Goal: Task Accomplishment & Management: Manage account settings

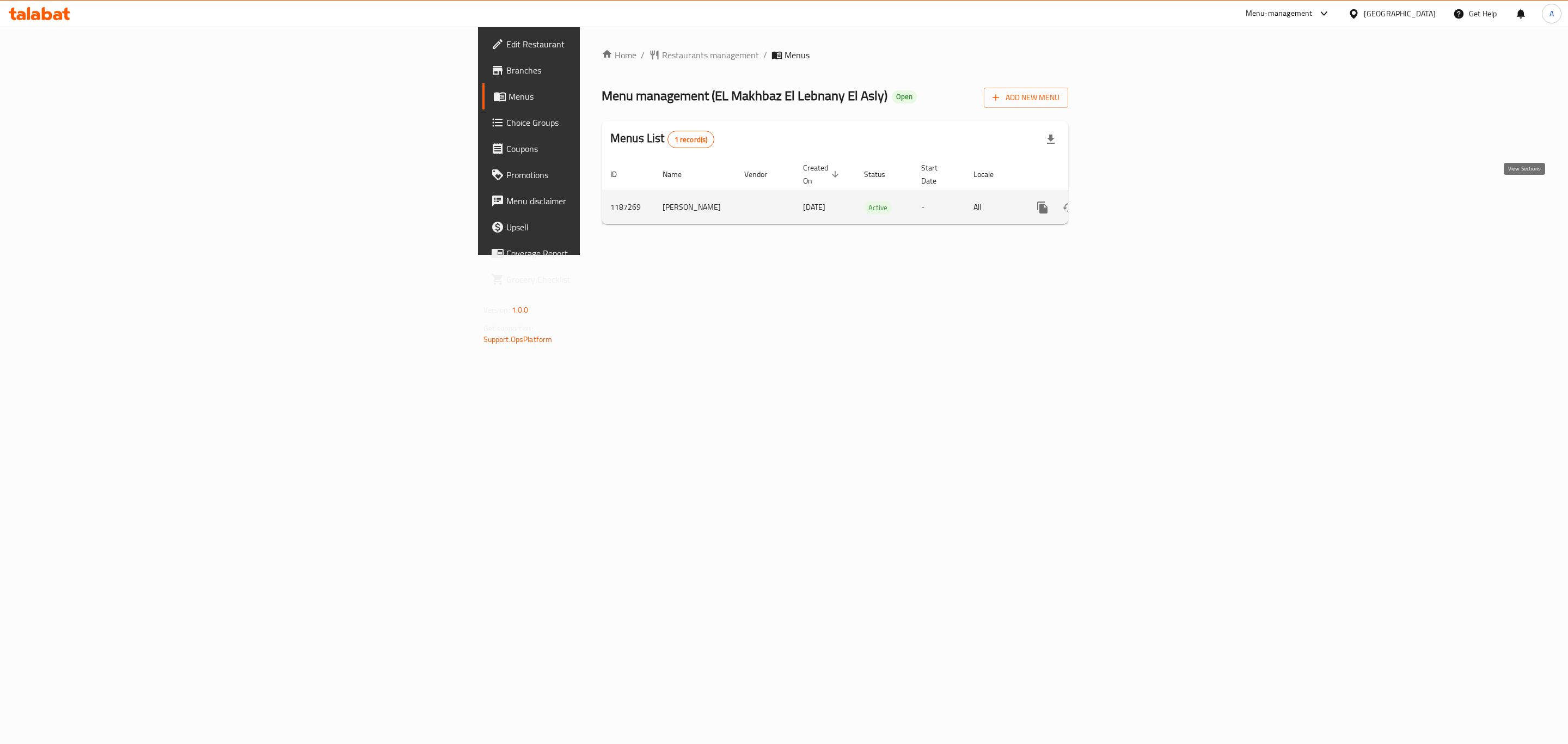
click at [1127, 201] on icon "enhanced table" at bounding box center [1120, 207] width 13 height 13
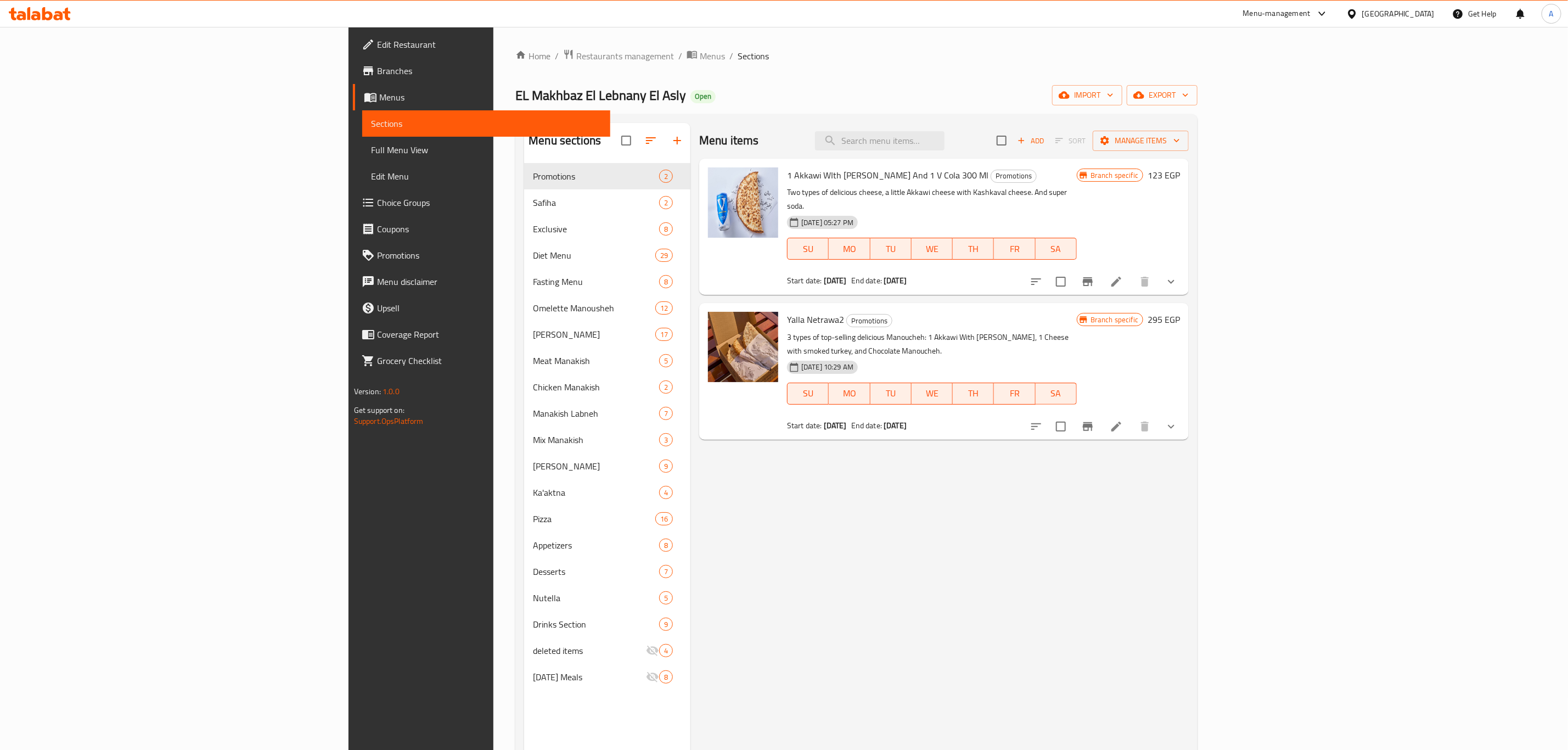
click at [353, 212] on link "Choice Groups" at bounding box center [481, 203] width 258 height 26
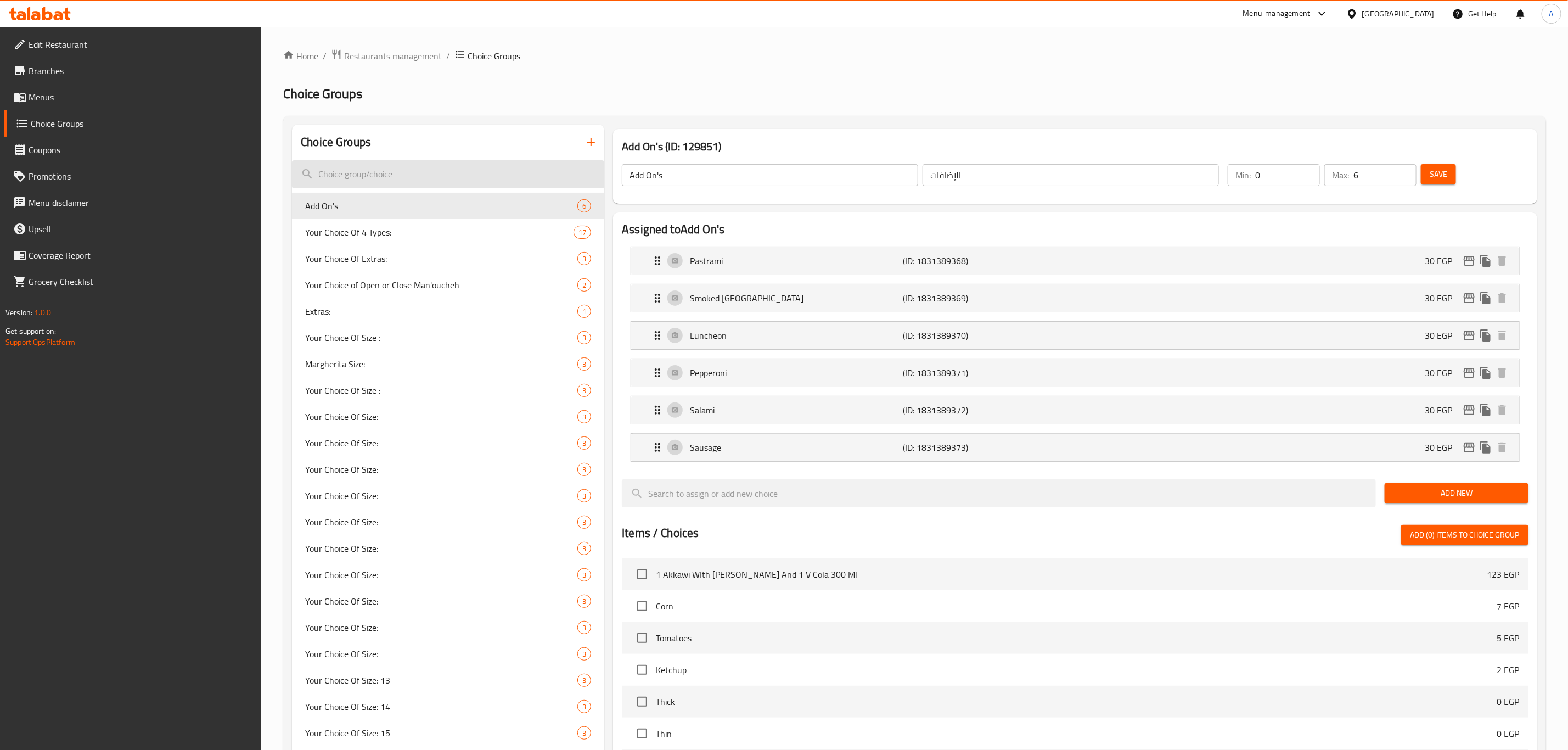
click at [412, 176] on input "search" at bounding box center [447, 174] width 313 height 28
type input "t"
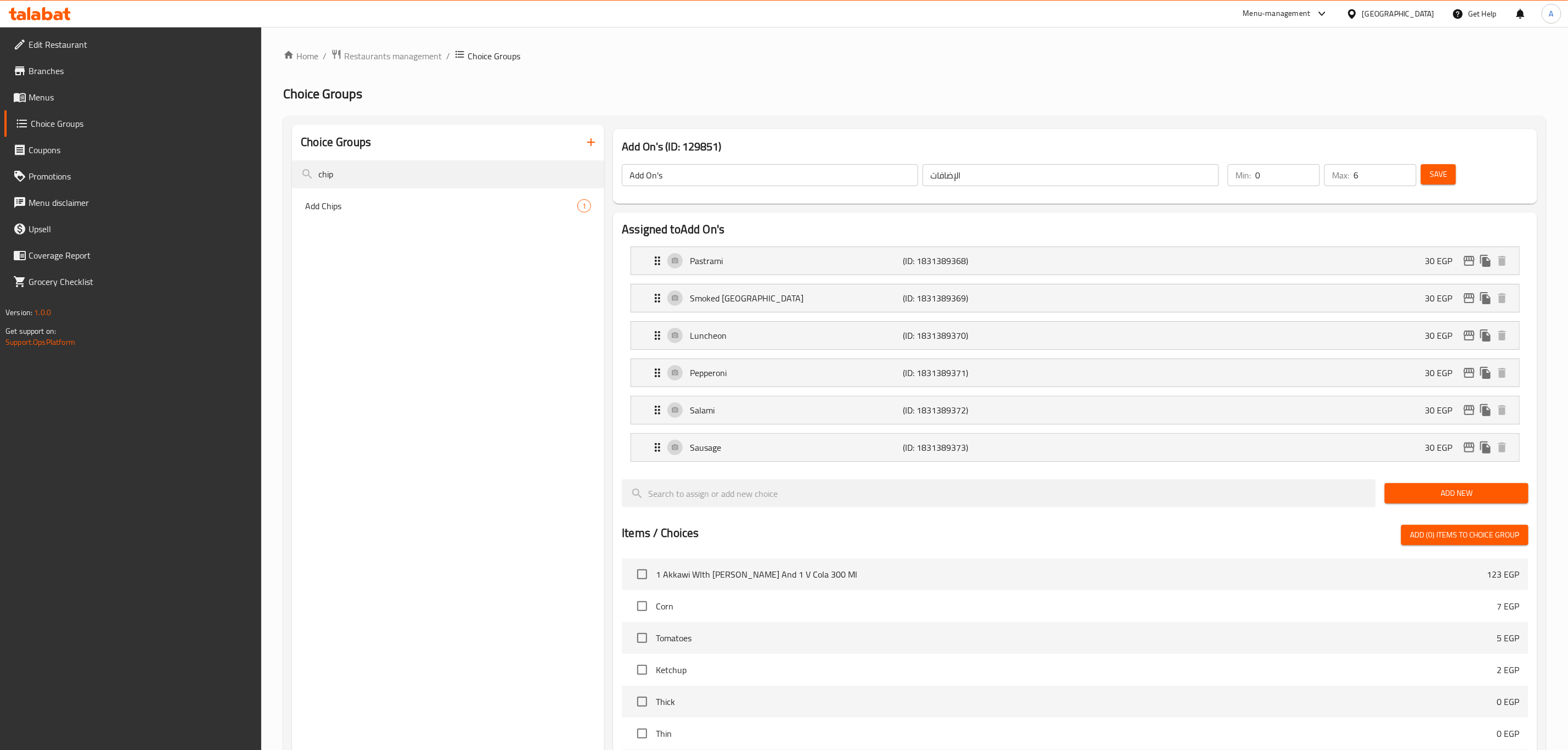
type input "chip"
click at [431, 210] on span "Add Chips" at bounding box center [425, 205] width 240 height 13
type input "Add Chips"
type input "إضافة شيبس:"
type input "1"
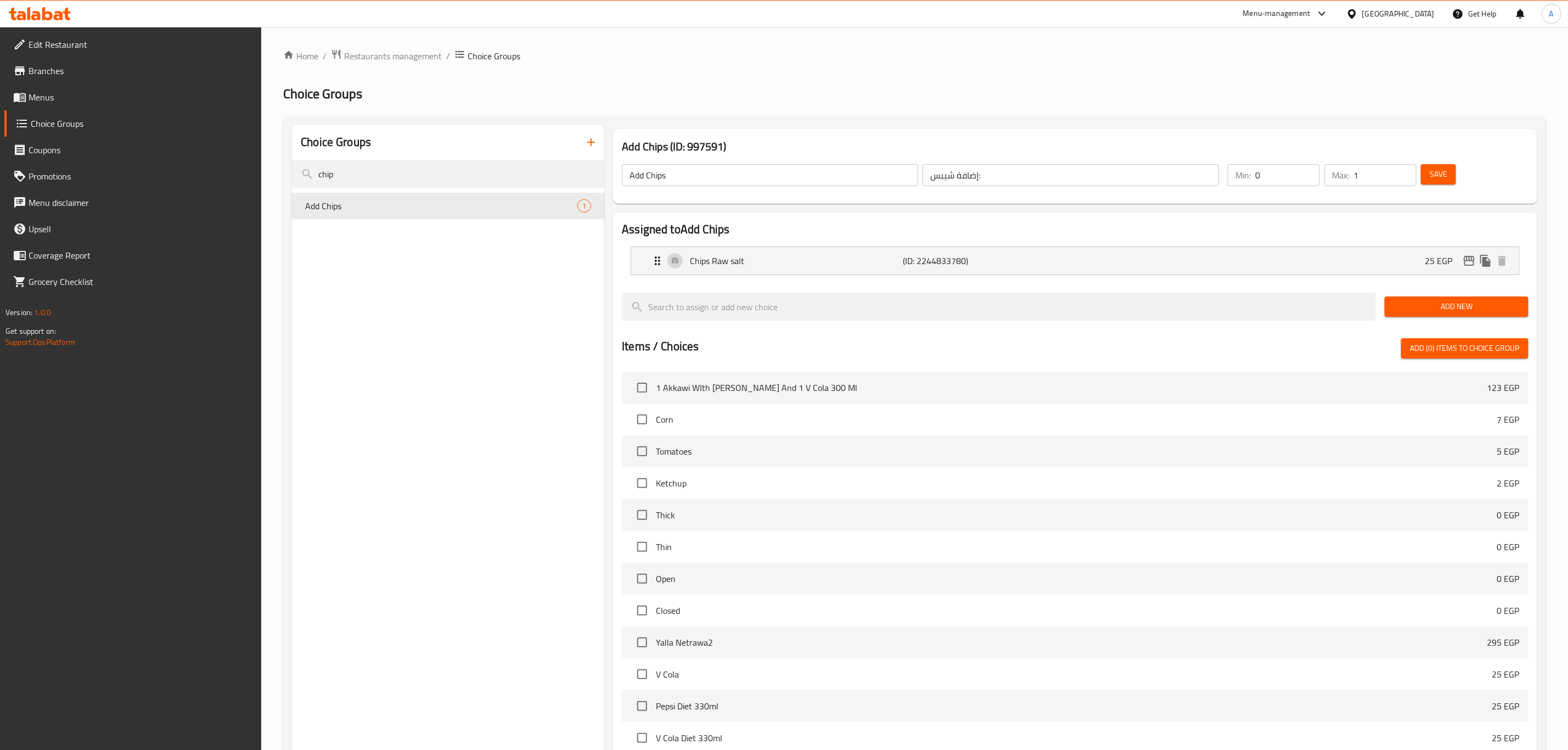
click at [80, 97] on span "Menus" at bounding box center [141, 97] width 225 height 13
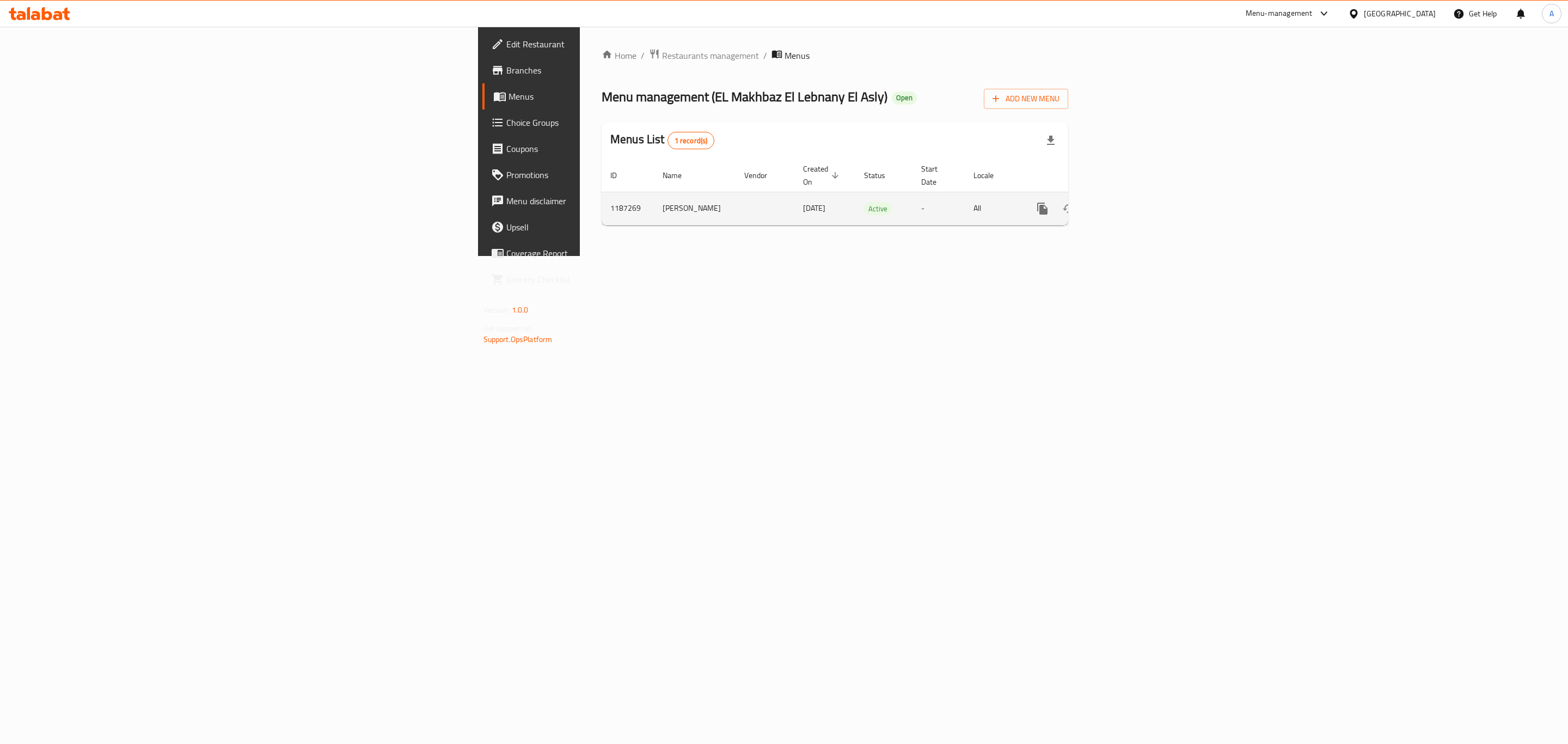
click at [1134, 198] on link "enhanced table" at bounding box center [1120, 208] width 26 height 26
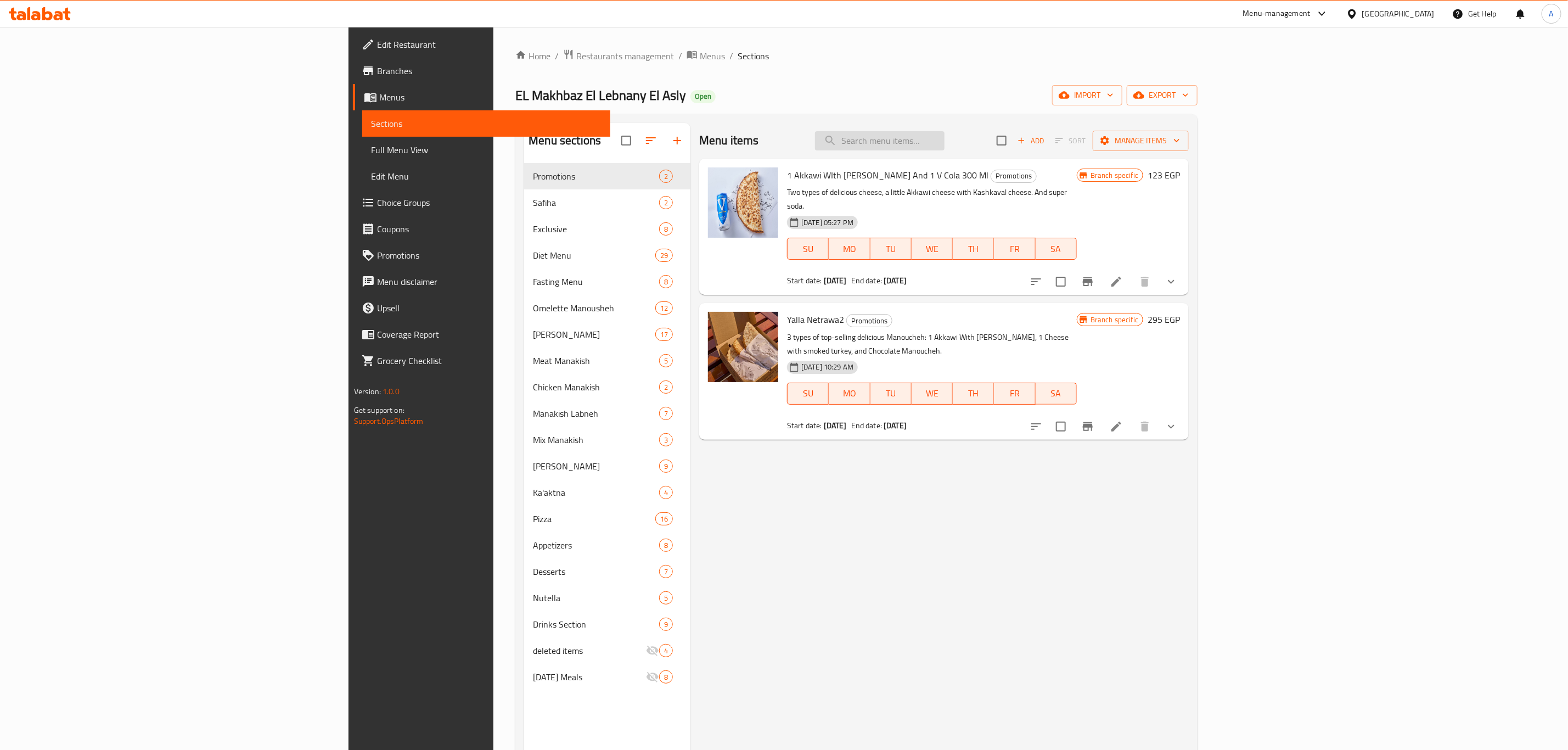
click at [945, 146] on input "search" at bounding box center [880, 140] width 130 height 19
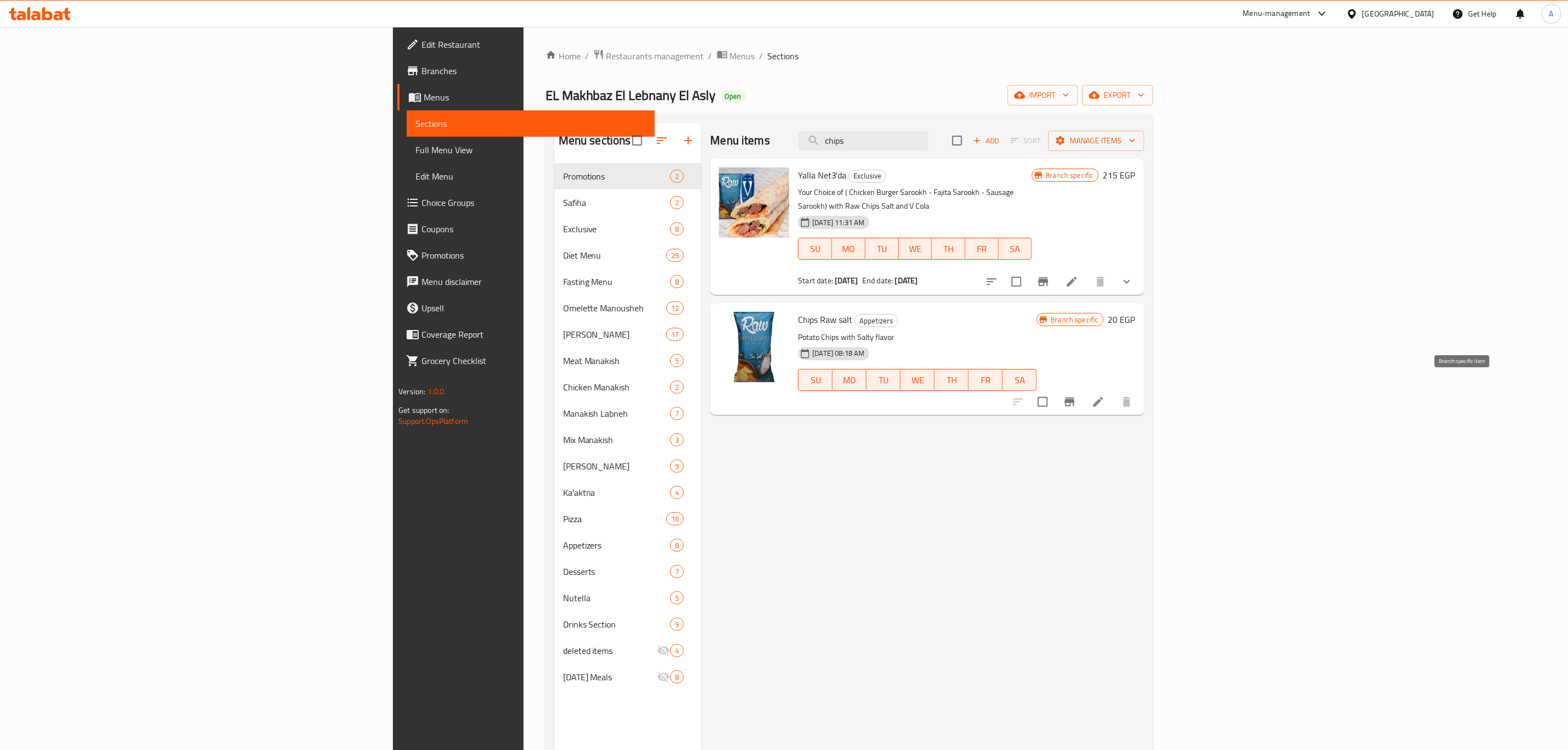
type input "chips"
click at [1083, 388] on button "Branch-specific-item" at bounding box center [1070, 401] width 26 height 26
click at [1136, 312] on h6 "20 EGP" at bounding box center [1122, 319] width 27 height 15
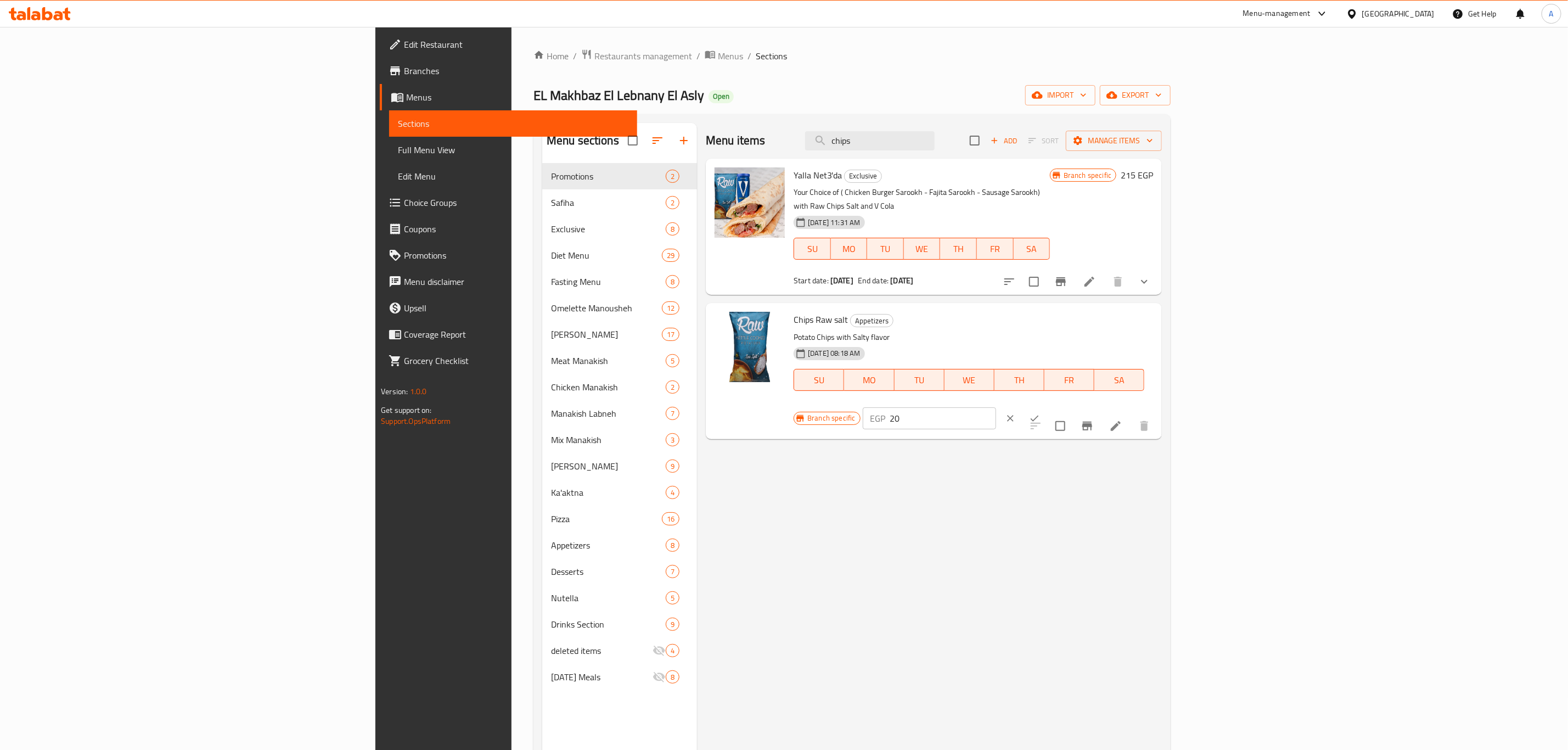
click at [996, 407] on input "20" at bounding box center [943, 418] width 106 height 22
type input "25"
click at [1040, 412] on icon "ok" at bounding box center [1034, 417] width 11 height 11
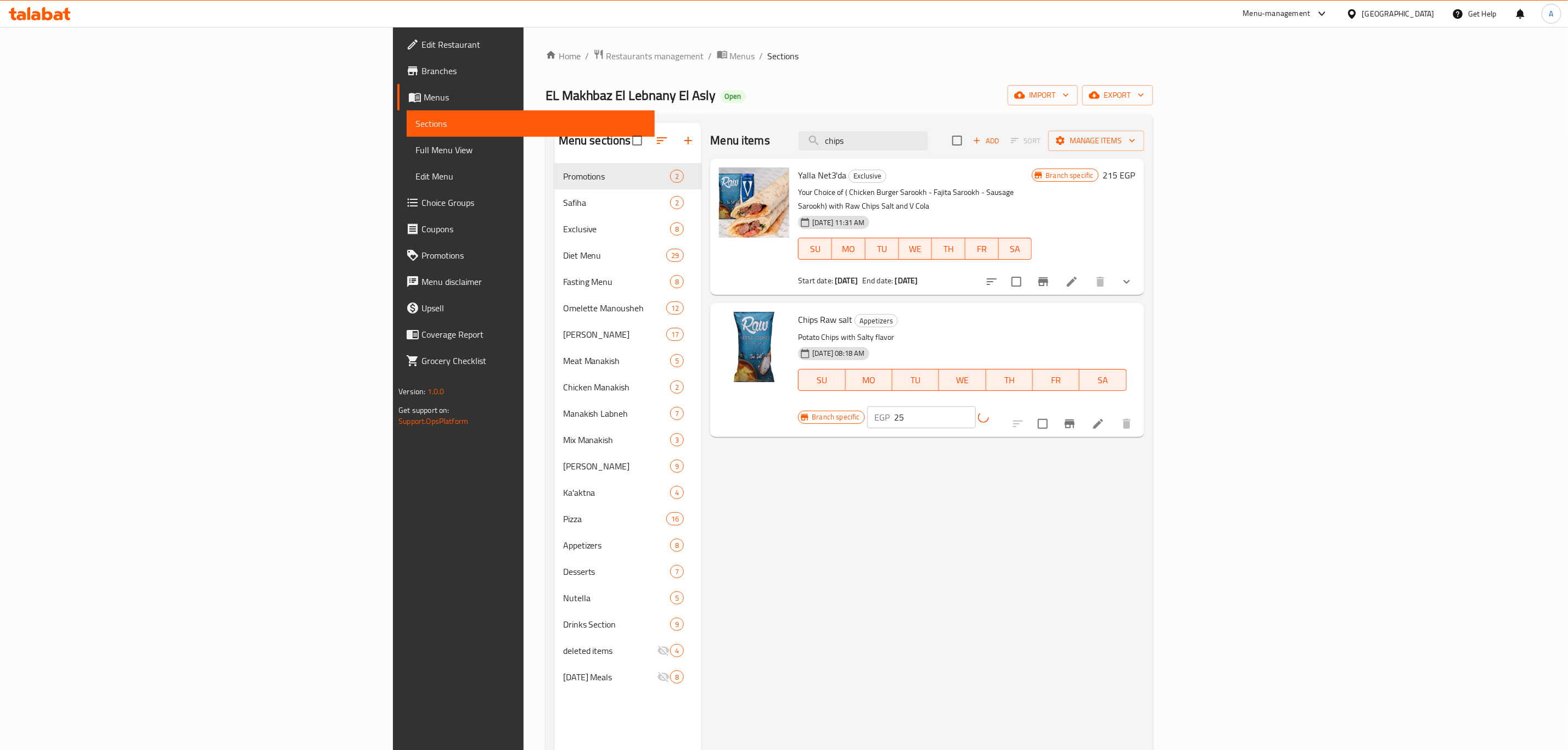
click at [1144, 457] on div "Menu items chips Add Sort Manage items Yalla Net3'da Exclusive Your Choice of (…" at bounding box center [922, 497] width 442 height 750
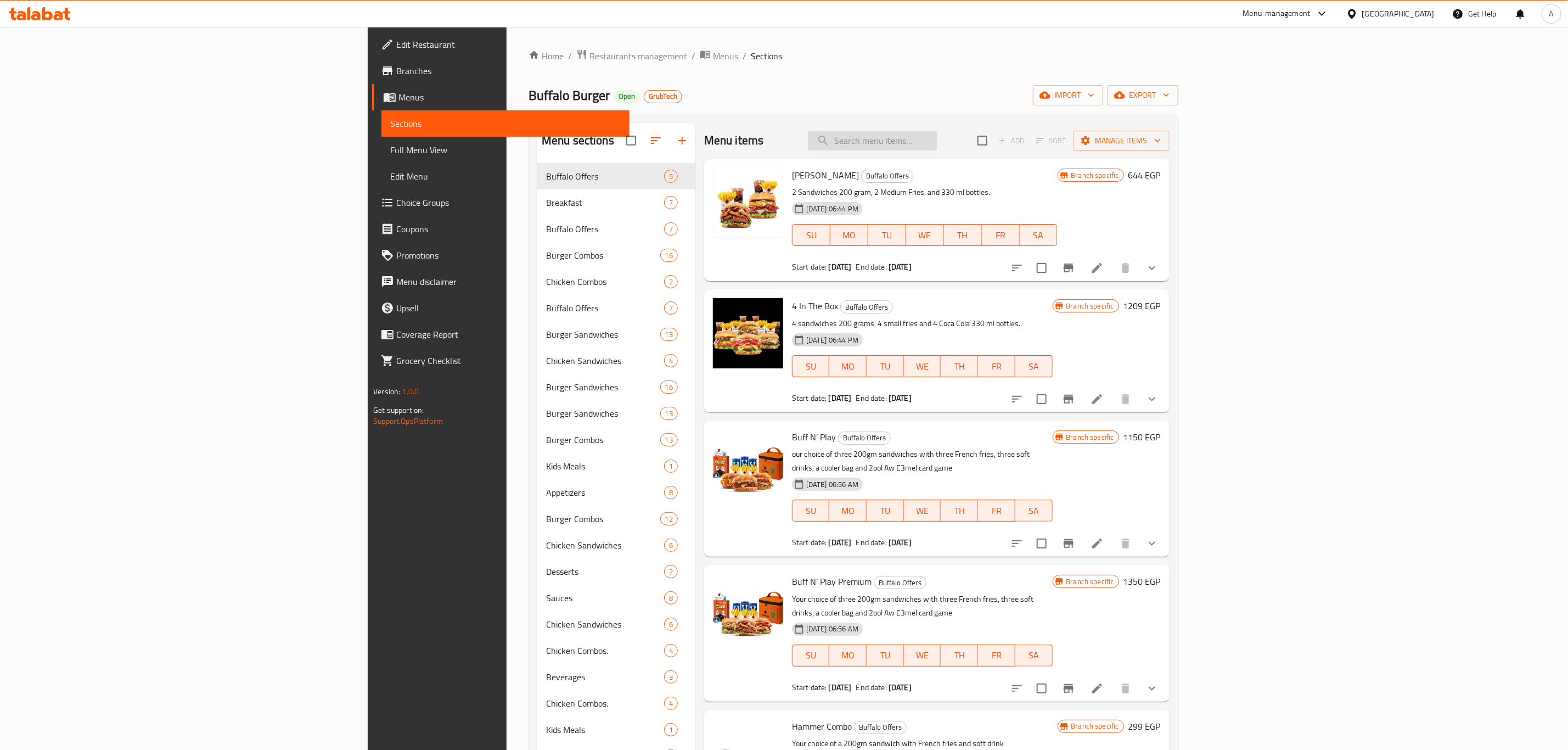
click at [938, 135] on input "search" at bounding box center [873, 140] width 130 height 19
type input "tru"
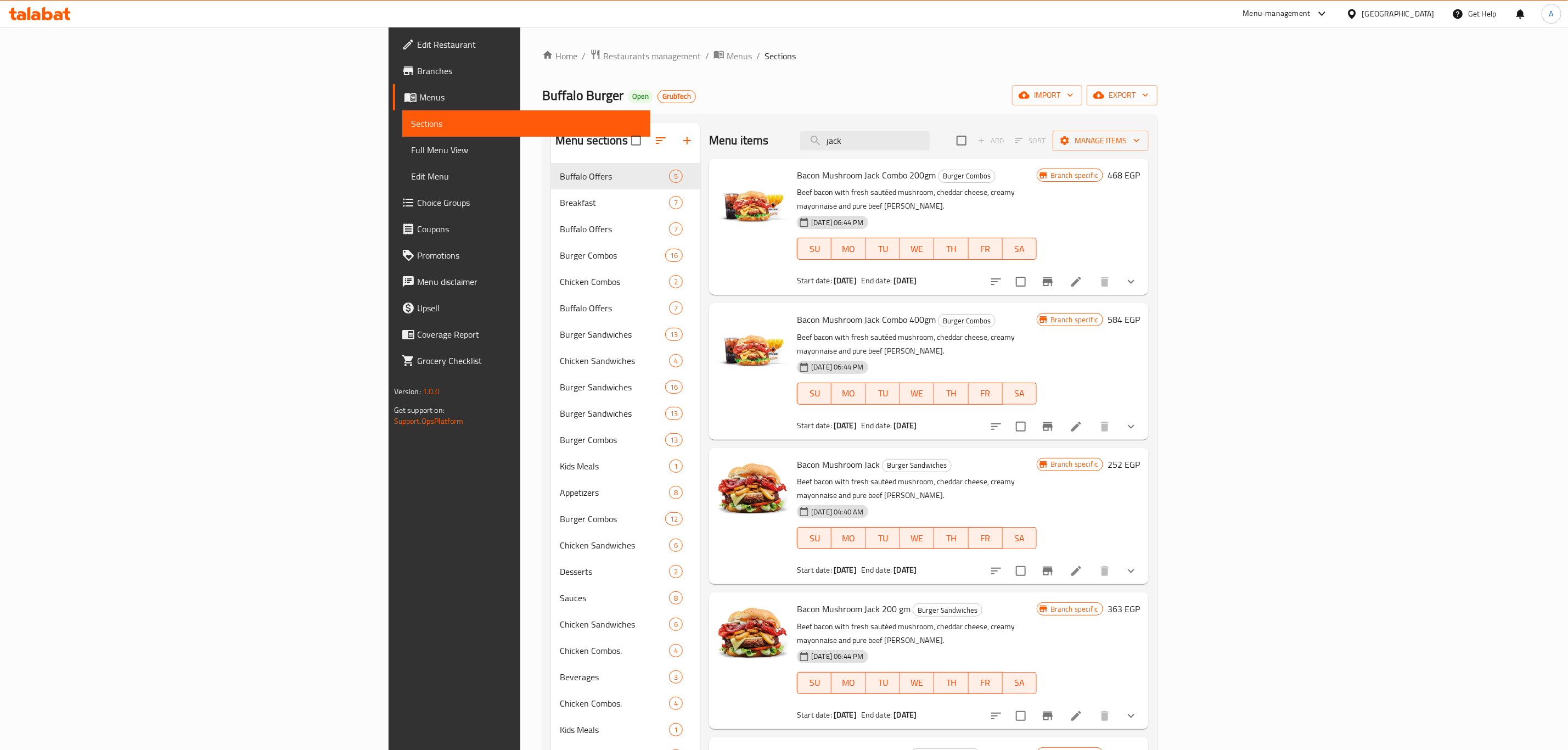
type input "jack"
click at [1138, 564] on icon "show more" at bounding box center [1131, 570] width 13 height 13
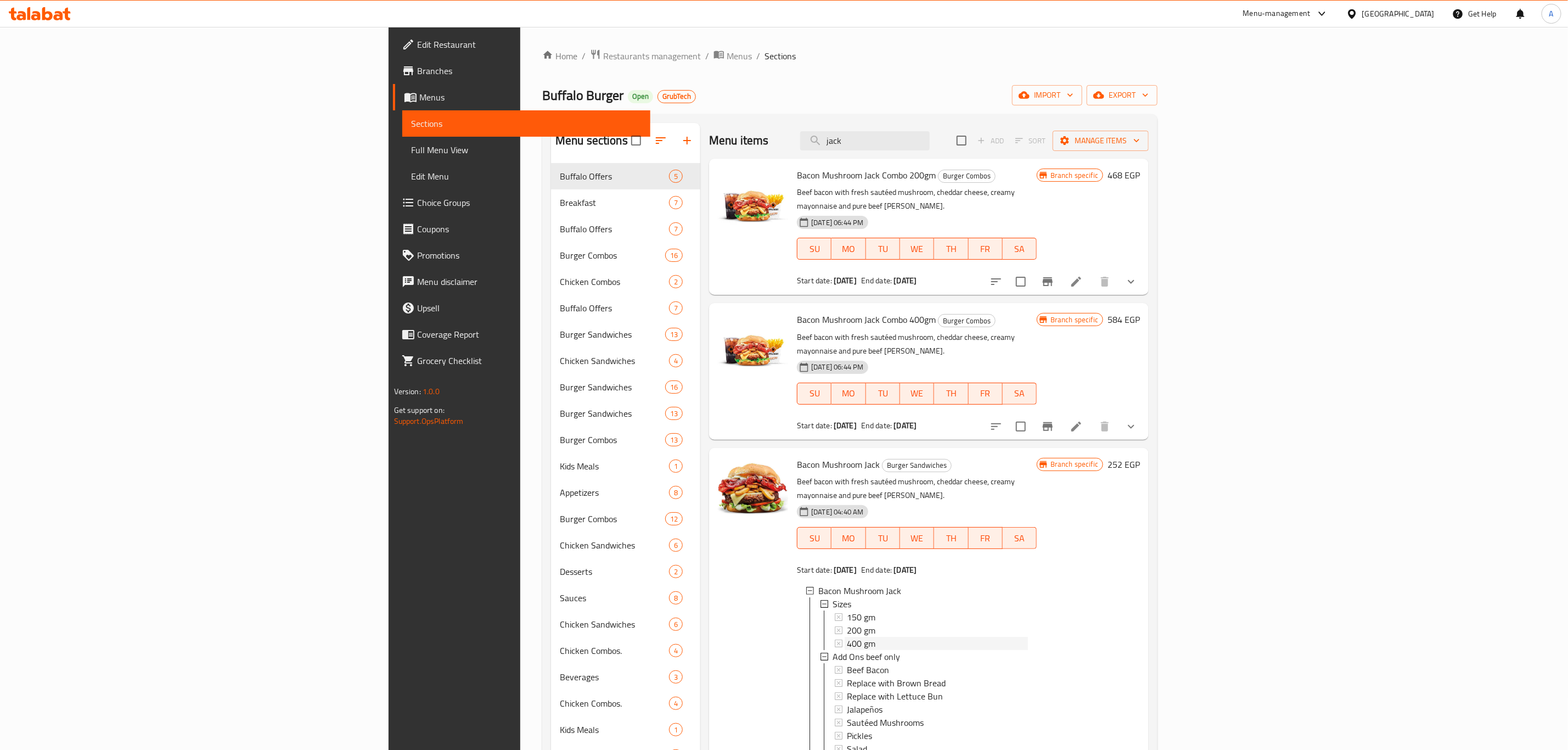
click at [847, 637] on span "400 gm" at bounding box center [861, 643] width 29 height 13
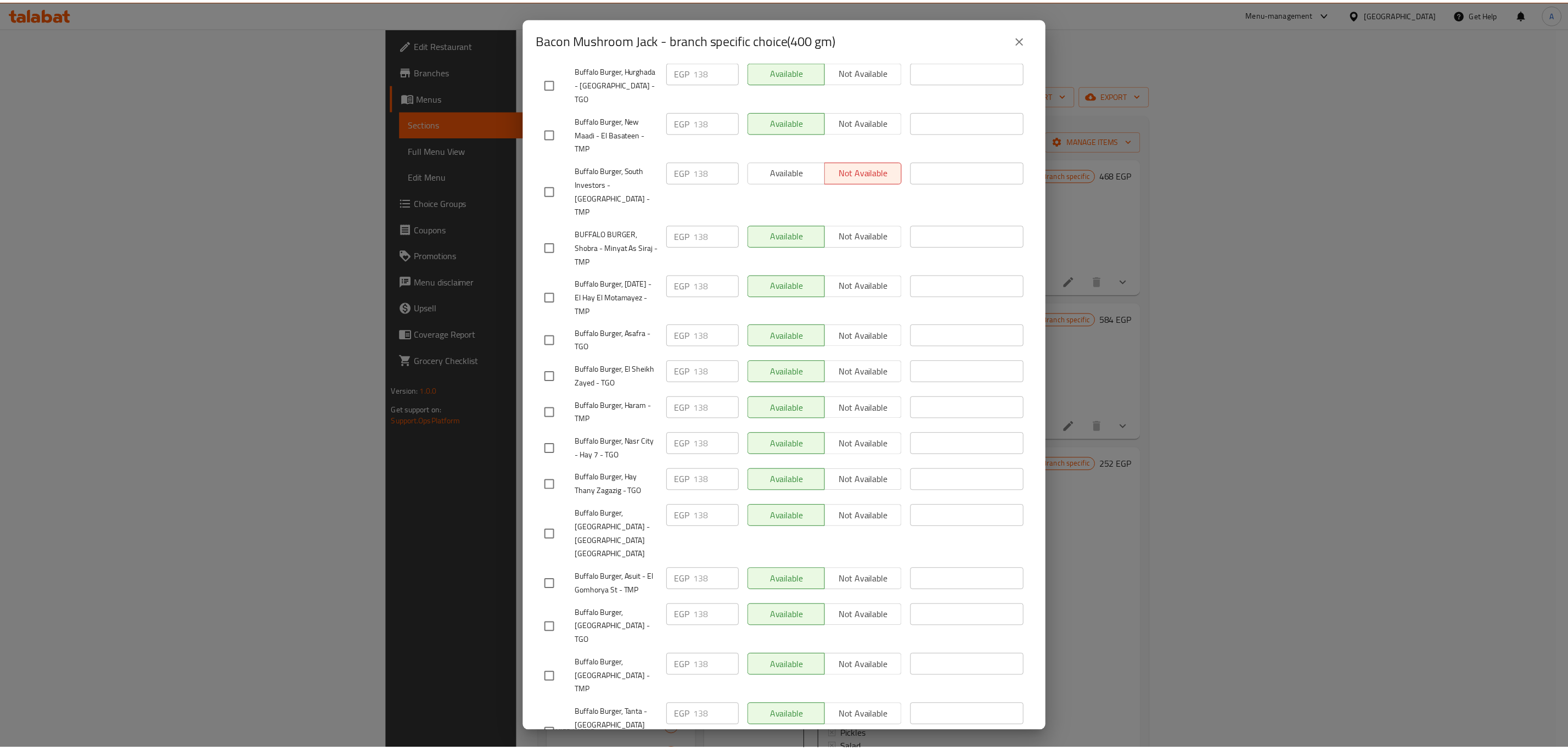
scroll to position [521, 0]
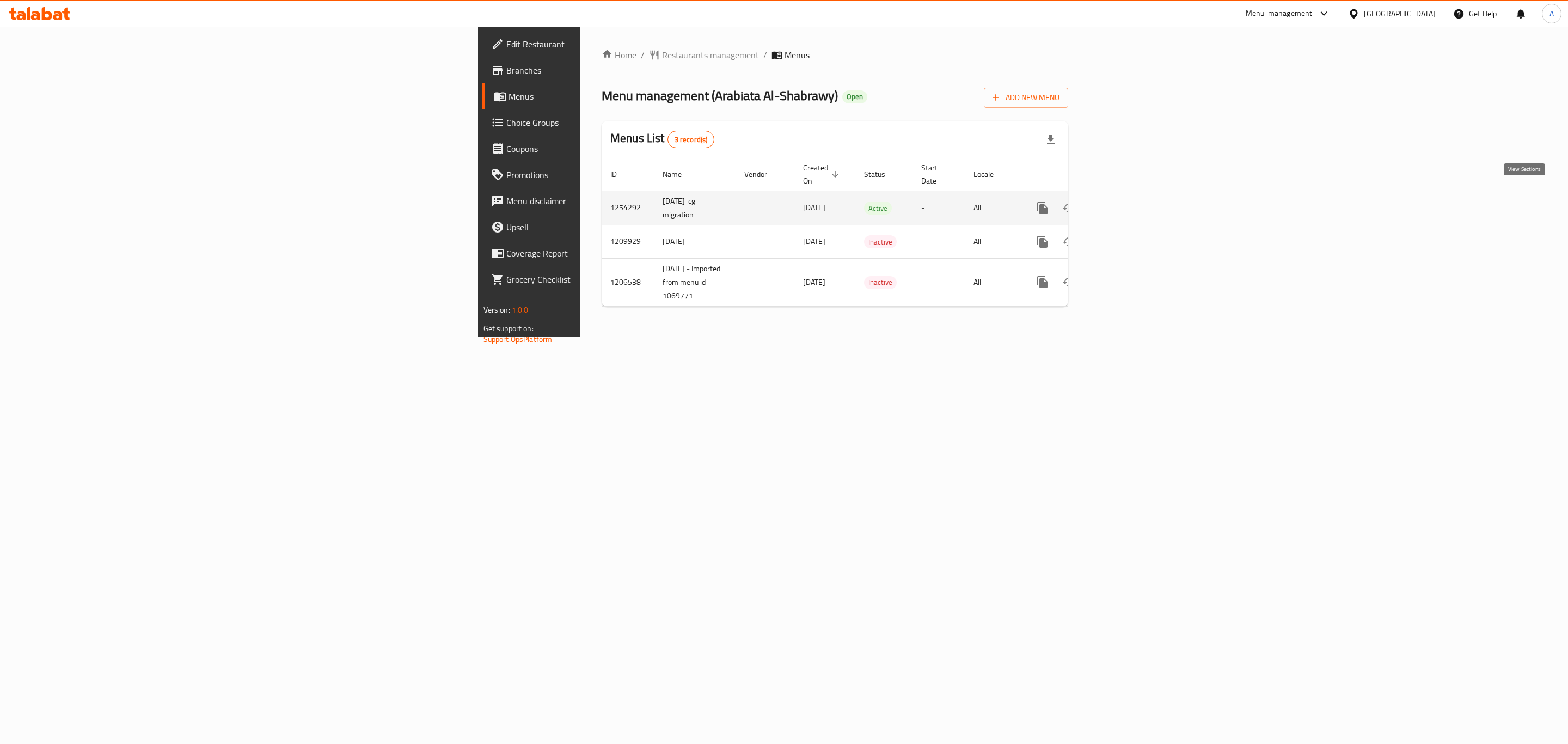
click at [1126, 203] on icon "enhanced table" at bounding box center [1121, 208] width 10 height 10
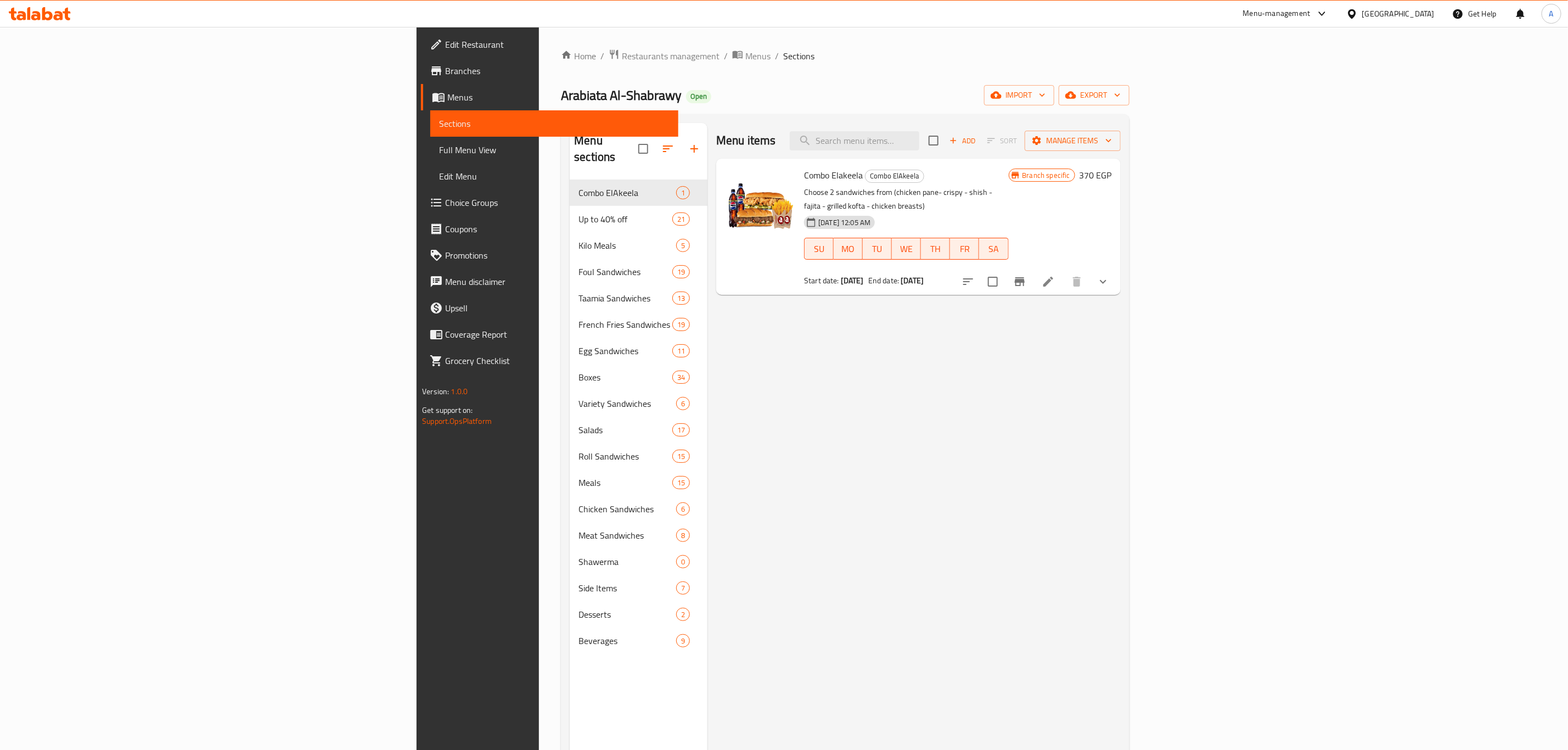
click at [445, 198] on span "Choice Groups" at bounding box center [557, 202] width 225 height 13
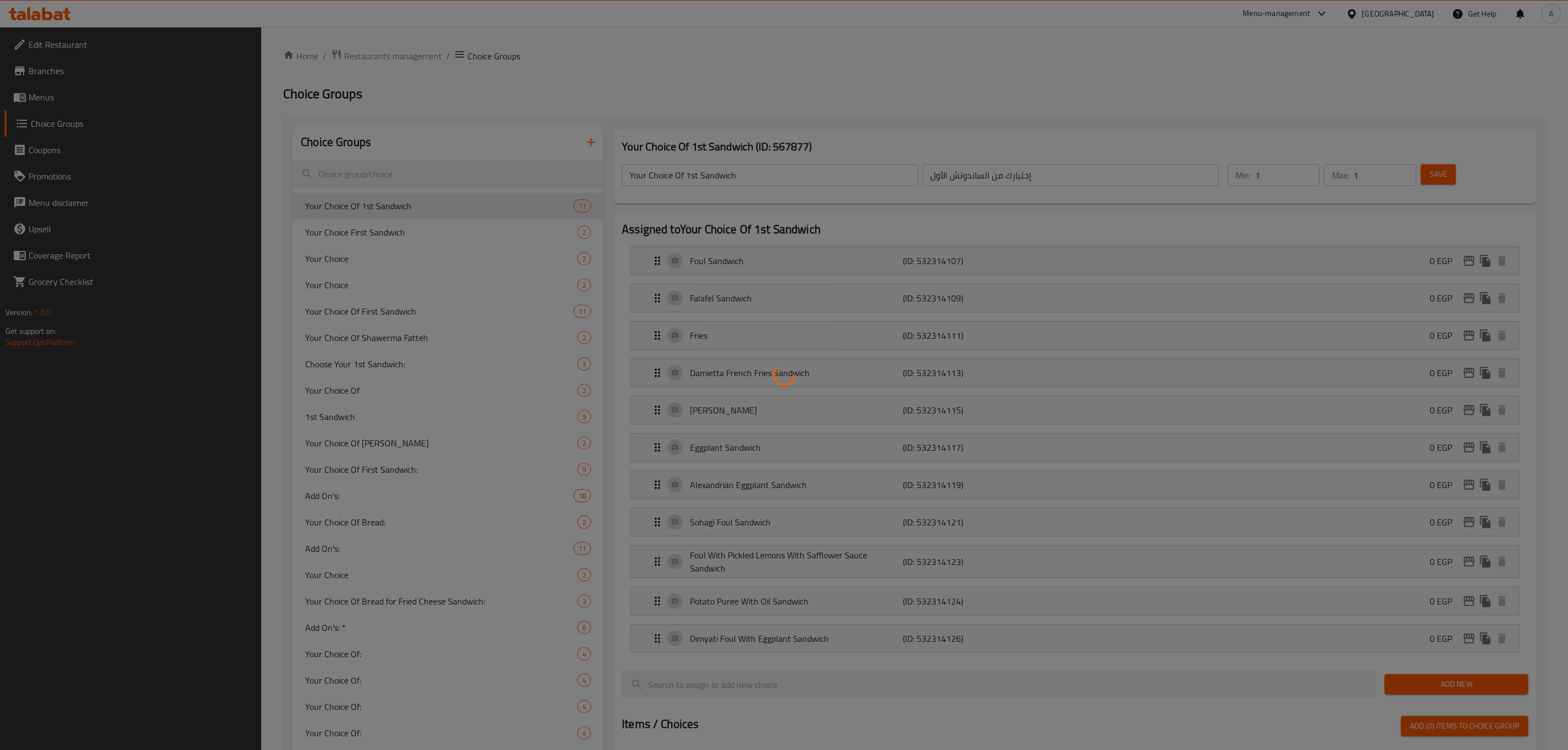
click at [606, 601] on div at bounding box center [784, 375] width 1568 height 750
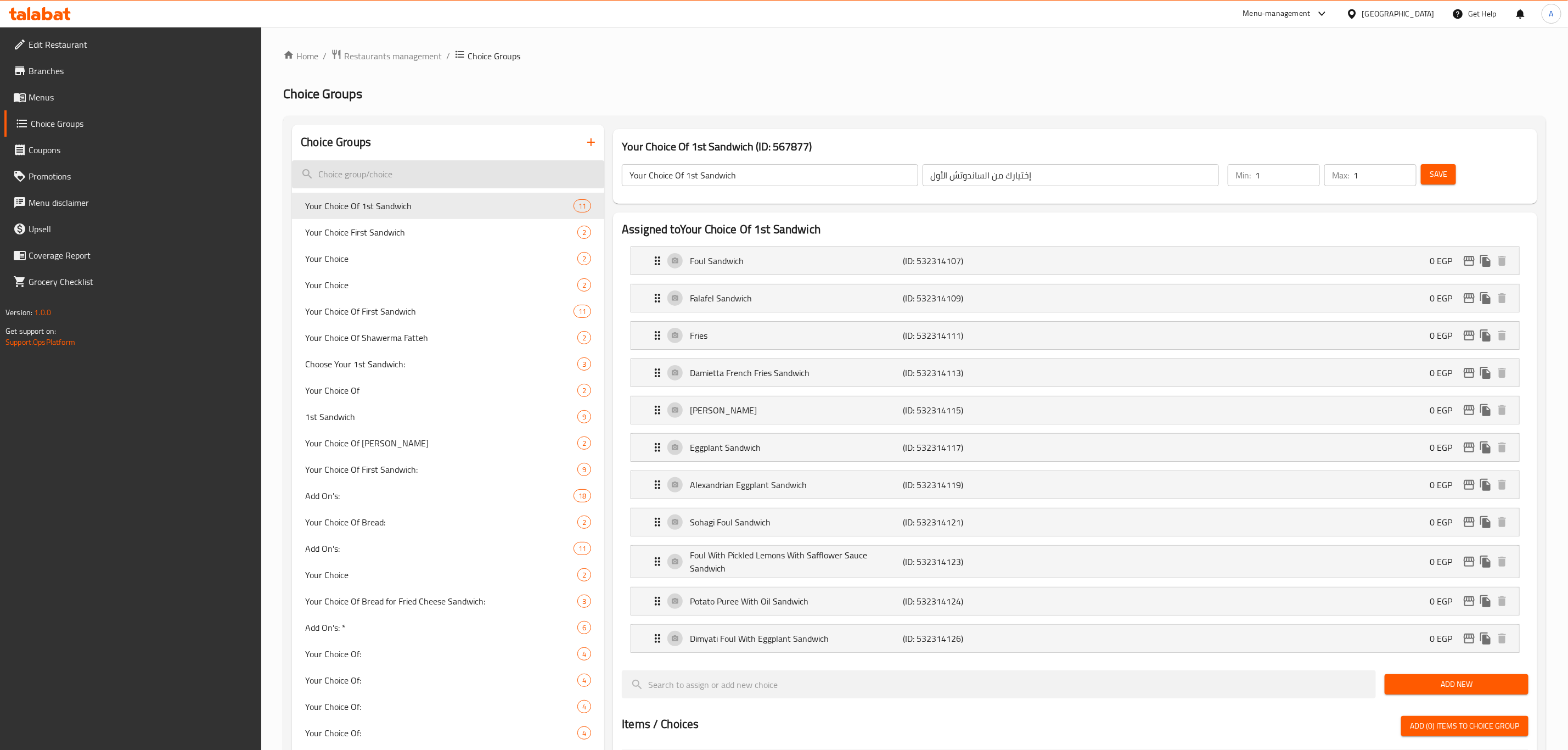
click at [417, 165] on input "search" at bounding box center [447, 174] width 313 height 28
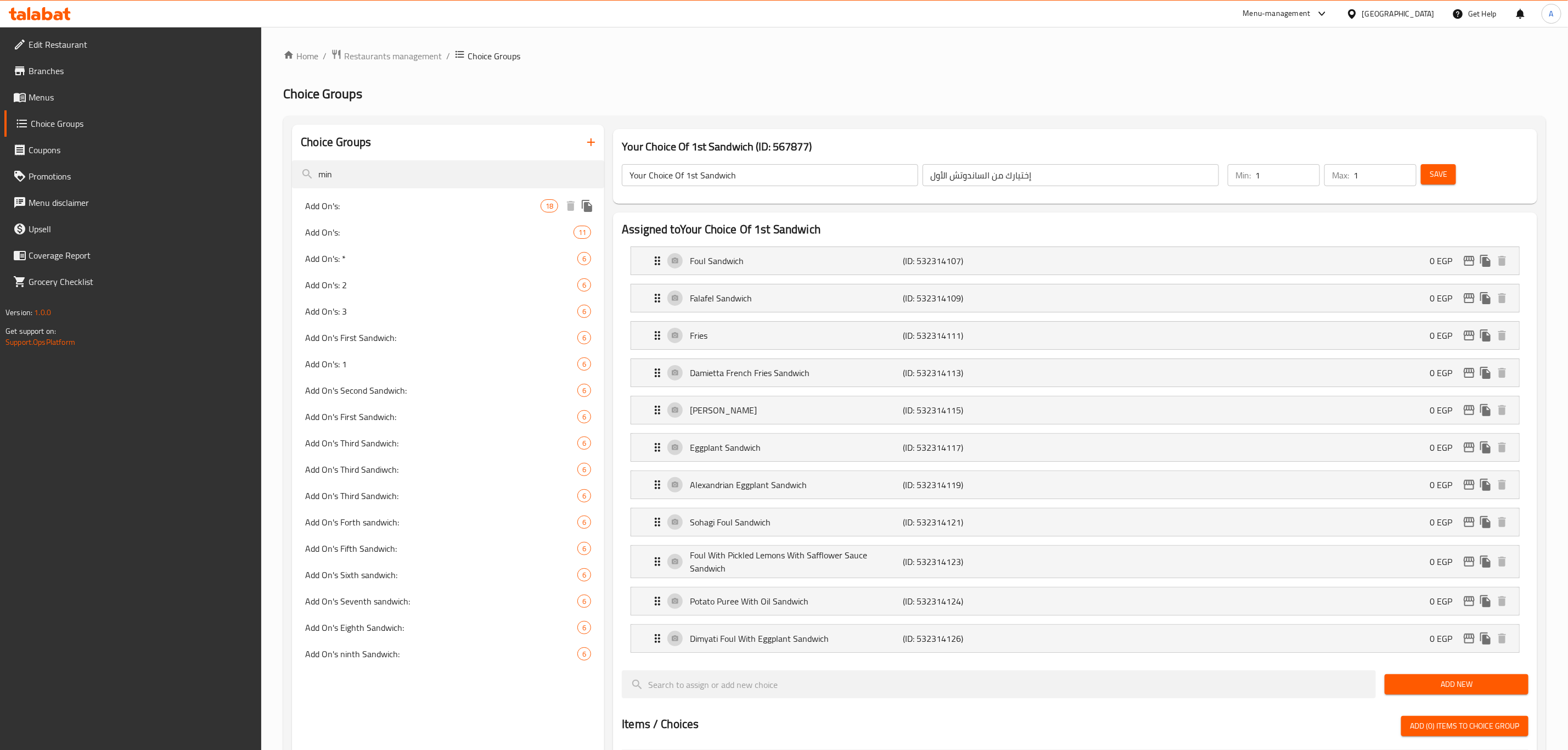
type input "min"
click at [418, 204] on span "Add On's:" at bounding box center [423, 205] width 236 height 13
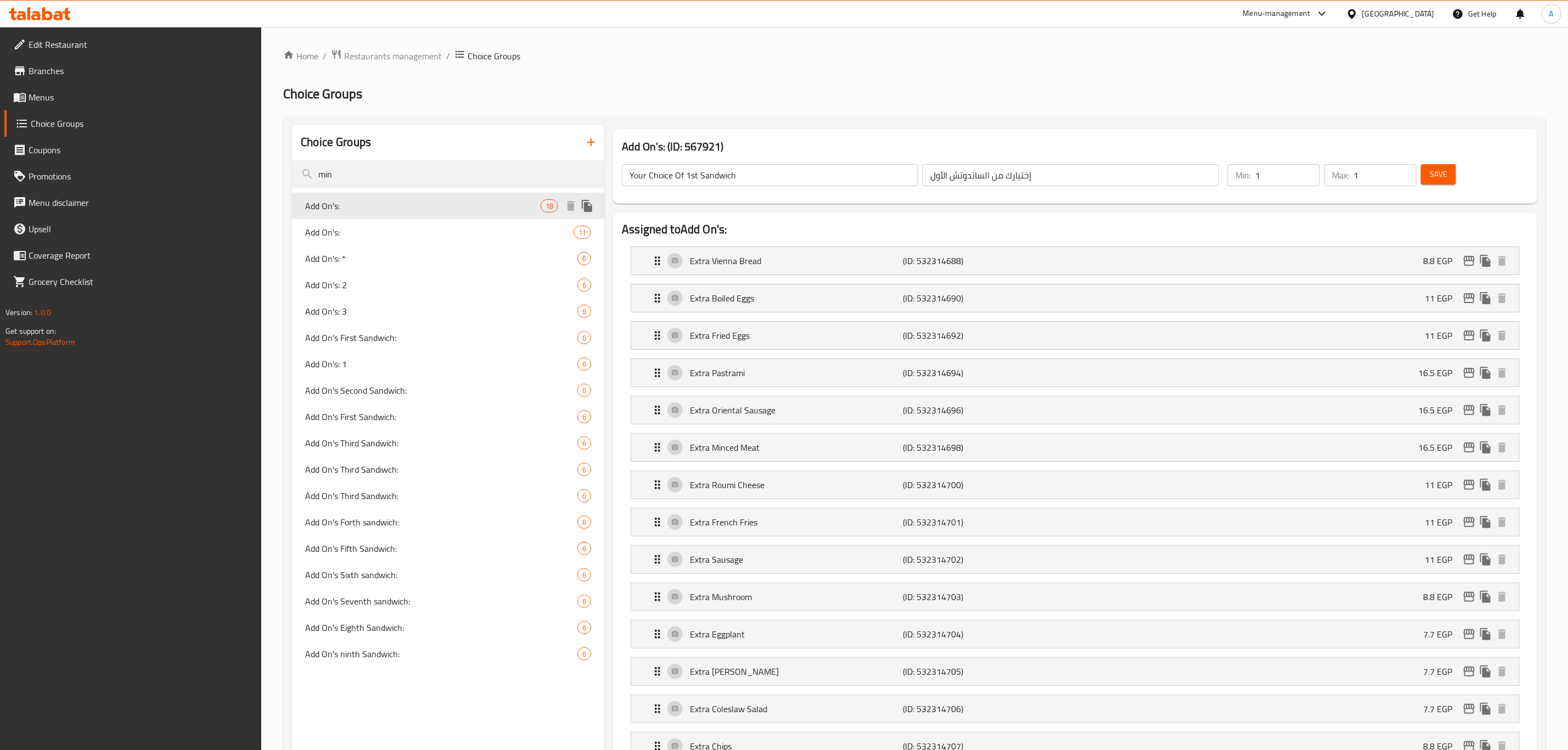
type input "Add On's:"
type input "الإضافات:"
type input "0"
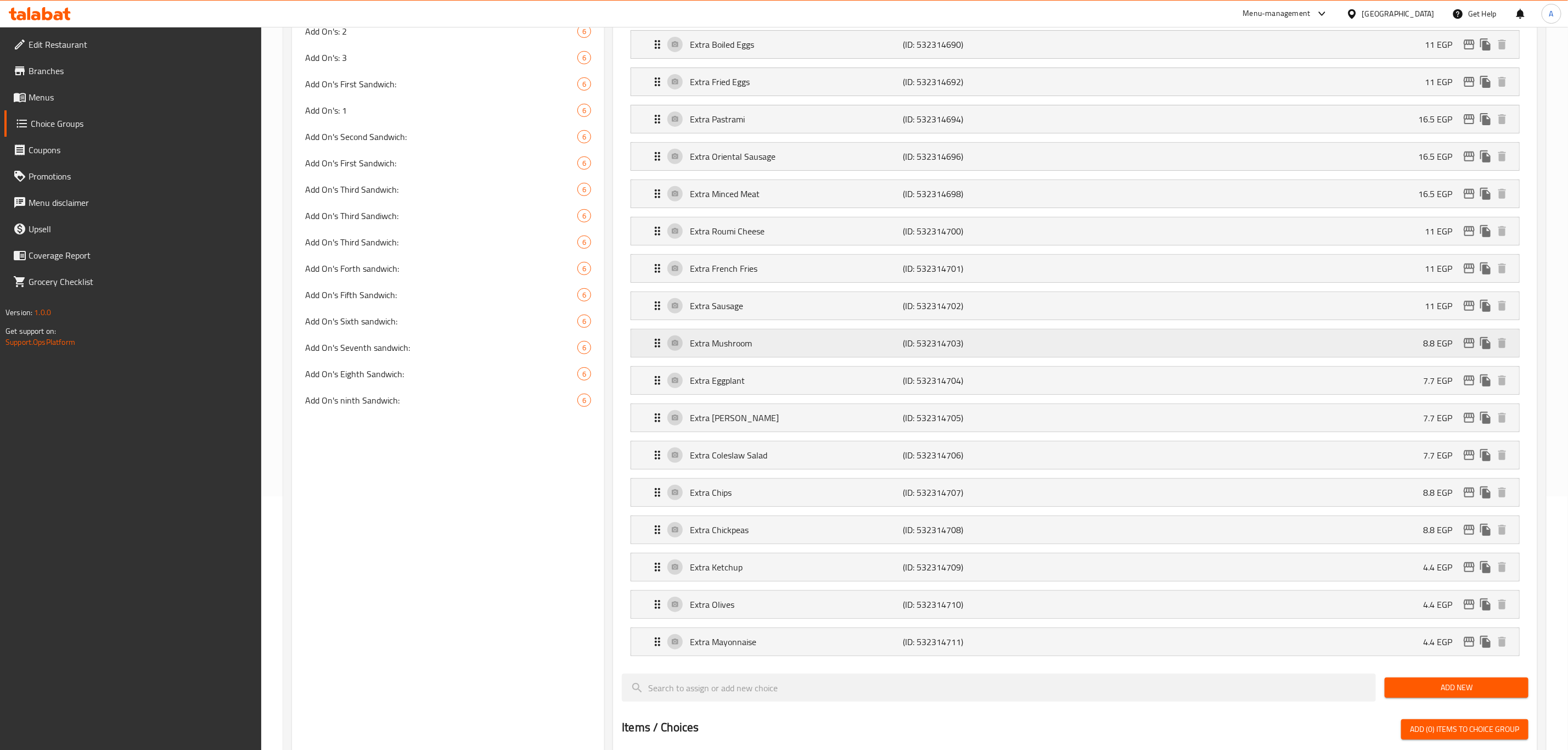
scroll to position [247, 0]
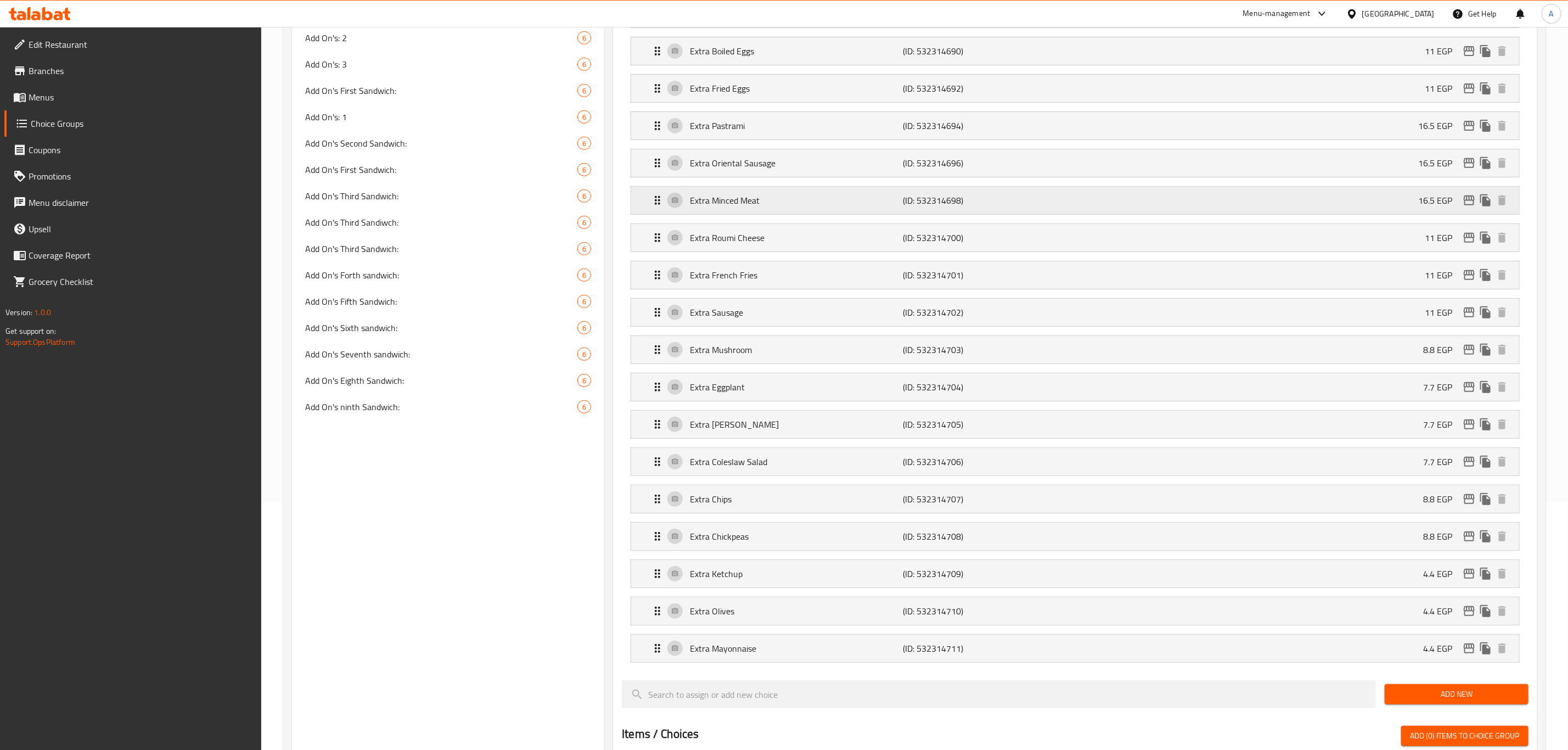
click at [805, 213] on div "Extra Minced Meat (ID: 532314698) 16.5 EGP" at bounding box center [1079, 200] width 855 height 27
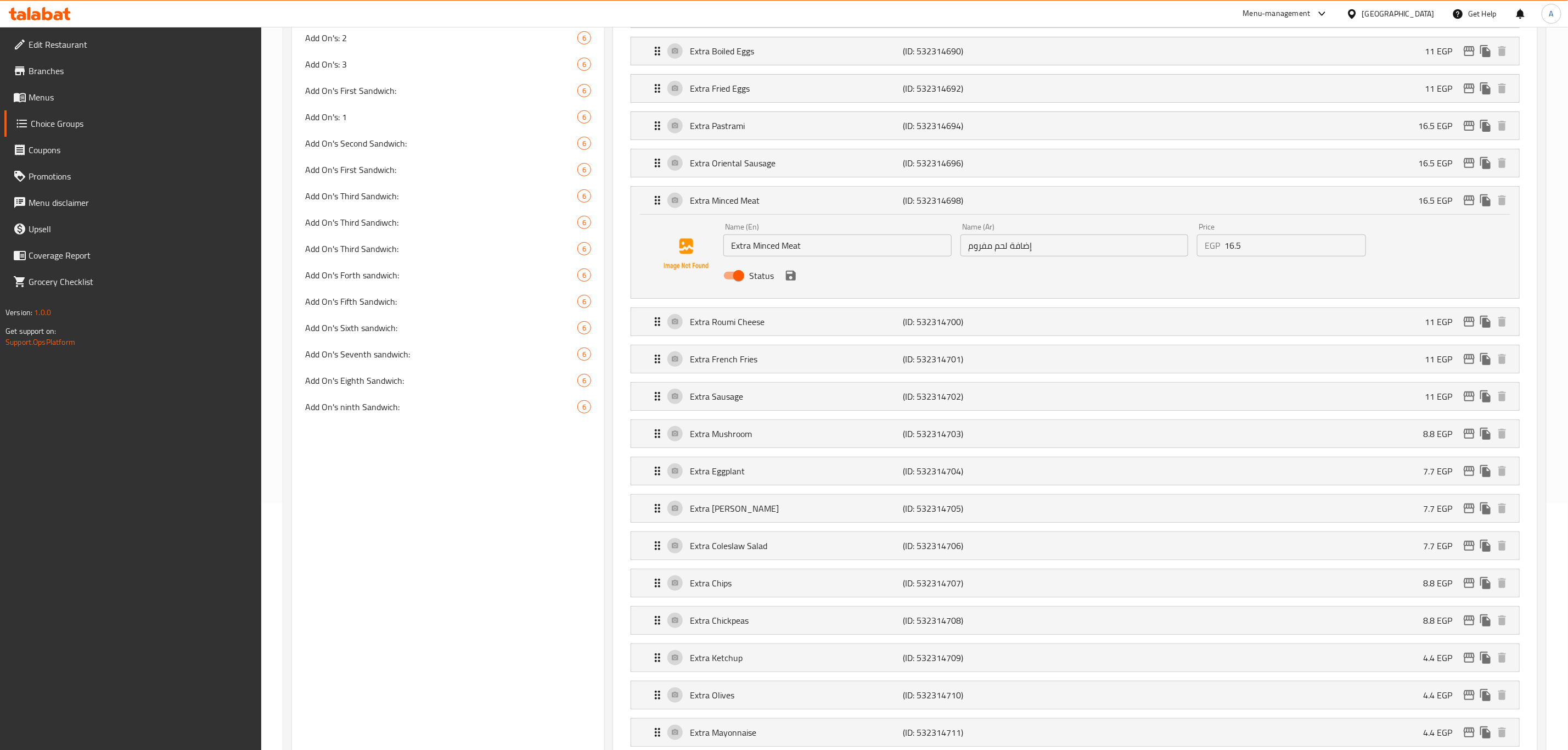
click at [815, 259] on div "Name (En) Extra Minced Meat Name (En)" at bounding box center [837, 240] width 237 height 42
click at [814, 259] on div "Name (En) Extra Minced Meat Name (En)" at bounding box center [837, 240] width 237 height 42
click at [812, 249] on input "Extra Minced Meat" at bounding box center [837, 246] width 229 height 22
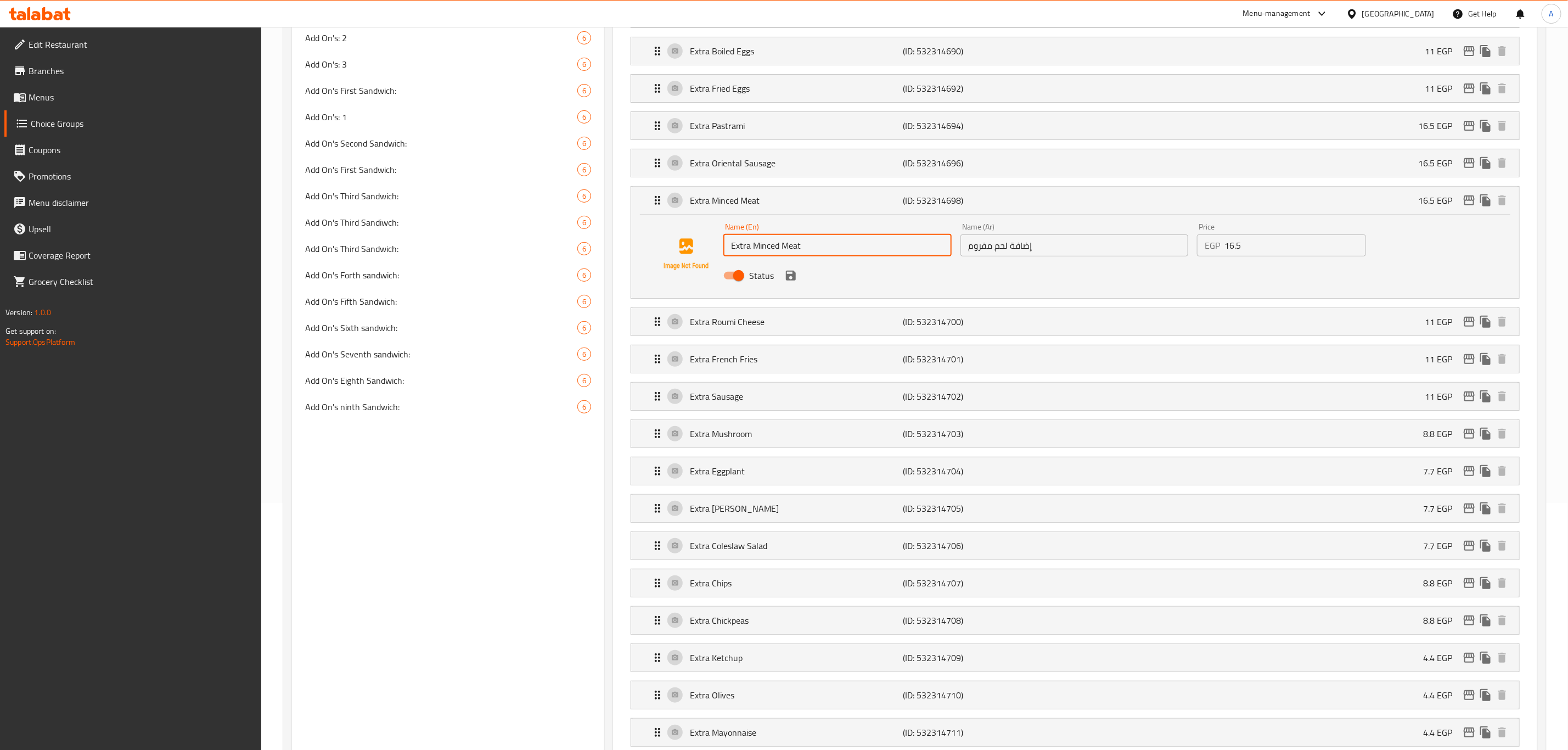
scroll to position [0, 0]
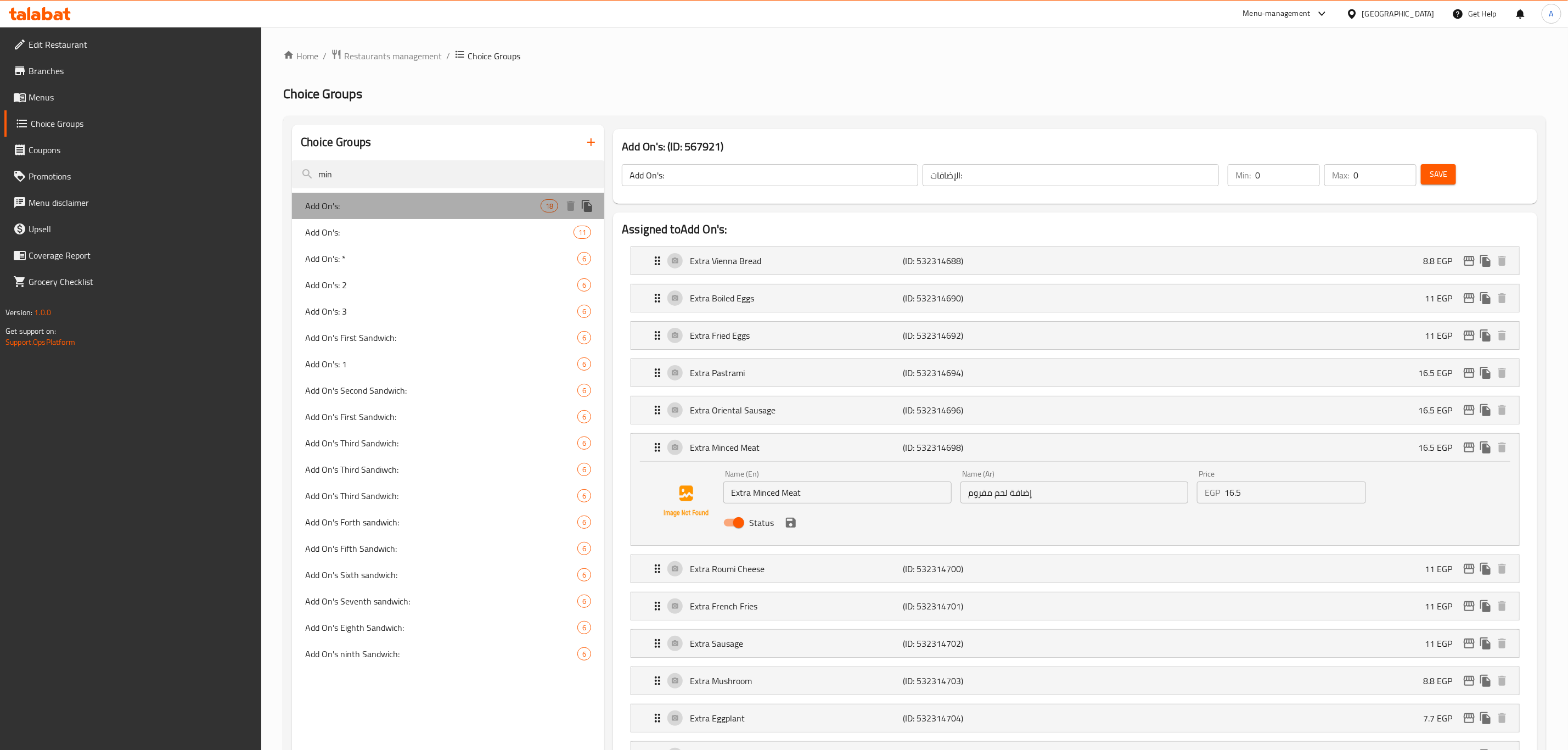
click at [450, 203] on span "Add On's:" at bounding box center [423, 205] width 236 height 13
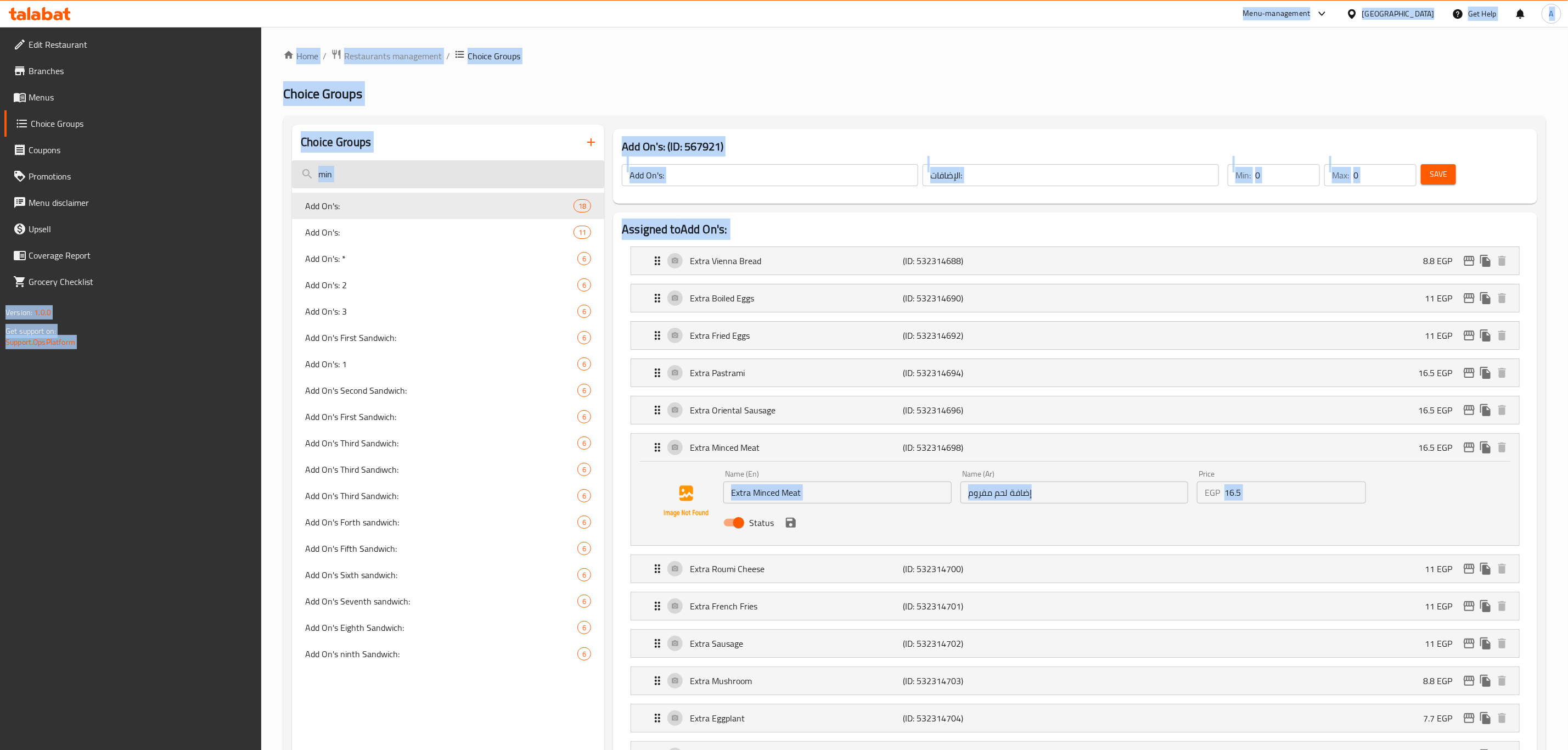
click at [434, 175] on input "min" at bounding box center [447, 174] width 313 height 28
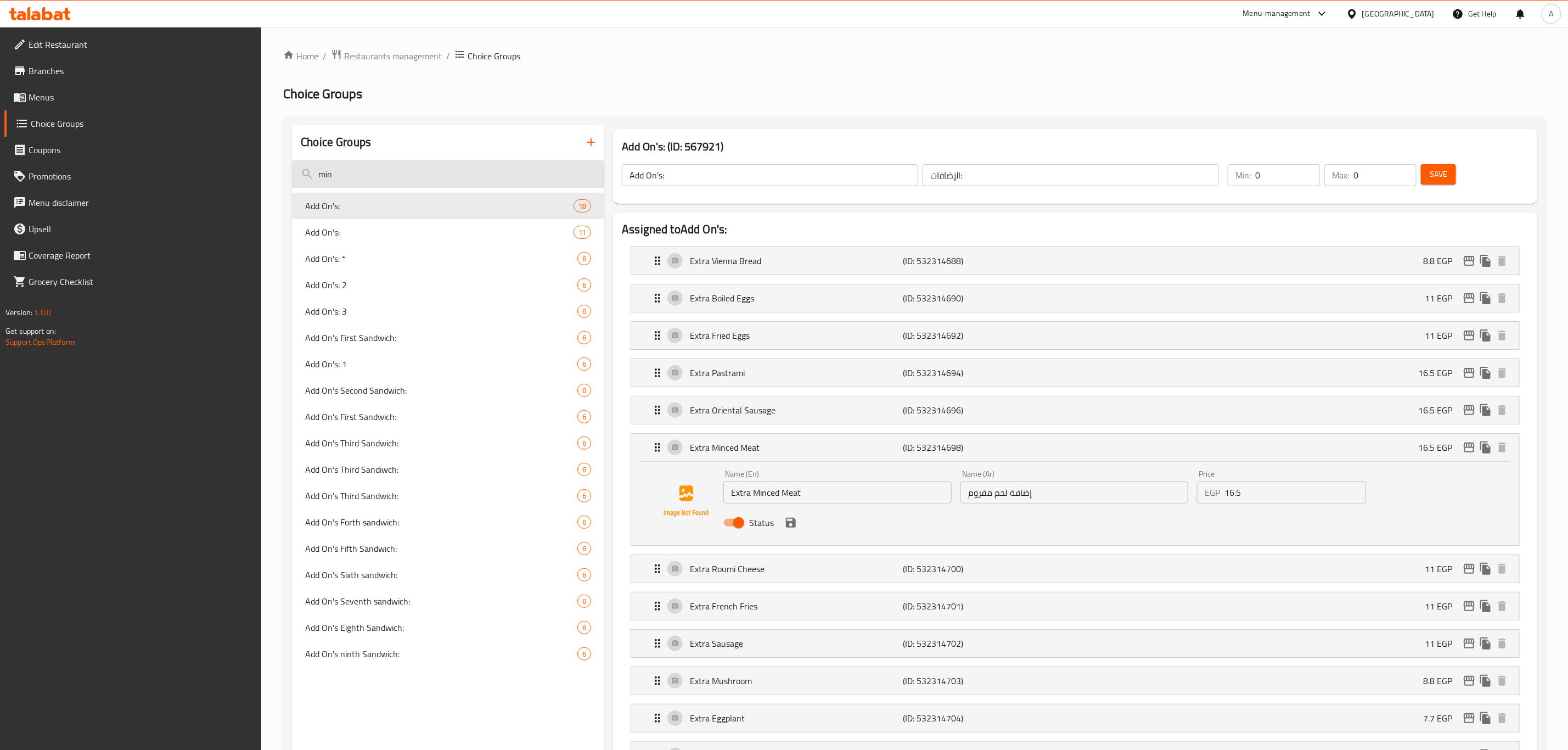
paste input "Extra Minced Meat"
type input "Extra Minced Meat"
click at [416, 197] on div "Add On's: 18" at bounding box center [447, 206] width 313 height 26
click at [1475, 447] on icon "edit" at bounding box center [1469, 446] width 13 height 13
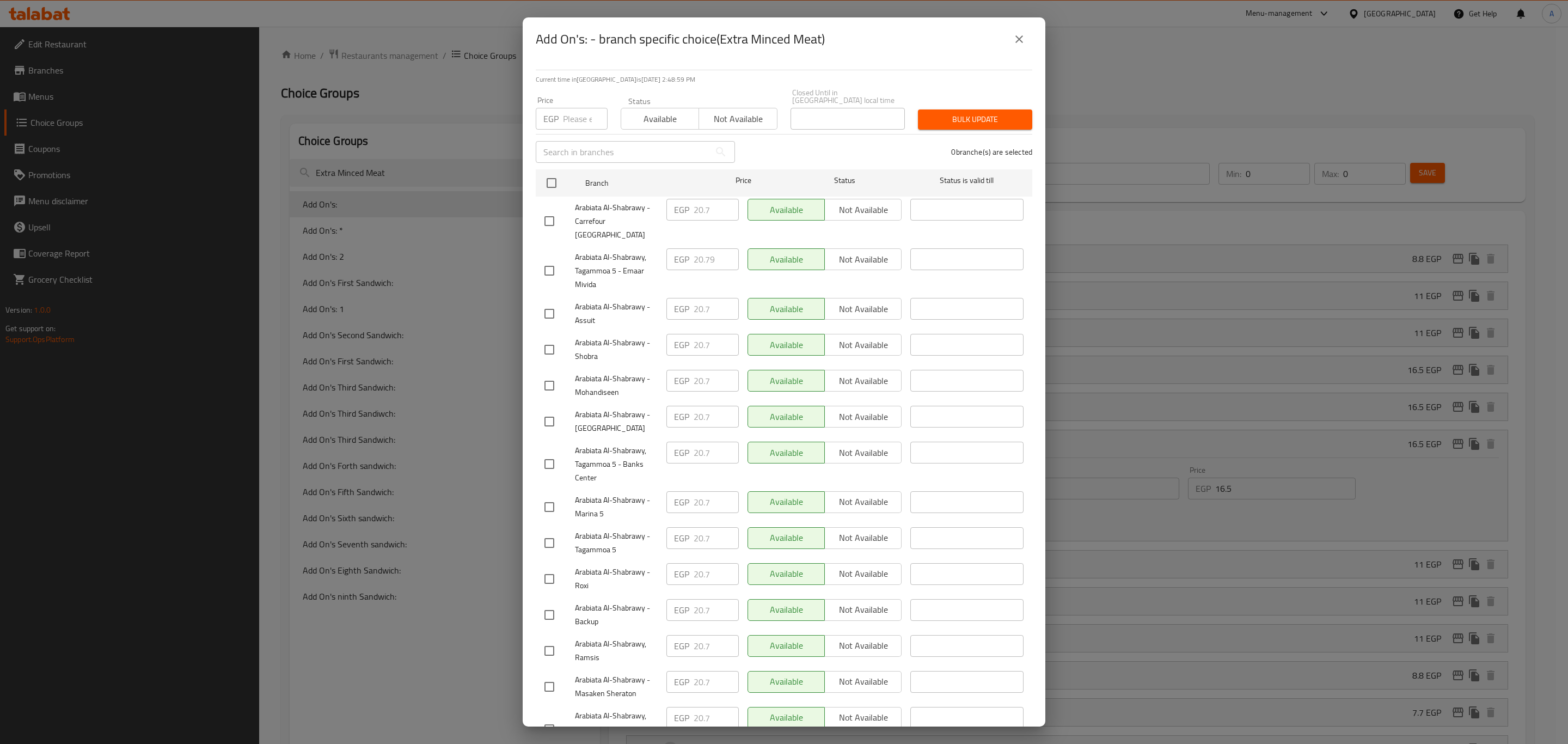
drag, startPoint x: 542, startPoint y: 181, endPoint x: 554, endPoint y: 140, distance: 42.7
click at [542, 181] on input "checkbox" at bounding box center [551, 182] width 23 height 23
checkbox input "true"
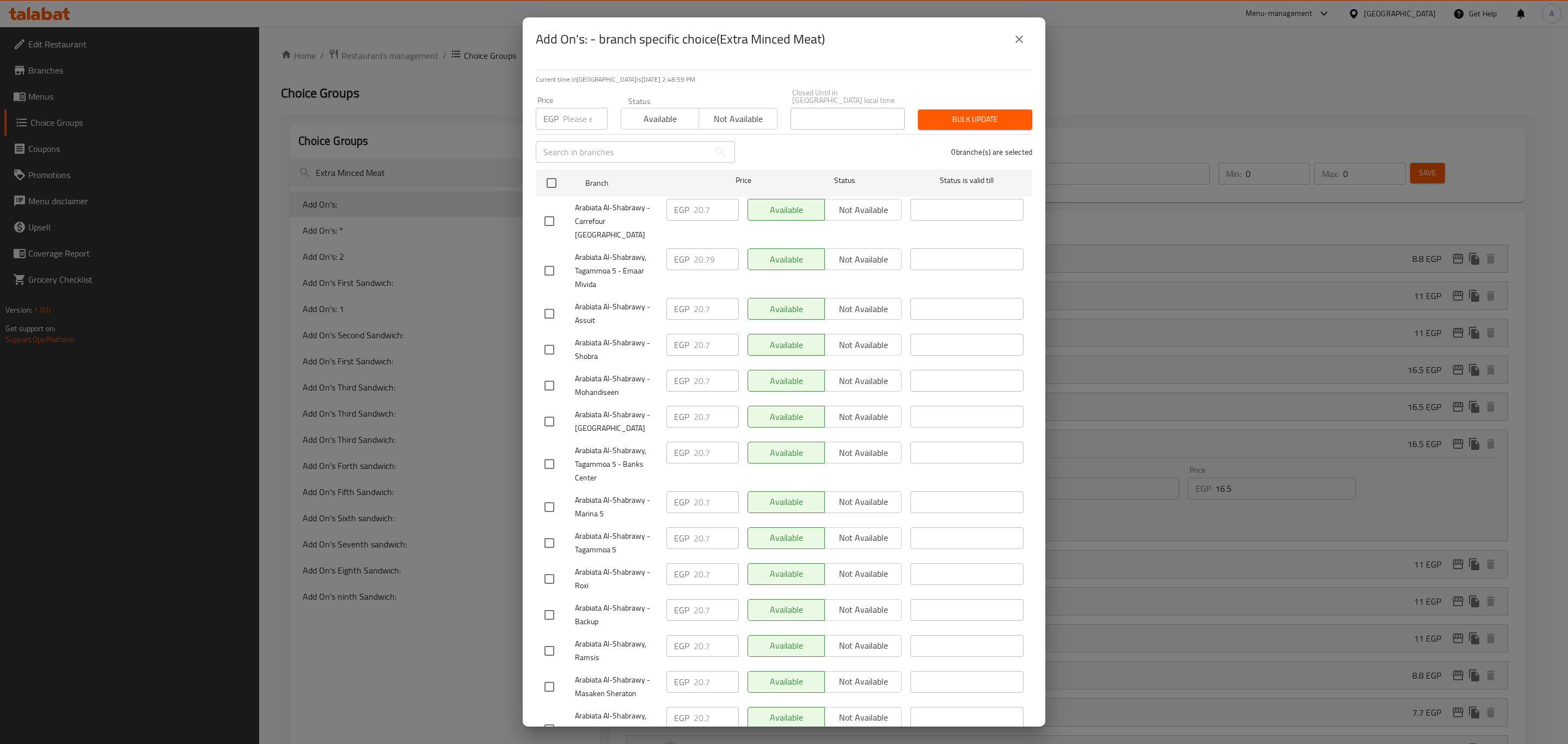
checkbox input "true"
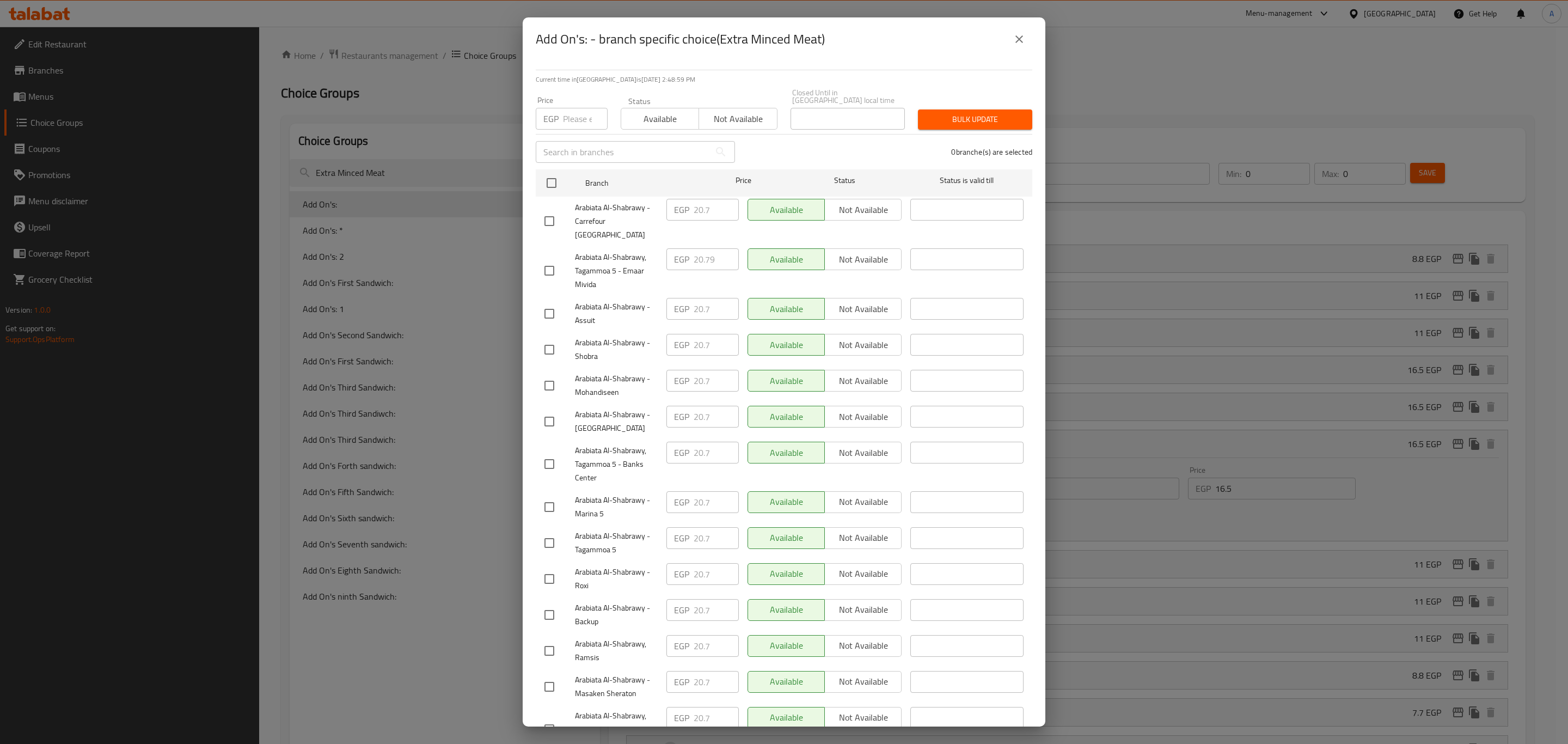
checkbox input "true"
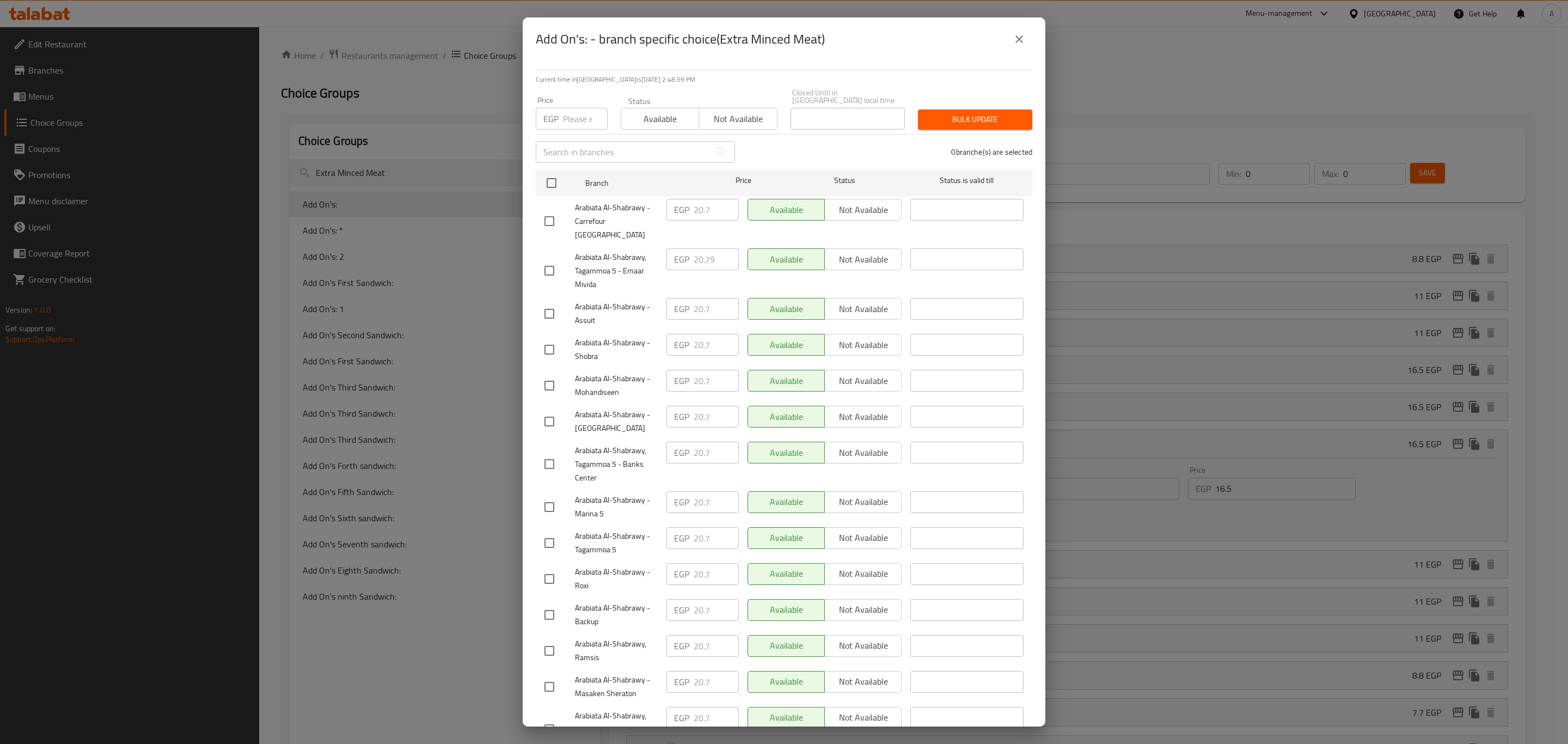
checkbox input "true"
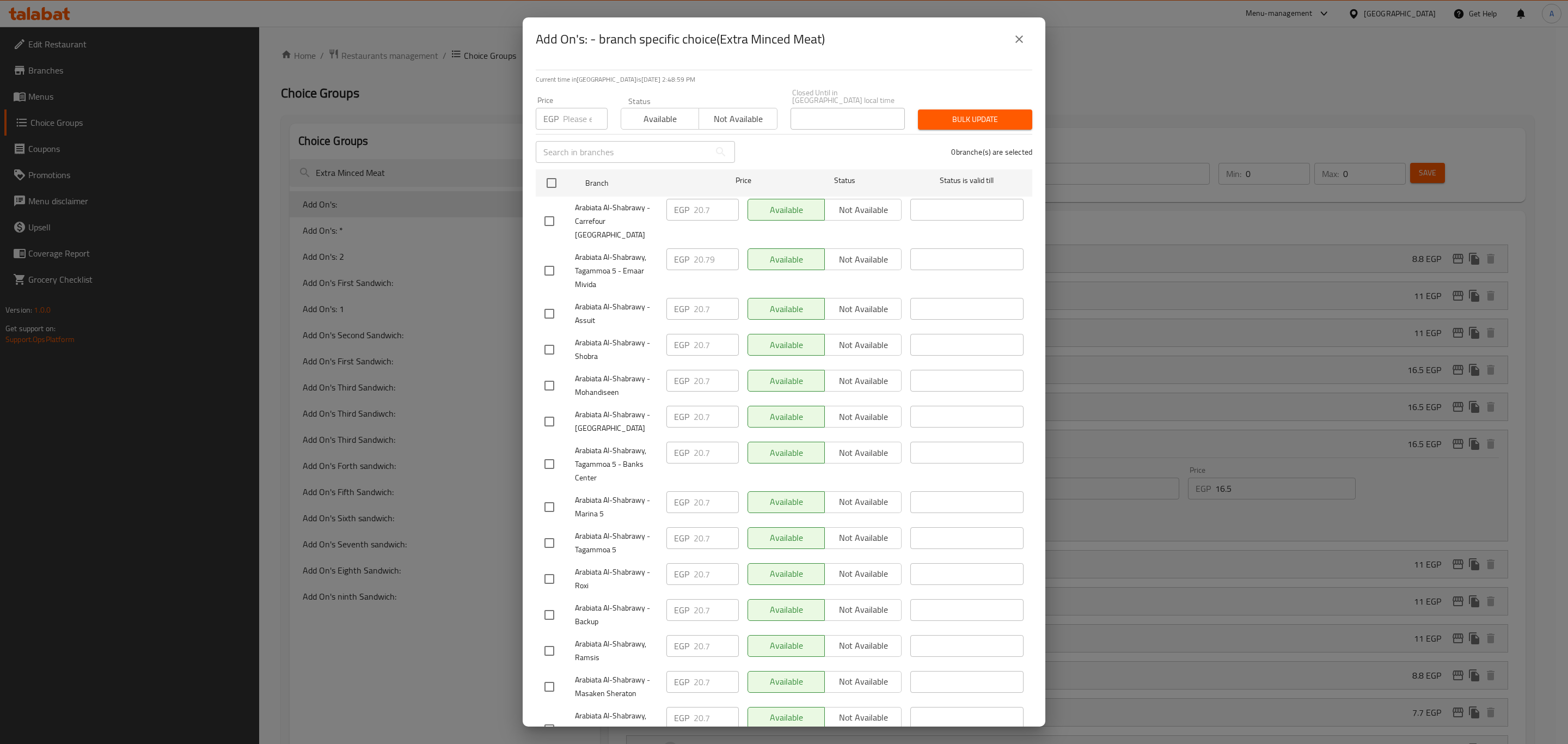
checkbox input "true"
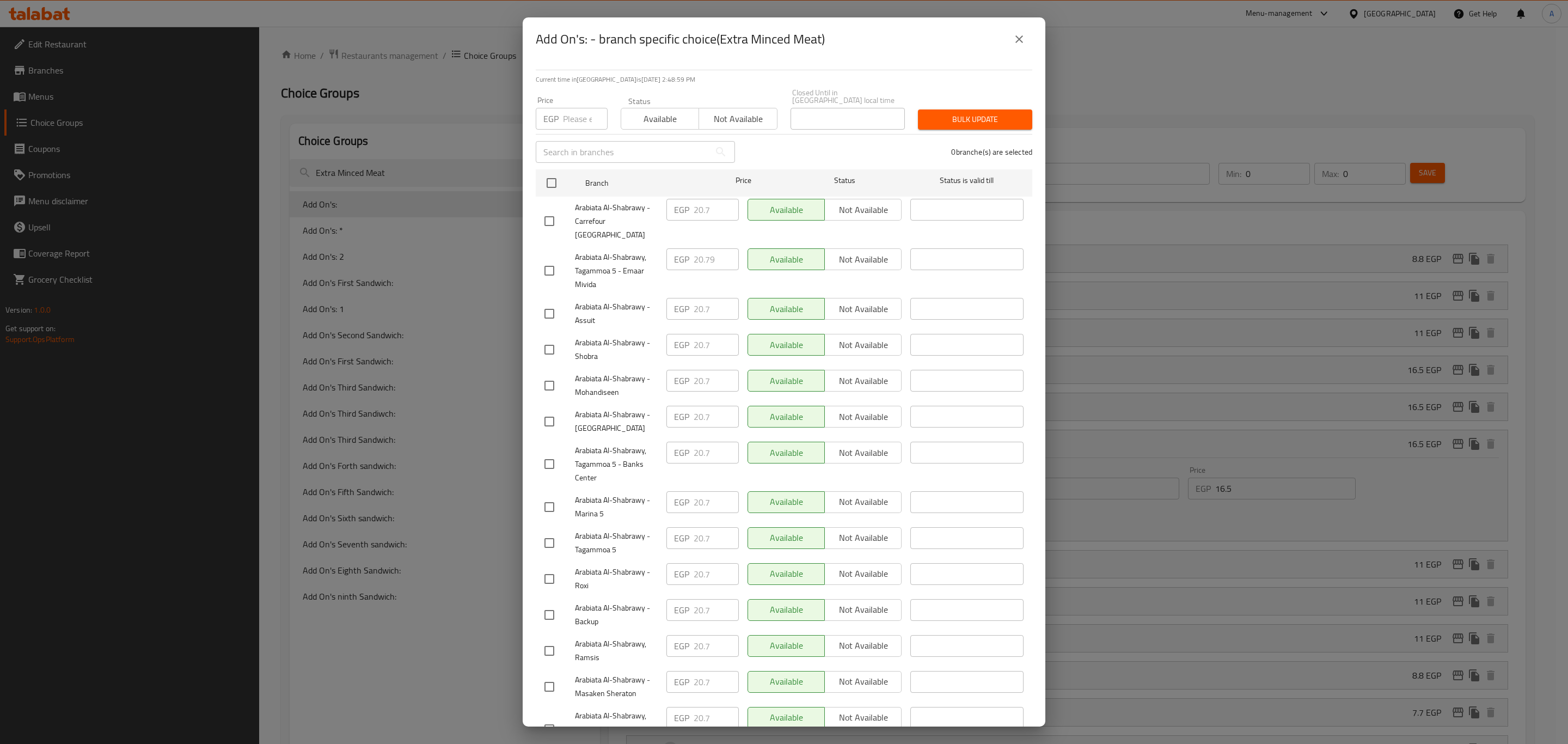
checkbox input "true"
click at [556, 112] on p "EGP" at bounding box center [550, 118] width 15 height 13
click at [563, 108] on input "number" at bounding box center [584, 119] width 45 height 22
paste input "21.85"
type input "21.85"
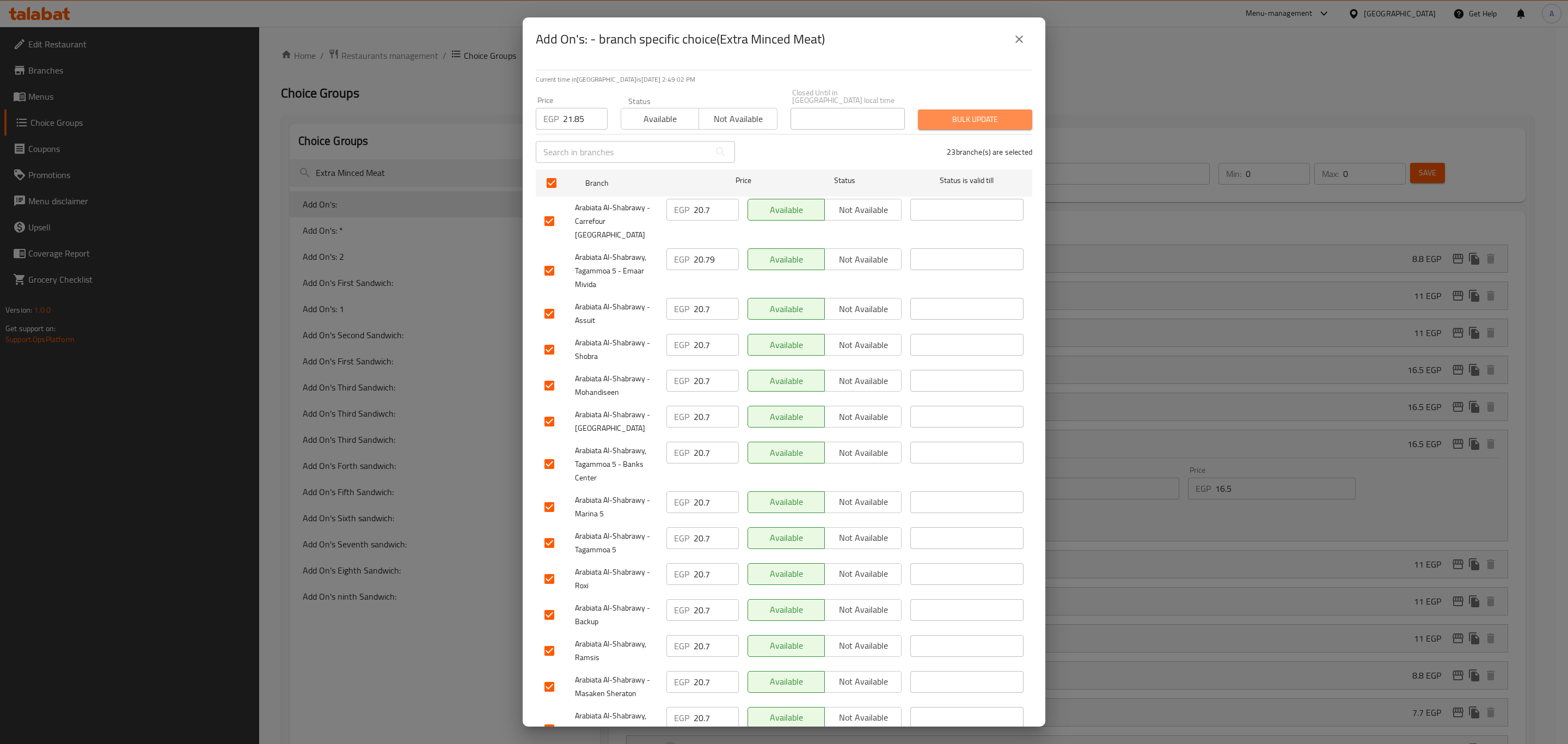
click at [965, 113] on span "Bulk update" at bounding box center [975, 120] width 97 height 14
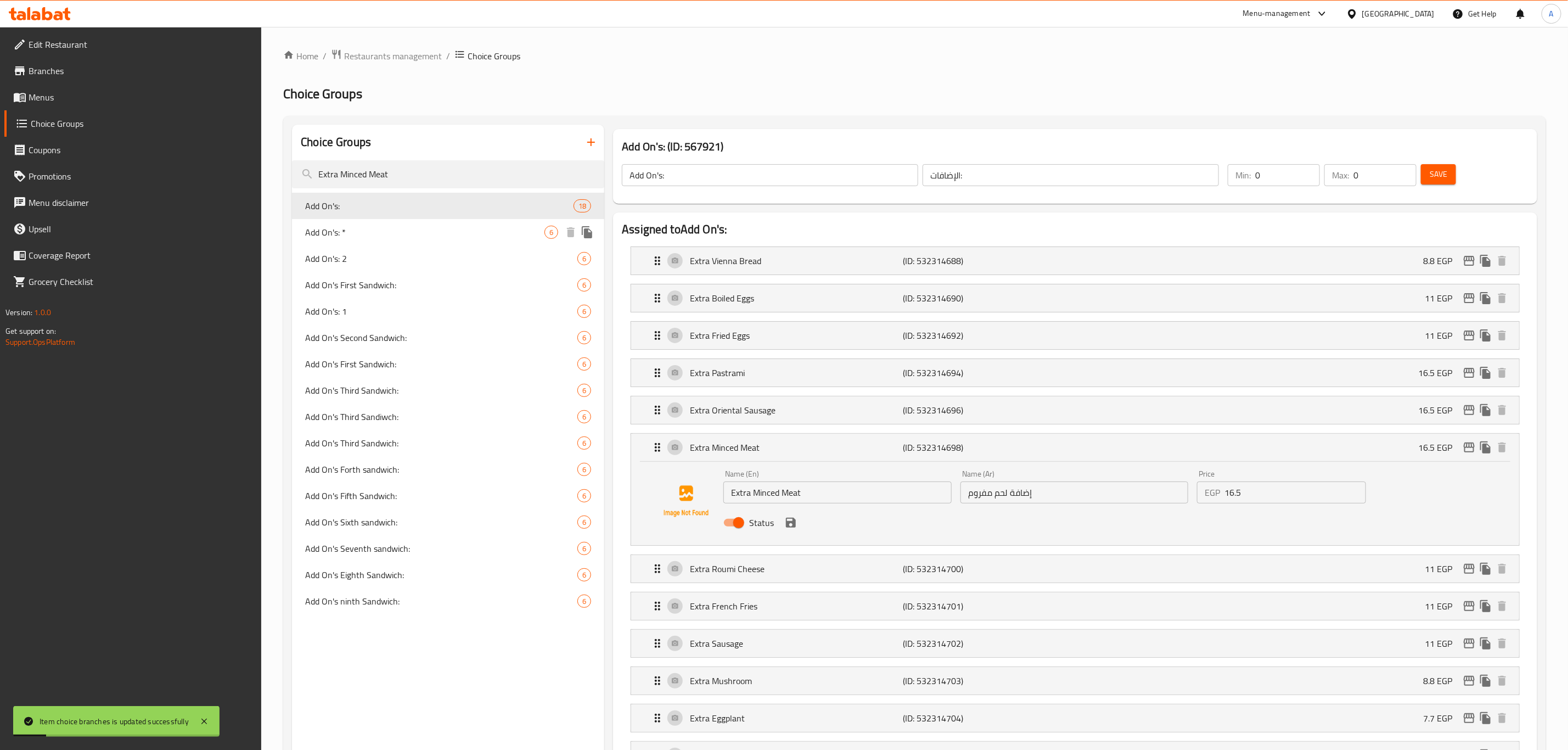
click at [401, 233] on span "Add On's: *" at bounding box center [425, 232] width 240 height 13
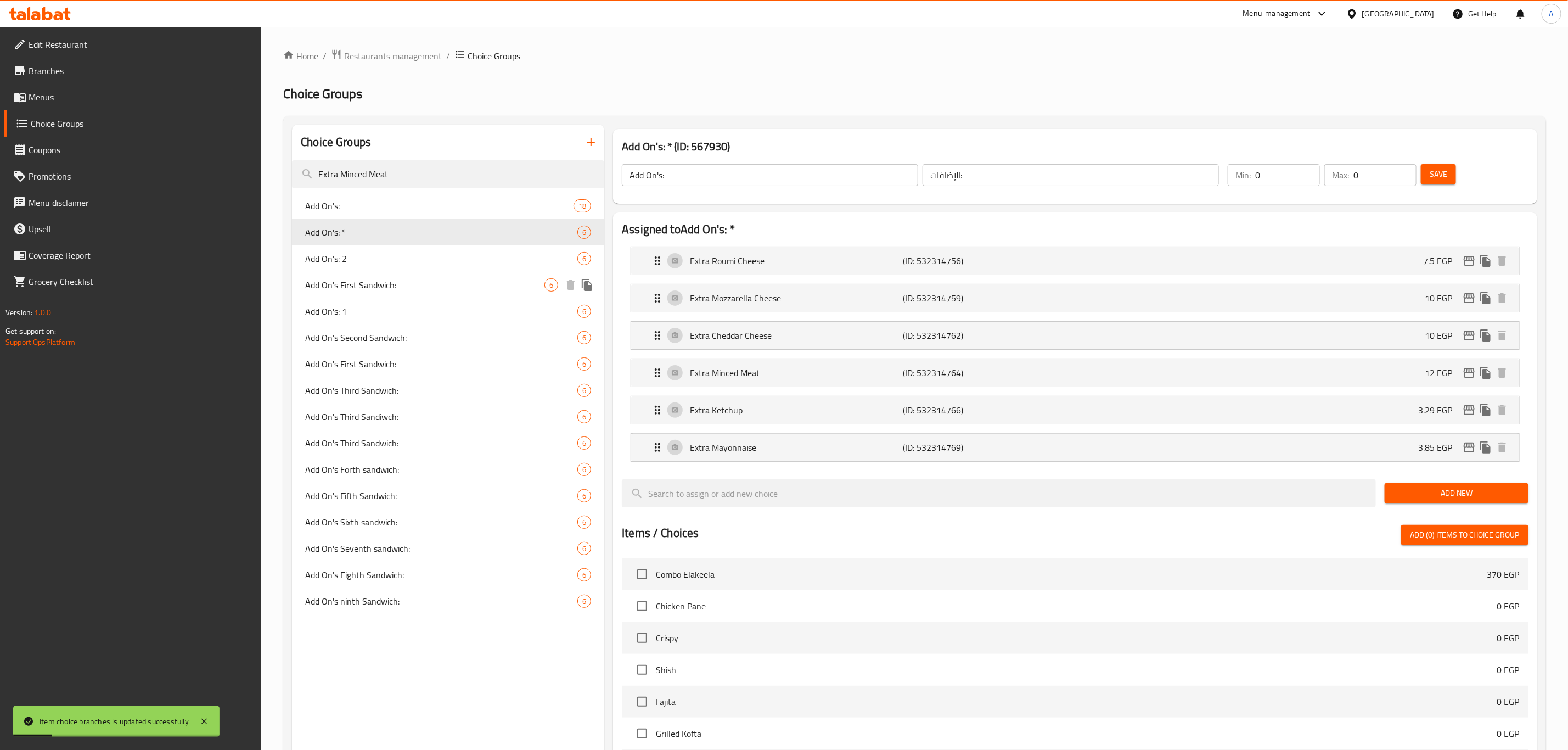
type input "Add On's: *"
click at [1477, 374] on button "edit" at bounding box center [1469, 373] width 16 height 16
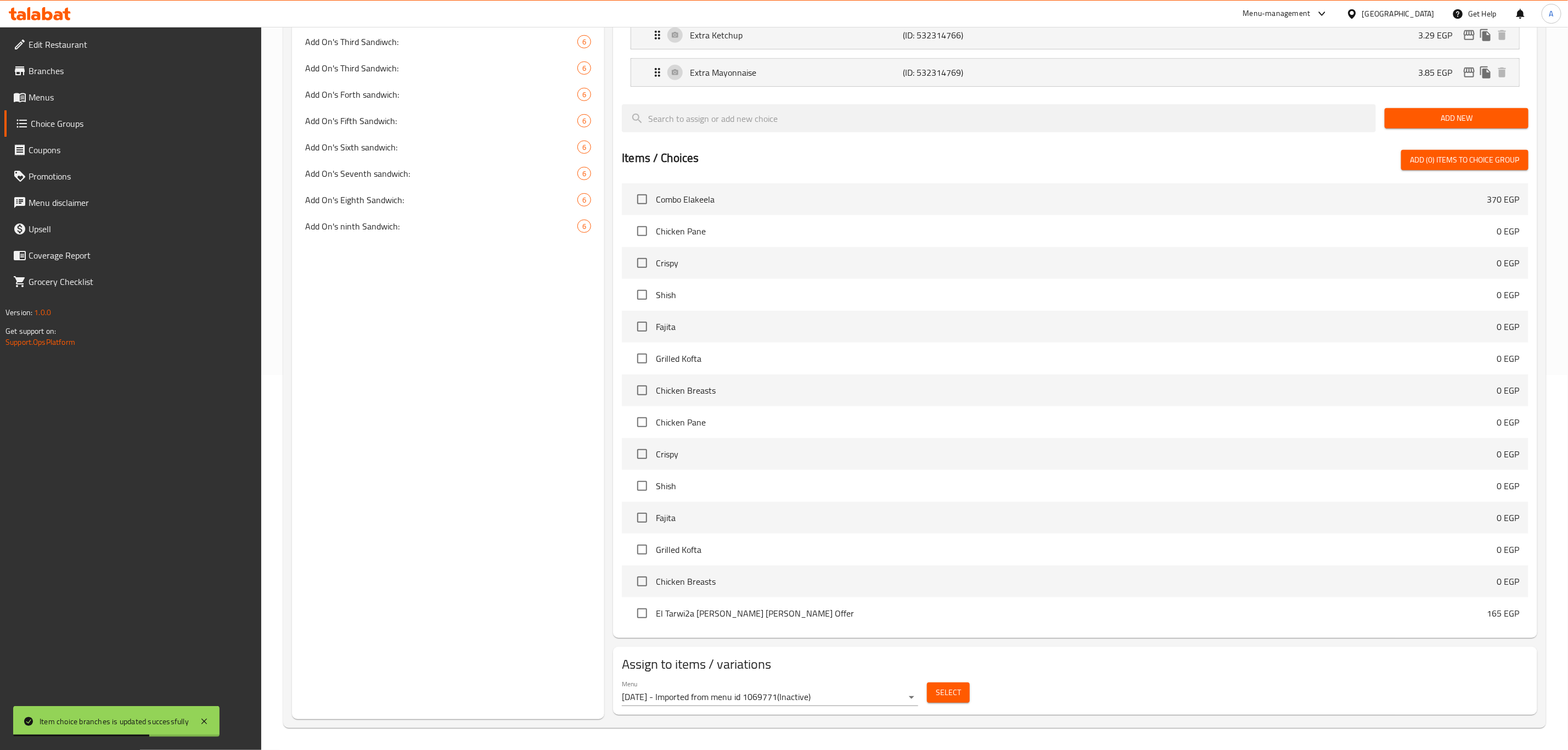
click at [815, 375] on body "Item choice branches is updated successfully ​ Menu-management [GEOGRAPHIC_DATA…" at bounding box center [784, 14] width 1568 height 723
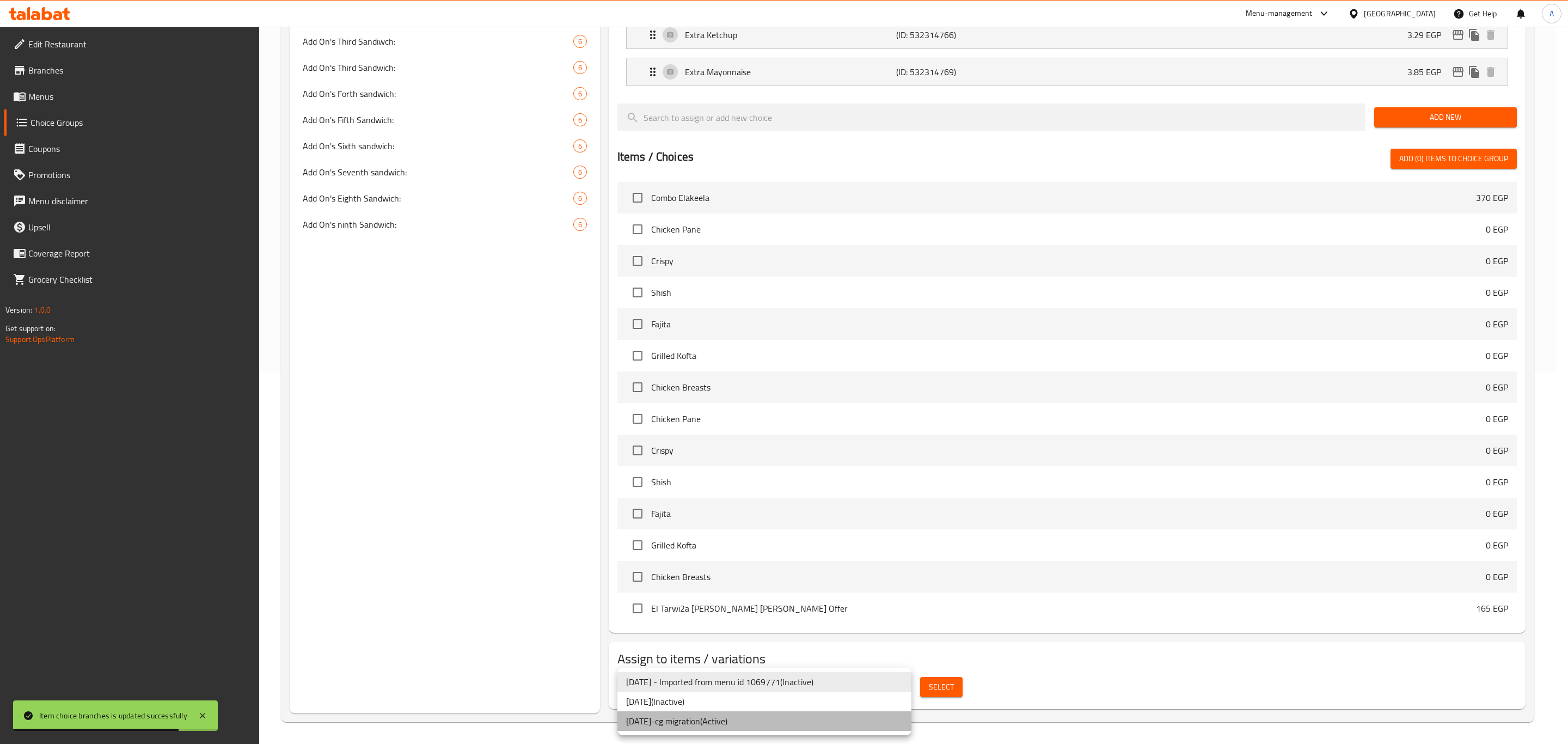
click at [728, 721] on li "[DATE]-cg migration ( Active )" at bounding box center [764, 721] width 294 height 20
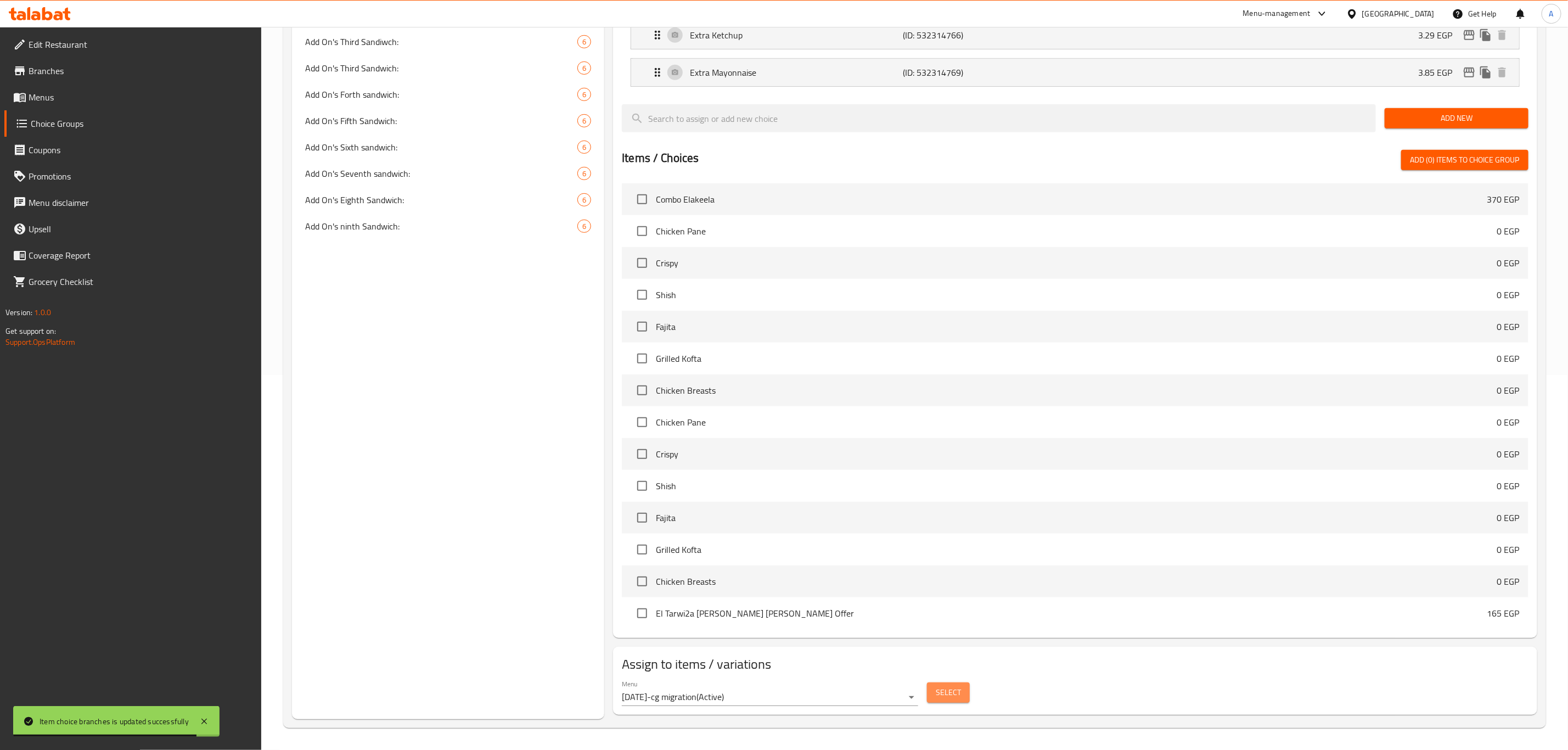
click at [959, 687] on span "Select" at bounding box center [948, 692] width 25 height 14
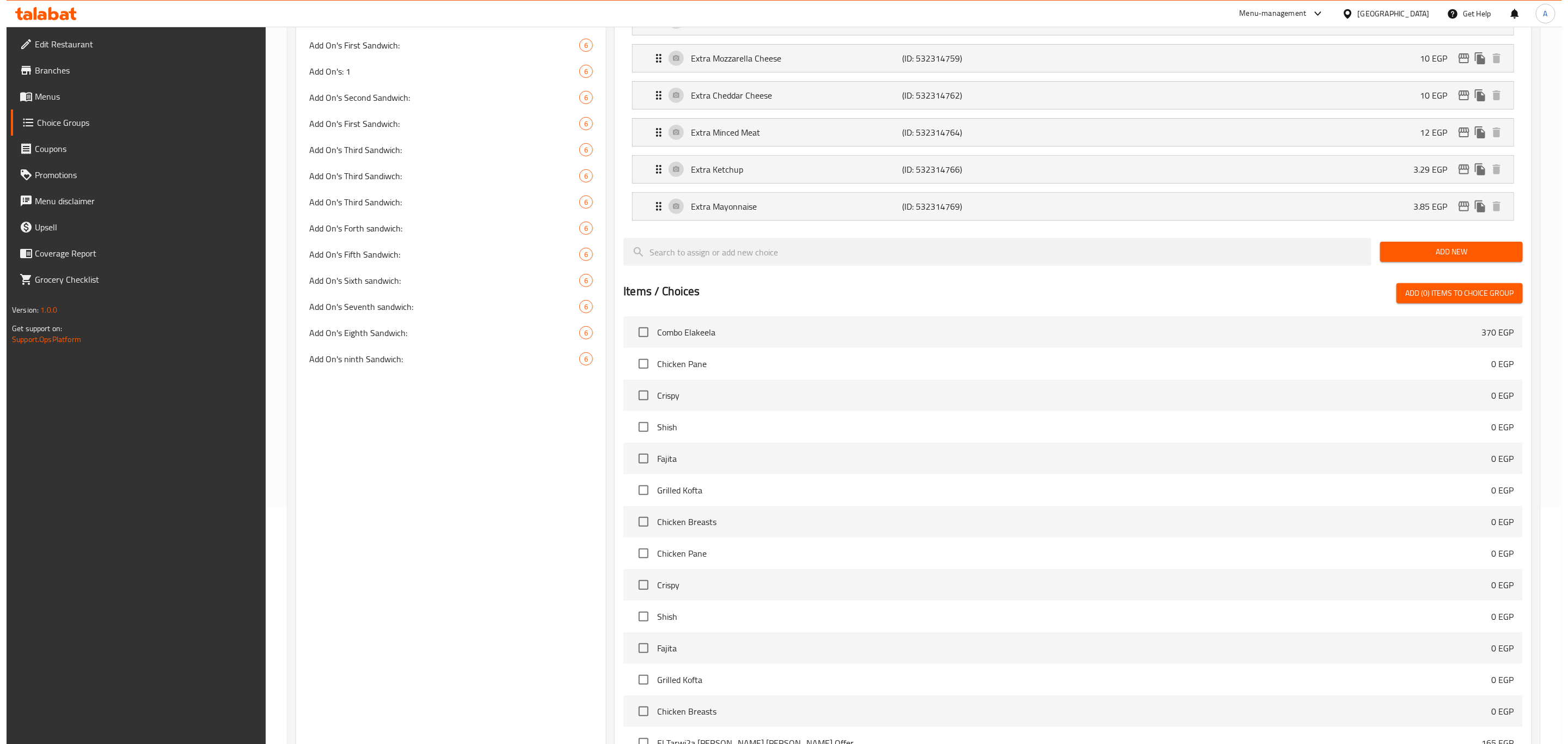
scroll to position [0, 0]
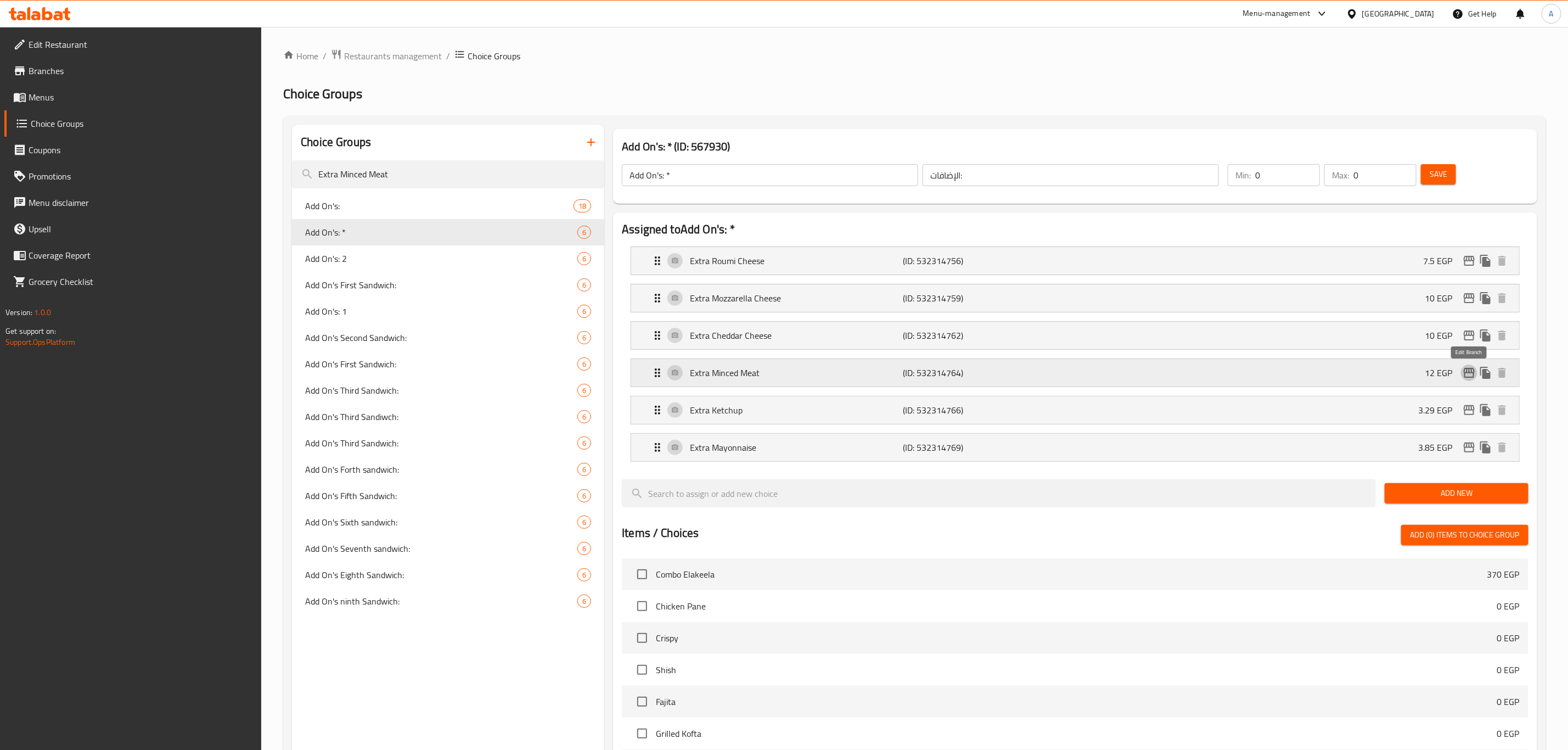
click at [1469, 377] on icon "edit" at bounding box center [1469, 373] width 11 height 10
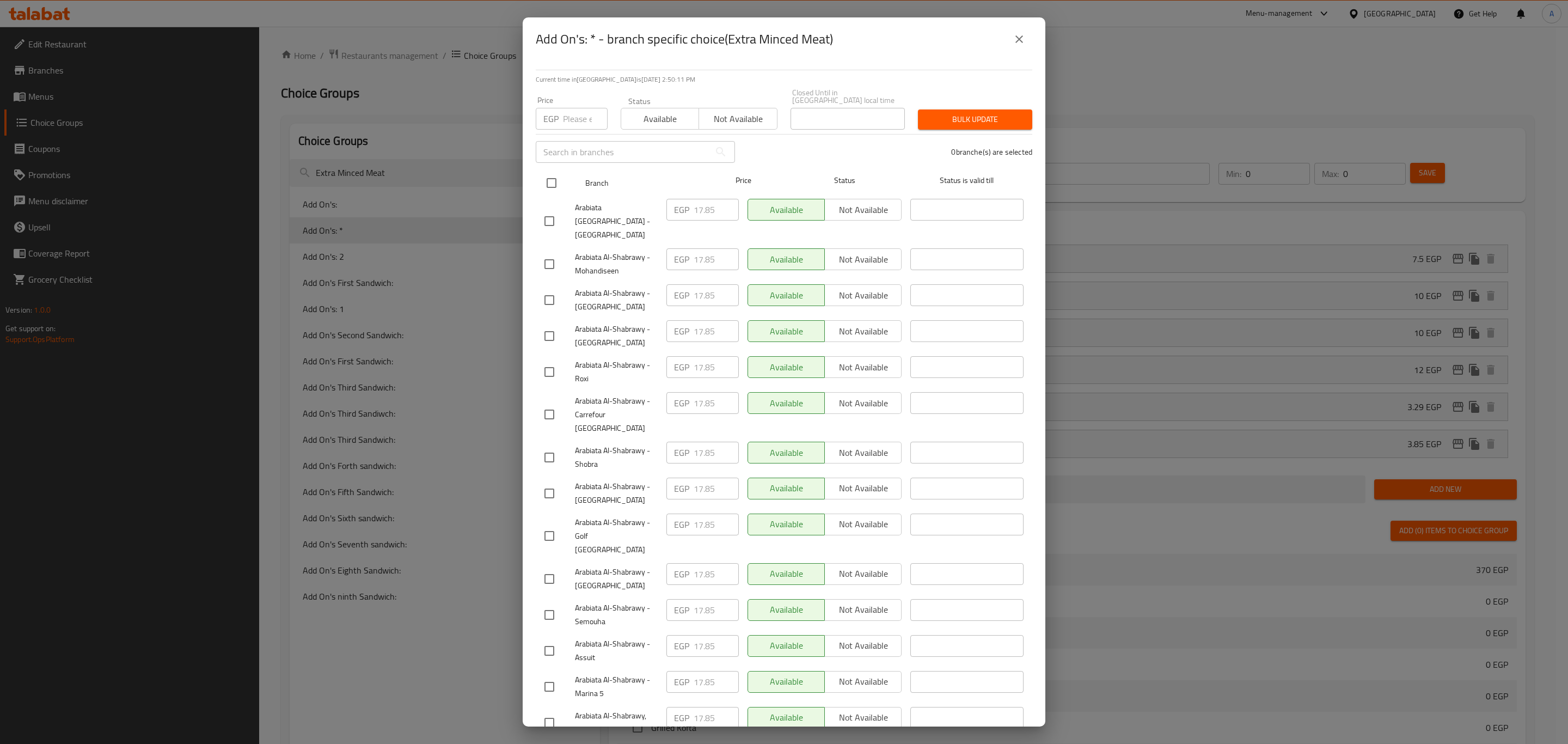
click at [554, 171] on input "checkbox" at bounding box center [551, 182] width 23 height 23
checkbox input "true"
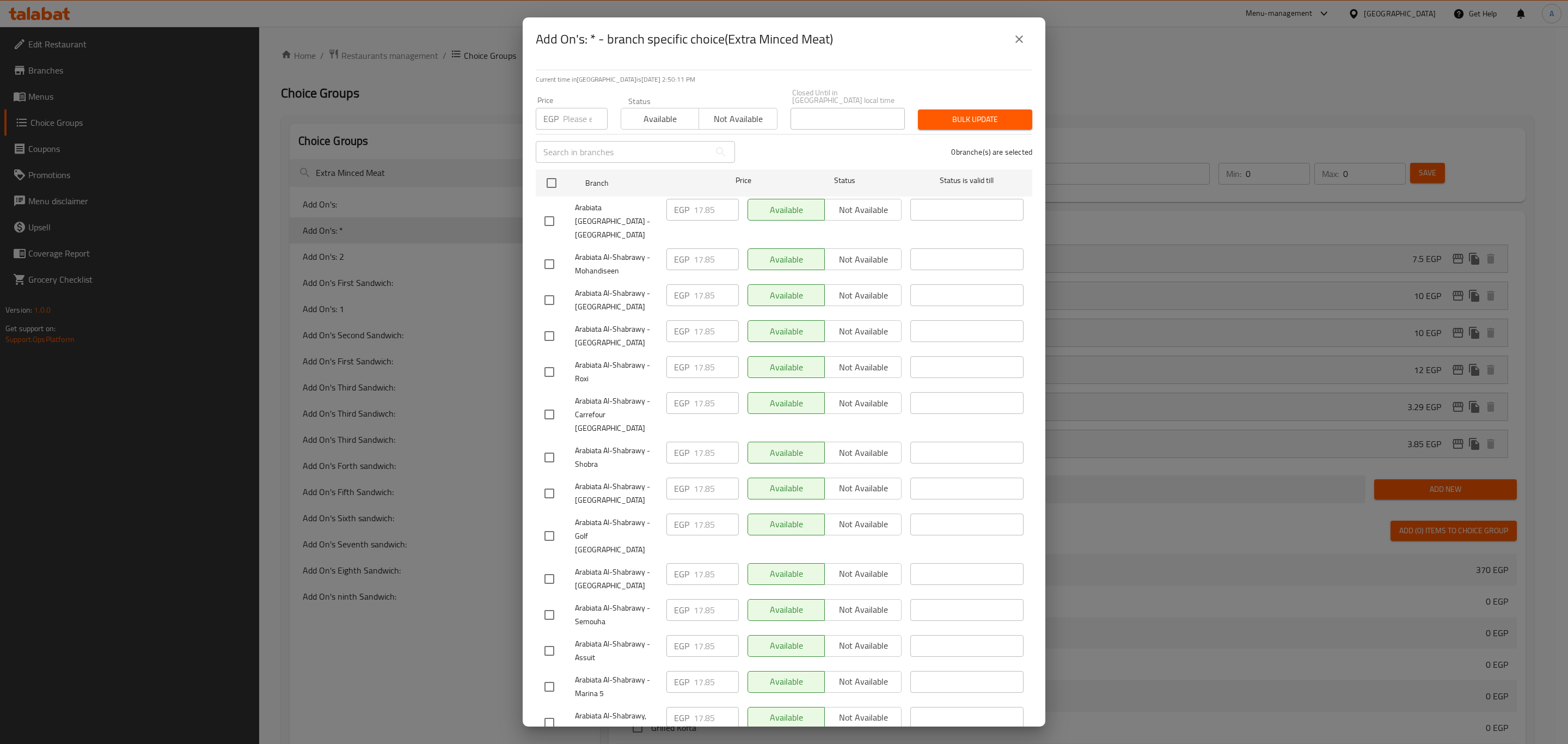
checkbox input "true"
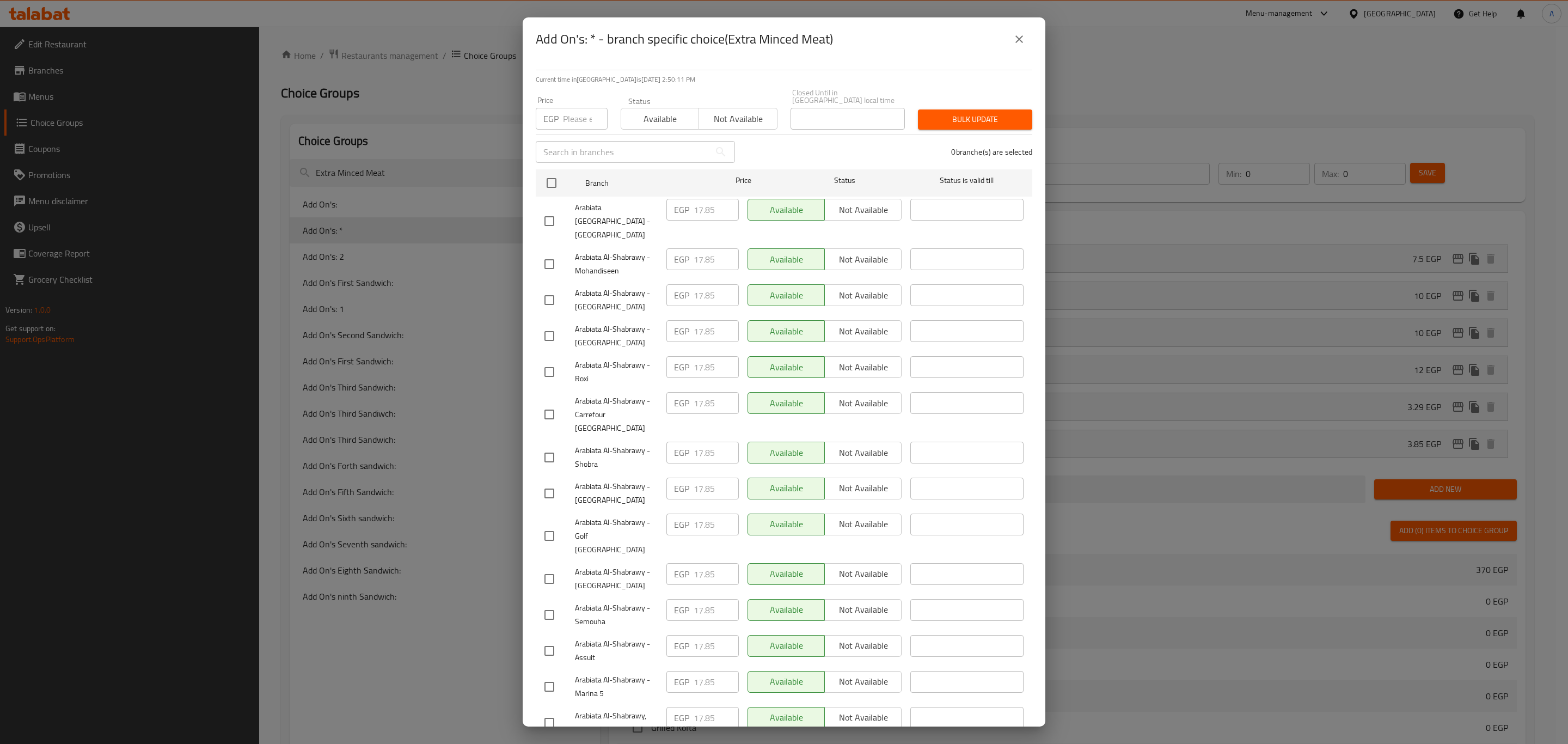
checkbox input "true"
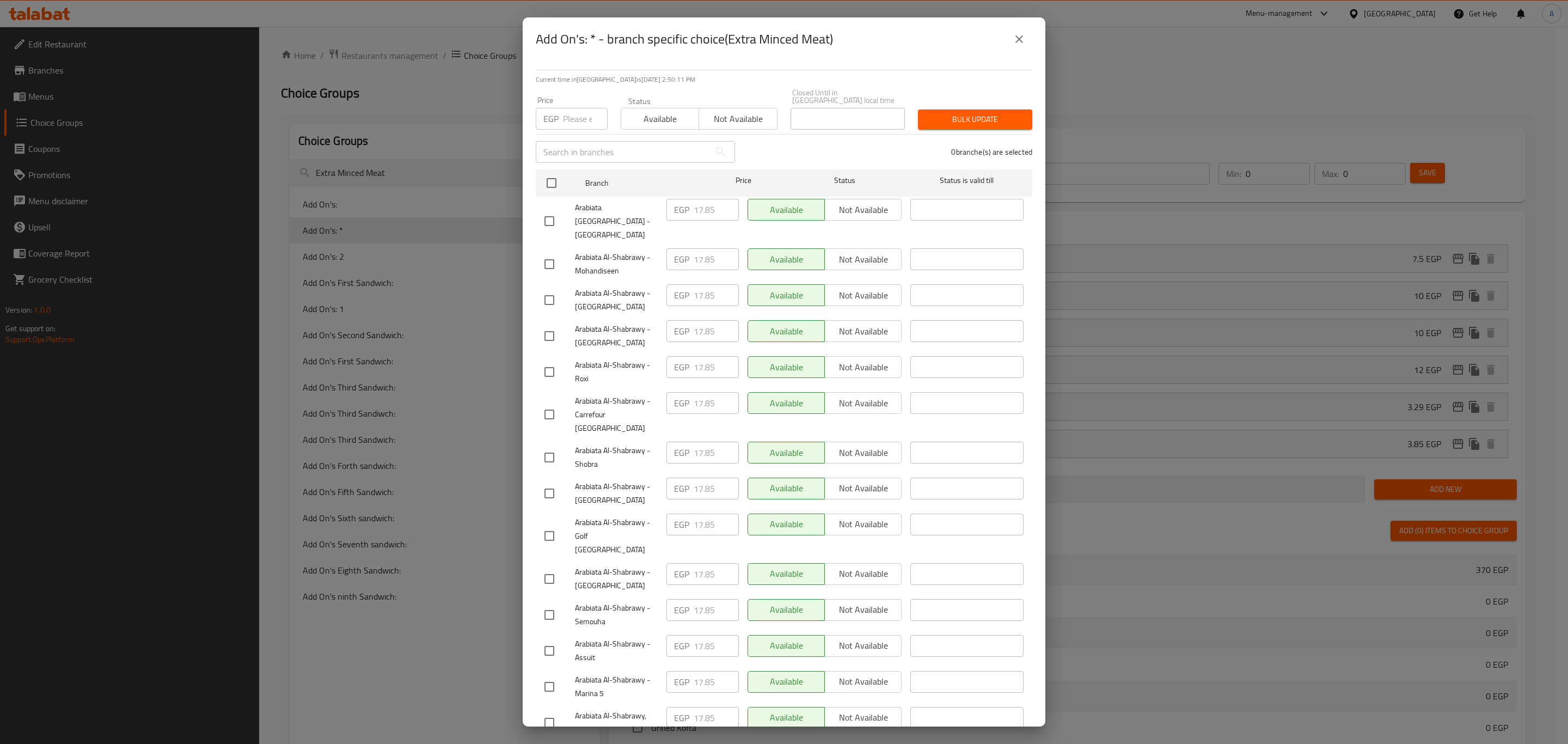
checkbox input "true"
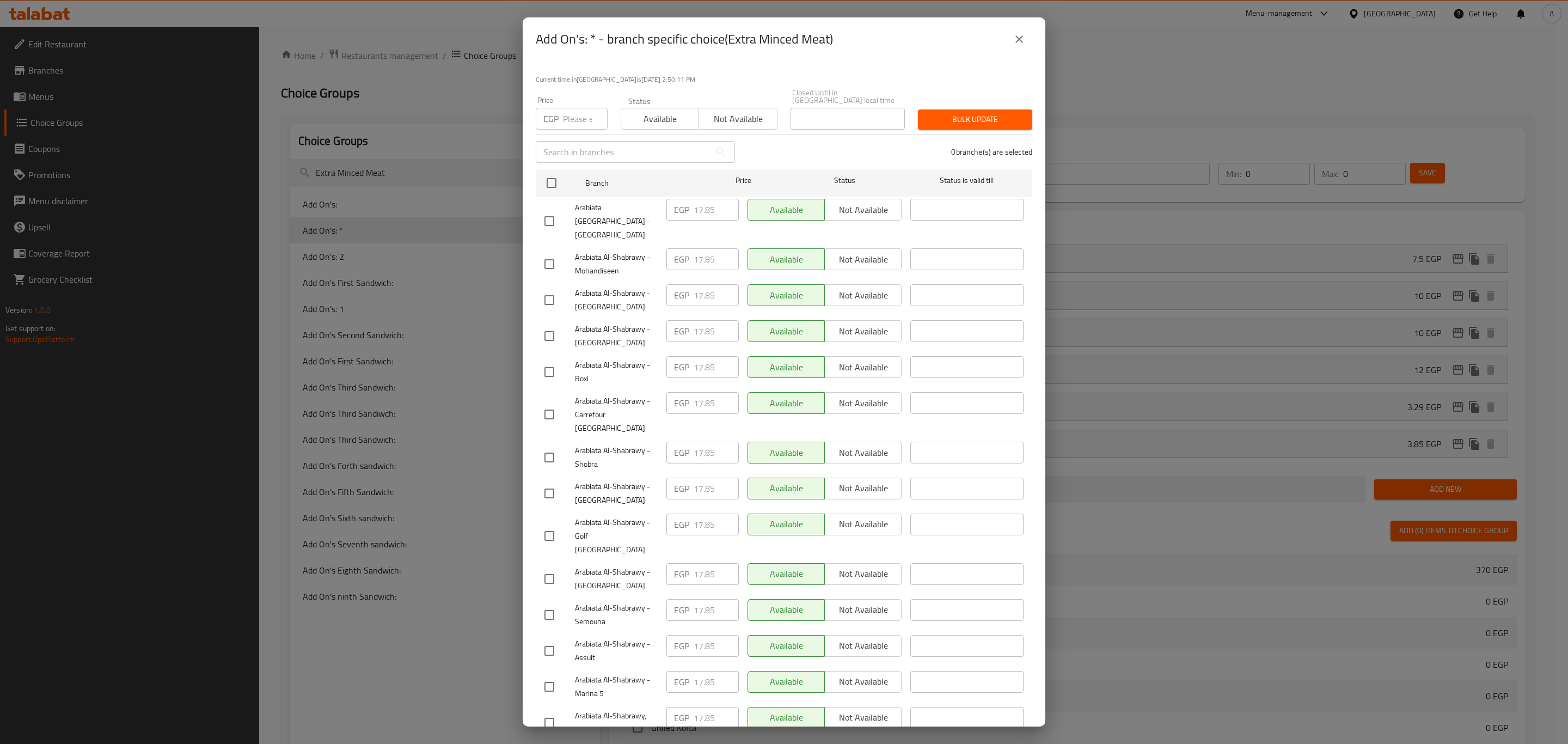
checkbox input "true"
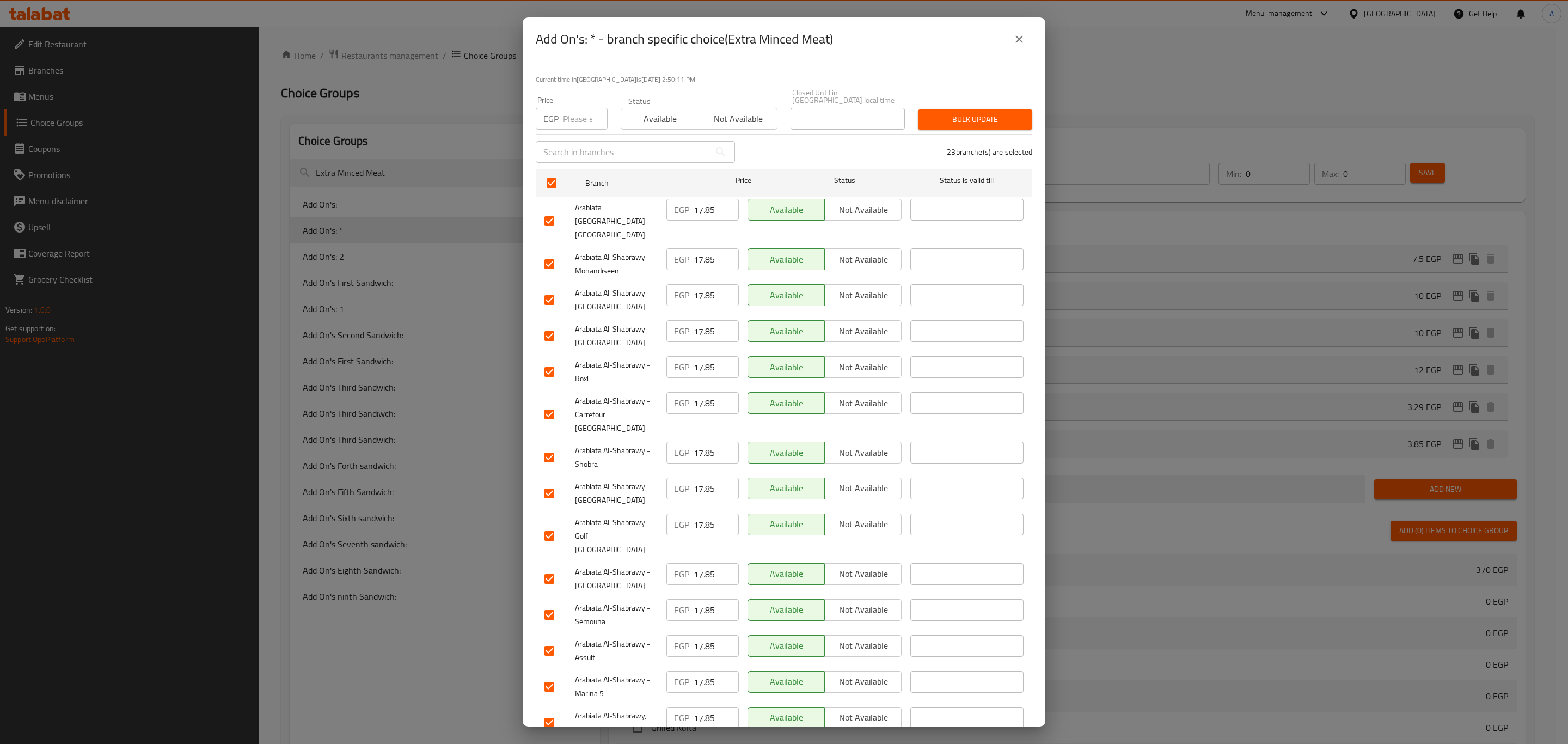
click at [575, 108] on input "number" at bounding box center [584, 119] width 45 height 22
paste input "21.85"
type input "21.85"
click at [961, 113] on span "Bulk update" at bounding box center [975, 120] width 97 height 14
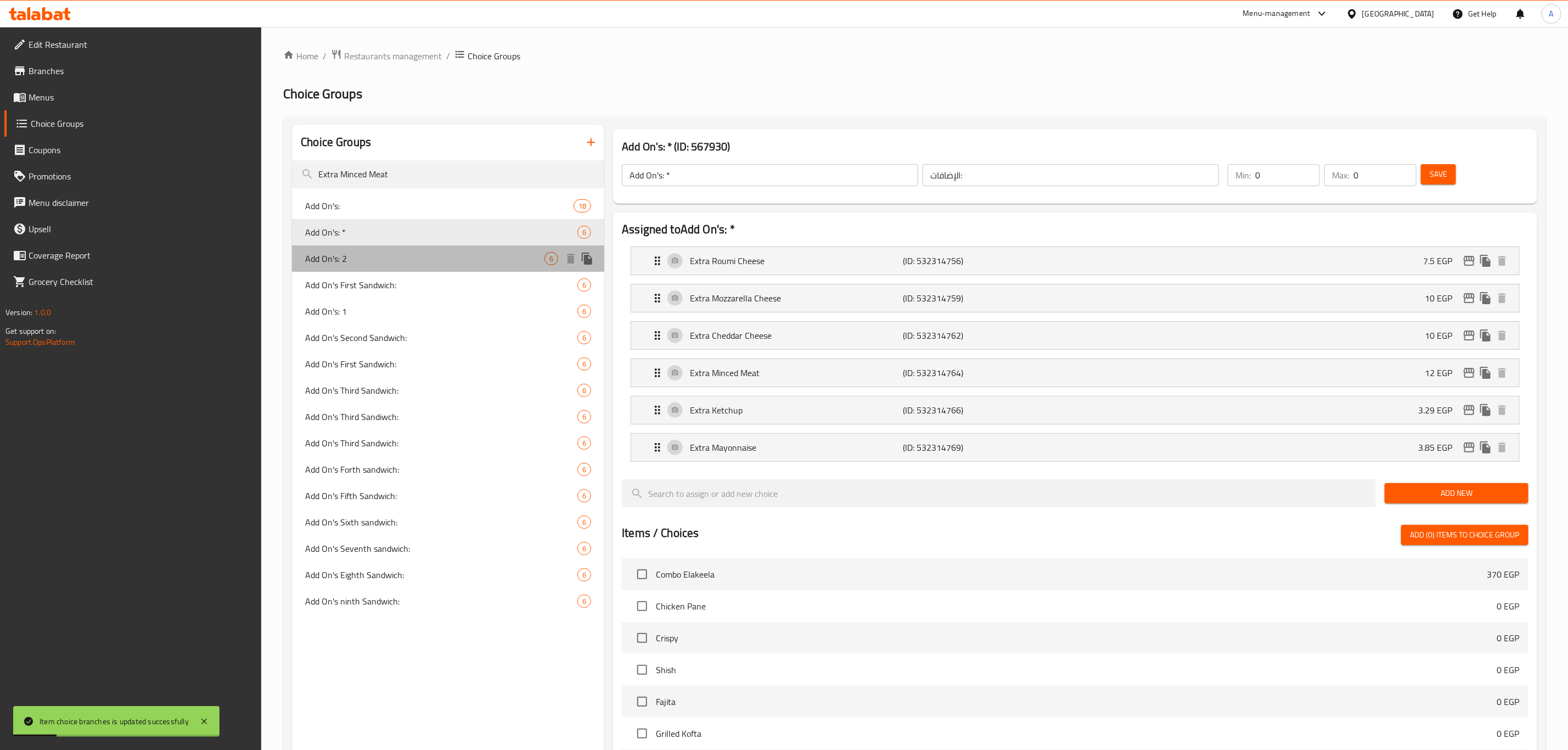
click at [360, 256] on span "Add On's: 2" at bounding box center [425, 258] width 240 height 13
type input "Add On's: 2"
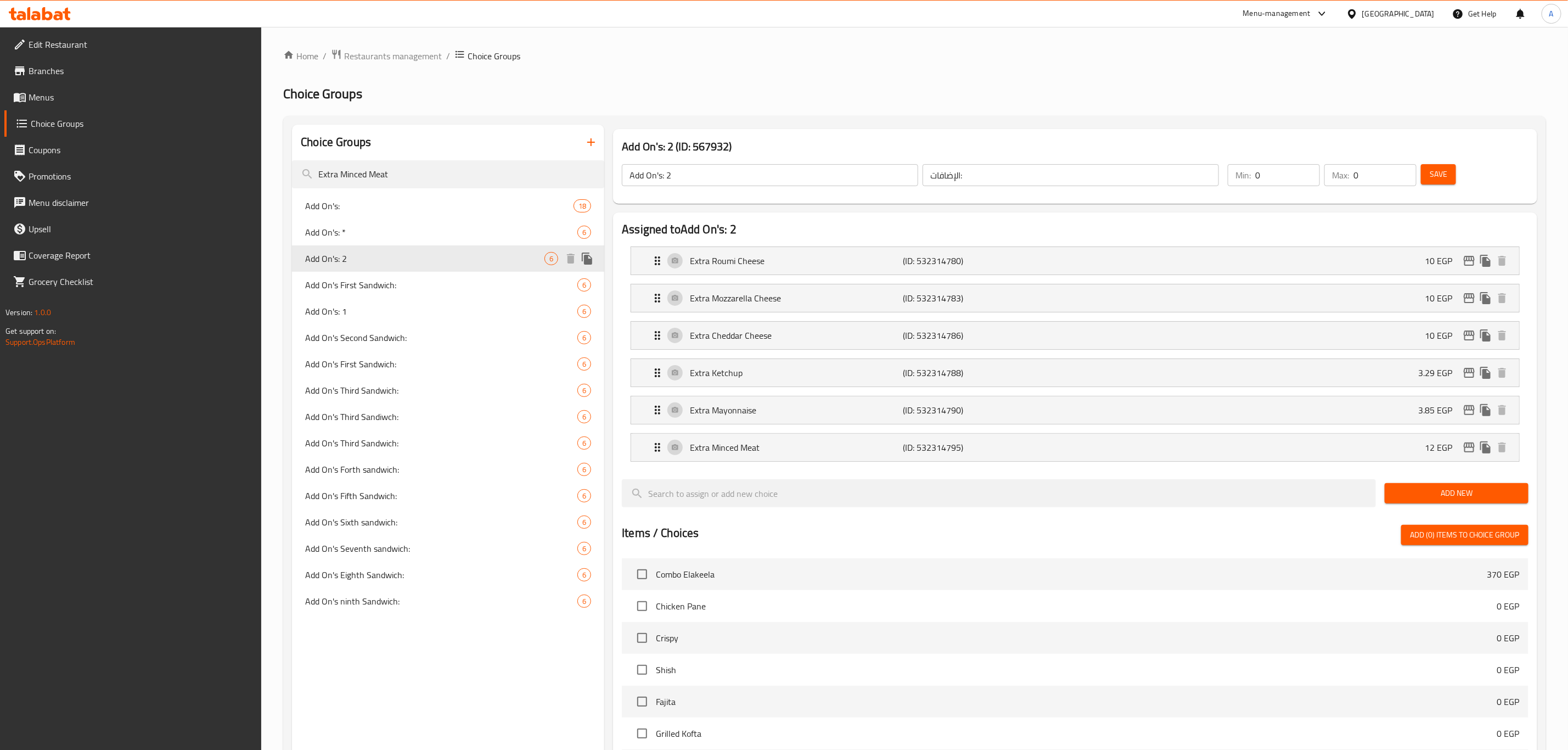
click at [368, 258] on span "Add On's: 2" at bounding box center [425, 258] width 240 height 13
click at [1471, 445] on icon "edit" at bounding box center [1469, 447] width 11 height 10
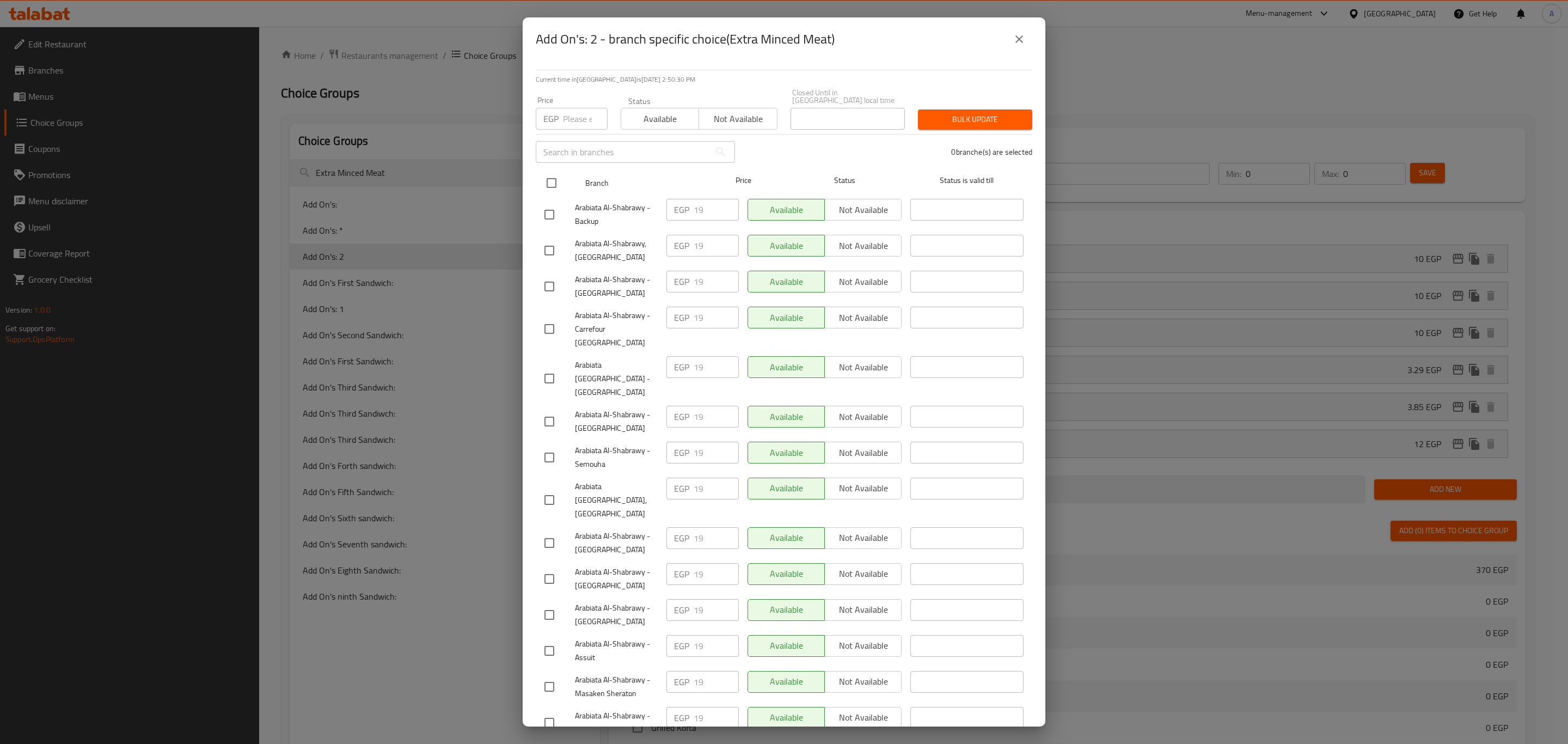
drag, startPoint x: 550, startPoint y: 183, endPoint x: 551, endPoint y: 161, distance: 22.0
click at [549, 182] on input "checkbox" at bounding box center [551, 182] width 23 height 23
checkbox input "true"
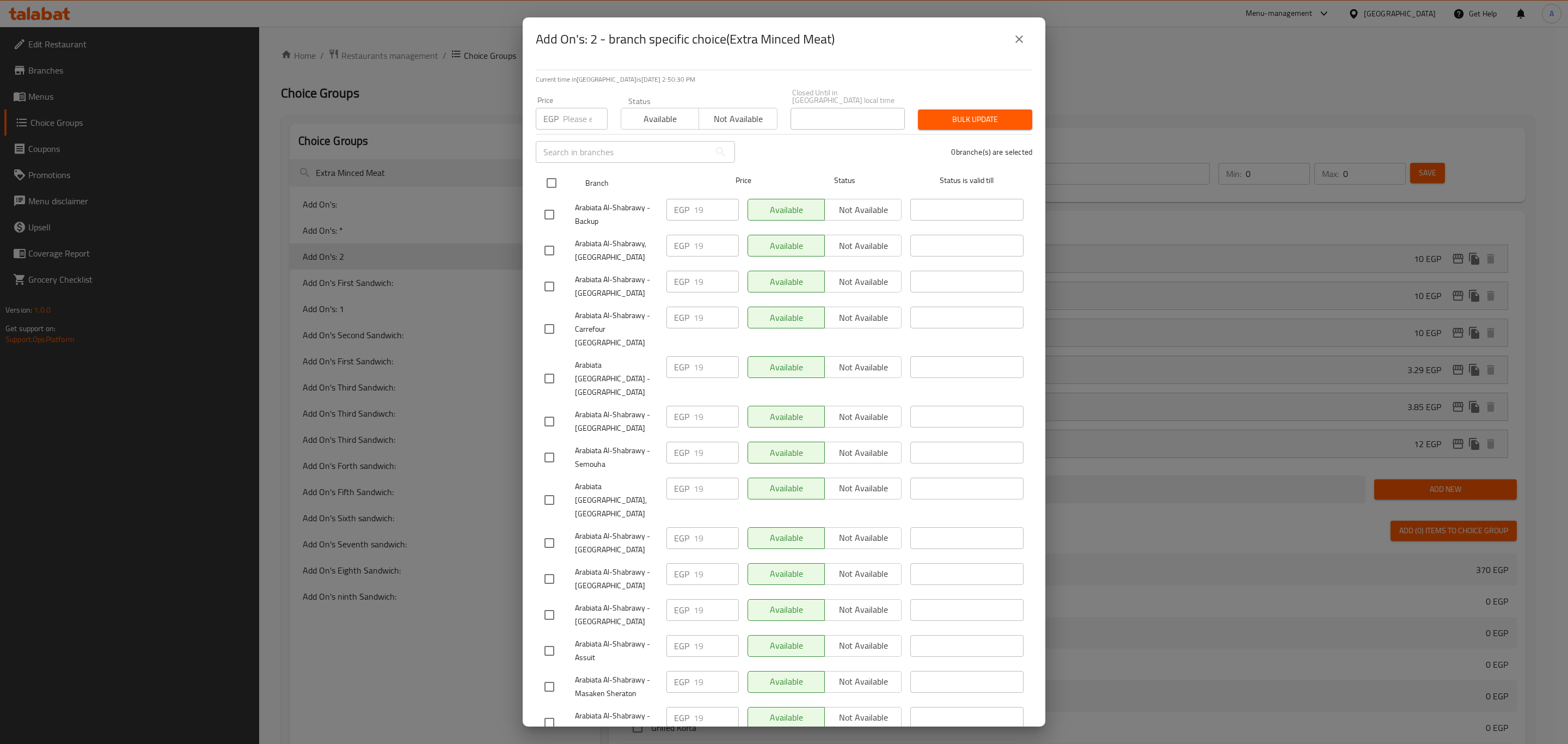
checkbox input "true"
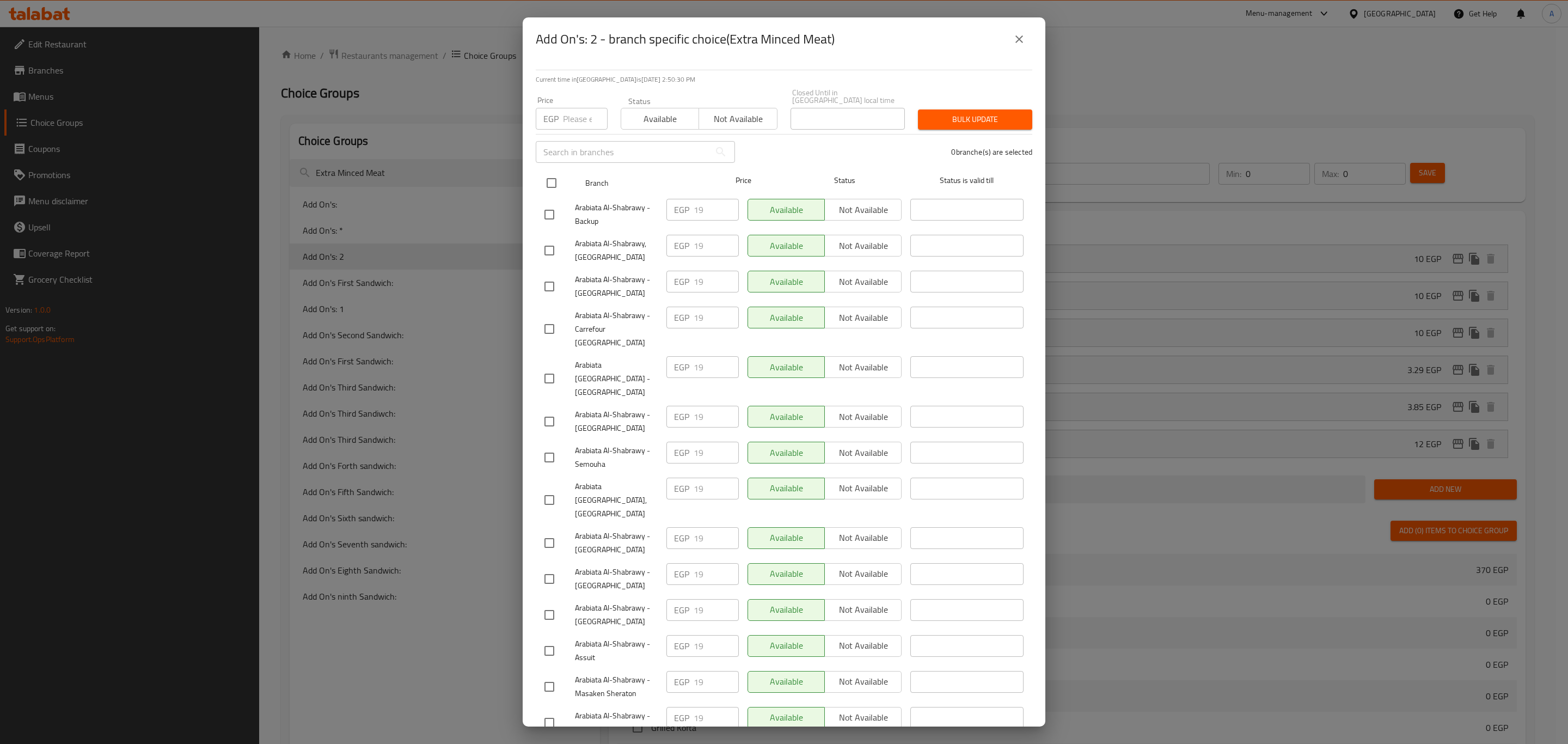
checkbox input "true"
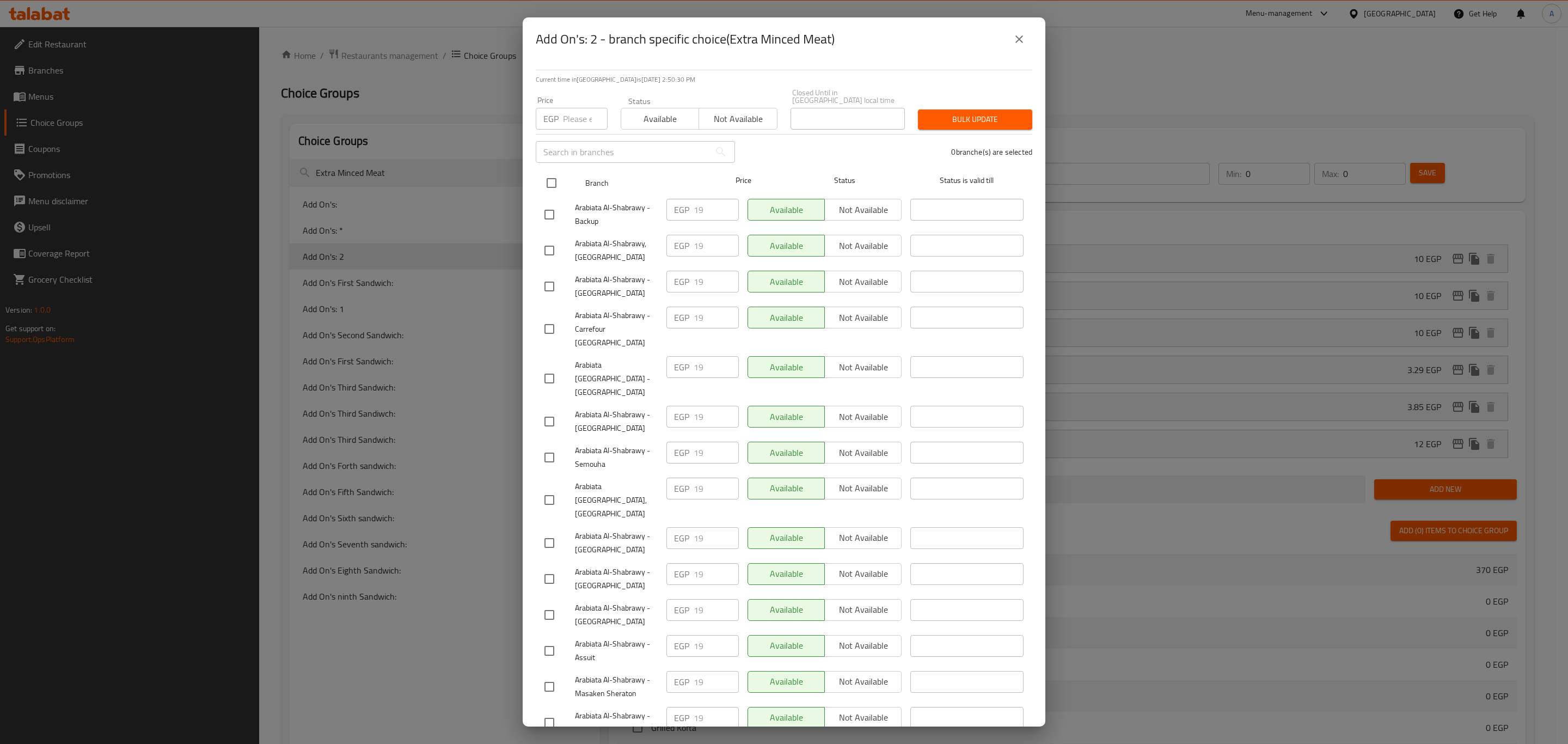
checkbox input "true"
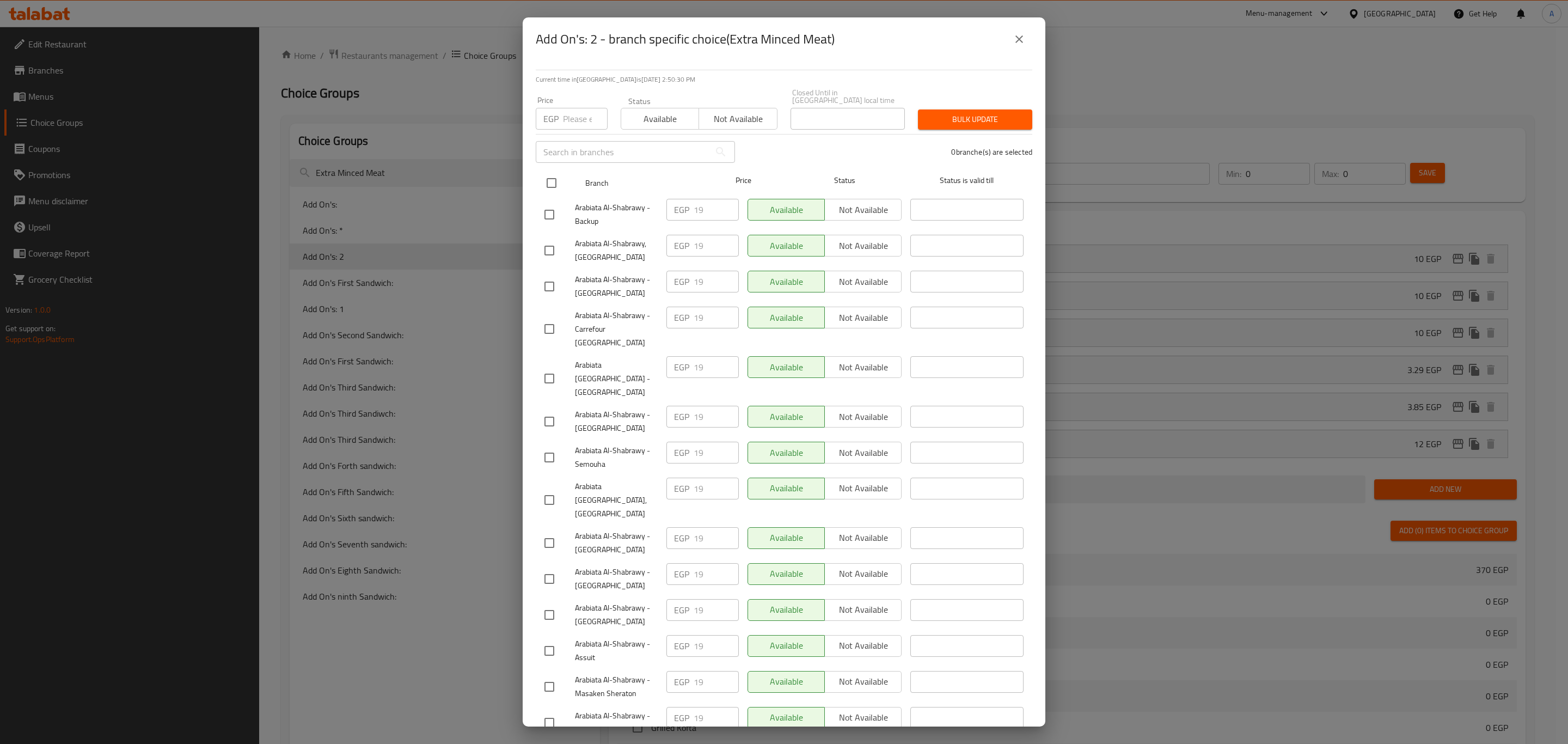
checkbox input "true"
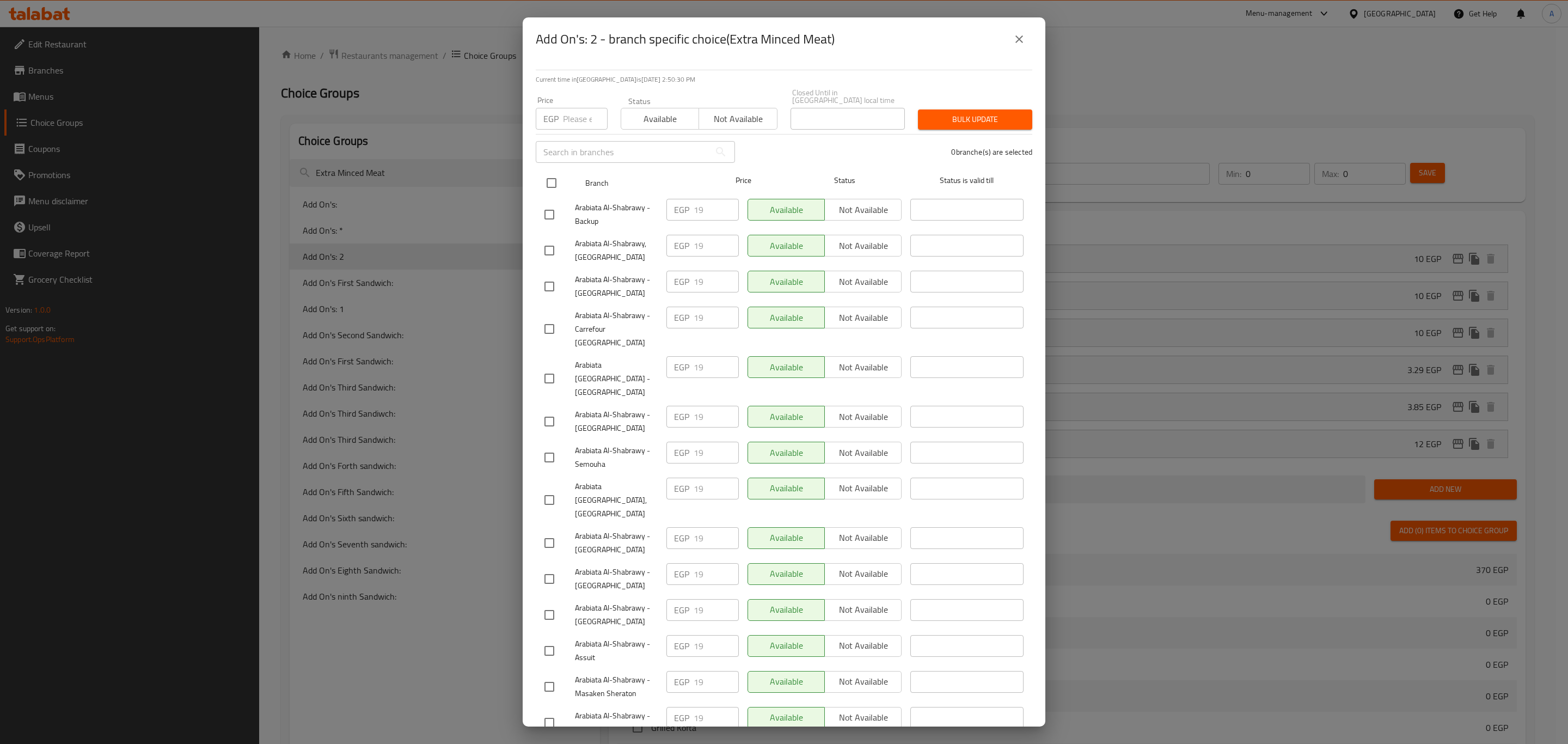
checkbox input "true"
click at [566, 108] on input "number" at bounding box center [584, 119] width 45 height 22
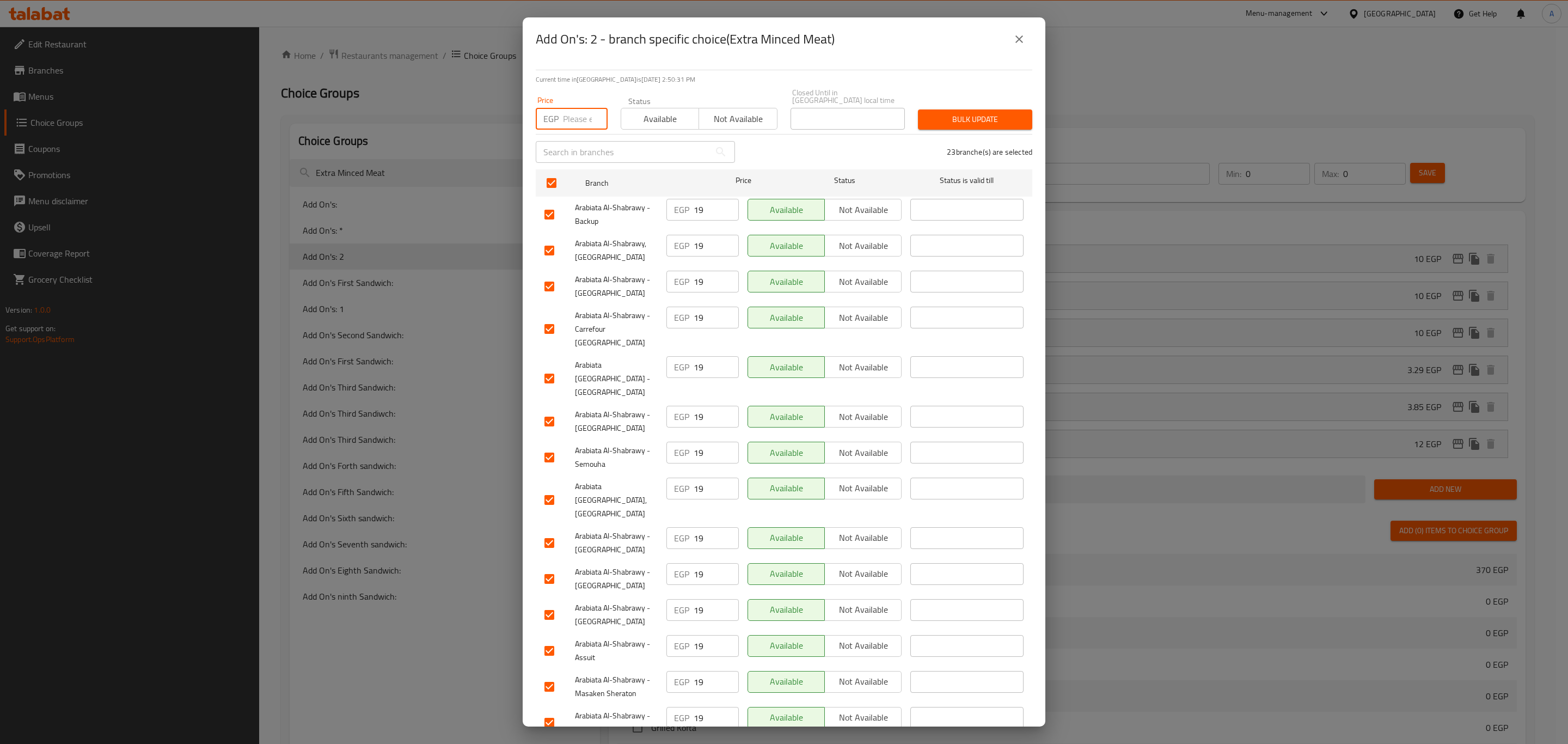
paste input "21.85"
type input "21.85"
click at [958, 113] on span "Bulk update" at bounding box center [975, 120] width 97 height 14
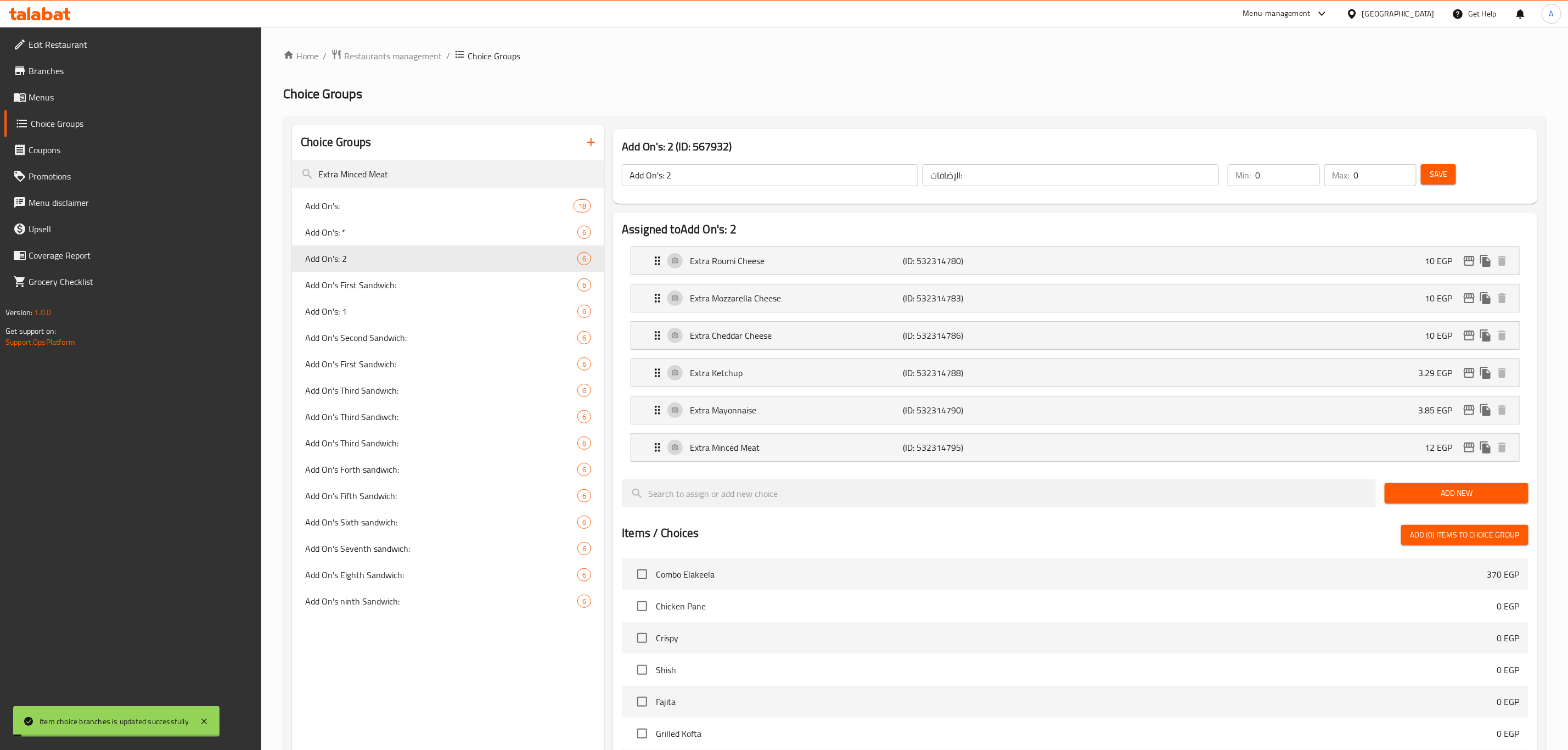
click at [351, 293] on div "Add On's First Sandwich: 6" at bounding box center [447, 285] width 313 height 26
type input "Add On's First Sandwich:"
type input "[DEMOGRAPHIC_DATA] أول ساندوتش:"
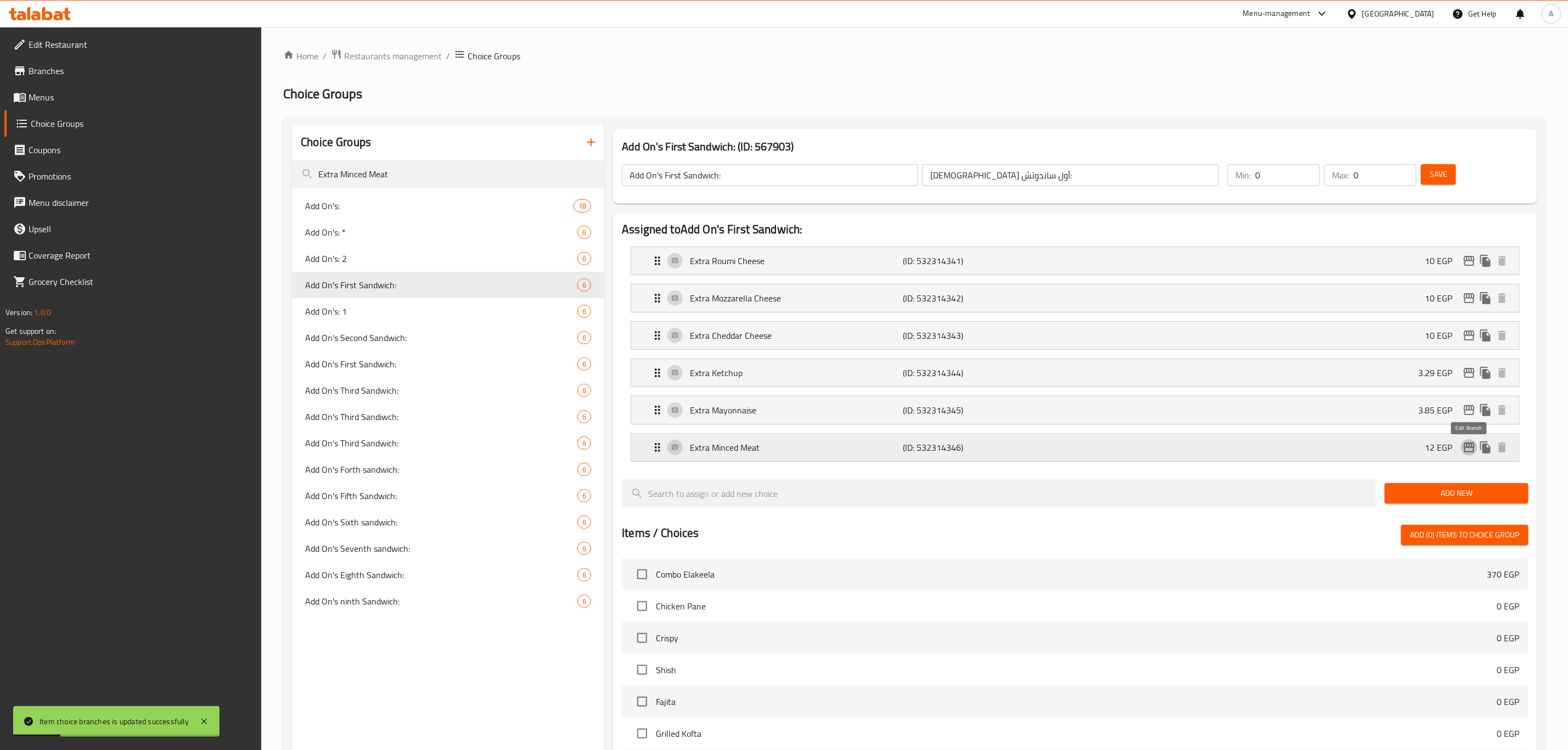
click at [1470, 445] on icon "edit" at bounding box center [1469, 447] width 11 height 10
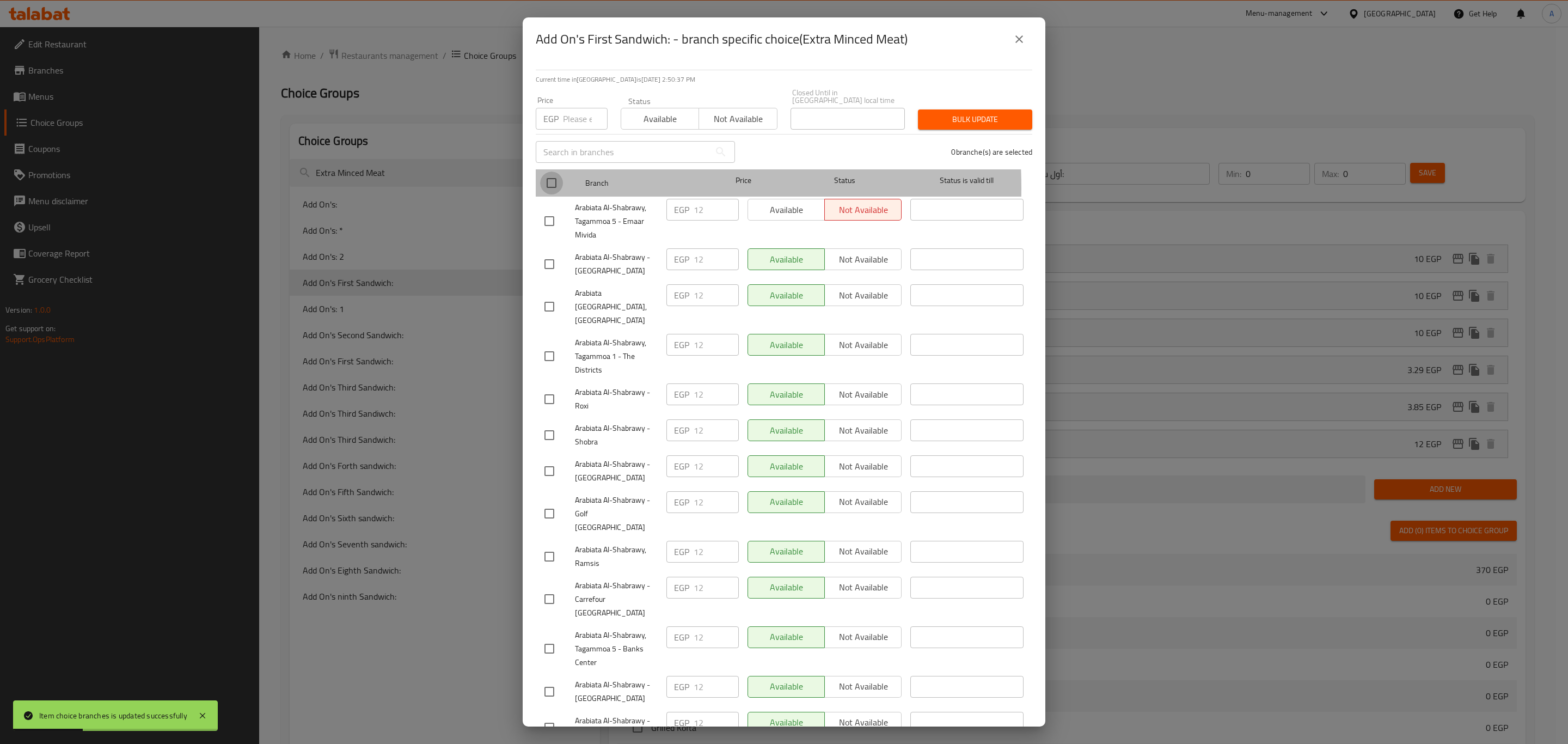
click at [552, 180] on input "checkbox" at bounding box center [551, 182] width 23 height 23
checkbox input "true"
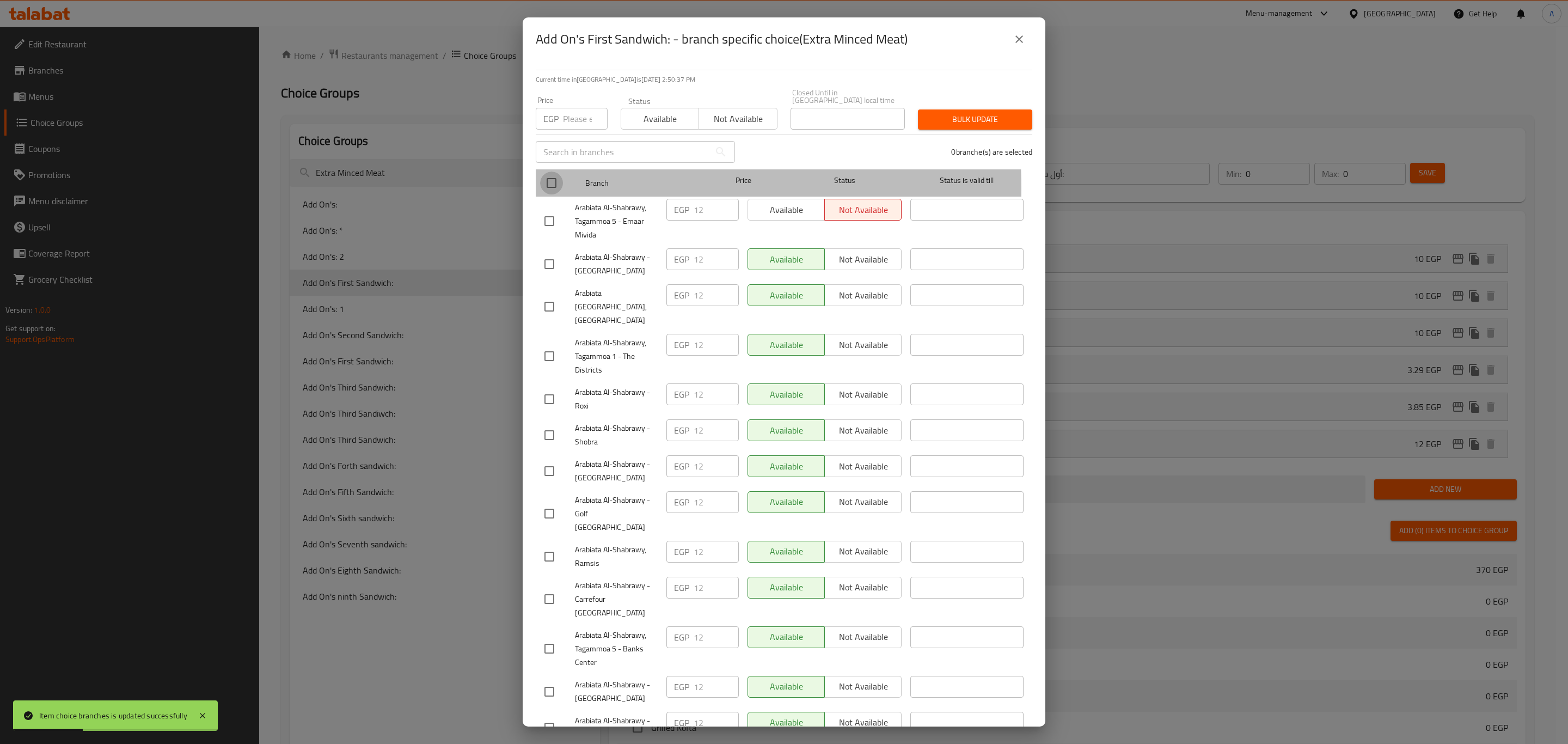
checkbox input "true"
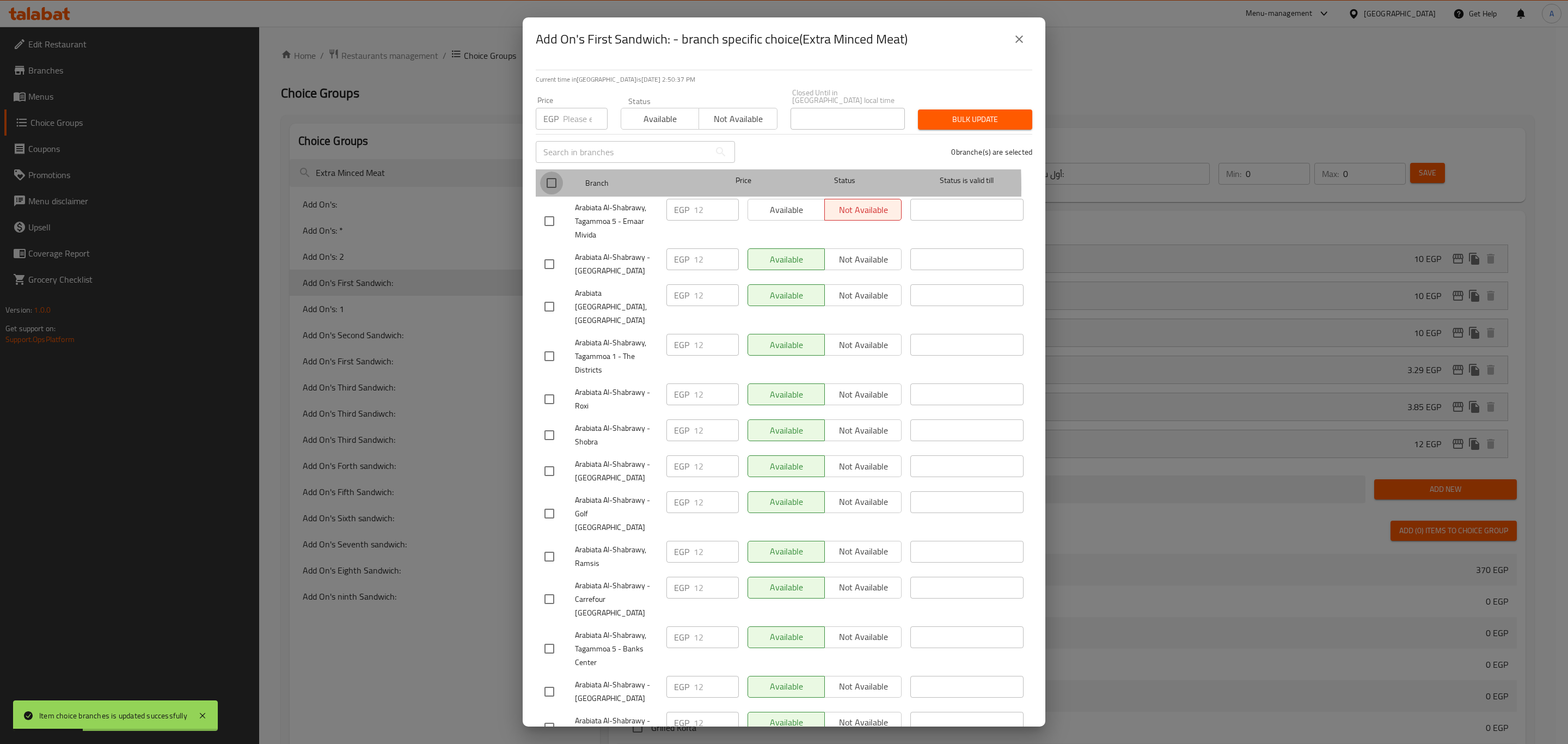
checkbox input "true"
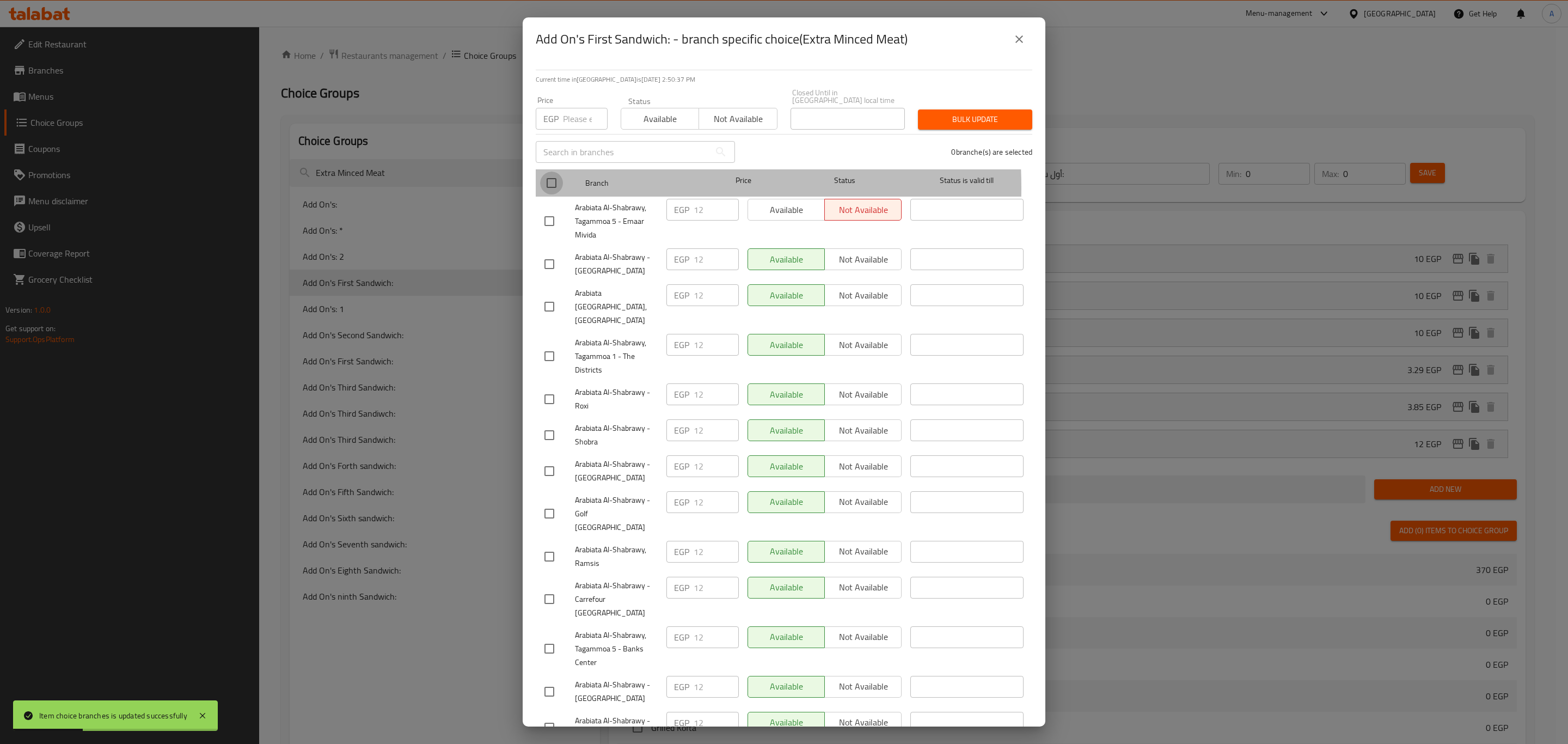
checkbox input "true"
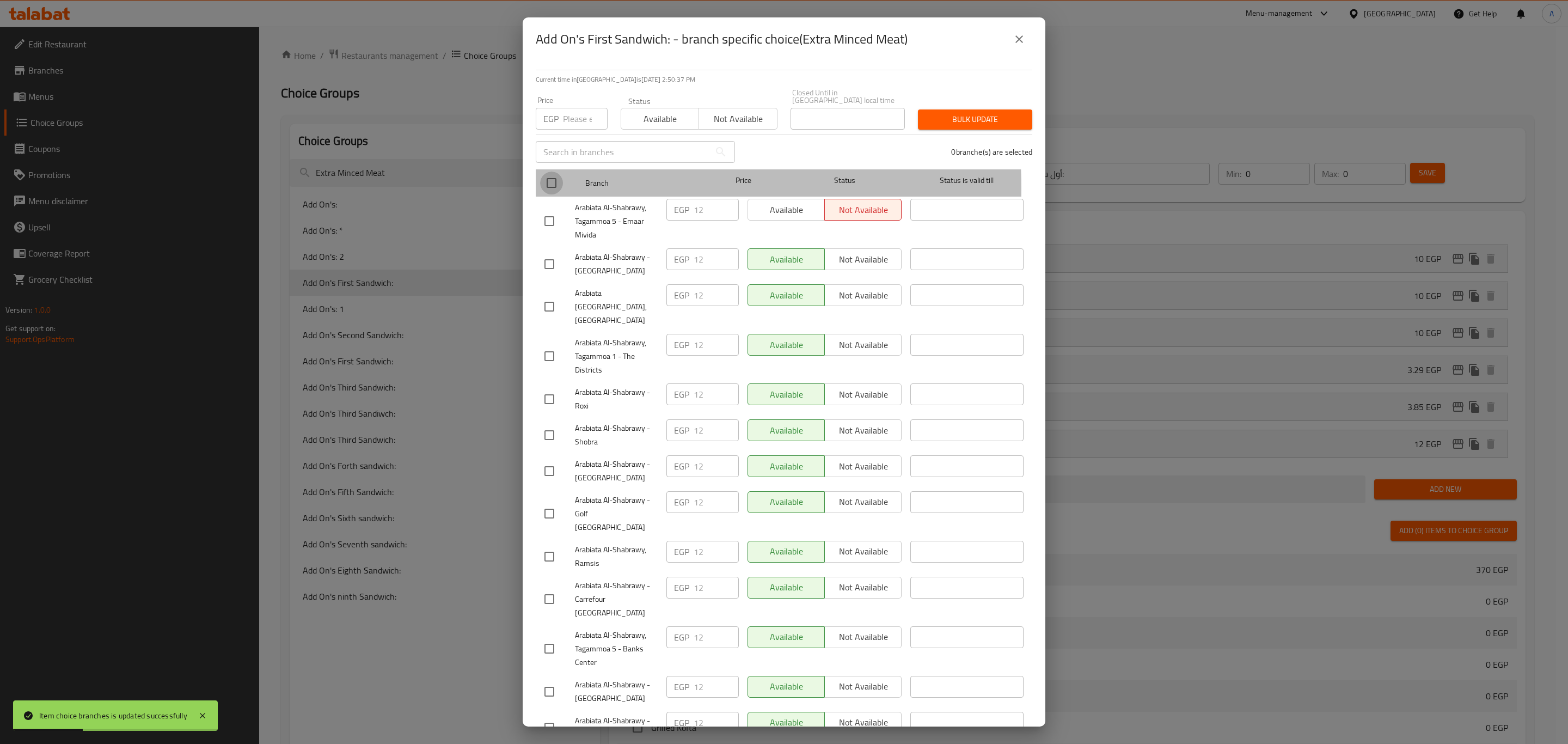
checkbox input "true"
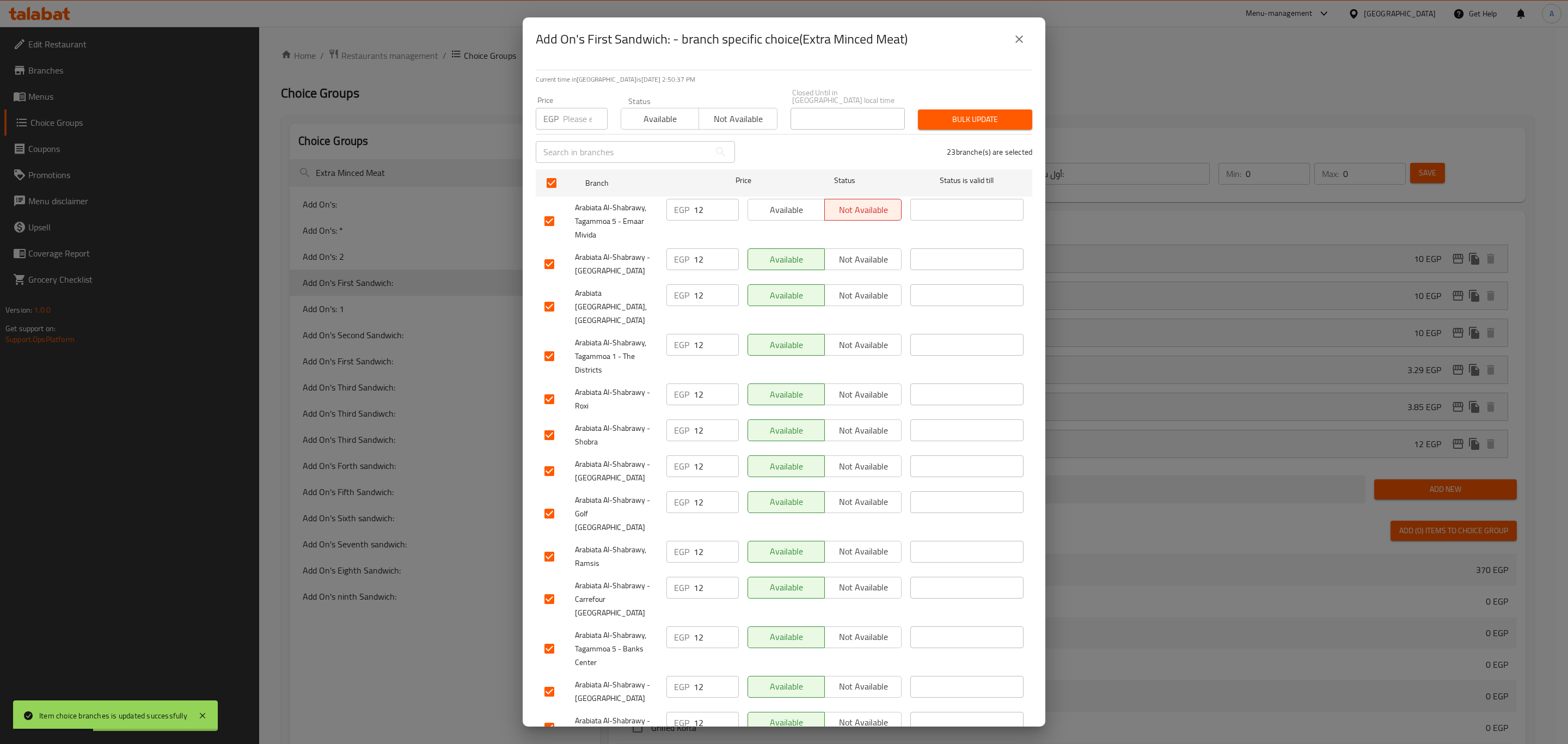
click at [559, 115] on div "EGP Price" at bounding box center [572, 119] width 72 height 22
paste input "21.85"
type input "21.85"
click at [936, 109] on button "Bulk update" at bounding box center [975, 119] width 114 height 20
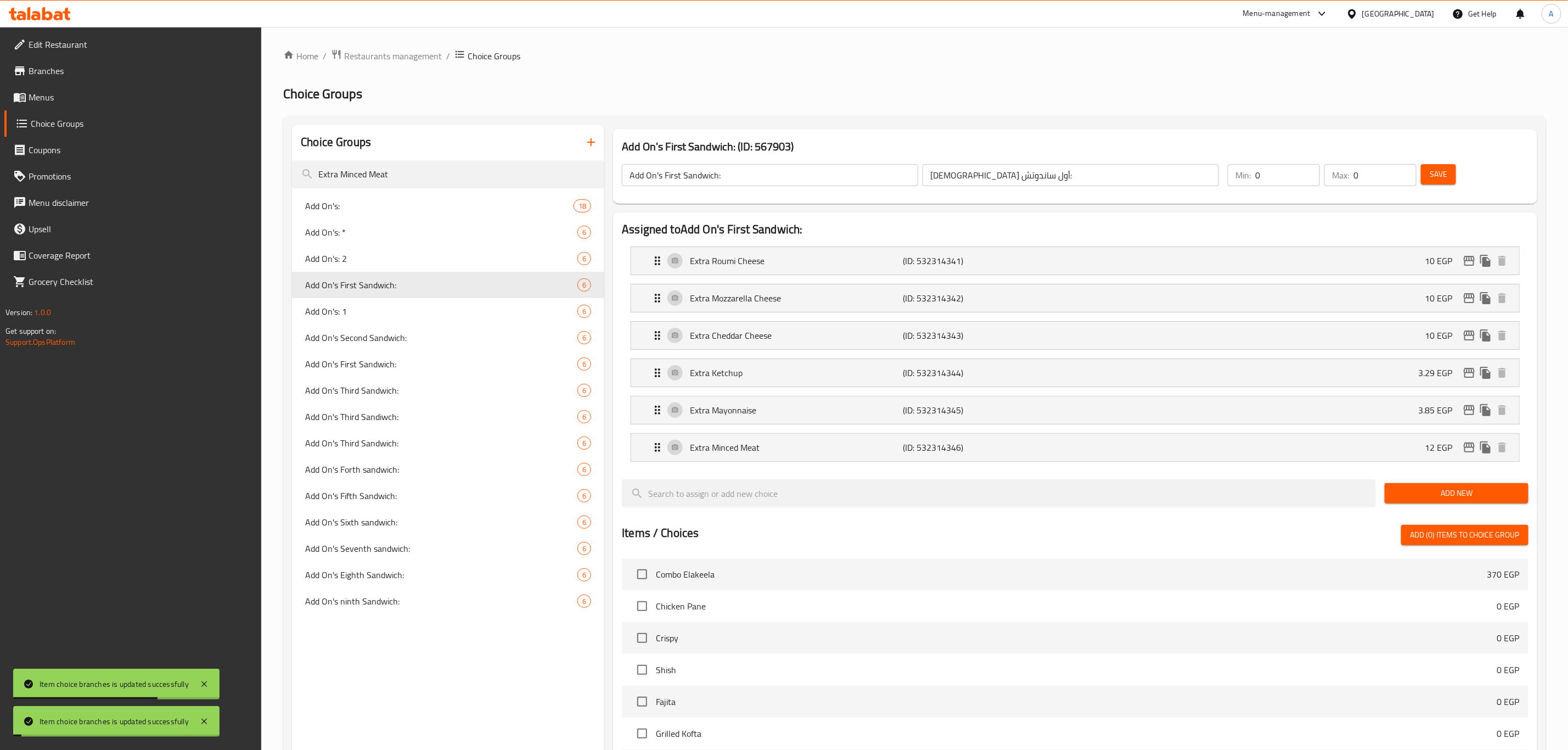
click at [381, 307] on span "Add On's: 1" at bounding box center [441, 311] width 273 height 13
type input "Add On's: 1"
type input "الإضافات:"
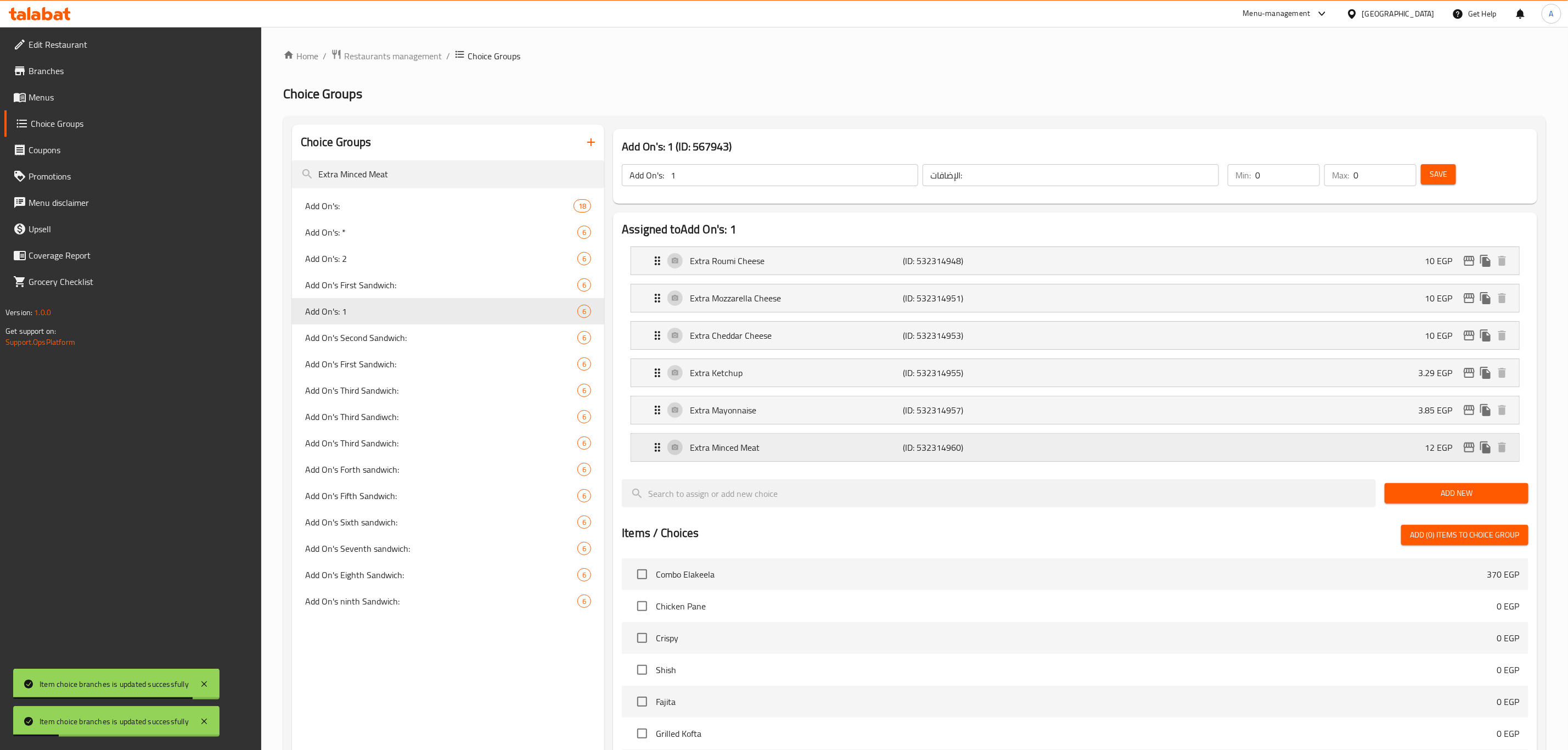
click at [1469, 452] on icon "edit" at bounding box center [1469, 446] width 13 height 13
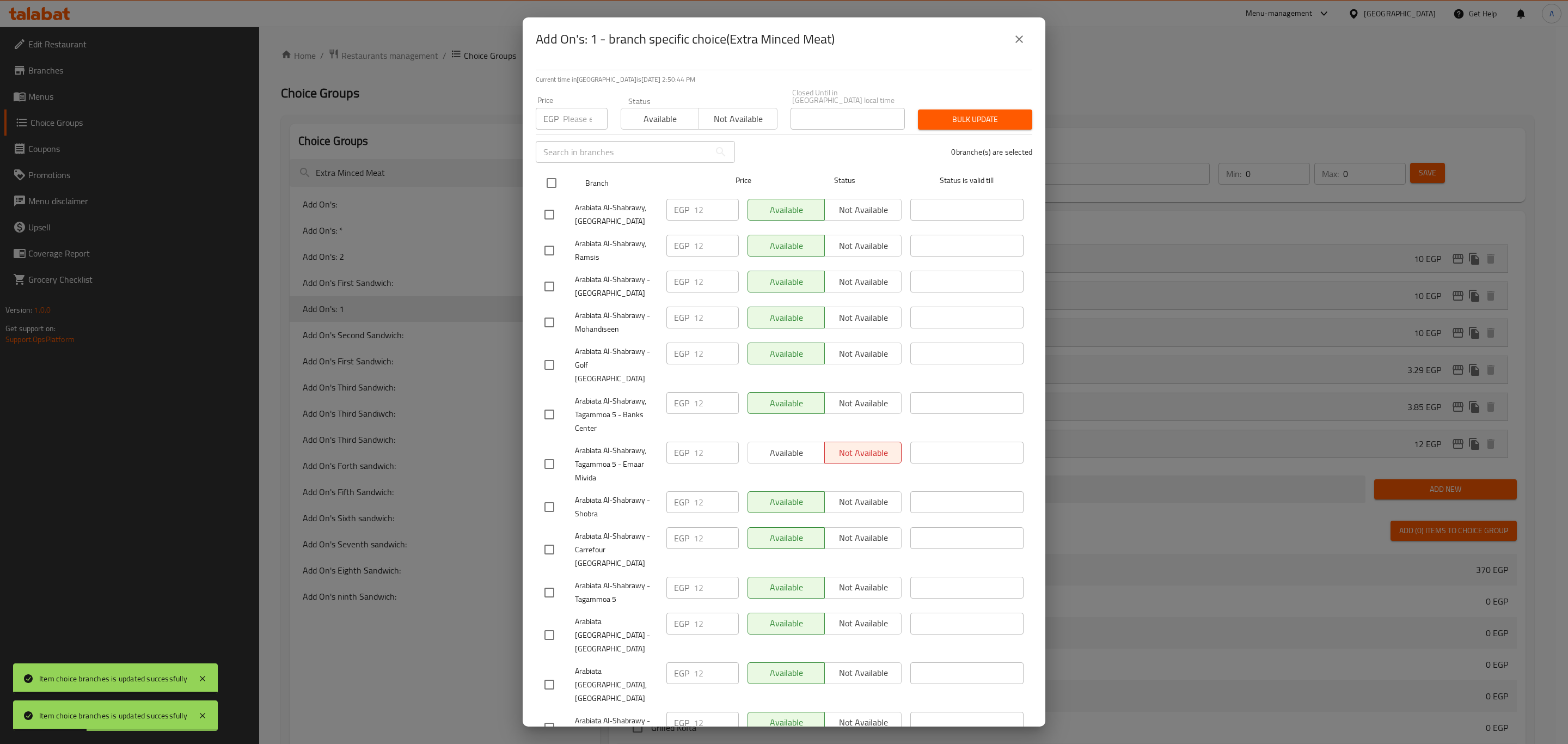
click at [543, 173] on input "checkbox" at bounding box center [551, 182] width 23 height 23
checkbox input "true"
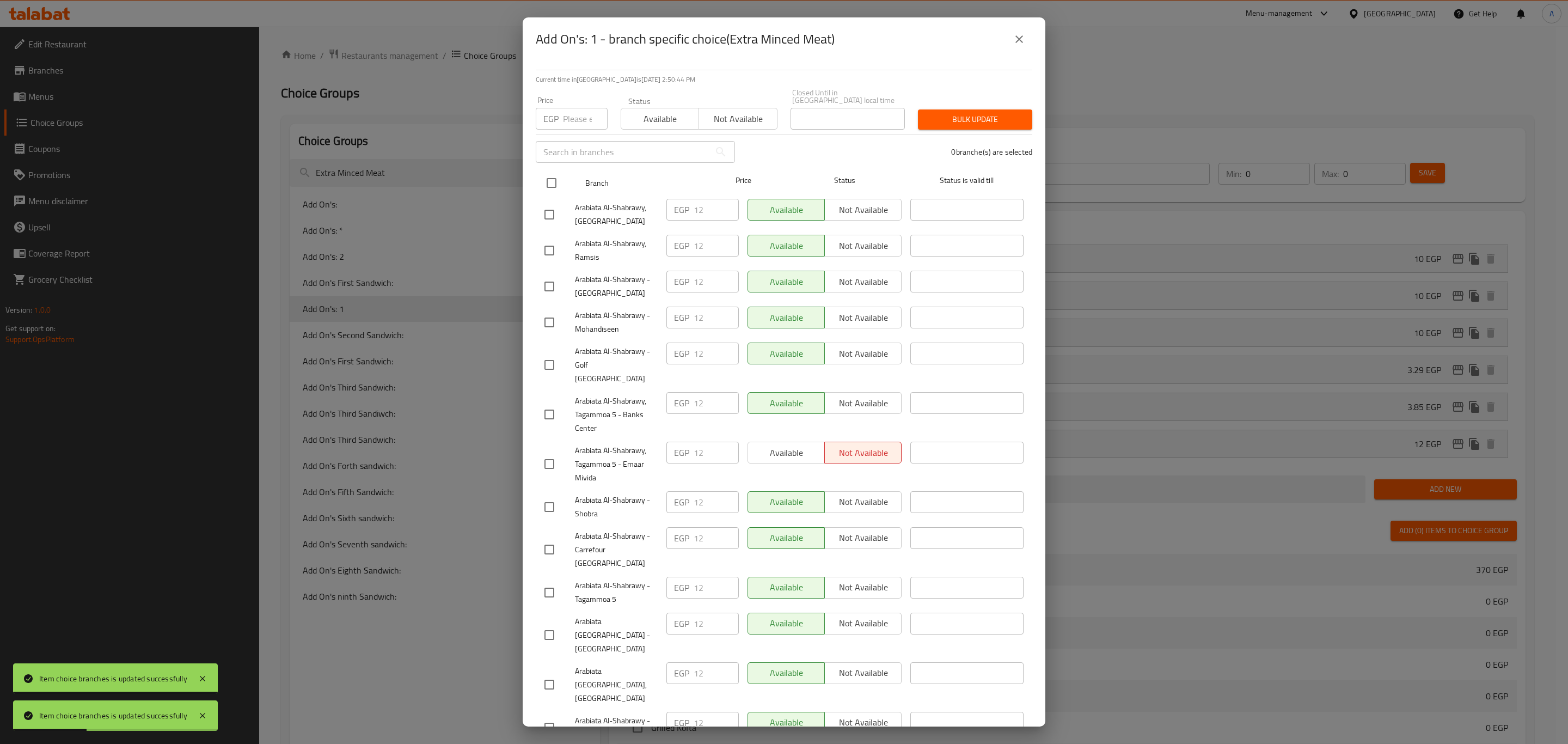
checkbox input "true"
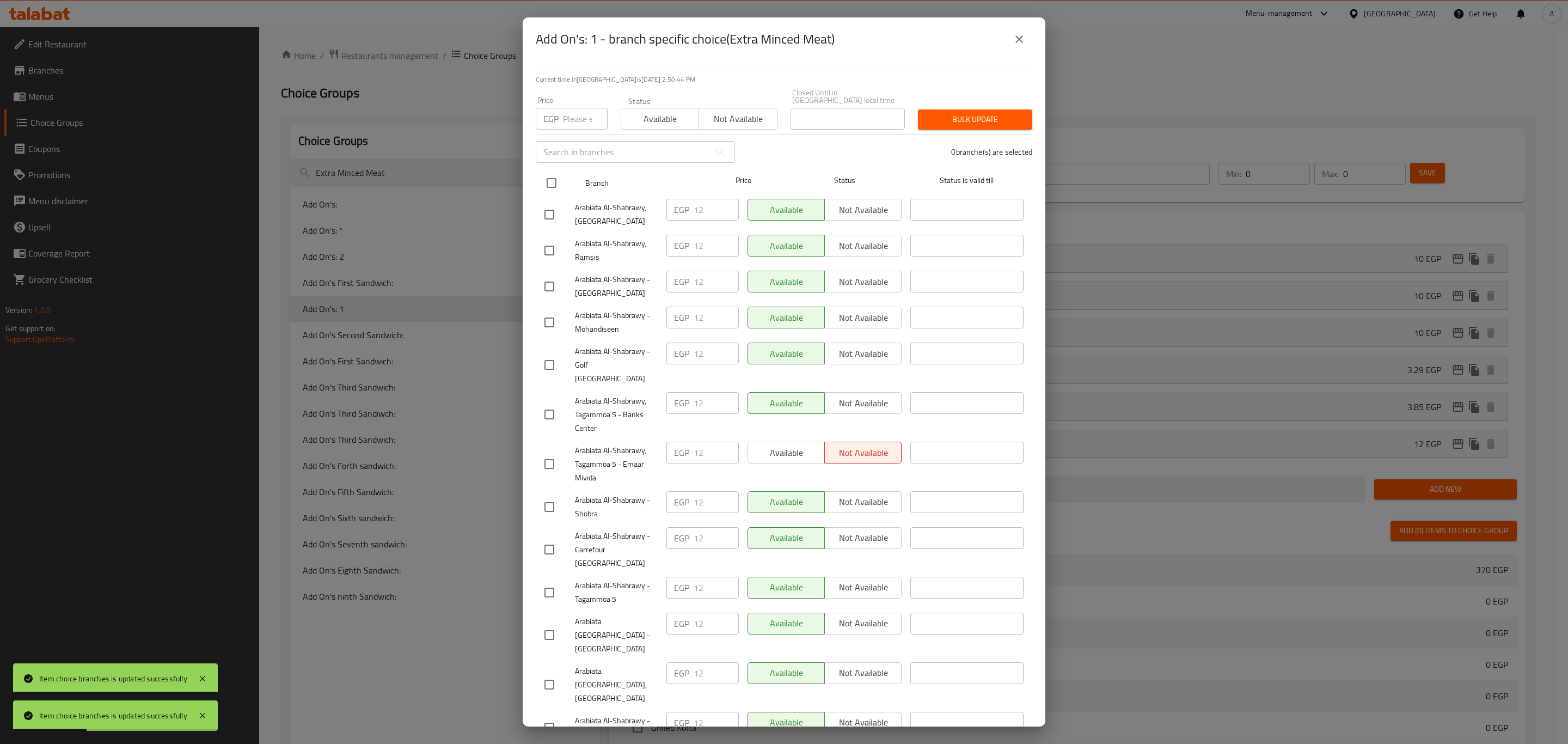
checkbox input "true"
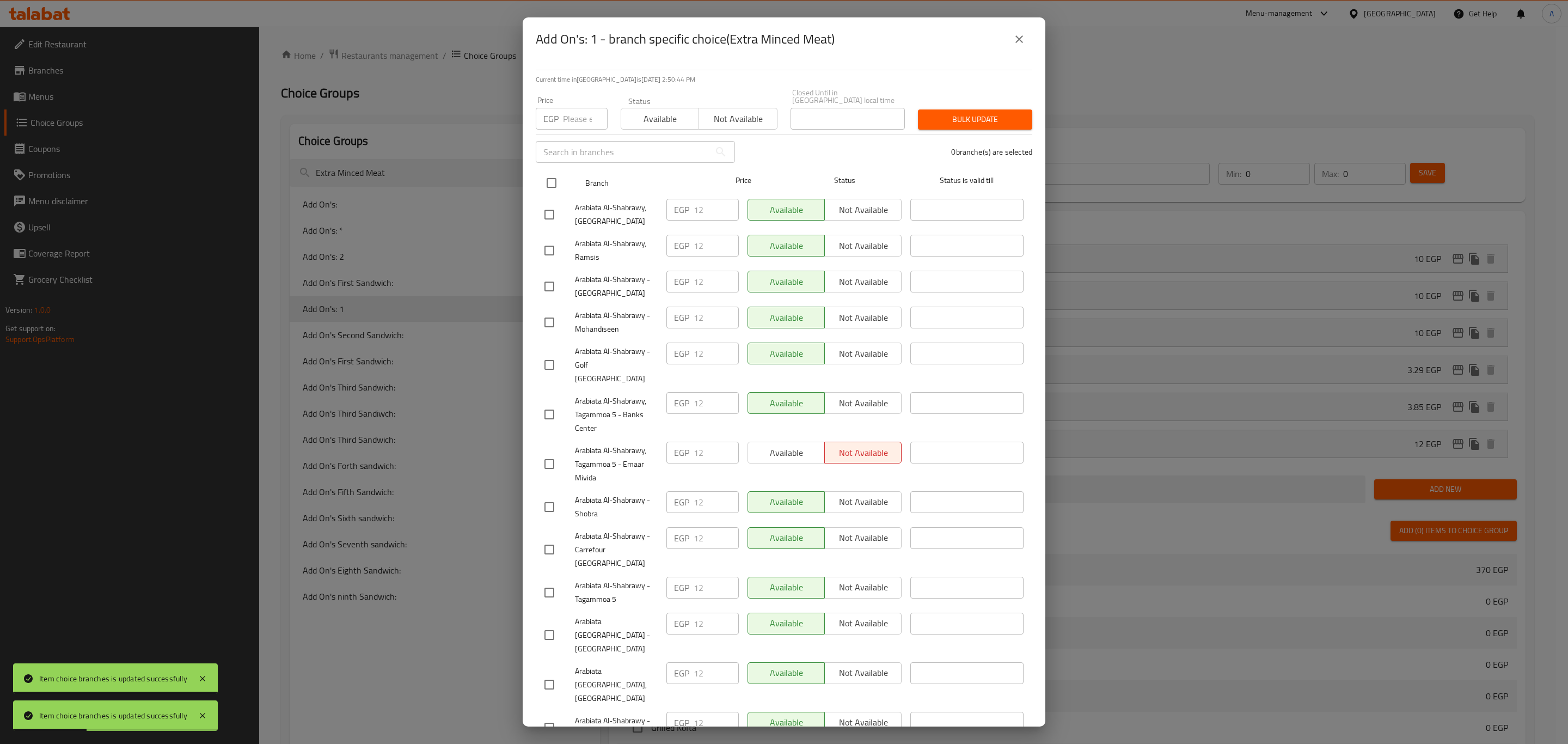
checkbox input "true"
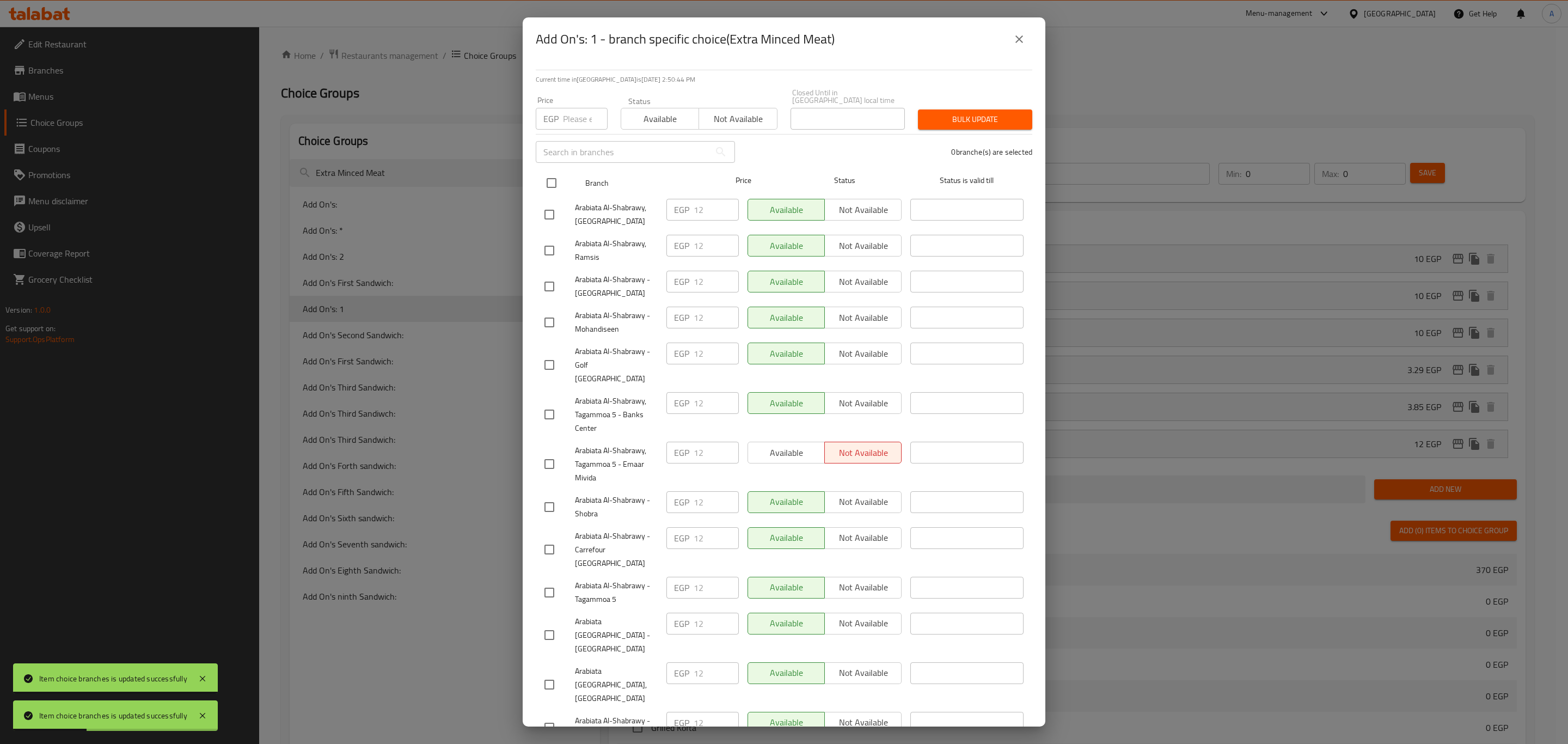
checkbox input "true"
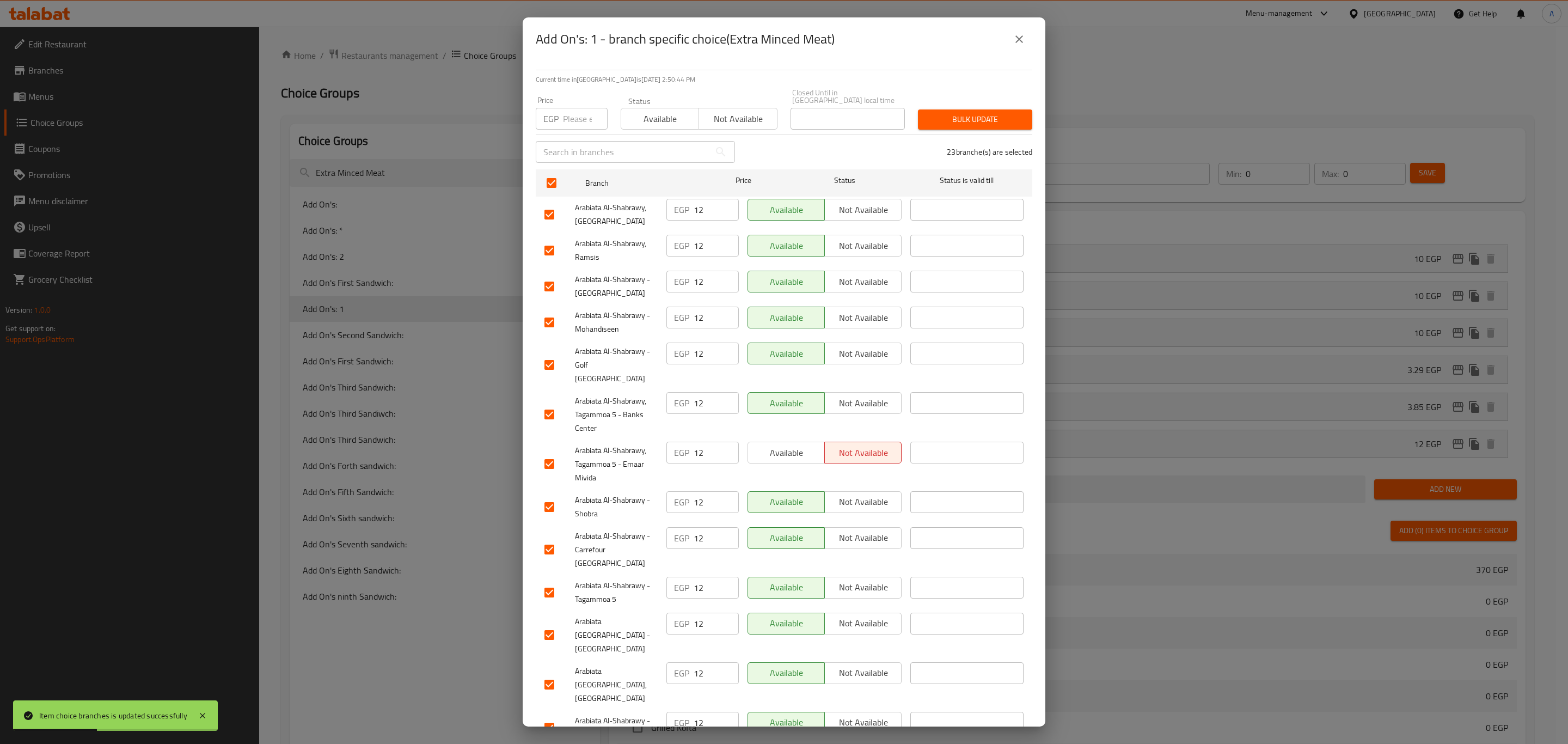
click at [566, 109] on input "number" at bounding box center [584, 119] width 45 height 22
paste input "21.85"
type input "21.85"
click at [926, 113] on span "Bulk update" at bounding box center [975, 120] width 97 height 14
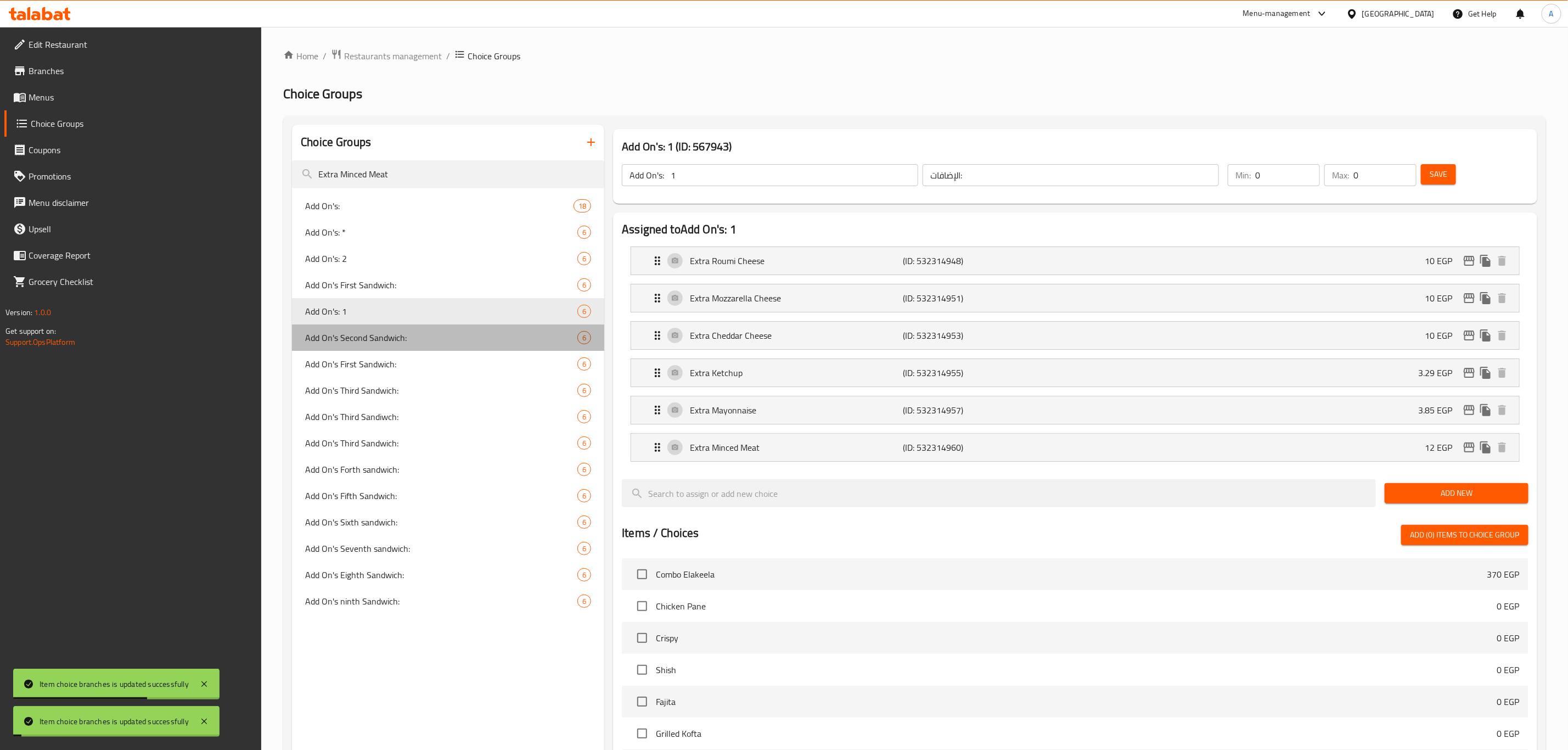
click at [352, 333] on span "Add On's Second Sandwich:" at bounding box center [441, 337] width 273 height 13
type input "Add On's Second Sandwich:"
type input "[DEMOGRAPHIC_DATA] ثاني ساندوتش:"
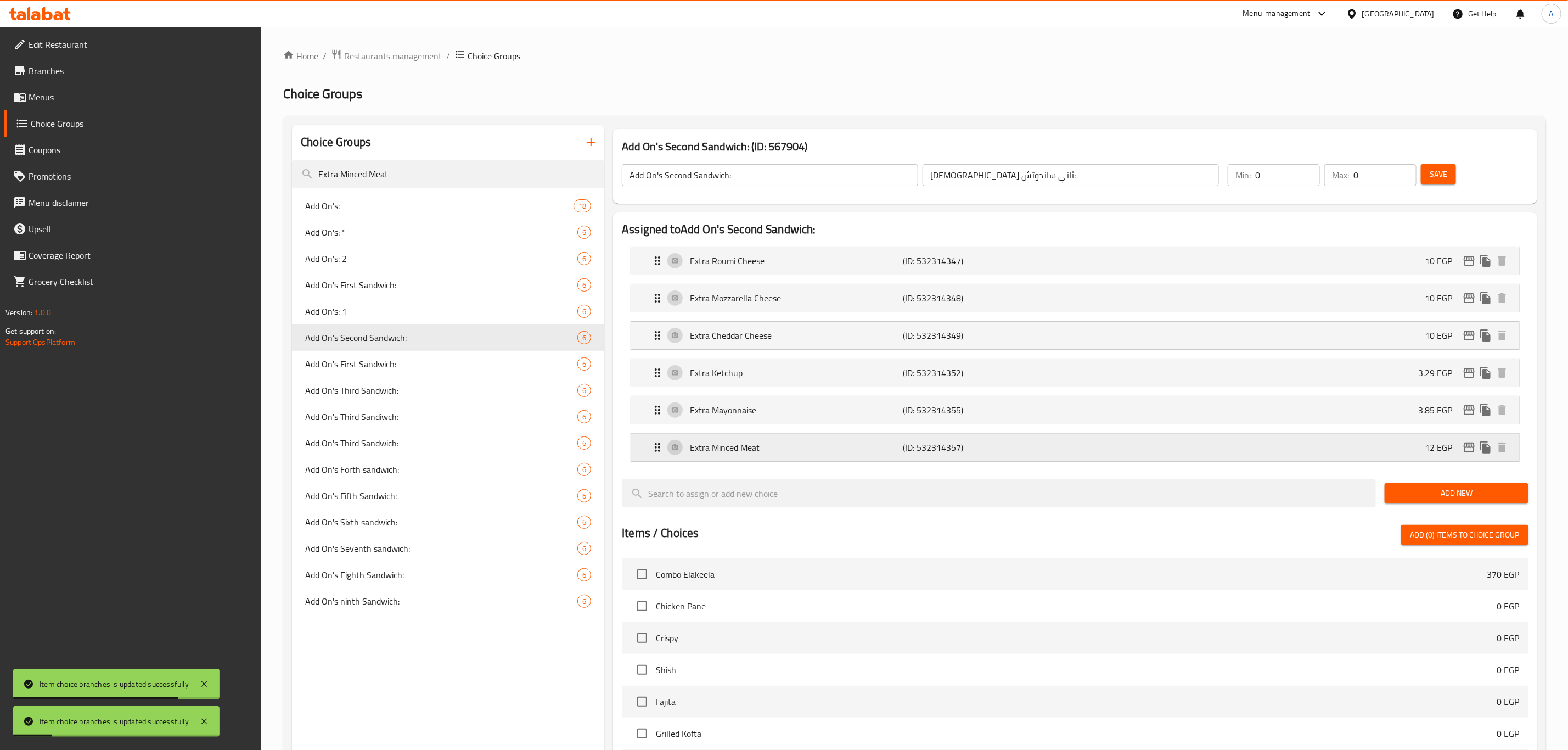
click at [1472, 449] on icon "edit" at bounding box center [1469, 447] width 11 height 10
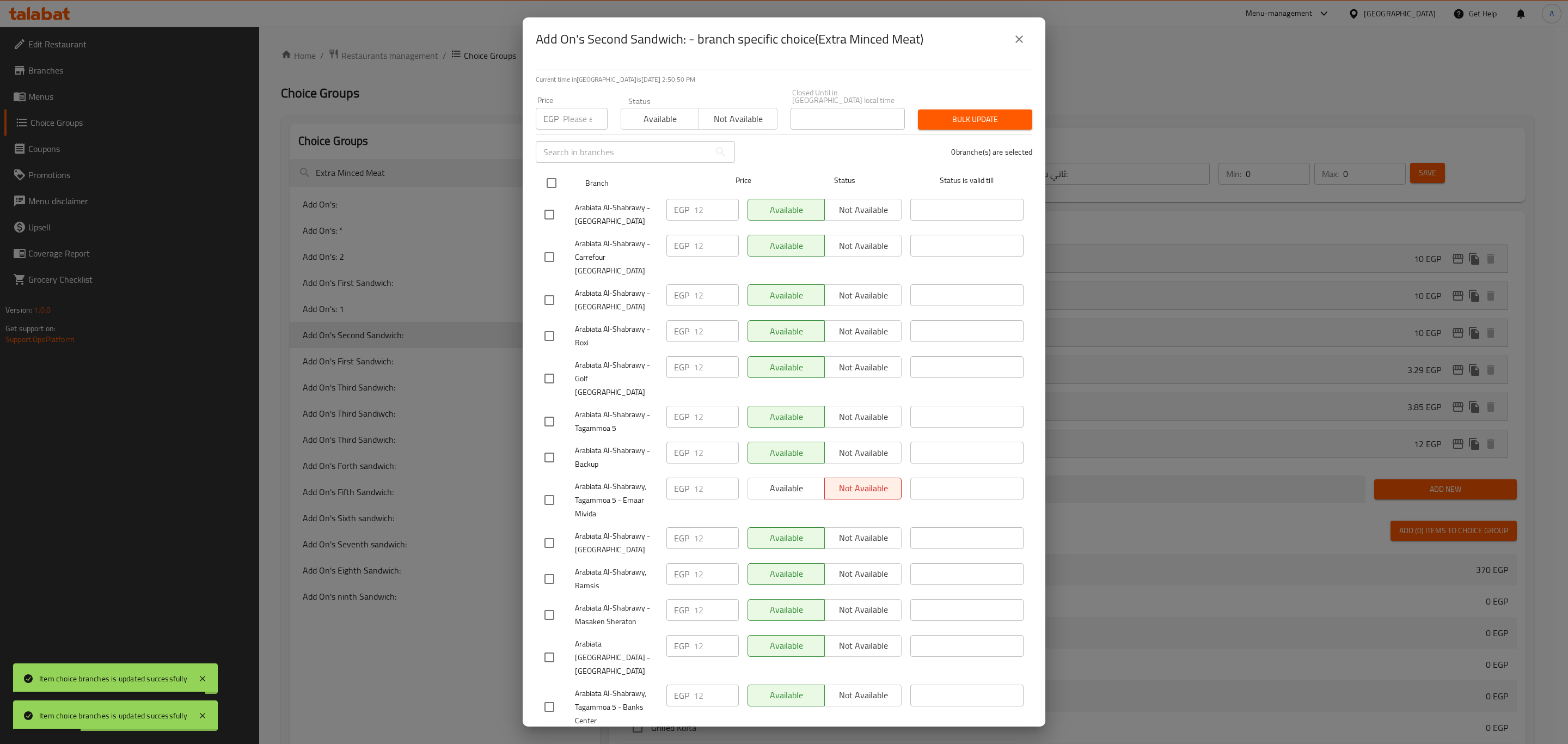
click at [556, 181] on input "checkbox" at bounding box center [551, 182] width 23 height 23
checkbox input "true"
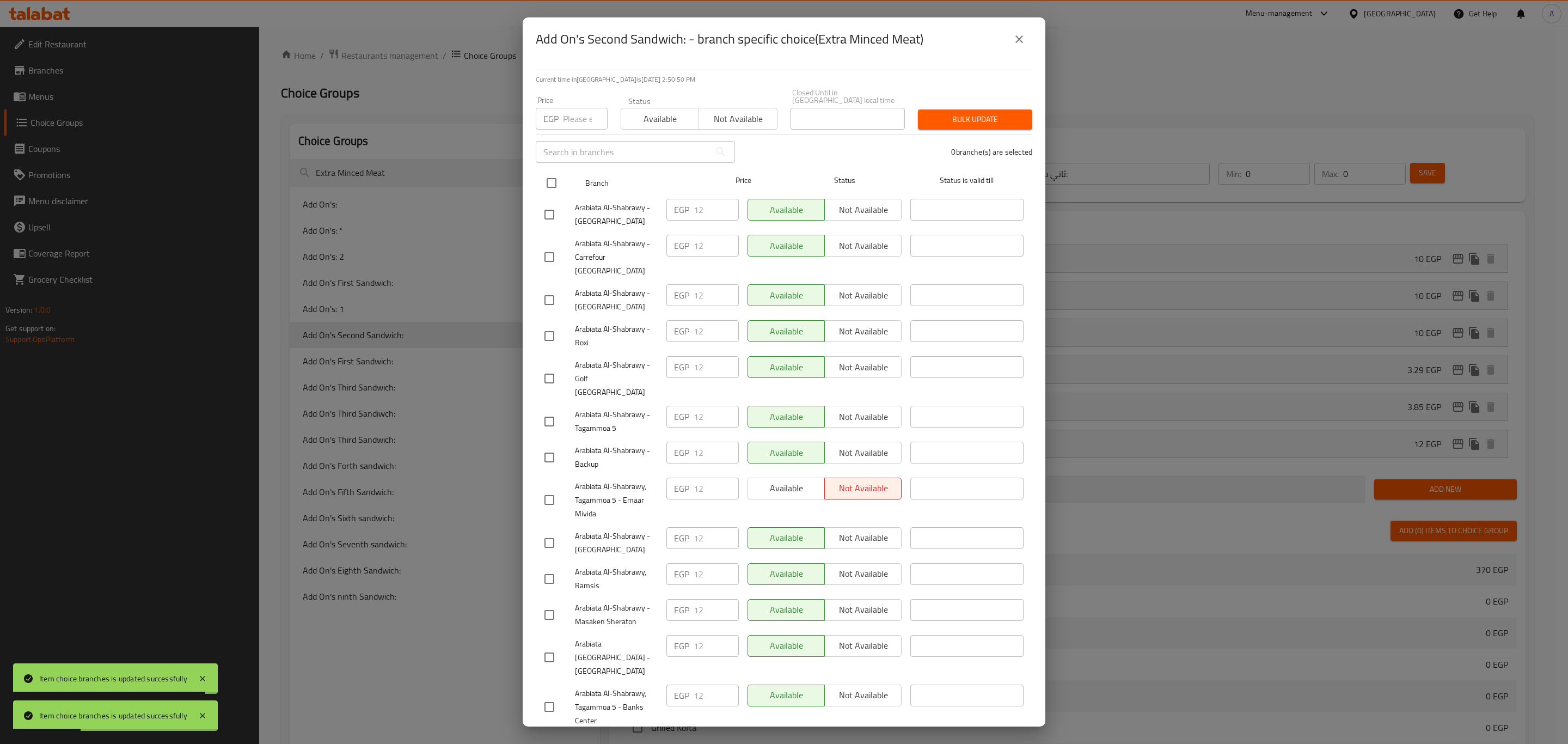
checkbox input "true"
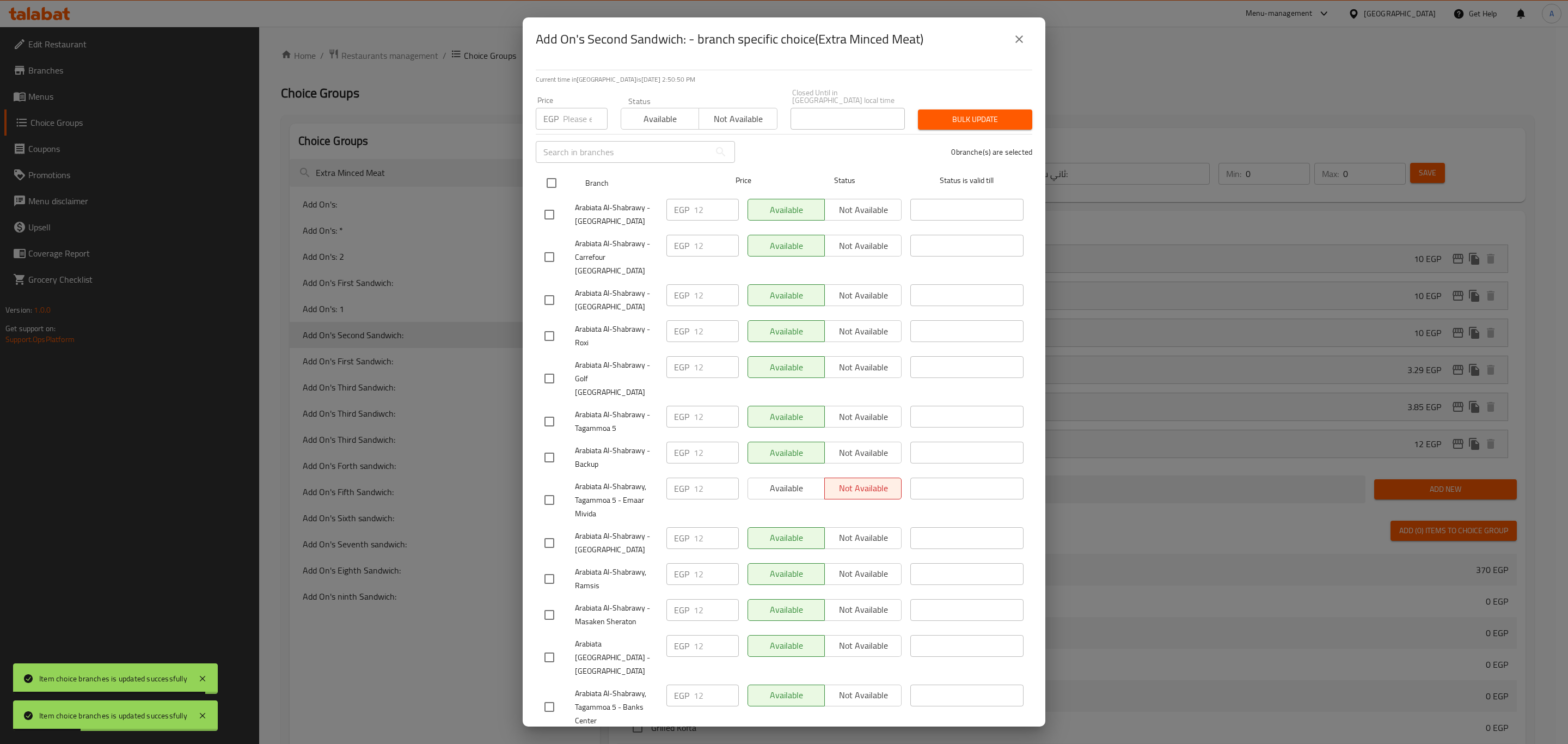
checkbox input "true"
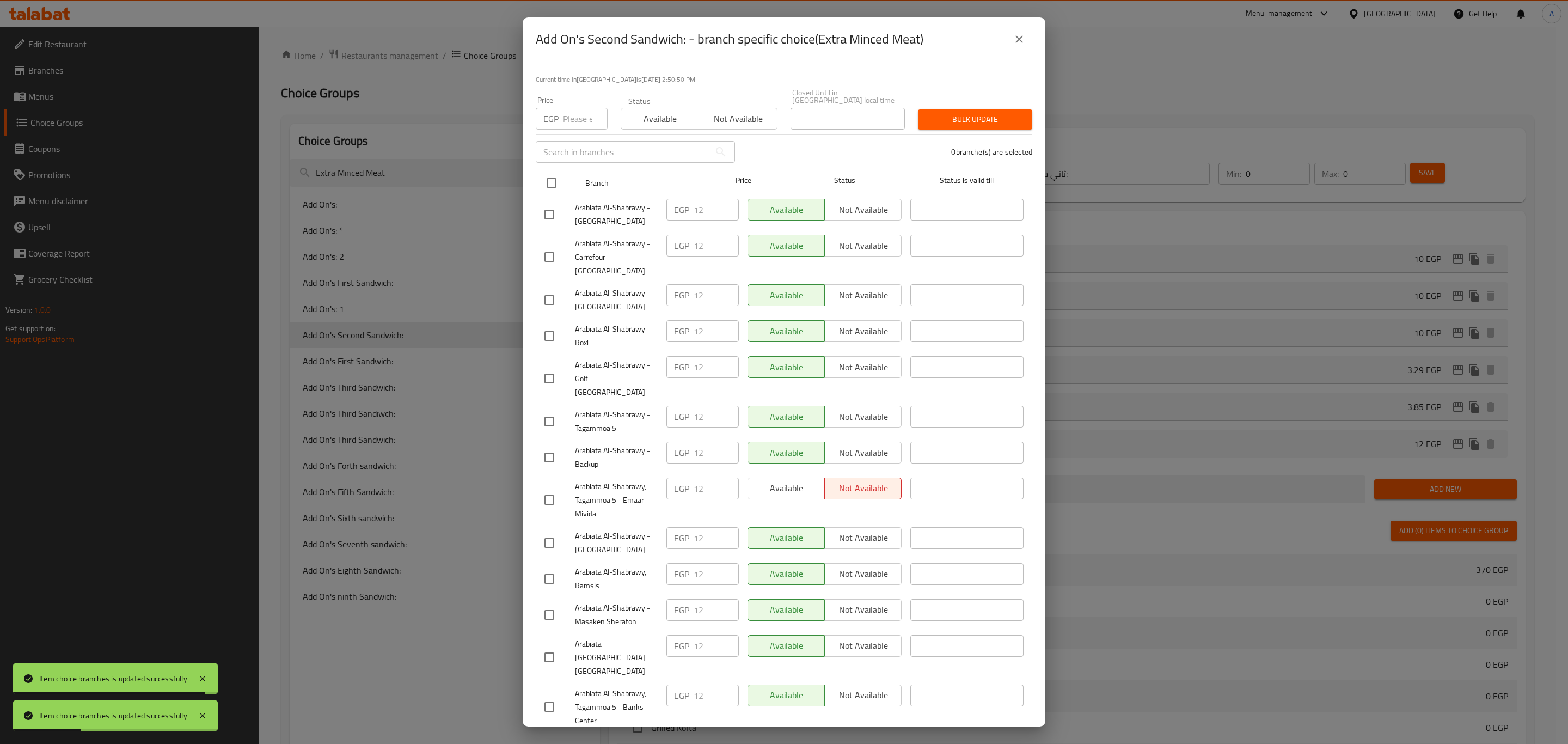
checkbox input "true"
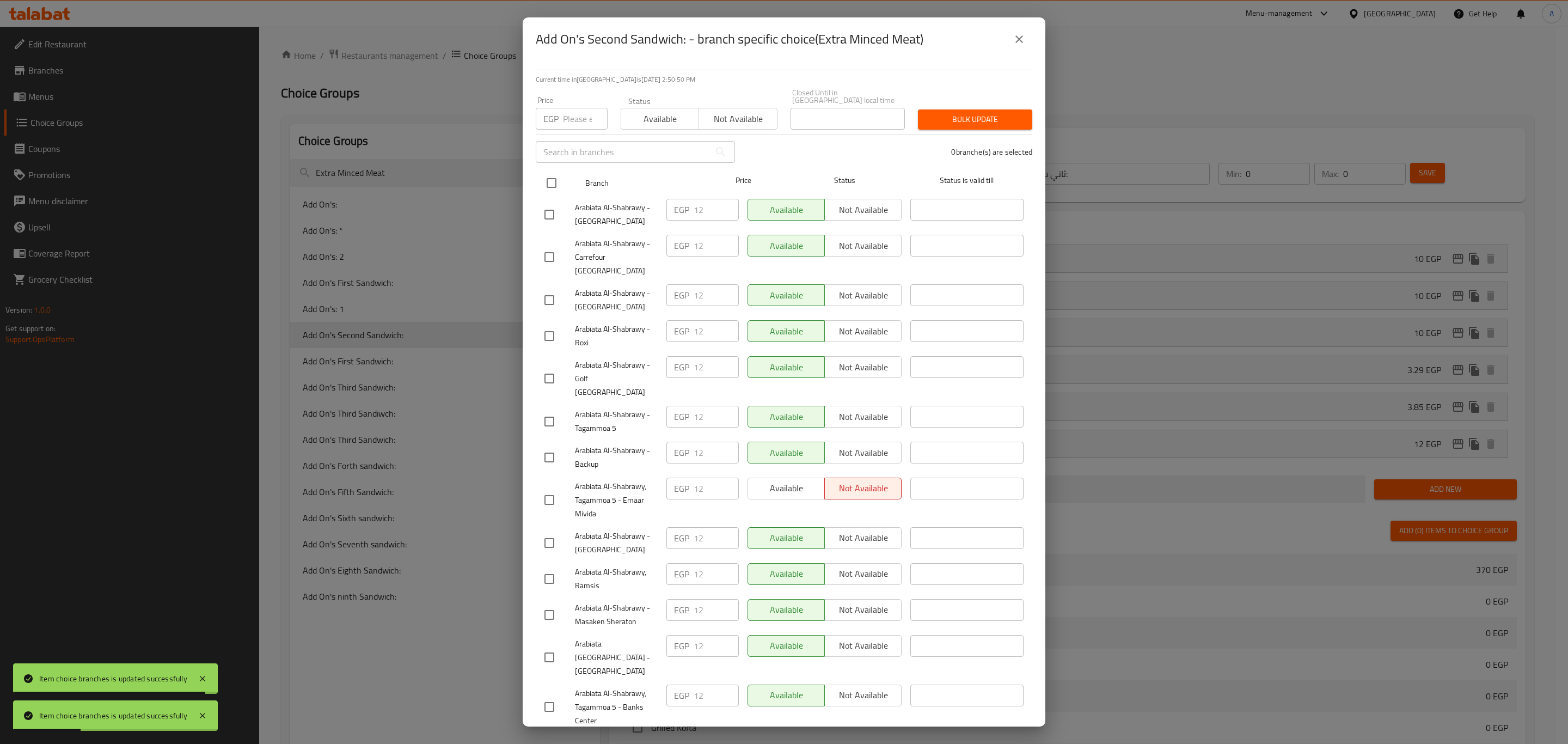
checkbox input "true"
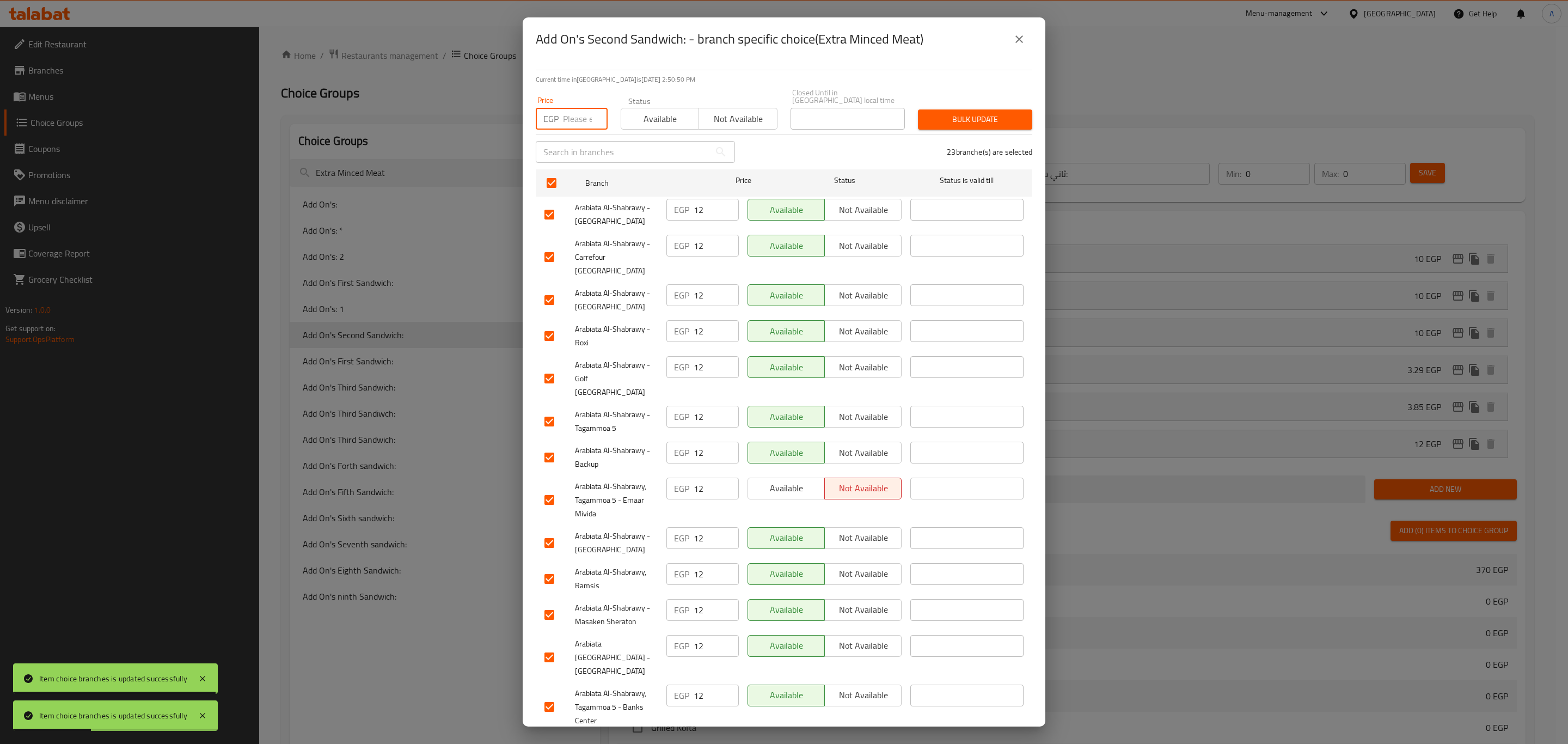
click at [576, 110] on input "number" at bounding box center [584, 119] width 45 height 22
paste input "21.85"
type input "21.85"
click at [974, 97] on div "Price EGP 21.85 Price Status Available Not available Closed Until in [GEOGRAPHI…" at bounding box center [784, 109] width 509 height 53
click at [980, 113] on span "Bulk update" at bounding box center [975, 120] width 97 height 14
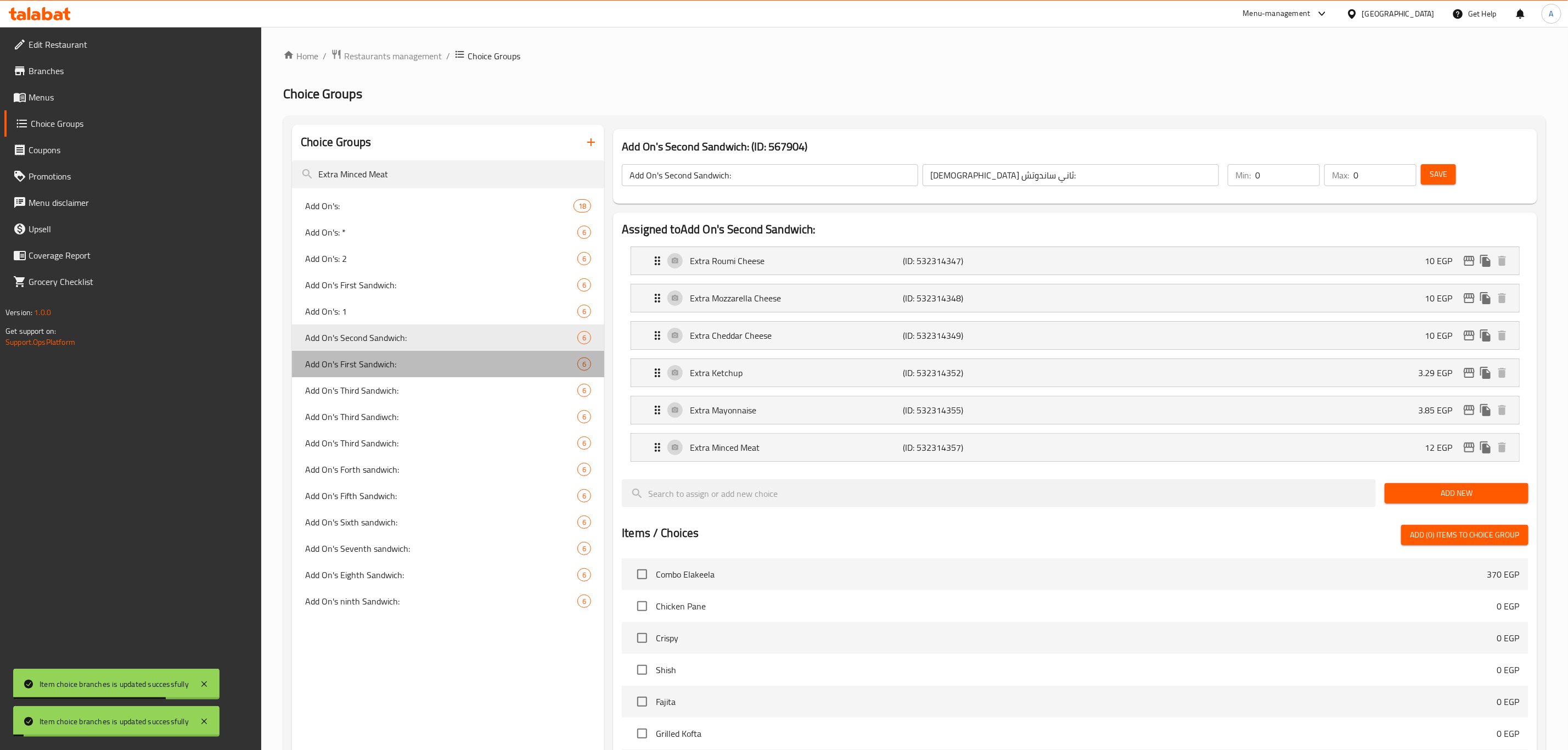
click at [392, 361] on span "Add On's First Sandwich:" at bounding box center [441, 364] width 273 height 13
type input "Add On's First Sandwich:"
type input "[DEMOGRAPHIC_DATA] اول ساندوتش:"
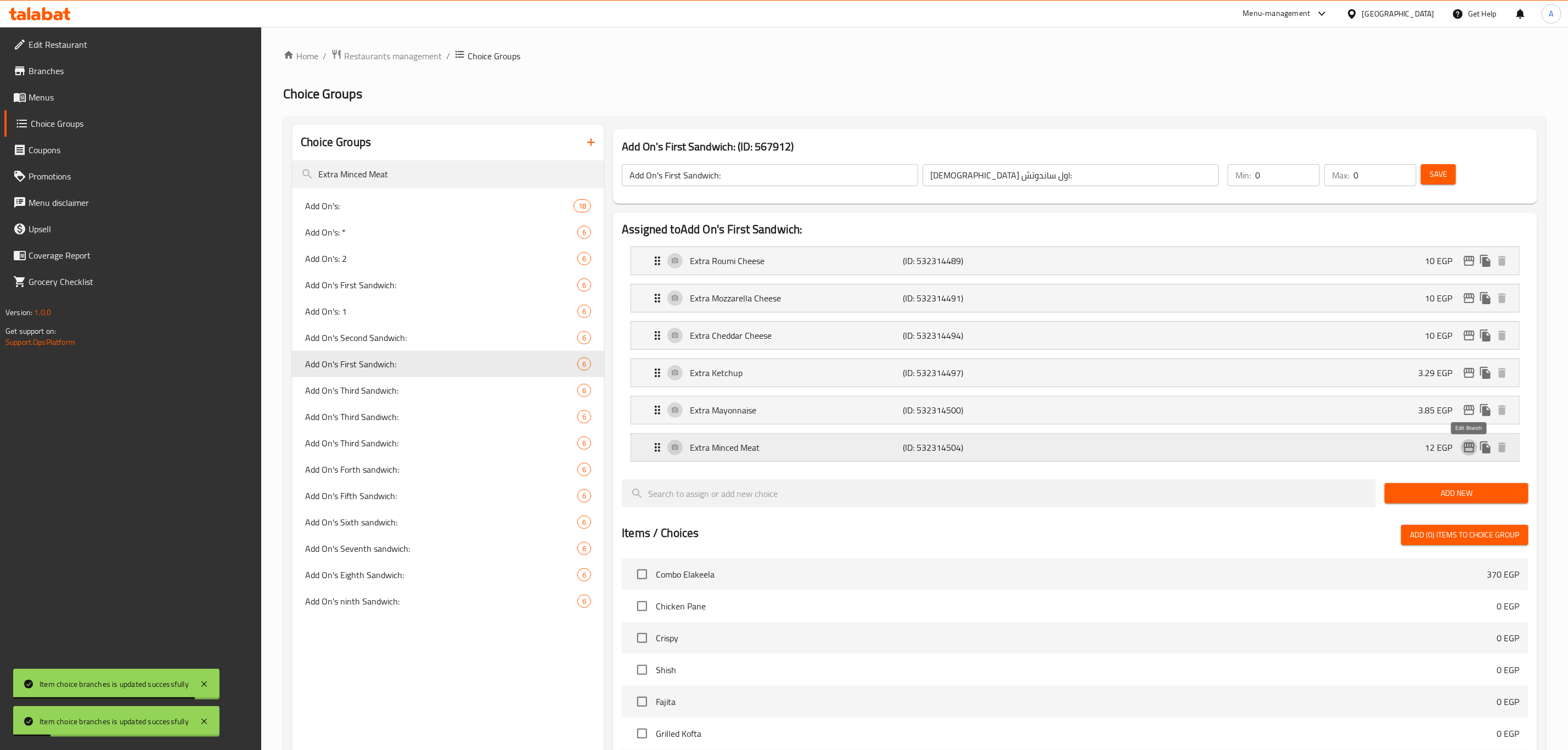
click at [1464, 452] on icon "edit" at bounding box center [1469, 447] width 11 height 10
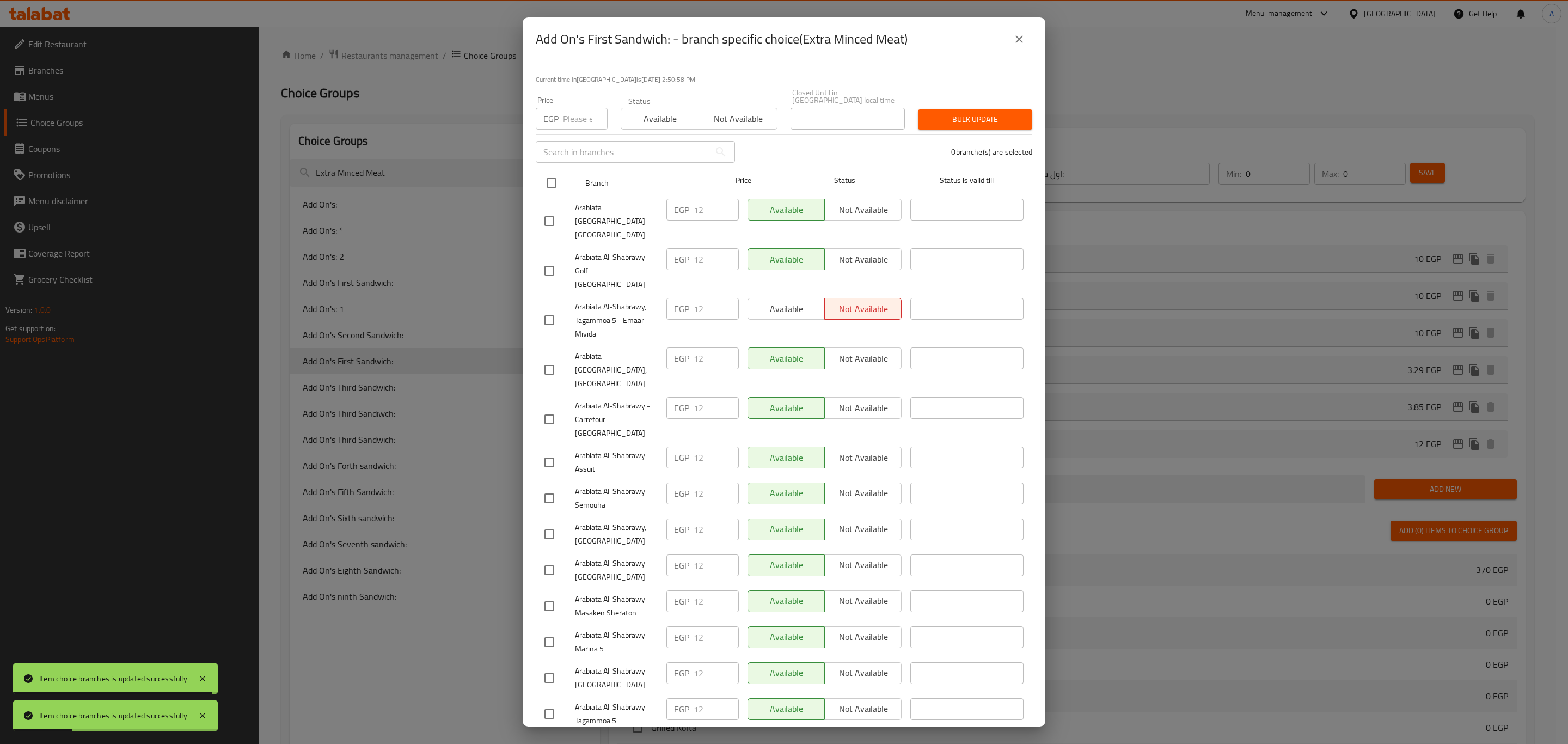
drag, startPoint x: 546, startPoint y: 179, endPoint x: 554, endPoint y: 142, distance: 37.9
click at [546, 178] on input "checkbox" at bounding box center [551, 182] width 23 height 23
checkbox input "true"
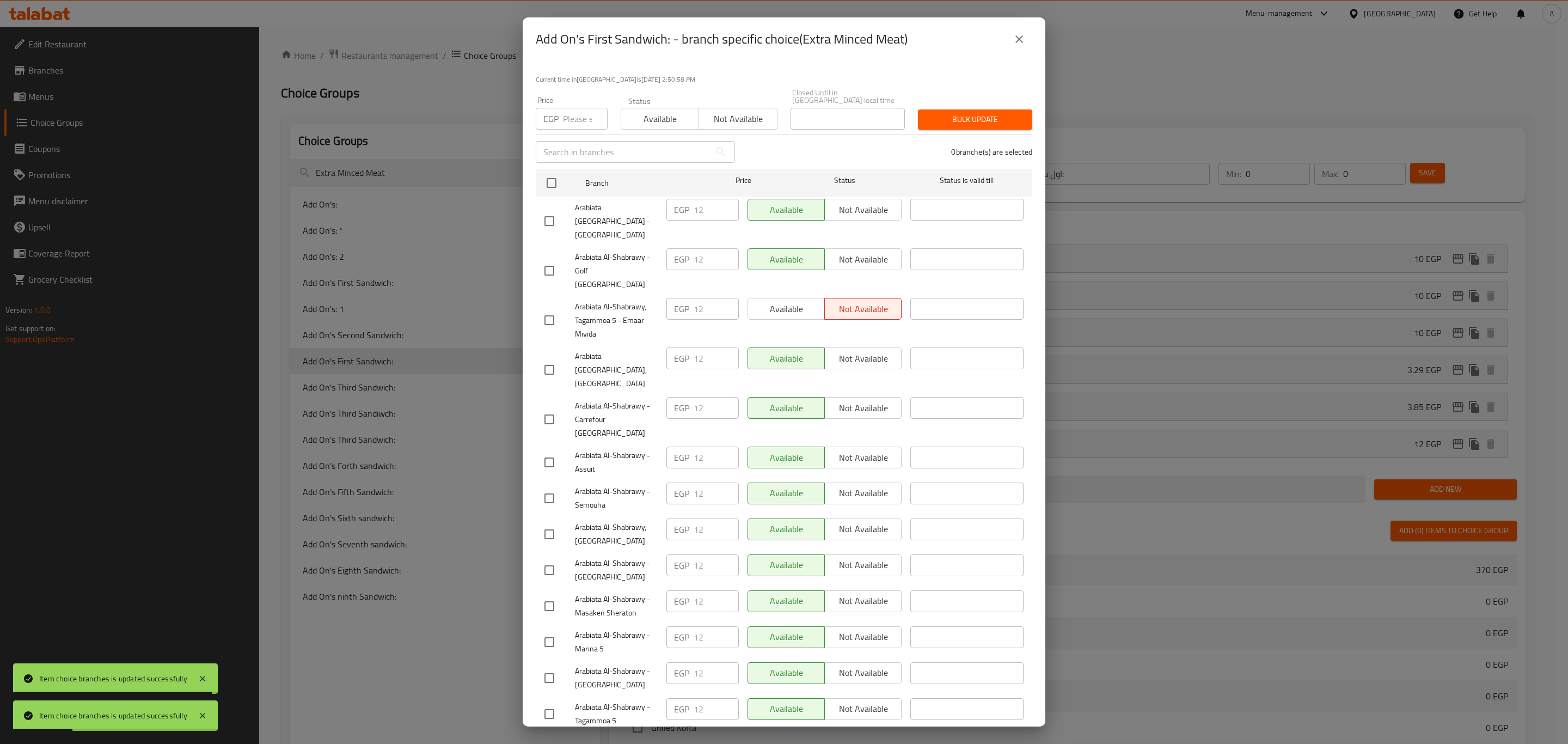
checkbox input "true"
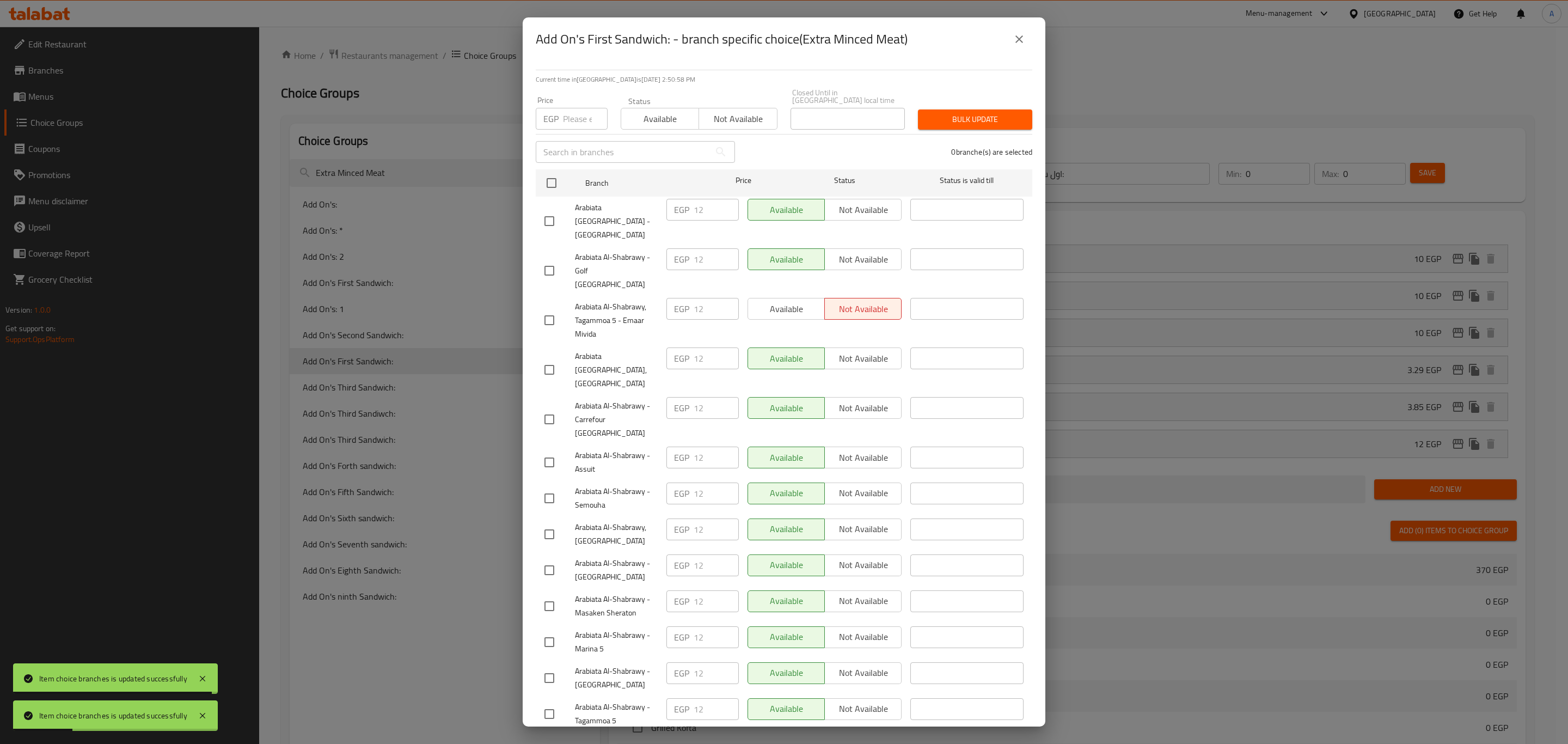
checkbox input "true"
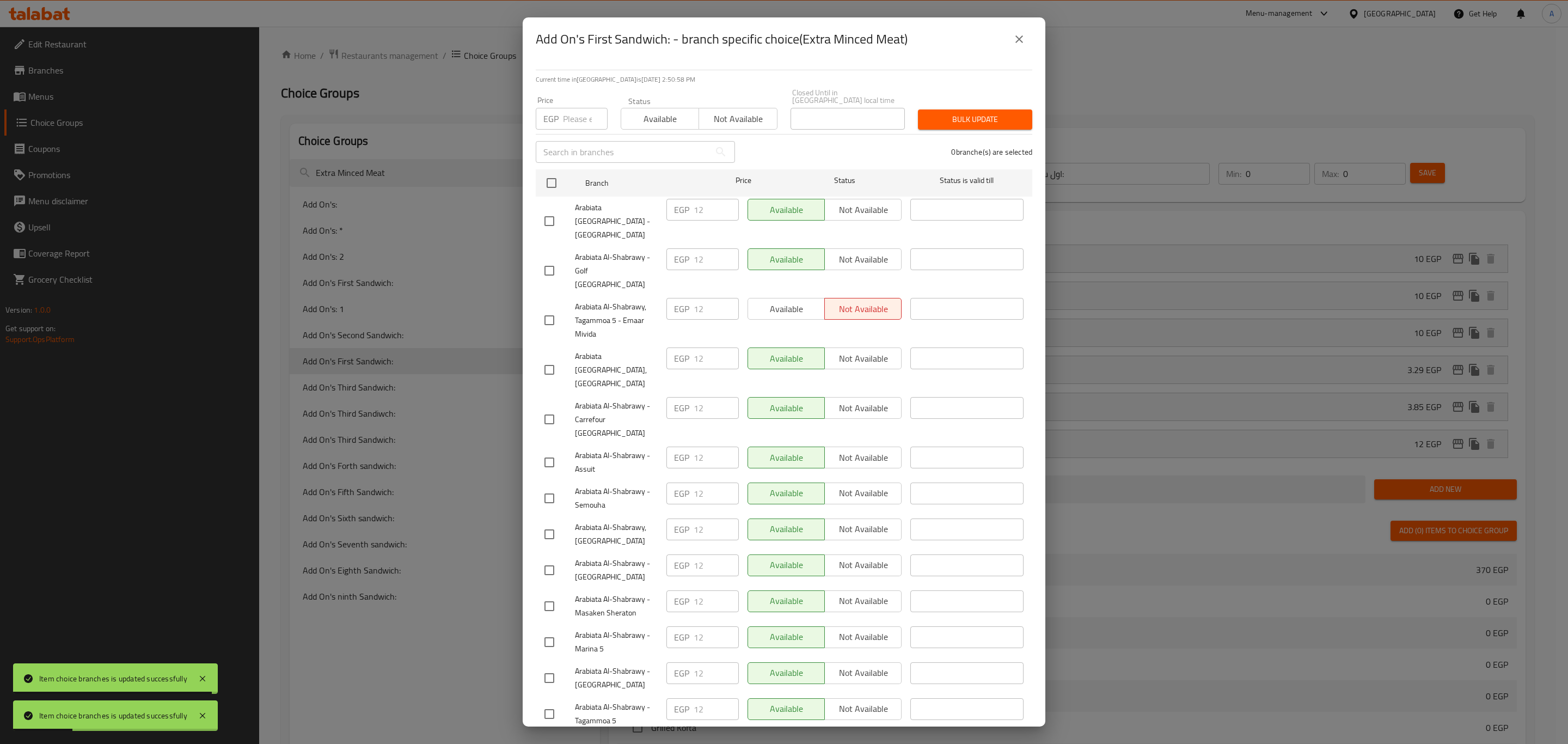
checkbox input "true"
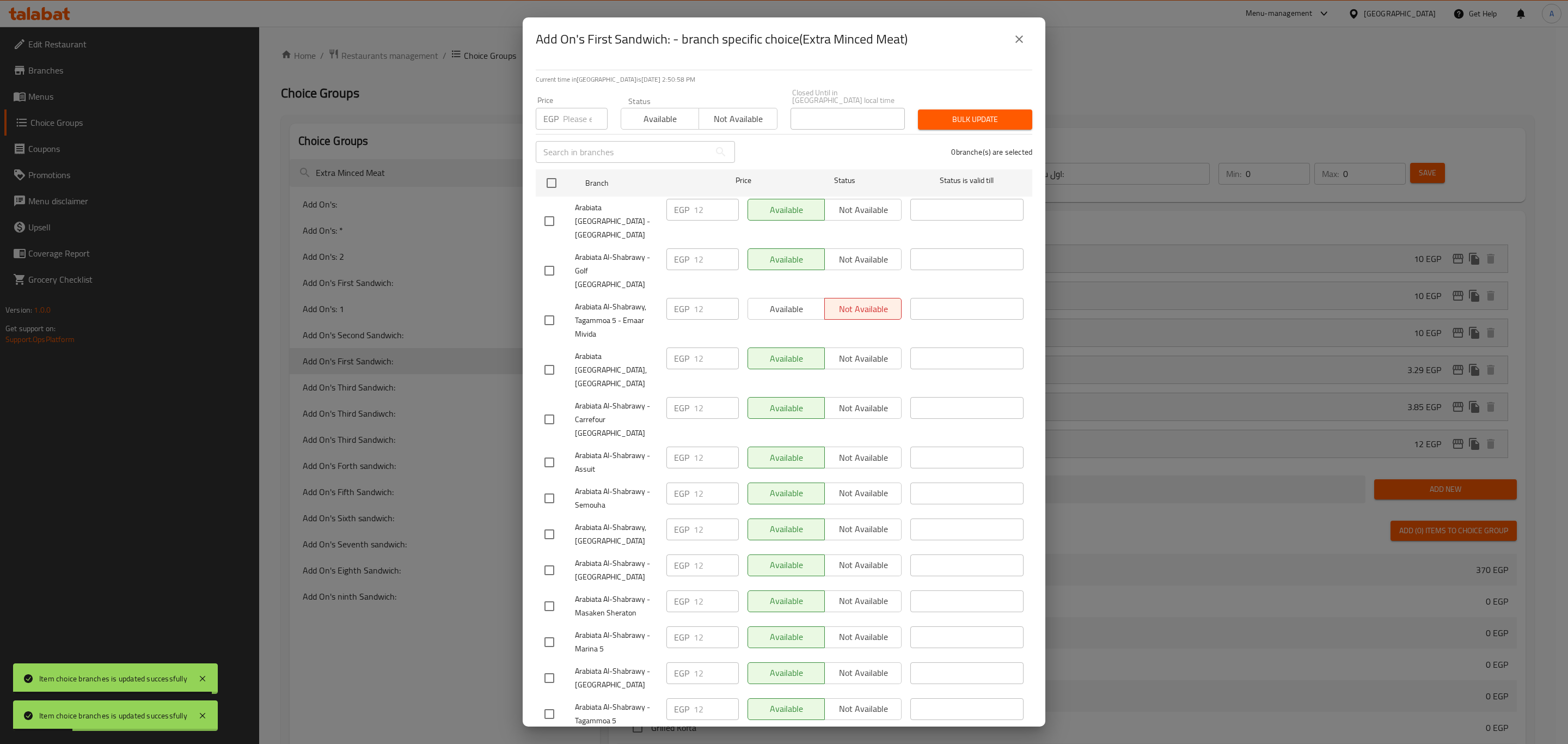
checkbox input "true"
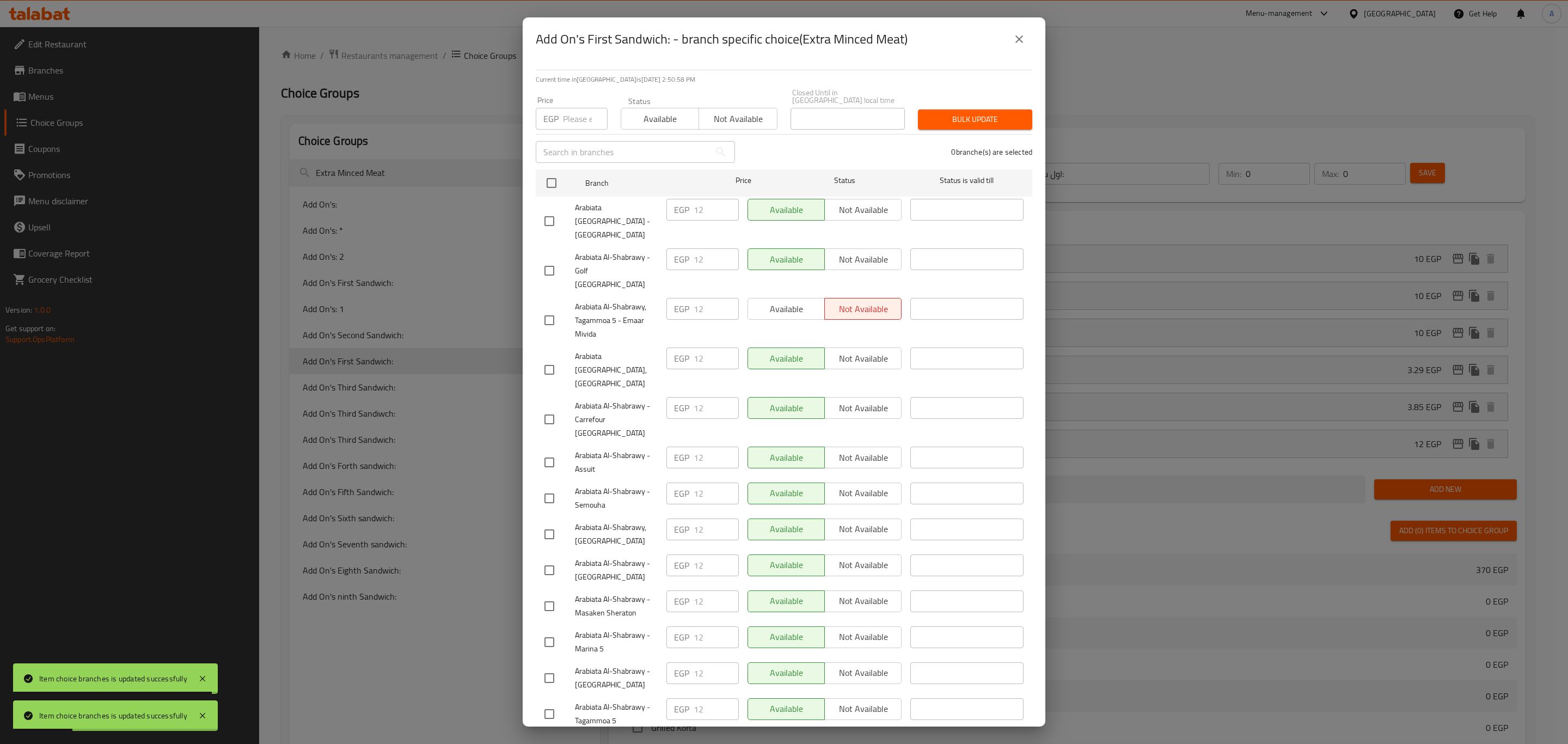
checkbox input "true"
click at [562, 108] on div "EGP Price" at bounding box center [572, 119] width 72 height 22
paste input "21.85"
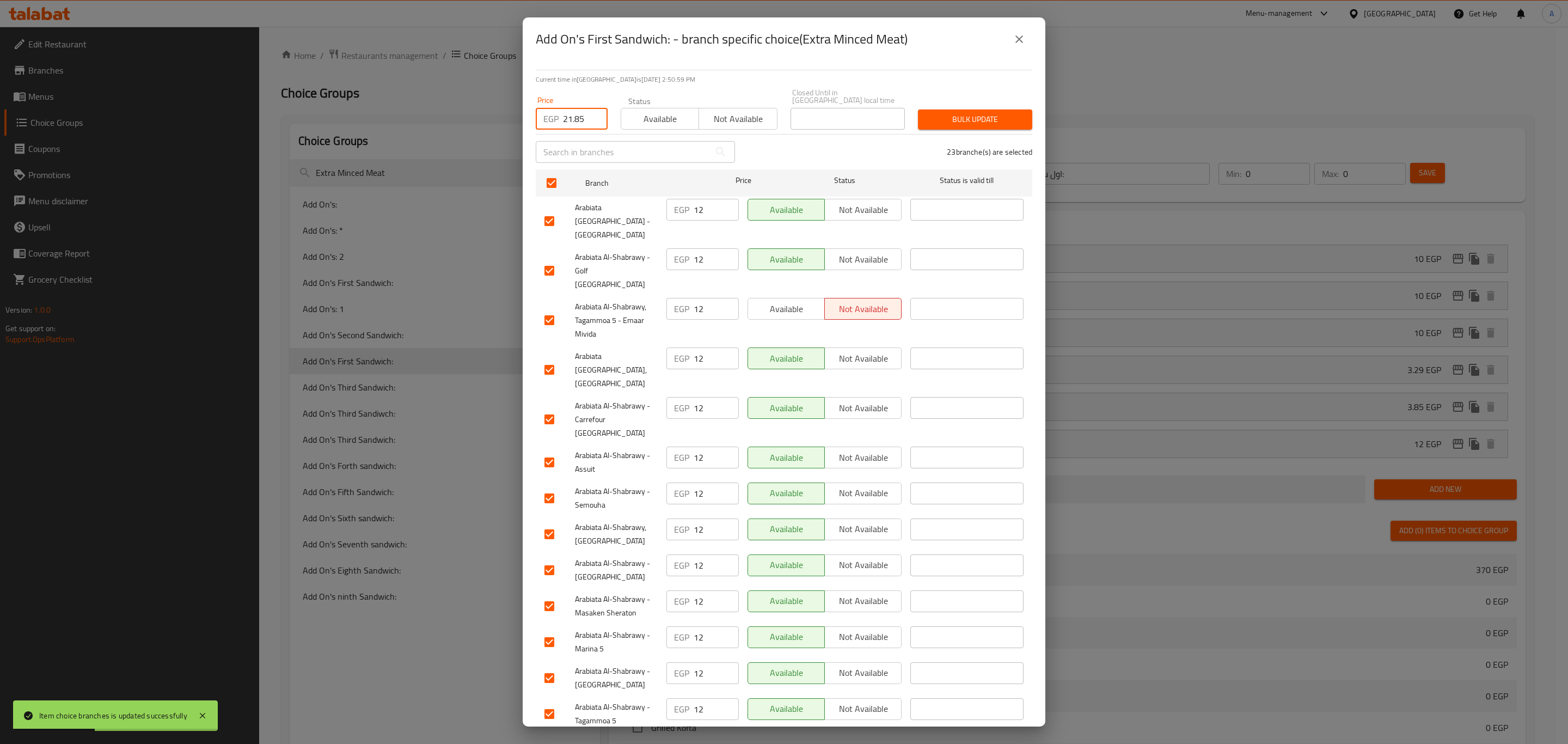
type input "21.85"
click at [964, 113] on span "Bulk update" at bounding box center [975, 120] width 97 height 14
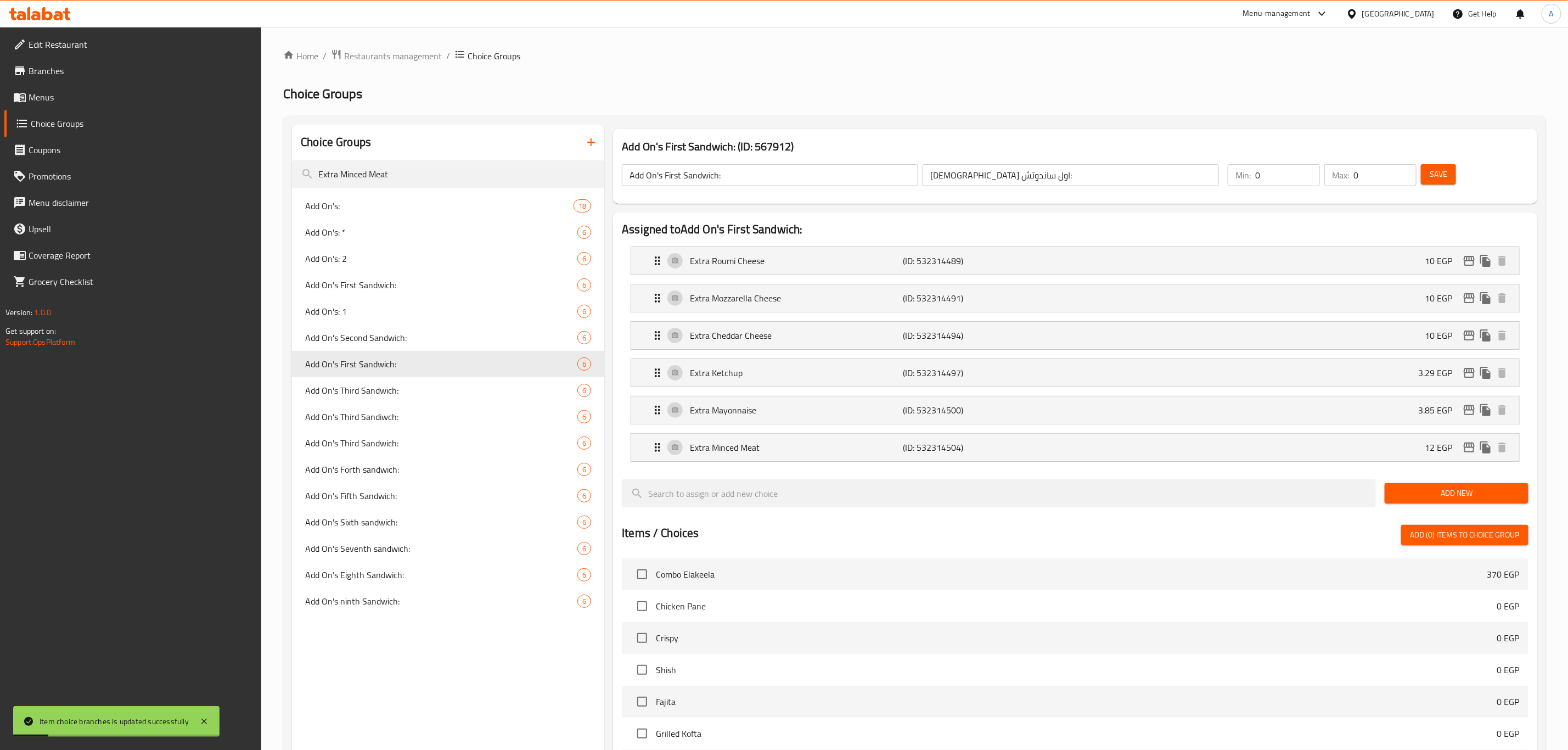
click at [356, 393] on span "Add On's Third Sandwich:" at bounding box center [441, 389] width 273 height 13
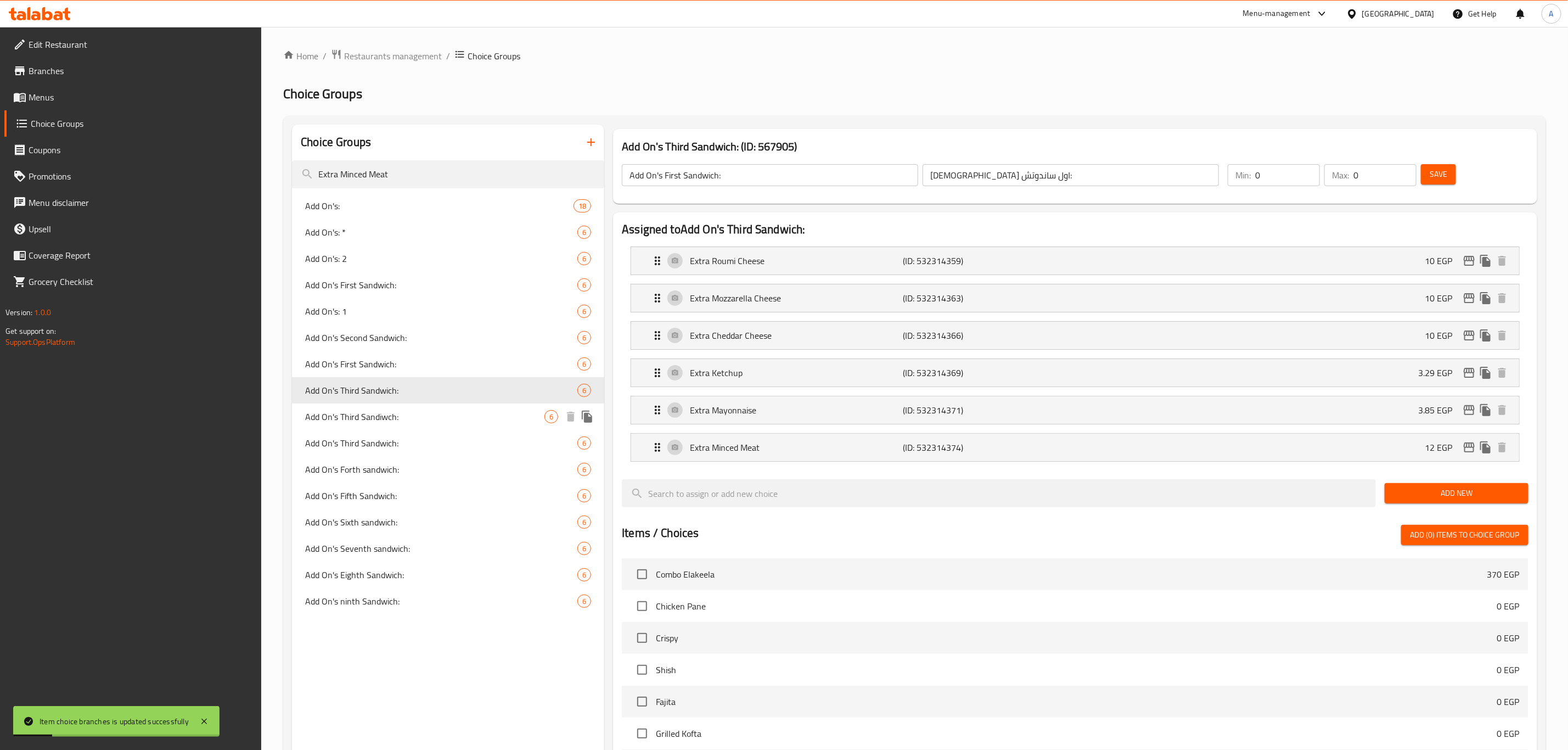
type input "Add On's Third Sandwich:"
type input "[DEMOGRAPHIC_DATA] [PERSON_NAME]:"
click at [1473, 450] on icon "edit" at bounding box center [1469, 447] width 11 height 10
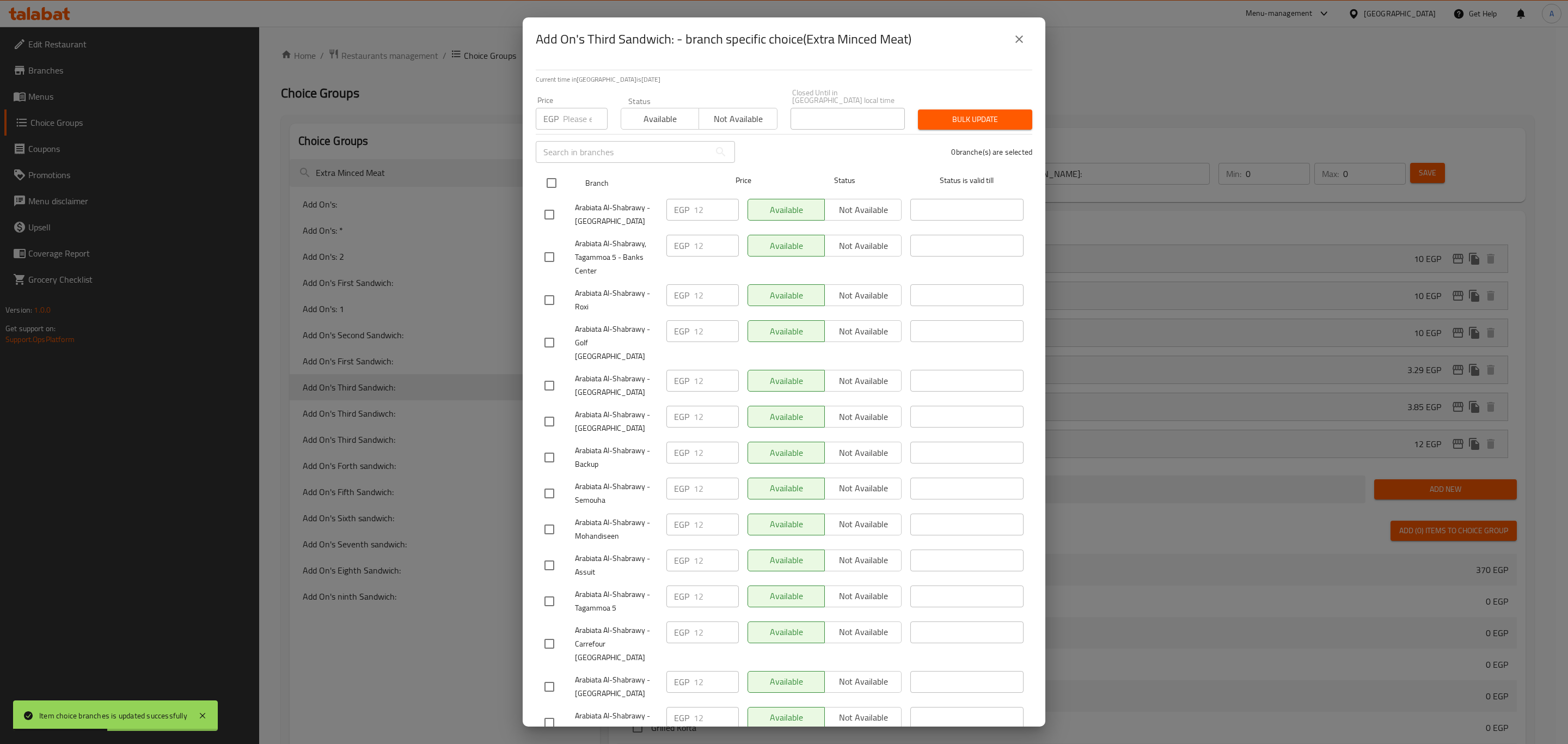
click at [551, 182] on input "checkbox" at bounding box center [551, 182] width 23 height 23
checkbox input "true"
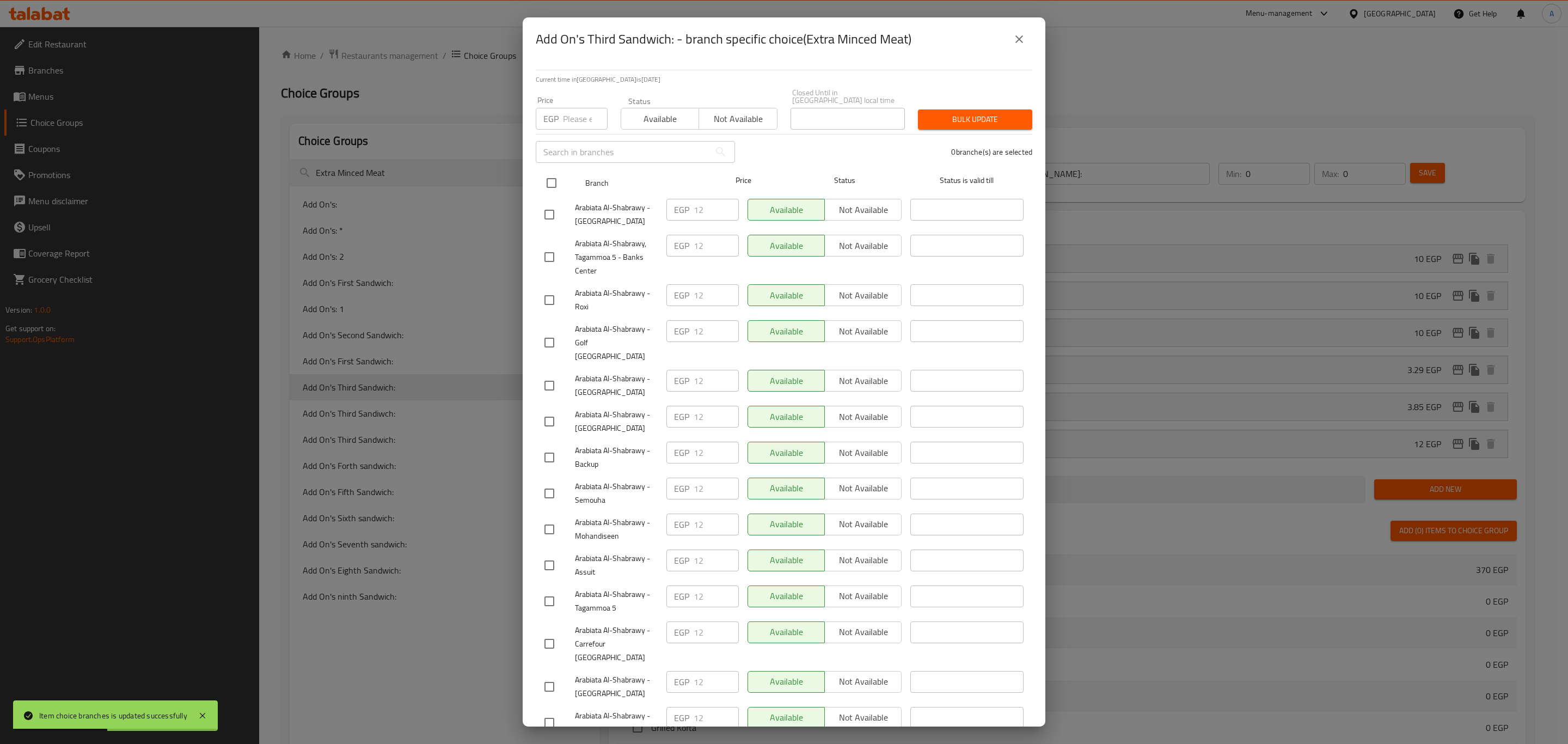
checkbox input "true"
click at [569, 108] on input "number" at bounding box center [584, 119] width 45 height 22
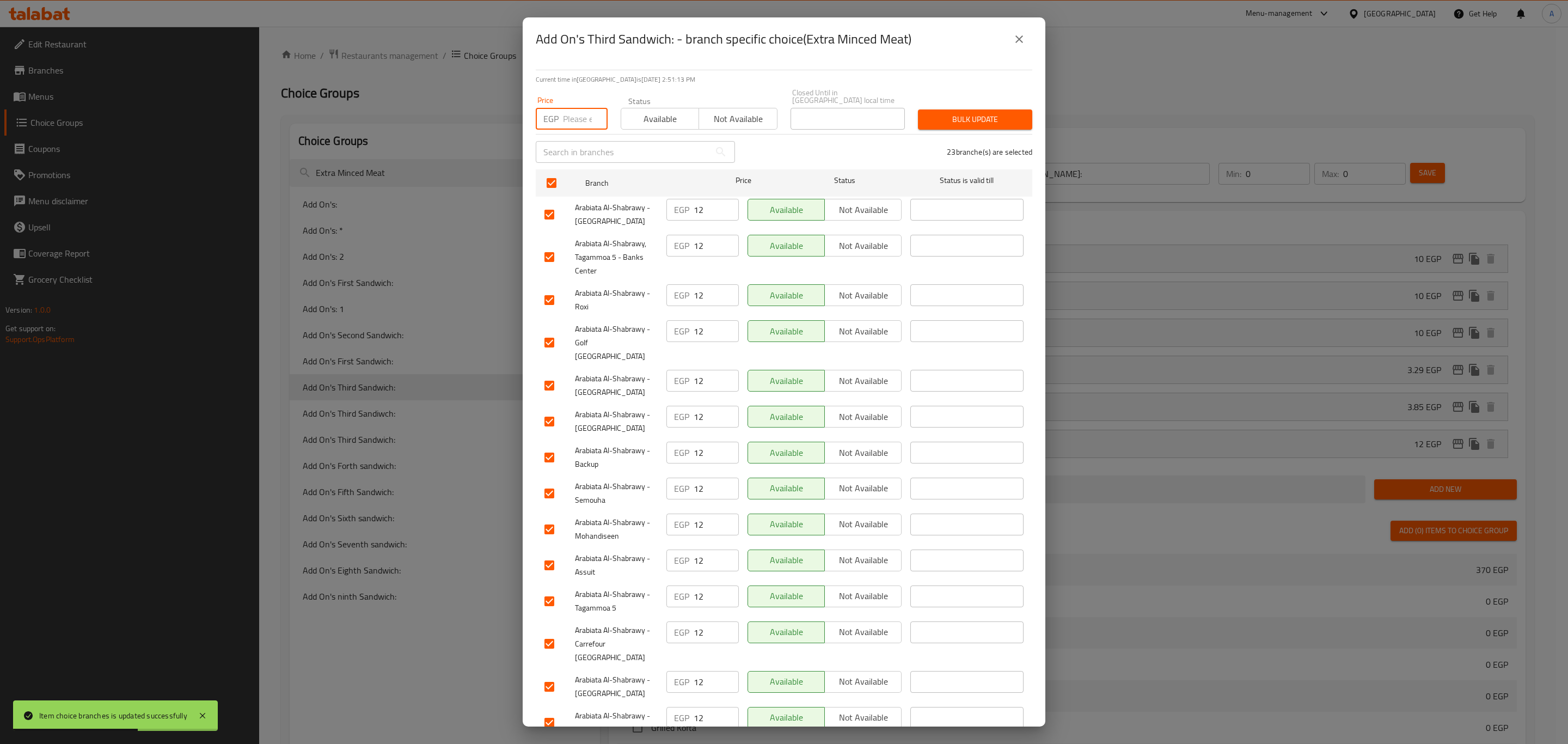
paste input "21.85"
click at [929, 118] on span "Bulk update" at bounding box center [975, 120] width 97 height 14
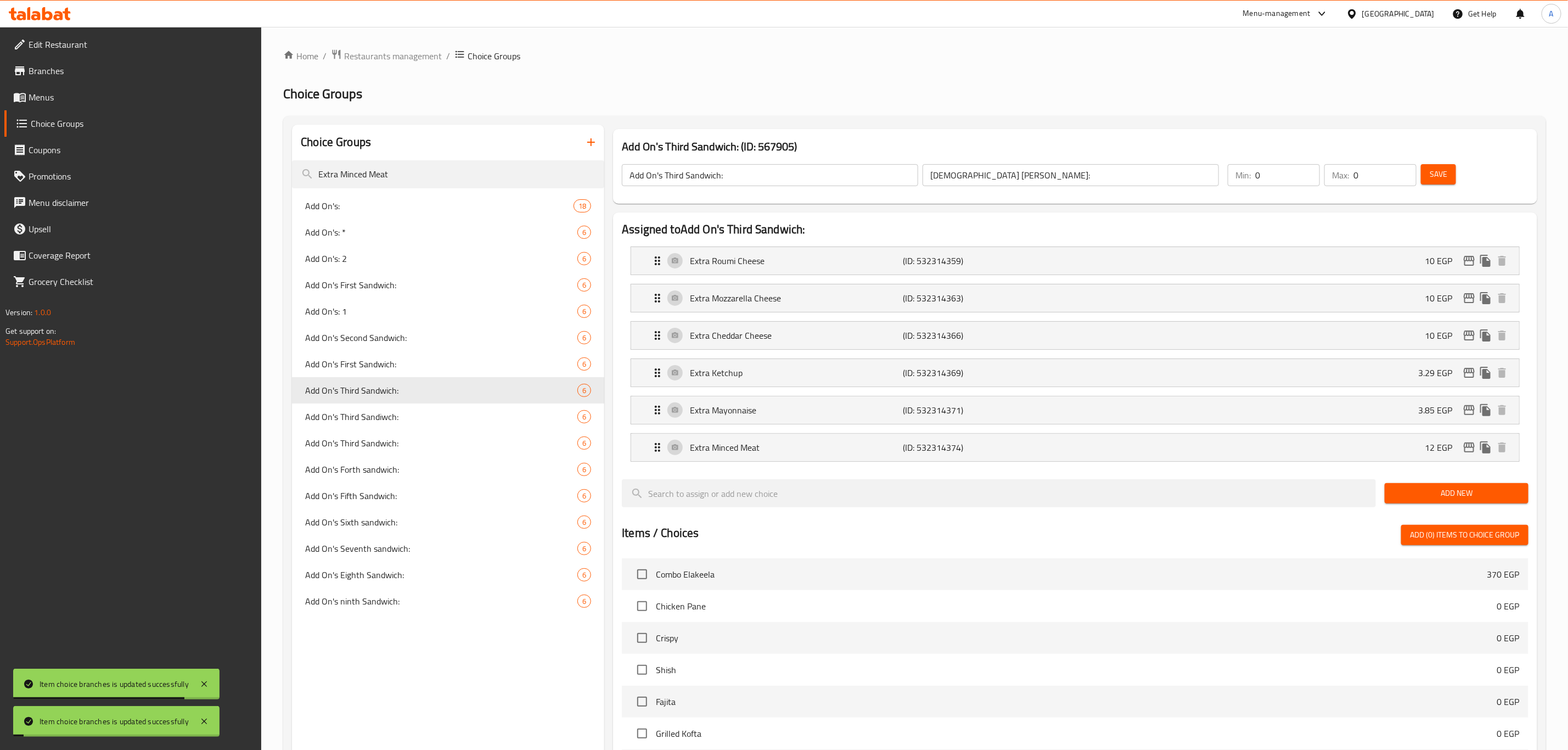
click at [373, 419] on span "Add On's Third Sandiwch:" at bounding box center [441, 416] width 273 height 13
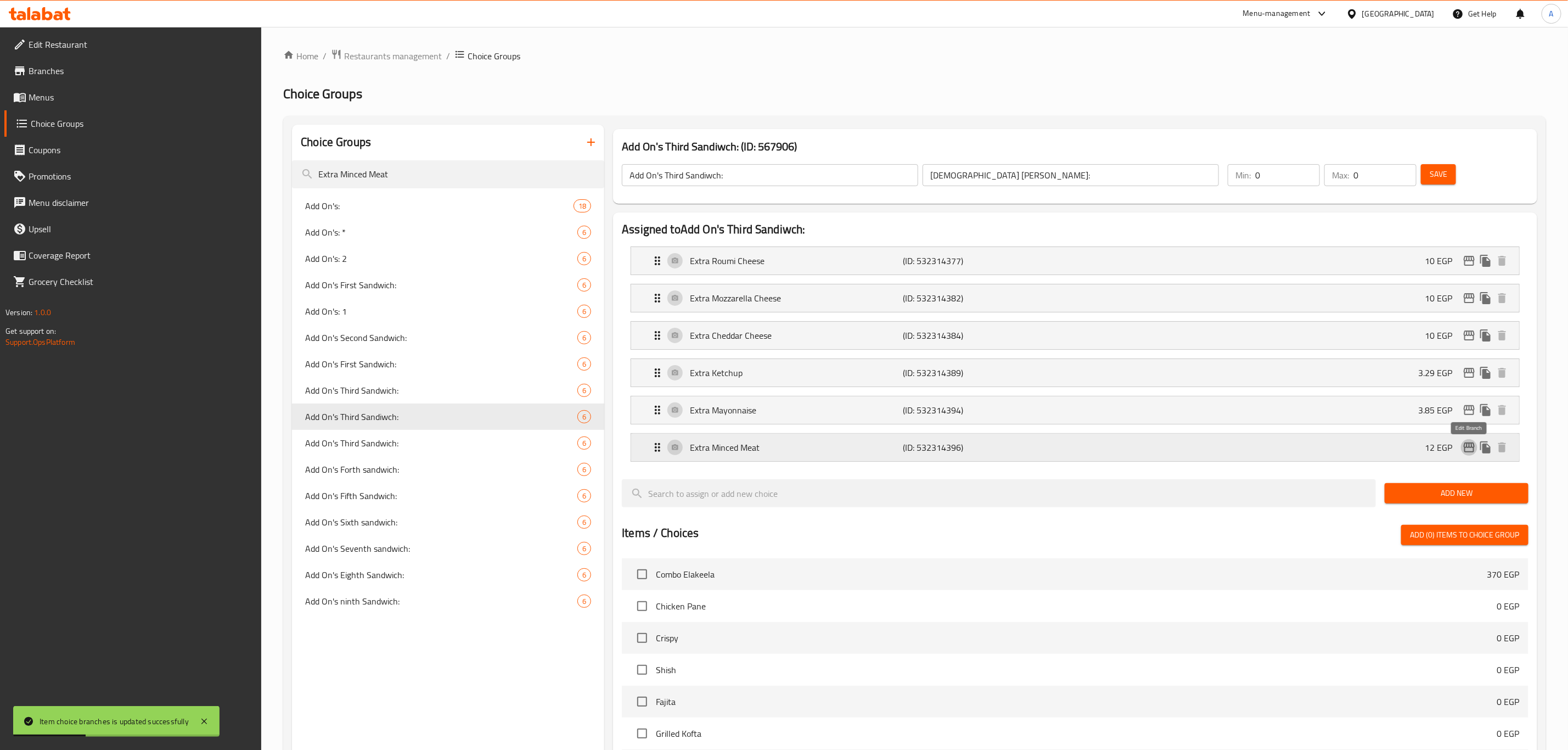
click at [1467, 447] on icon "edit" at bounding box center [1469, 447] width 11 height 10
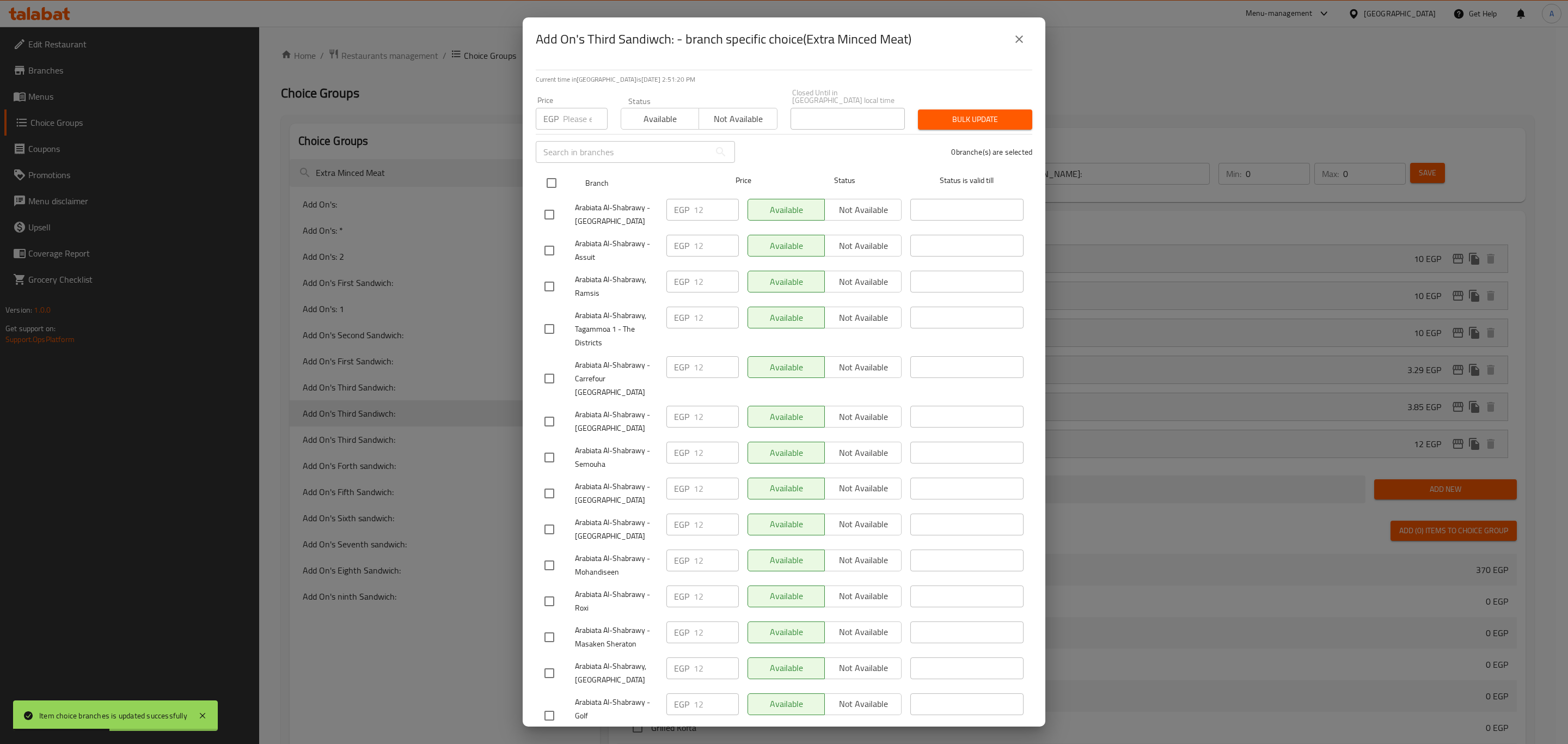
click at [545, 180] on input "checkbox" at bounding box center [551, 182] width 23 height 23
click at [573, 113] on input "number" at bounding box center [584, 119] width 45 height 22
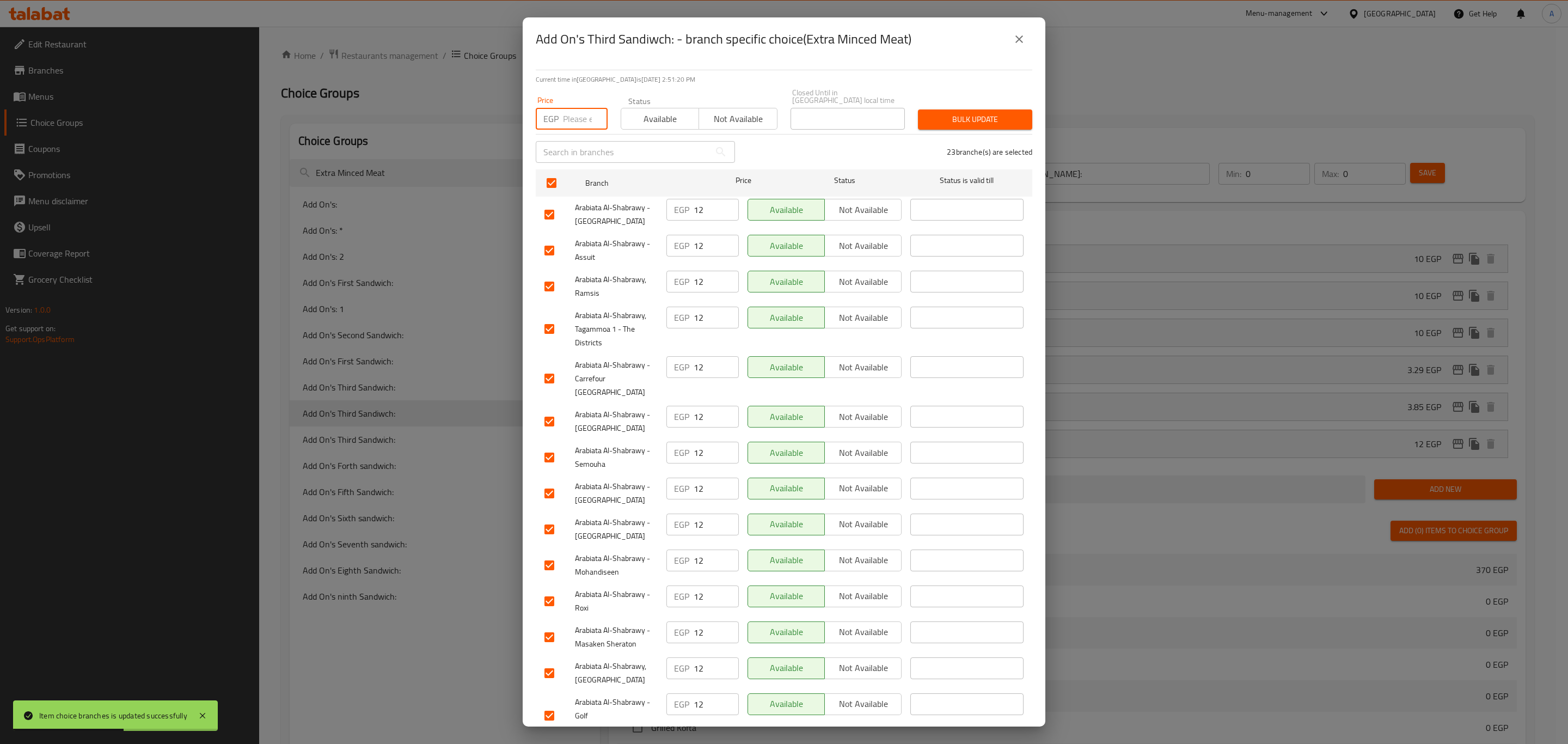
paste input "21.85"
click at [980, 113] on span "Bulk update" at bounding box center [975, 120] width 97 height 14
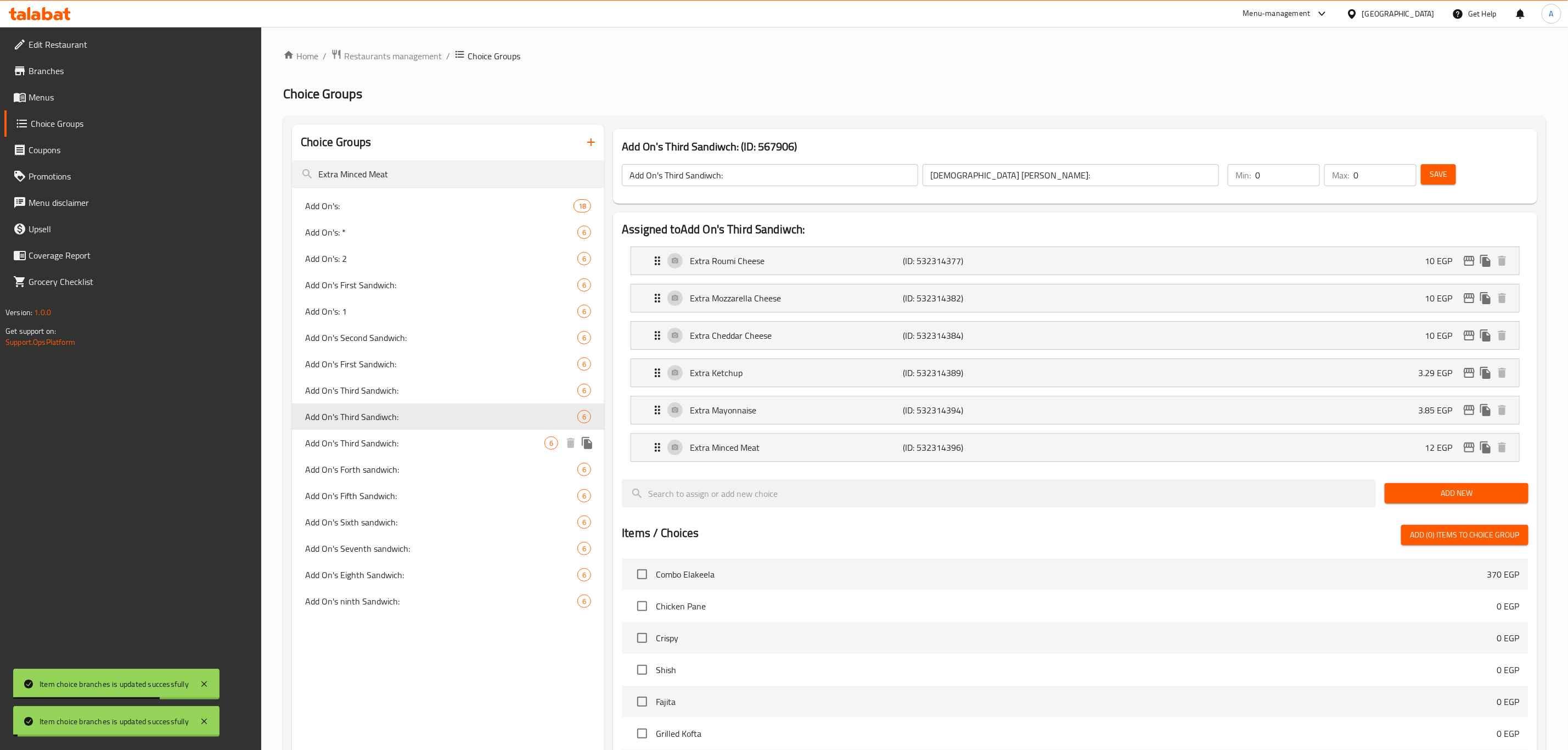
click at [372, 447] on span "Add On's Third Sandwich:" at bounding box center [425, 442] width 240 height 13
click at [1468, 448] on icon "edit" at bounding box center [1469, 446] width 13 height 13
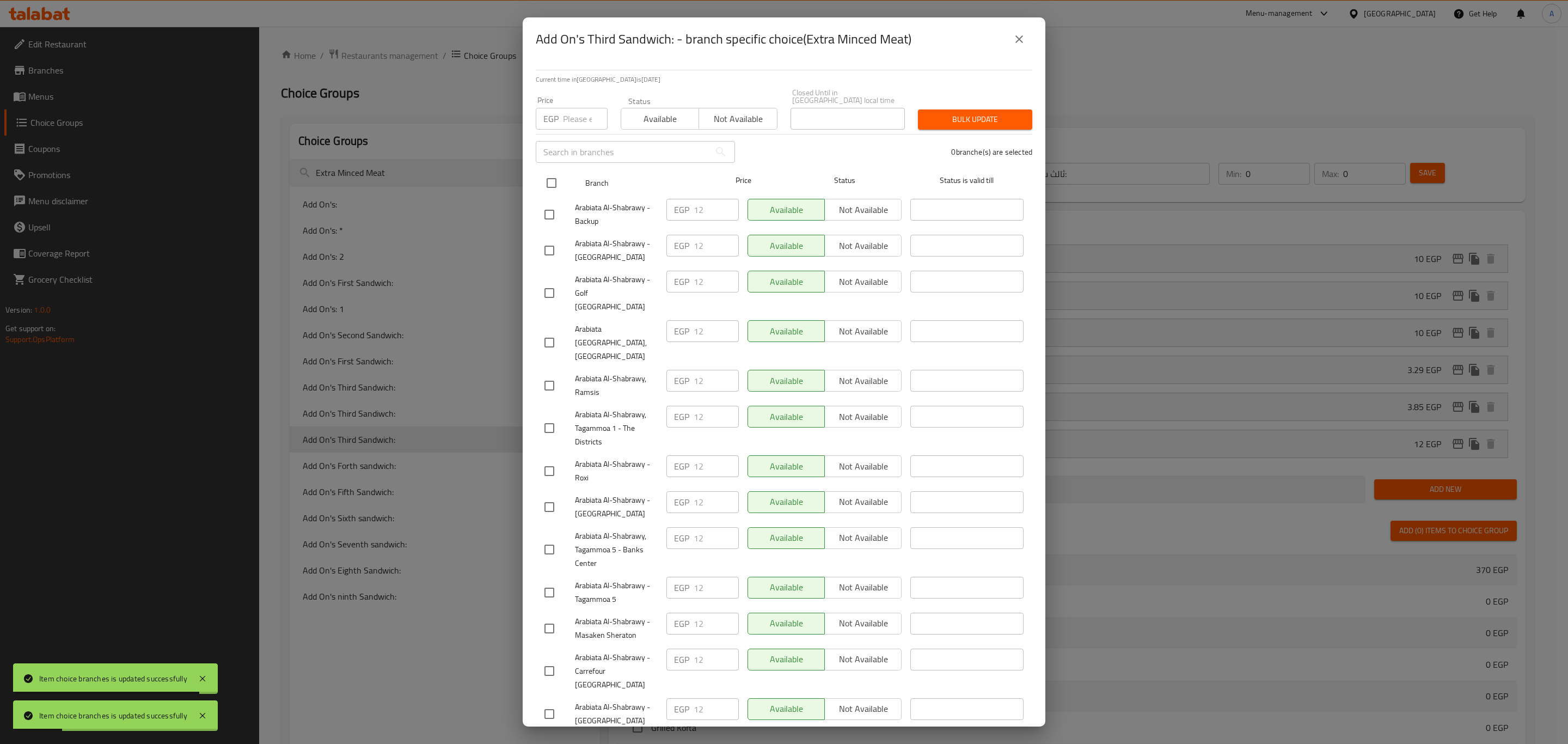
drag, startPoint x: 557, startPoint y: 186, endPoint x: 556, endPoint y: 172, distance: 14.0
click at [557, 180] on input "checkbox" at bounding box center [551, 182] width 23 height 23
drag, startPoint x: 562, startPoint y: 124, endPoint x: 561, endPoint y: 114, distance: 10.0
click at [561, 118] on div "Price EGP Price" at bounding box center [572, 113] width 85 height 47
click at [561, 111] on div "EGP Price" at bounding box center [572, 119] width 72 height 22
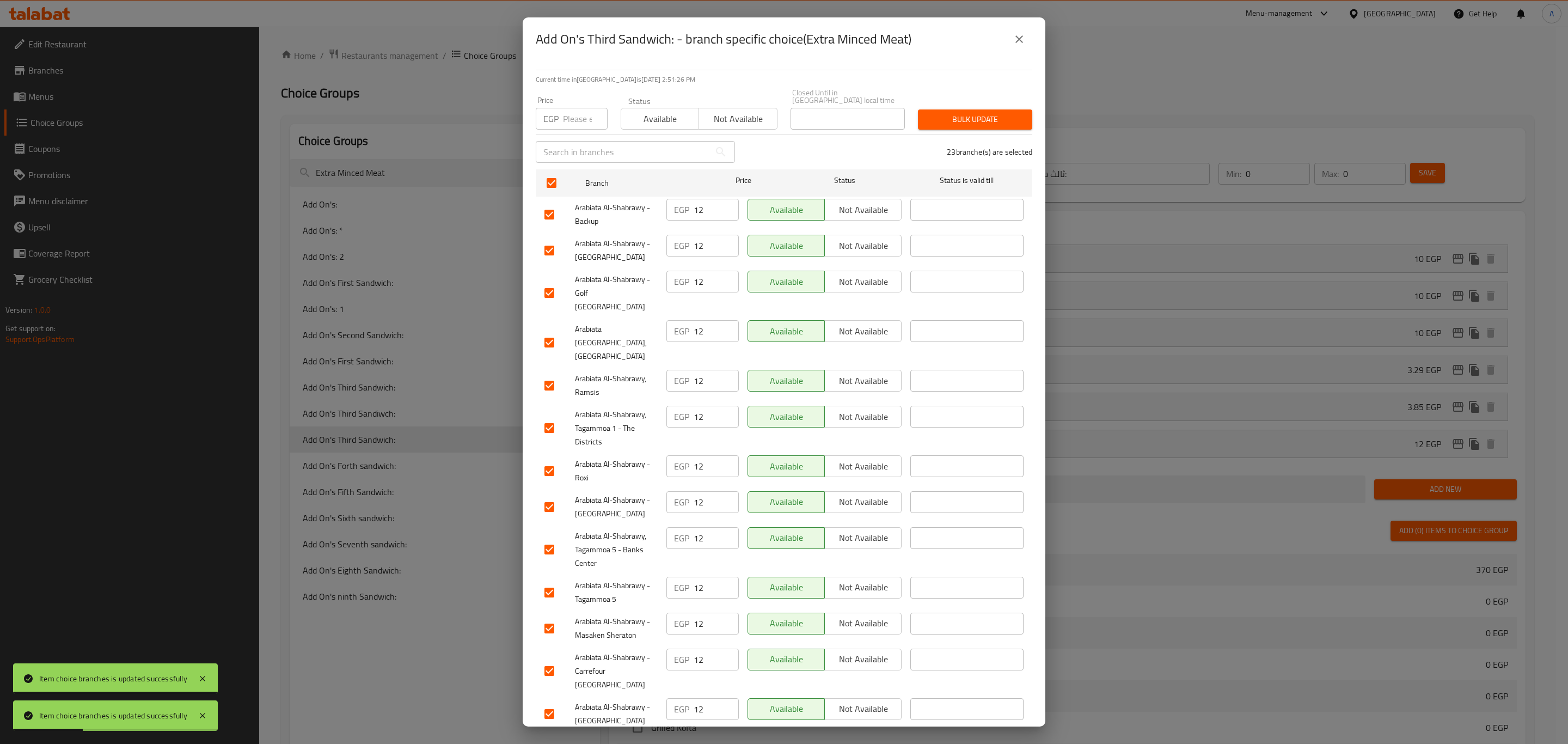
paste input "21.85"
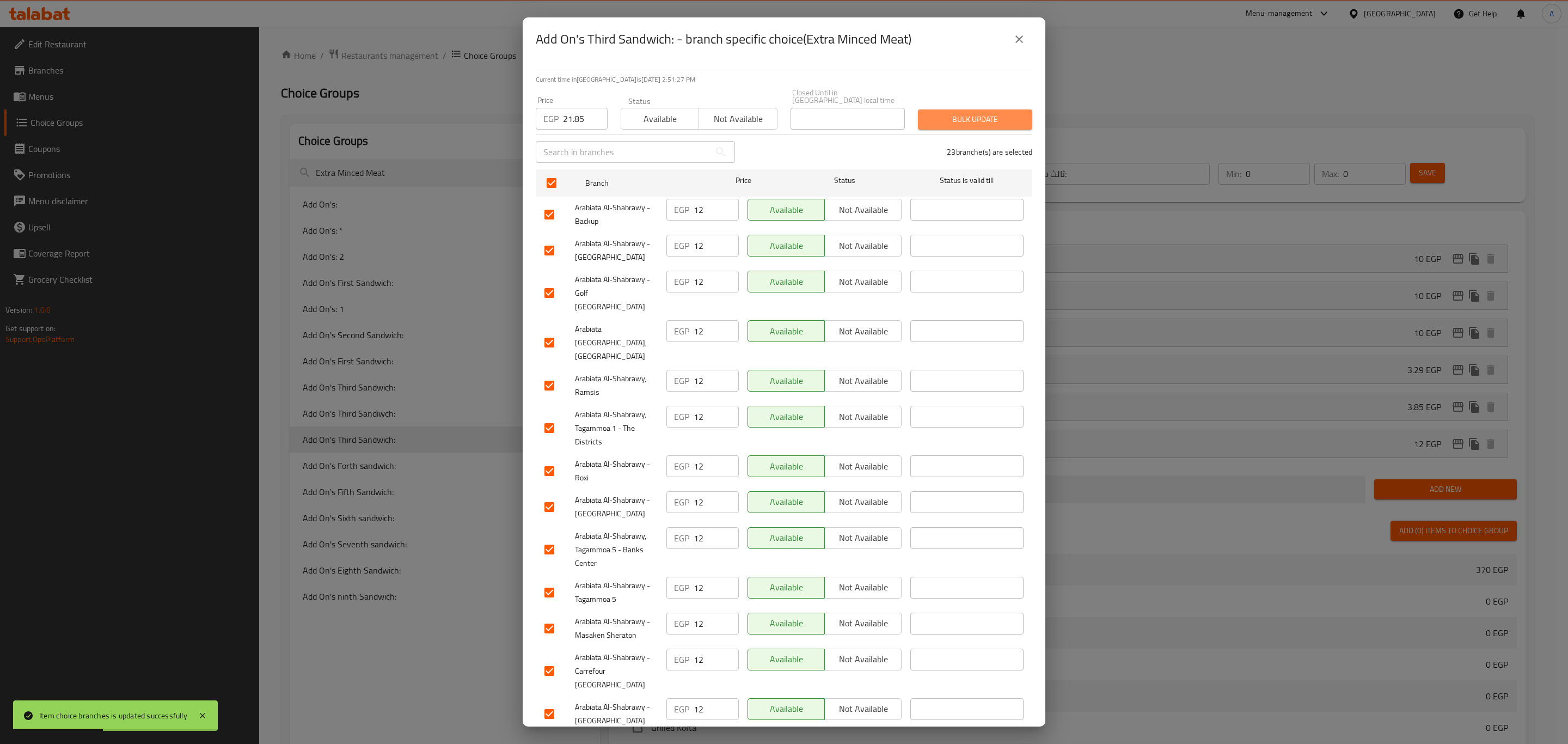
click at [982, 113] on span "Bulk update" at bounding box center [975, 120] width 97 height 14
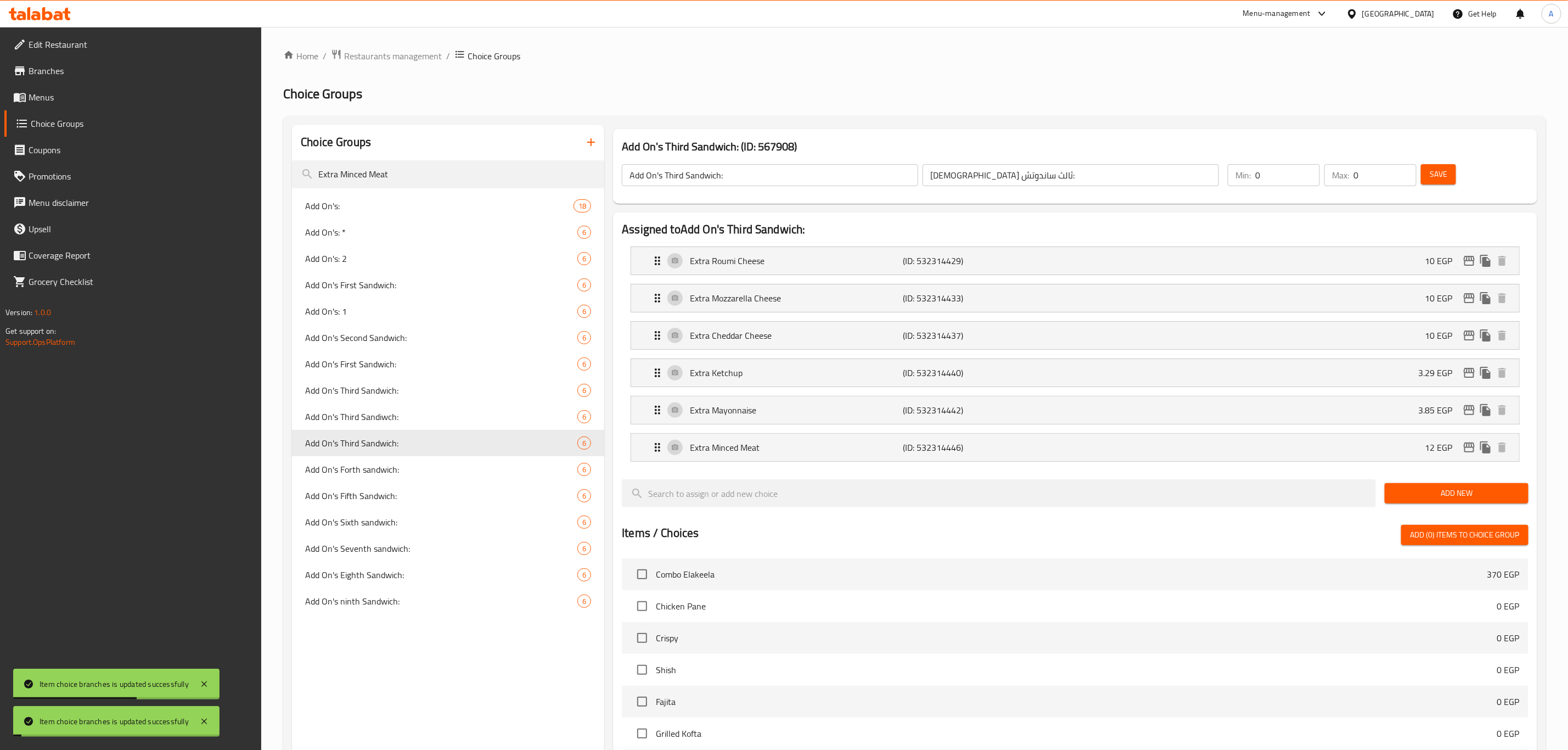
click at [387, 466] on span "Add On's Forth sandwich:" at bounding box center [441, 468] width 273 height 13
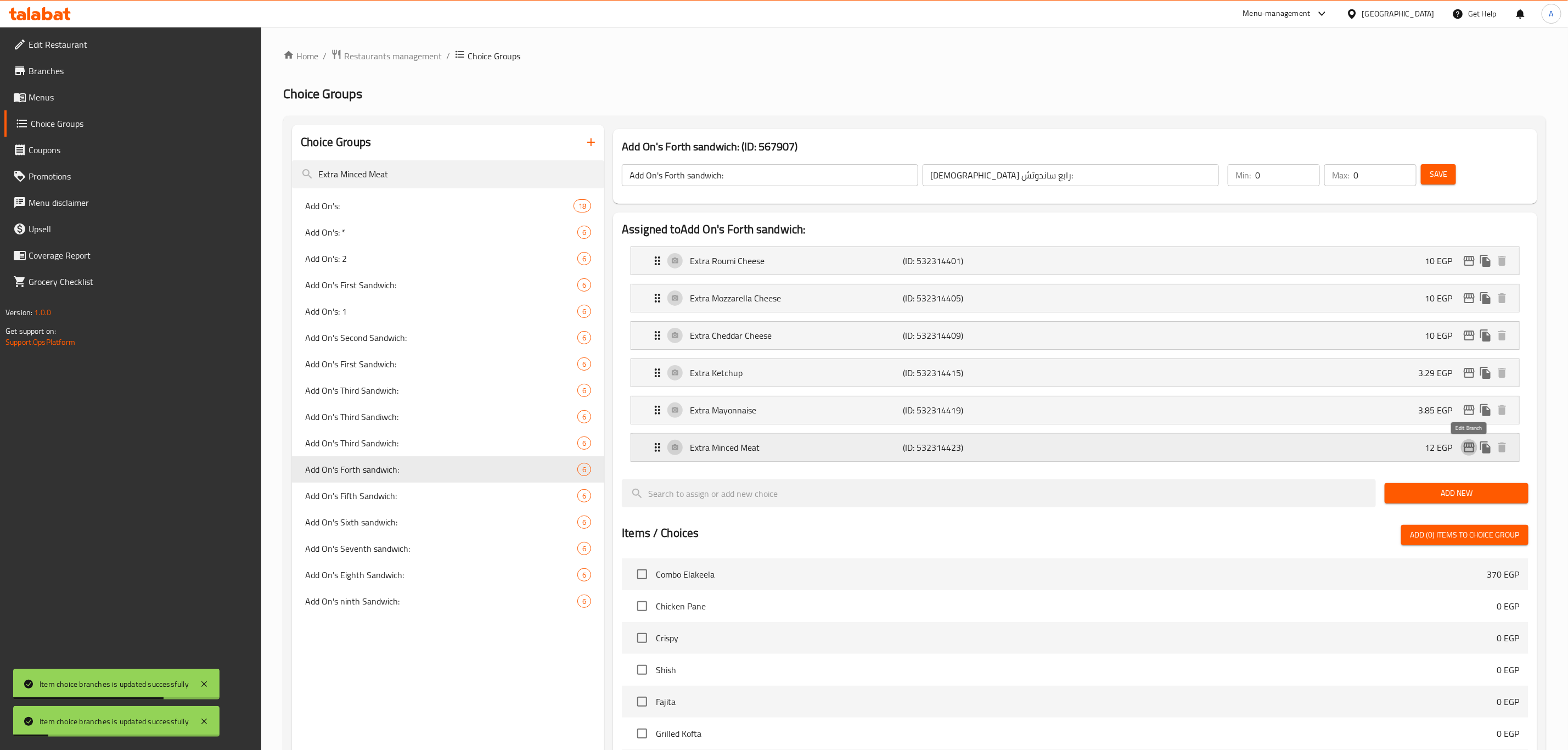
click at [1466, 449] on icon "edit" at bounding box center [1469, 447] width 11 height 10
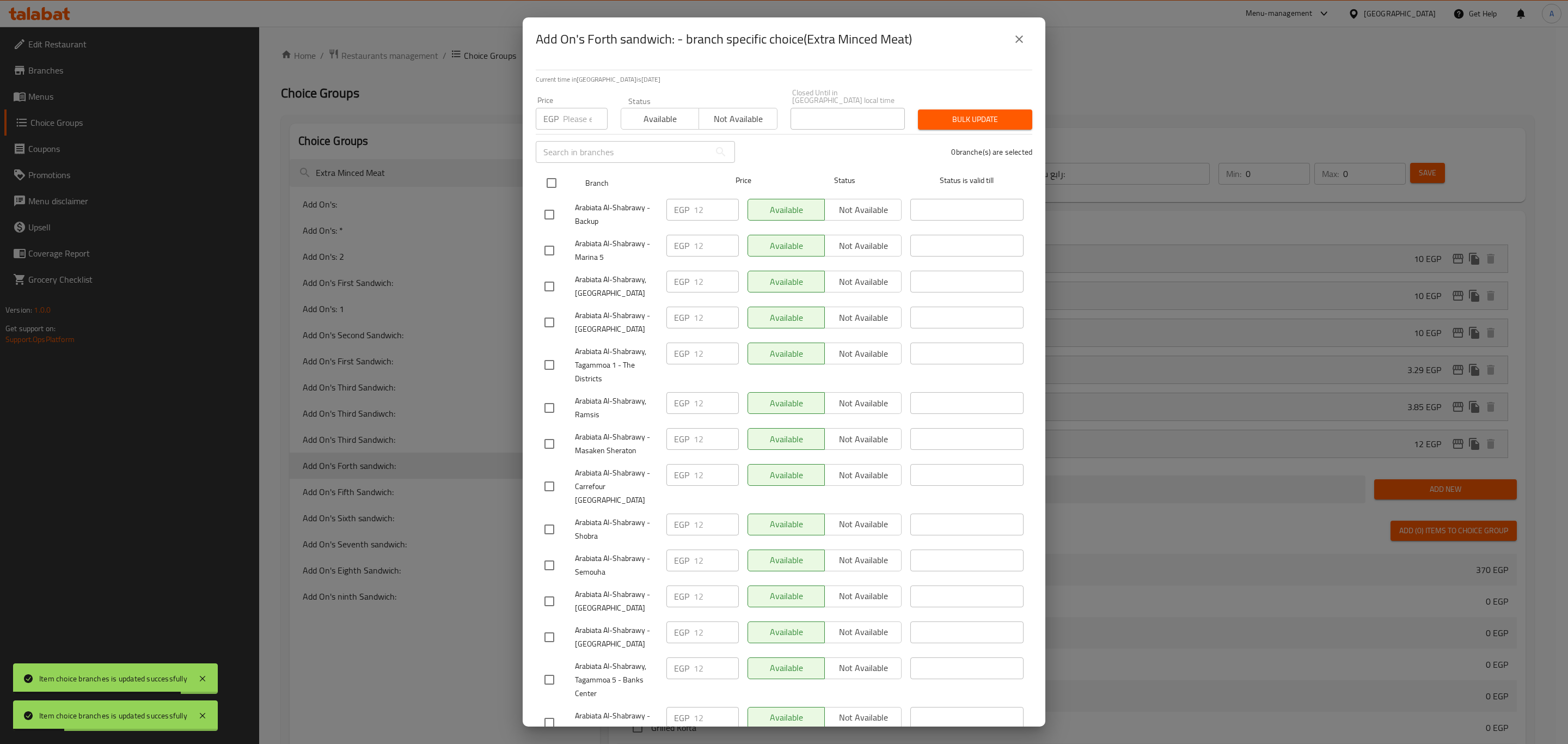
click at [548, 173] on input "checkbox" at bounding box center [551, 182] width 23 height 23
click at [572, 114] on input "number" at bounding box center [584, 119] width 45 height 22
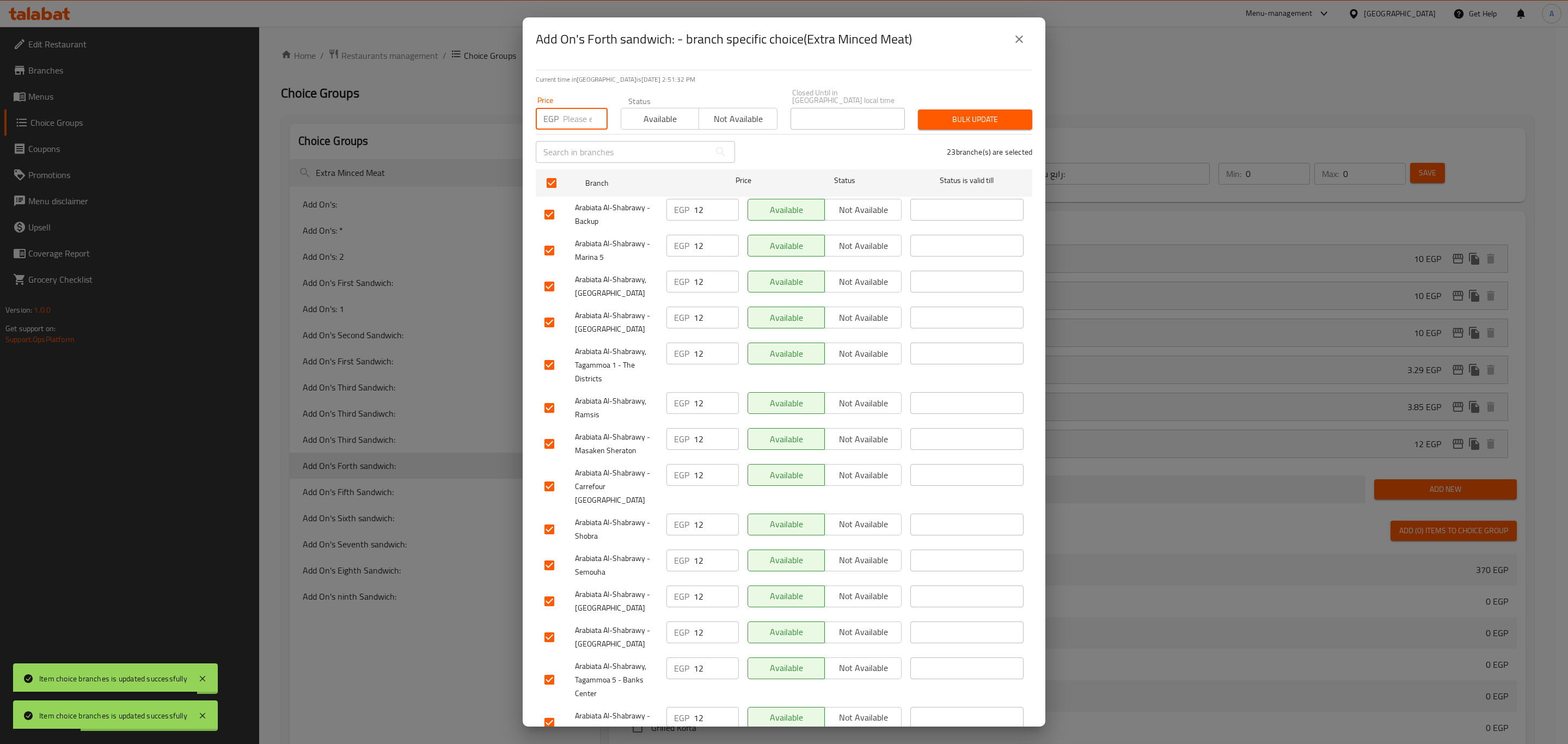
paste input "21.85"
click at [961, 113] on span "Bulk update" at bounding box center [975, 120] width 97 height 14
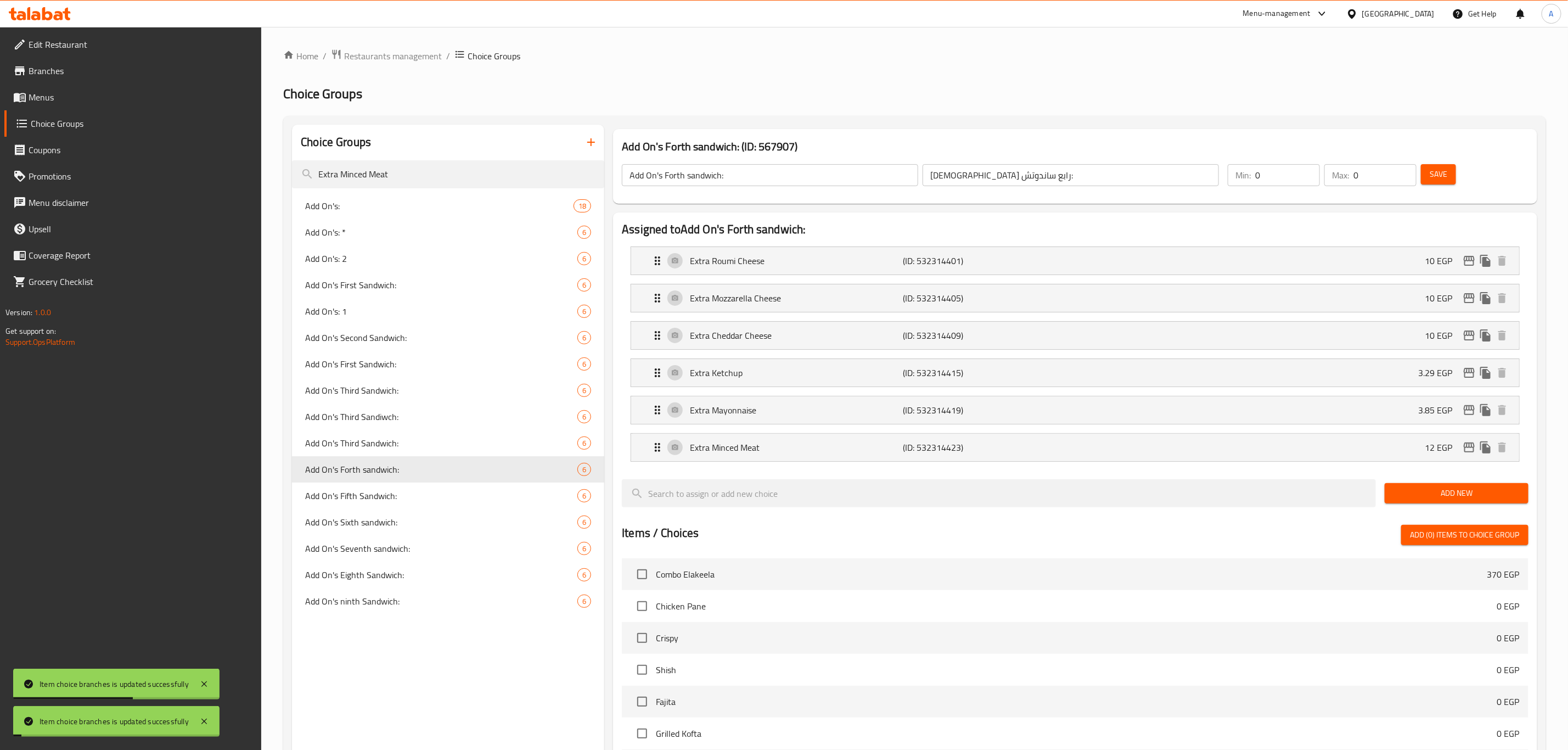
click at [355, 499] on span "Add On's Fifth Sandwich:" at bounding box center [441, 495] width 273 height 13
click at [1474, 449] on icon "edit" at bounding box center [1469, 447] width 11 height 10
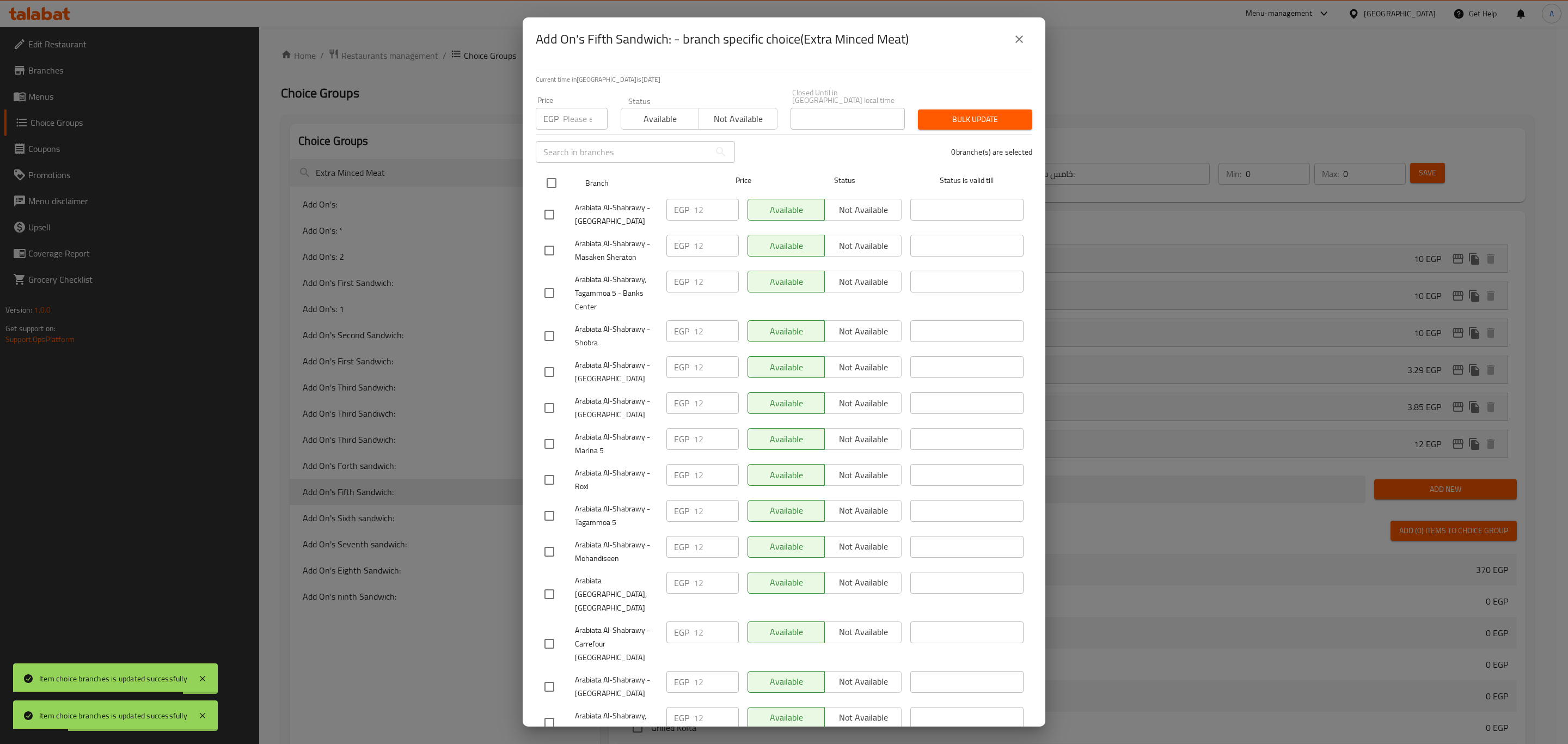
click at [545, 179] on input "checkbox" at bounding box center [551, 182] width 23 height 23
click at [567, 113] on input "number" at bounding box center [584, 119] width 45 height 22
paste input "21.85"
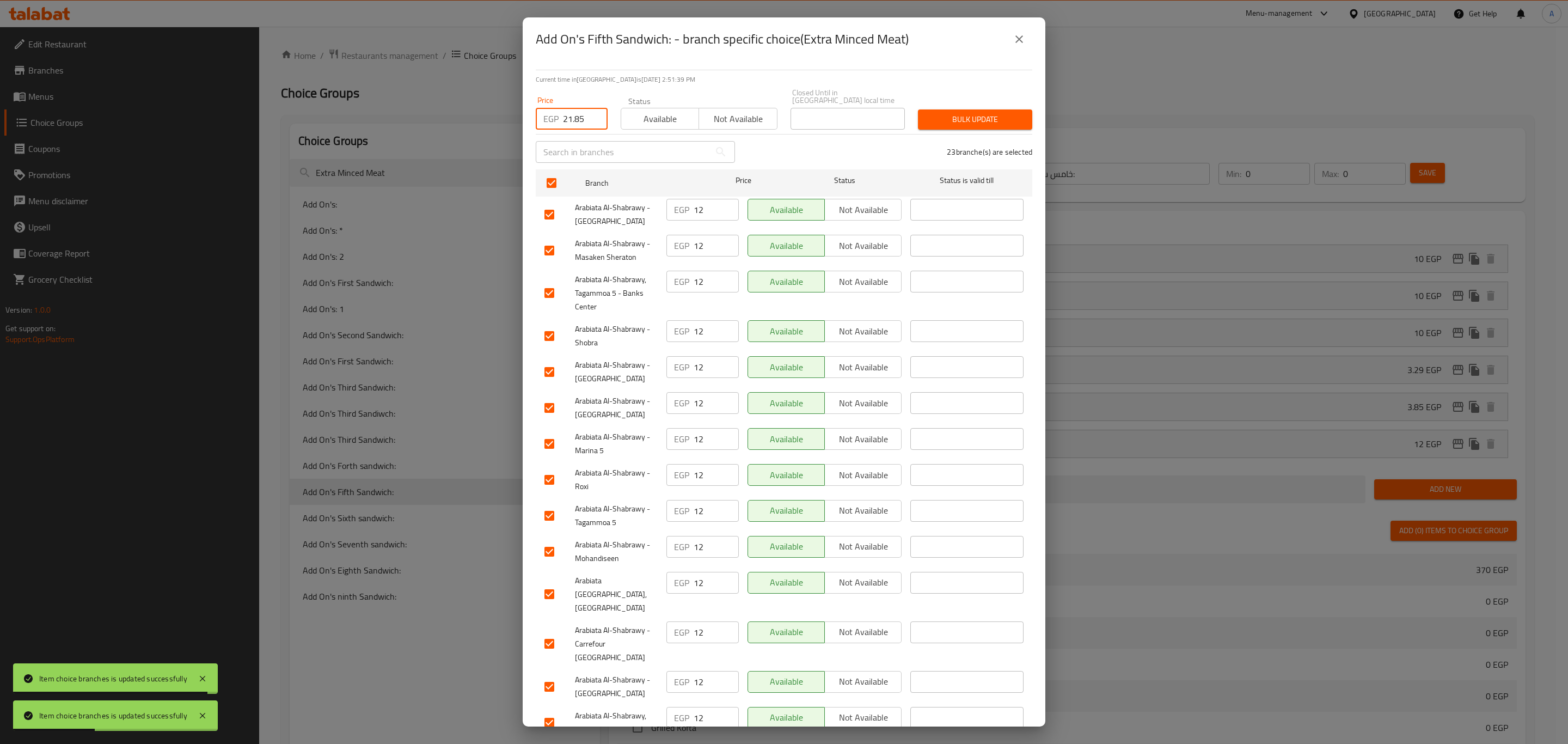
click at [982, 116] on span "Bulk update" at bounding box center [975, 120] width 97 height 14
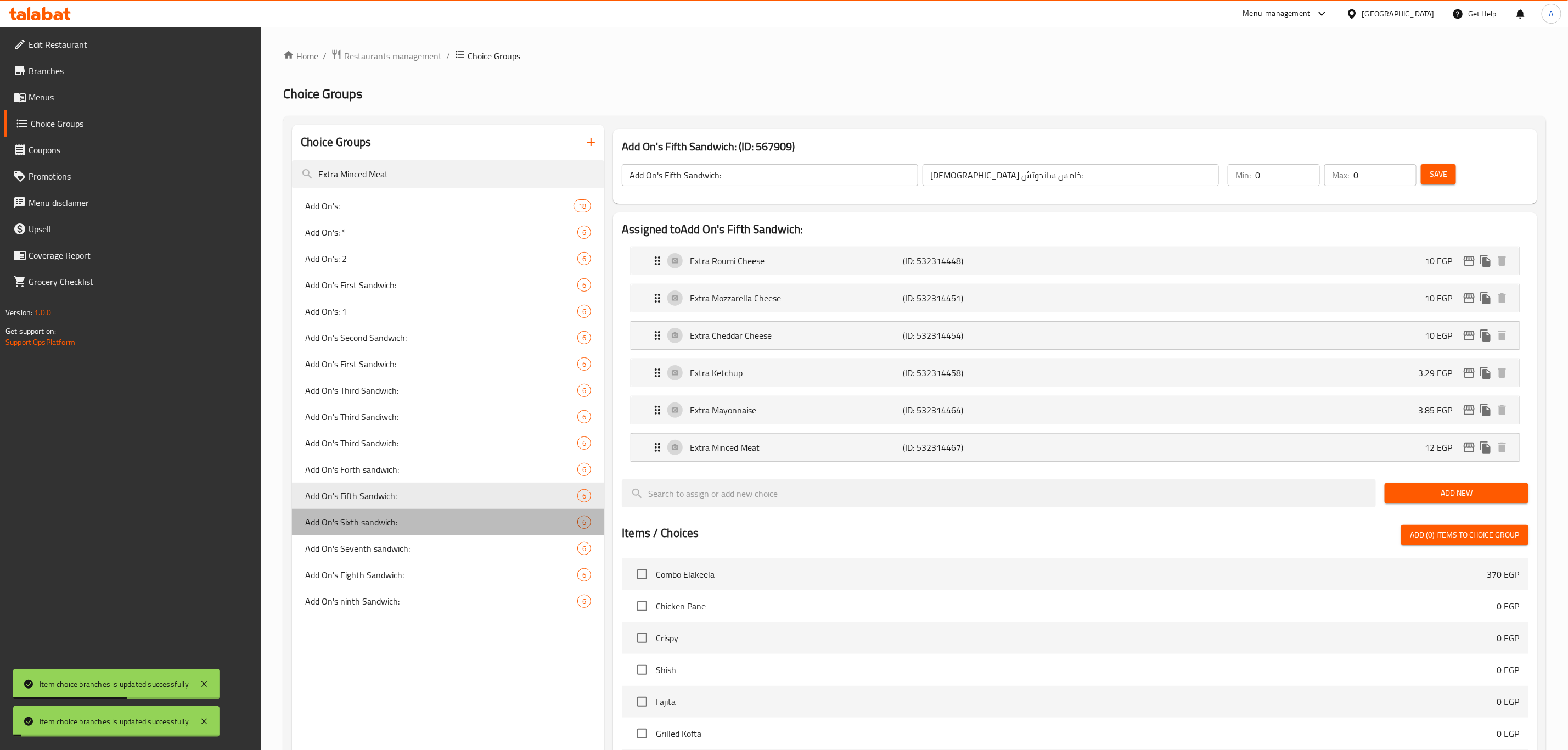
click at [378, 524] on span "Add On's Sixth sandwich:" at bounding box center [441, 521] width 273 height 13
click at [1469, 444] on icon "edit" at bounding box center [1469, 446] width 13 height 13
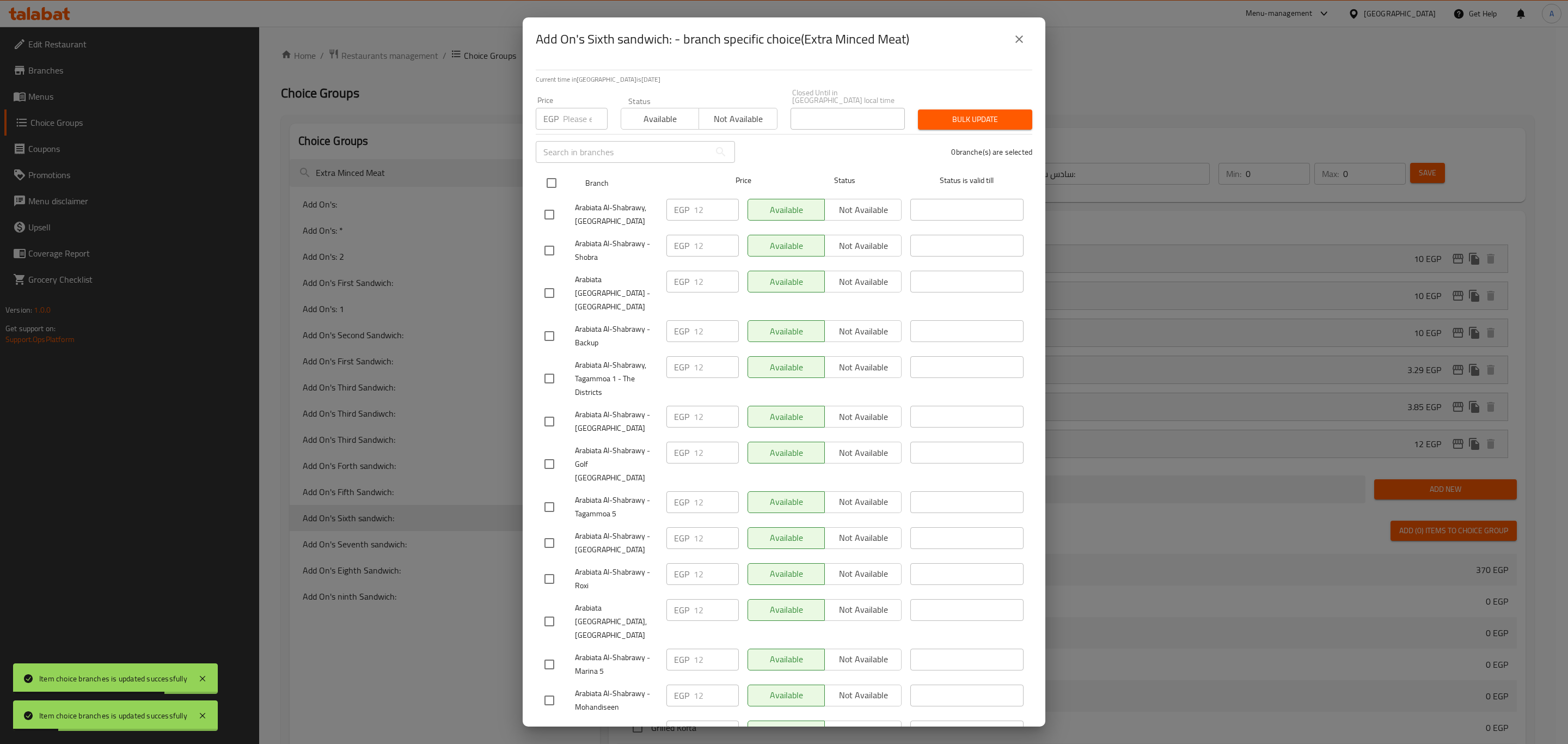
click at [546, 171] on input "checkbox" at bounding box center [551, 182] width 23 height 23
click at [572, 110] on input "number" at bounding box center [584, 119] width 45 height 22
paste input "21.85"
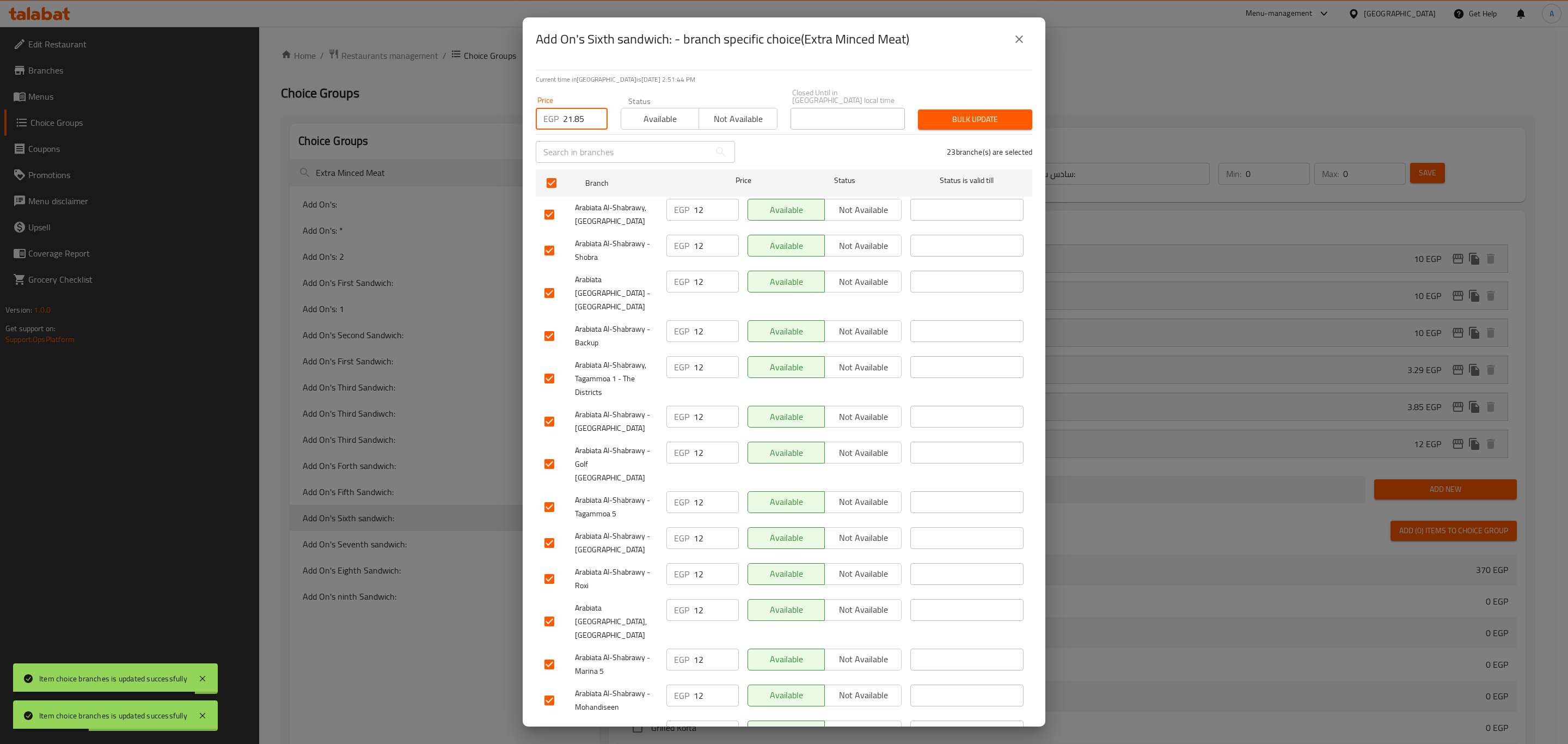
click at [986, 117] on span "Bulk update" at bounding box center [975, 120] width 97 height 14
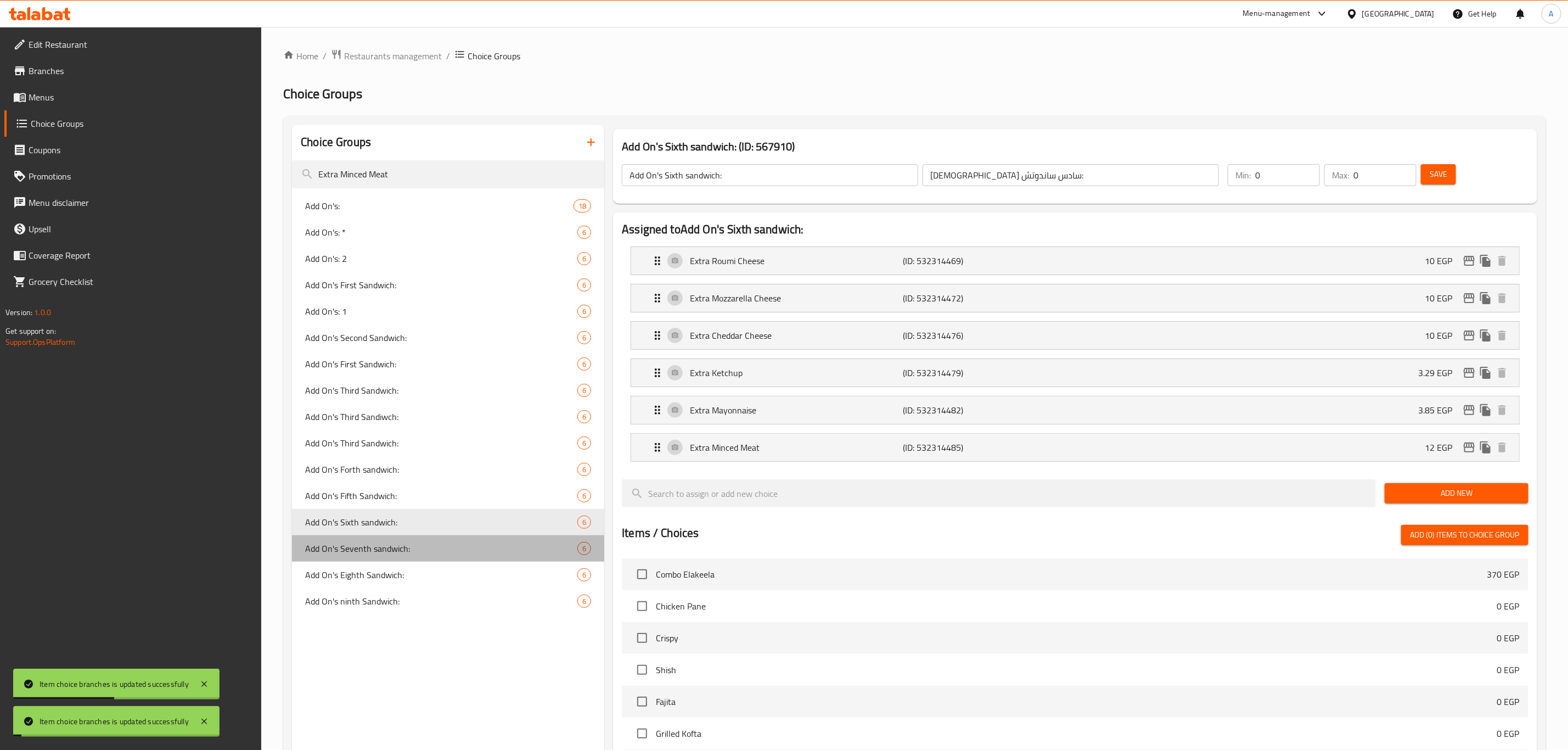
click at [368, 545] on span "Add On's Seventh sandwich:" at bounding box center [441, 547] width 273 height 13
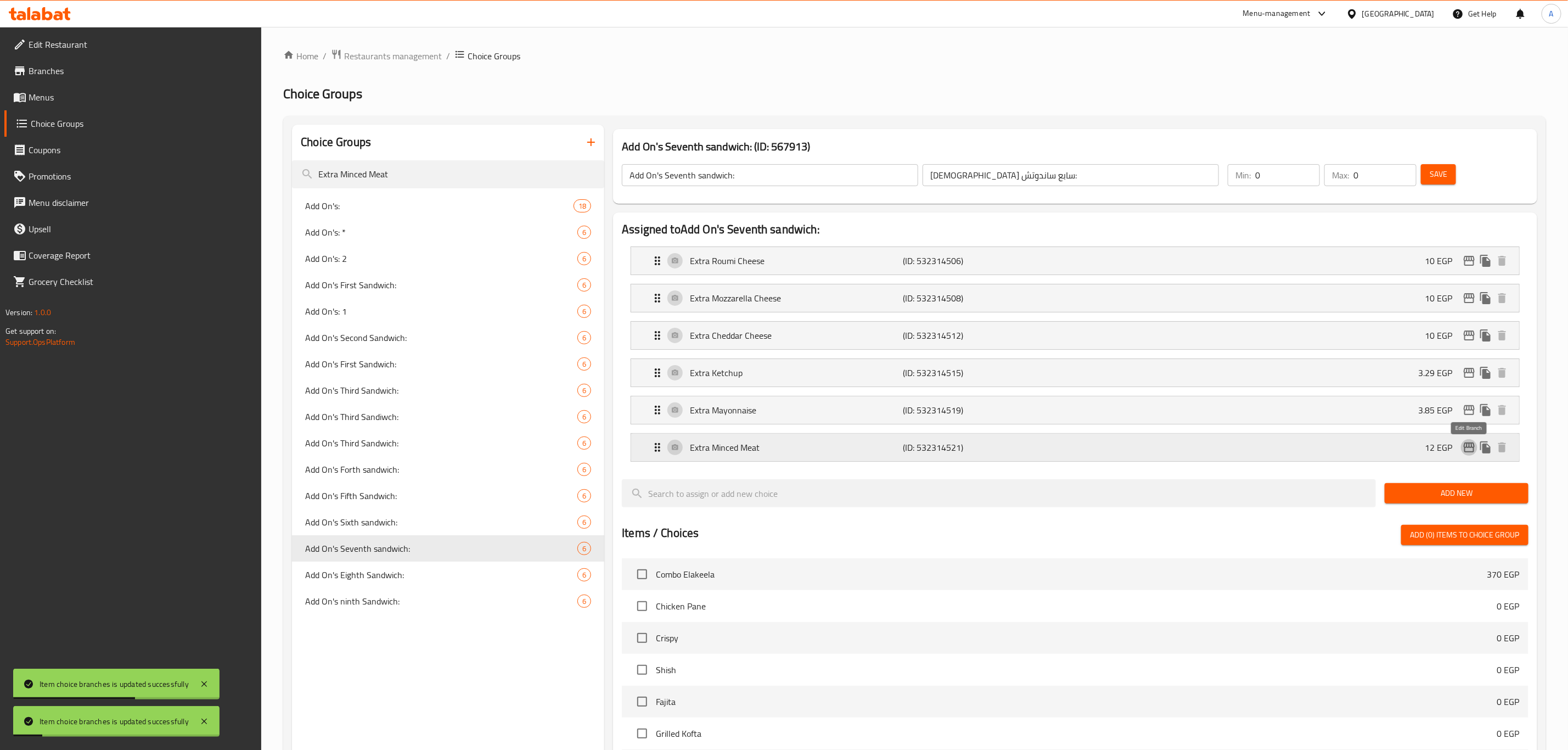
click at [1467, 453] on icon "edit" at bounding box center [1469, 446] width 13 height 13
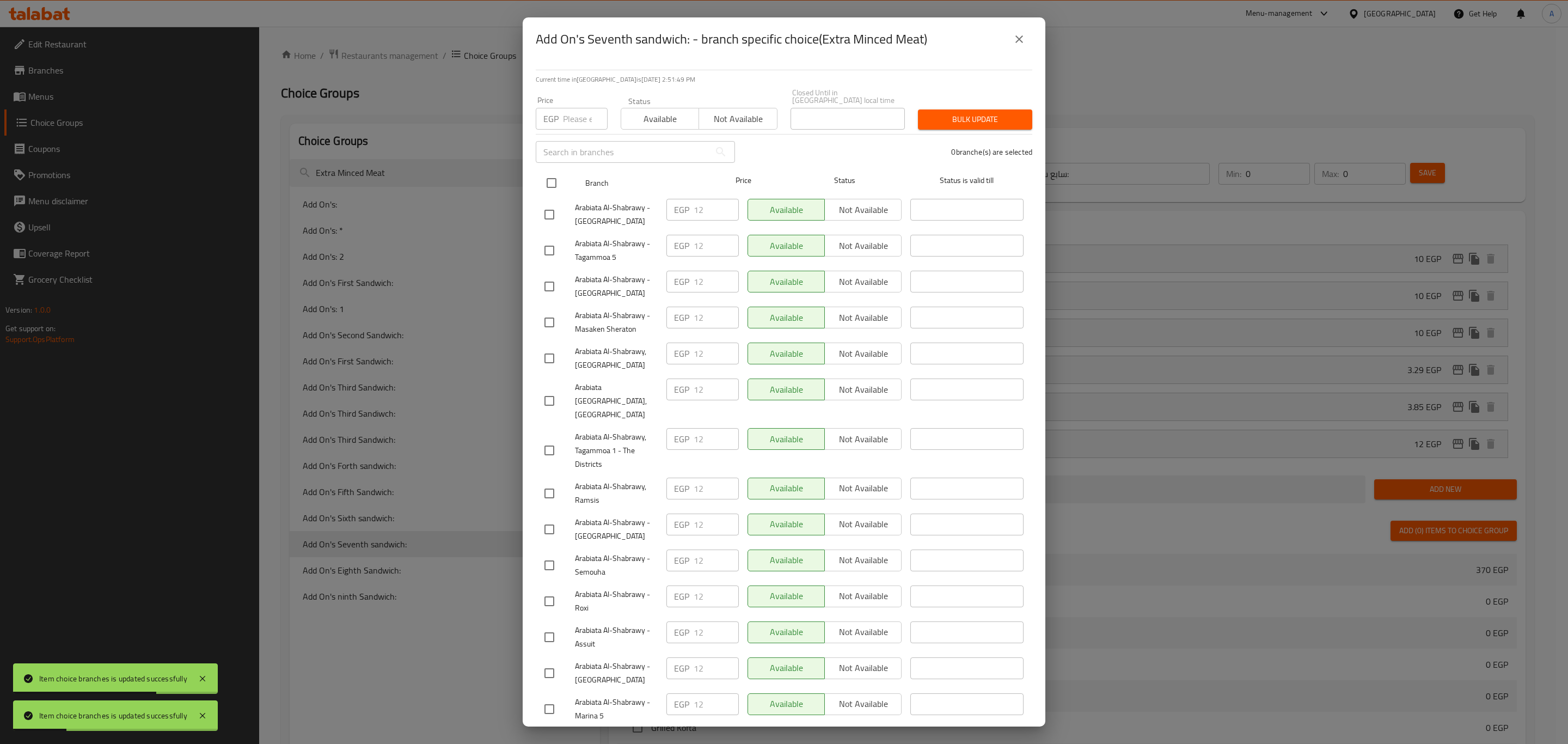
click at [549, 171] on input "checkbox" at bounding box center [551, 182] width 23 height 23
click at [556, 113] on p "EGP" at bounding box center [550, 118] width 15 height 13
click at [581, 108] on input "number" at bounding box center [584, 119] width 45 height 22
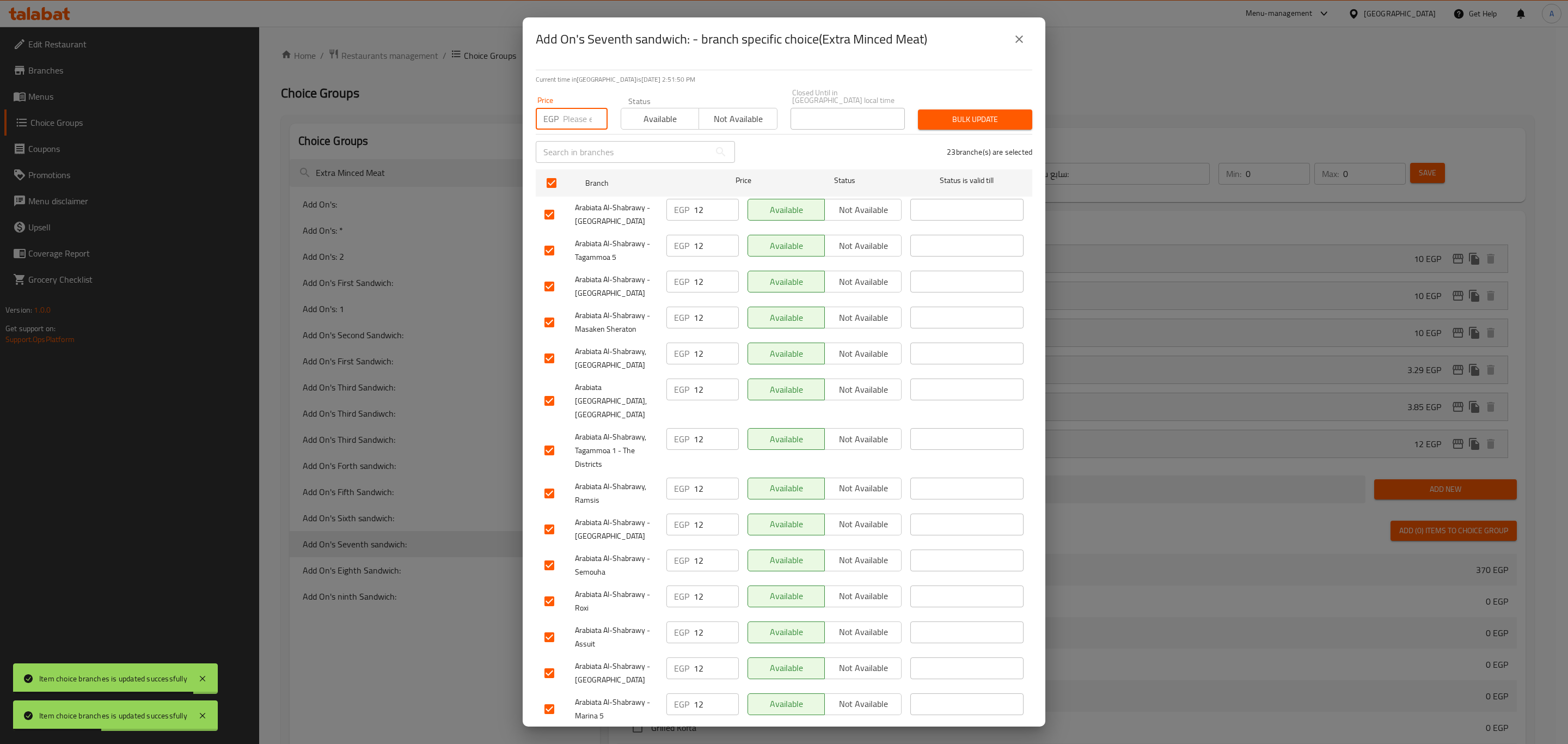
paste input "21.85"
click at [942, 118] on span "Bulk update" at bounding box center [975, 120] width 97 height 14
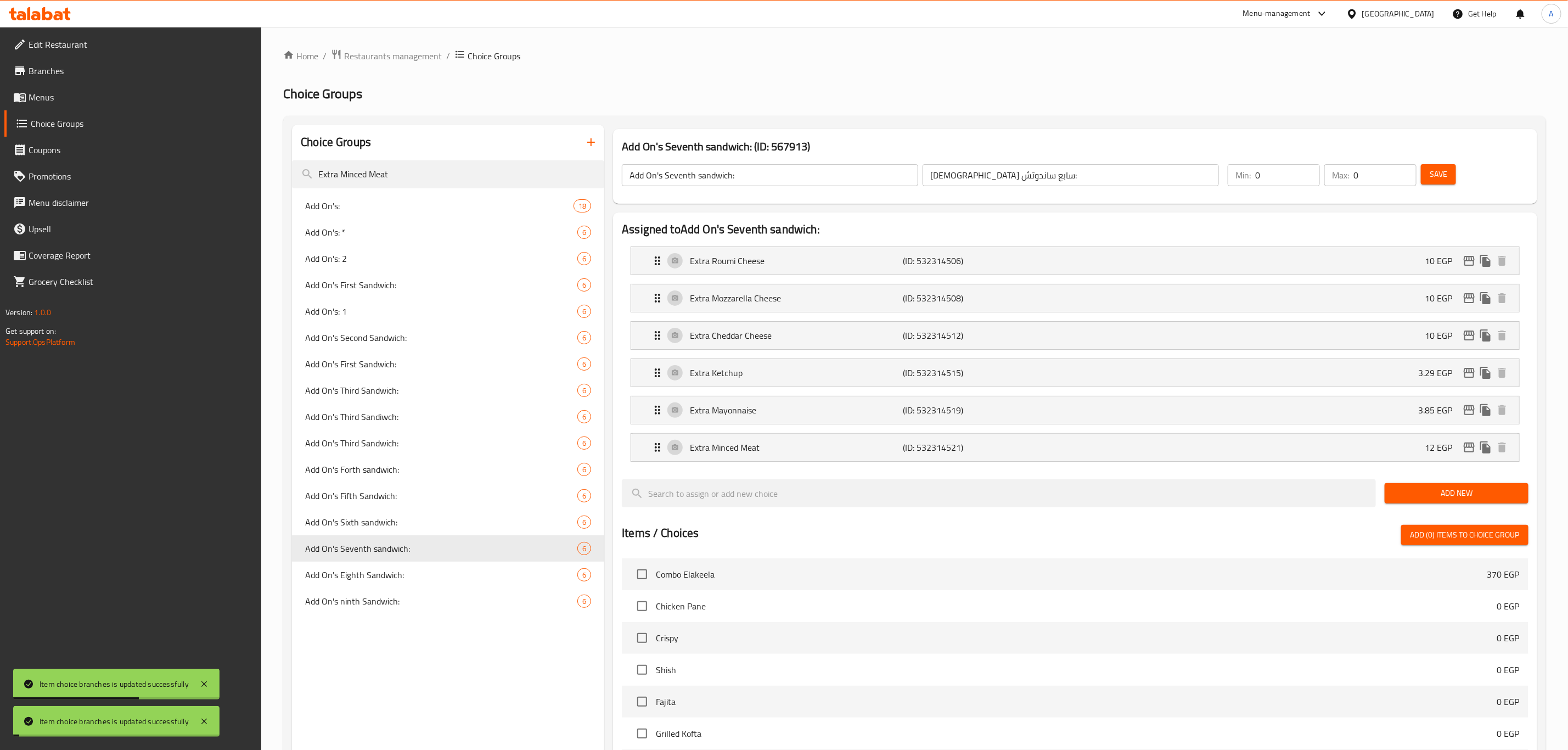
click at [393, 578] on span "Add On's Eighth Sandwich:" at bounding box center [441, 574] width 273 height 13
click at [1473, 449] on icon "edit" at bounding box center [1469, 447] width 11 height 10
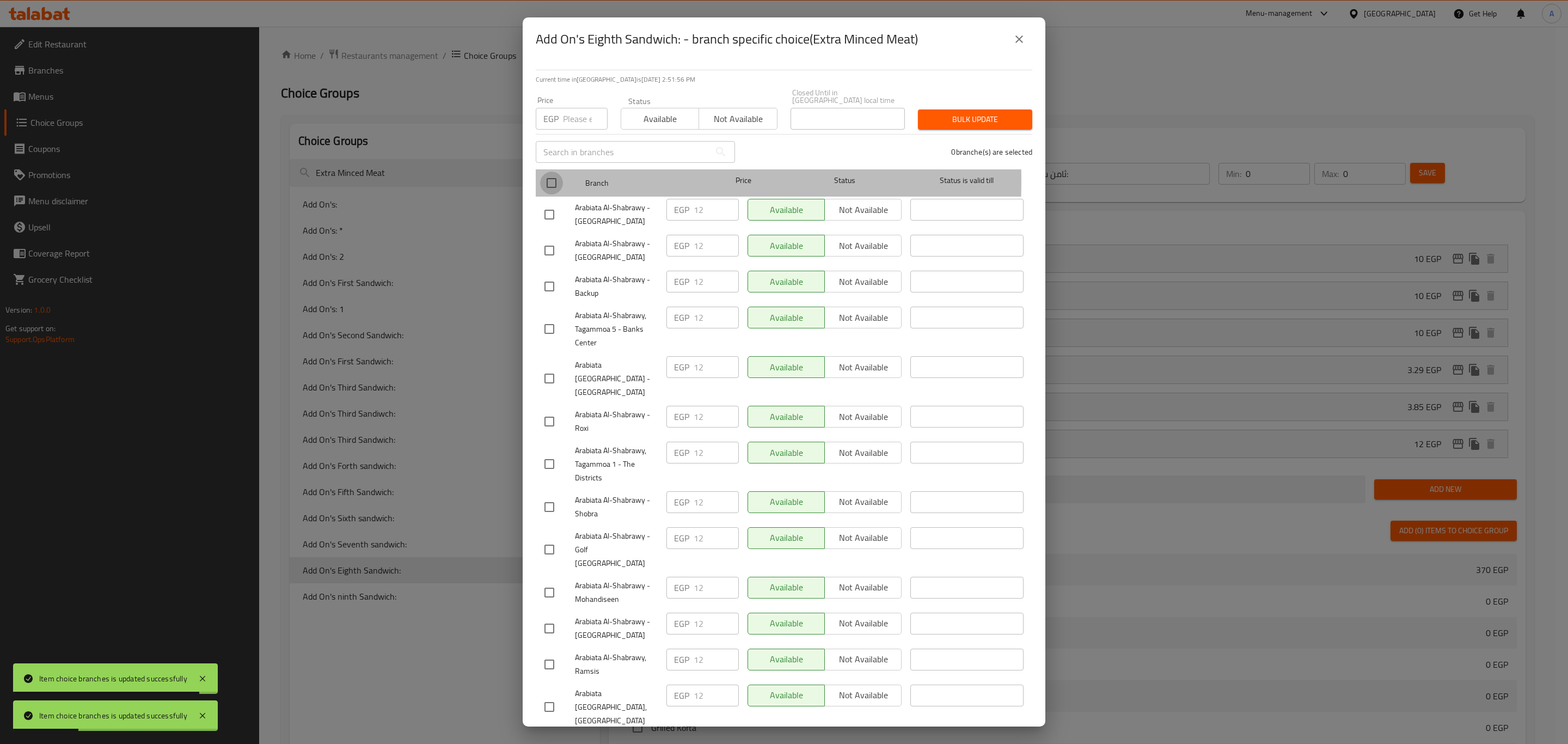
drag, startPoint x: 548, startPoint y: 173, endPoint x: 554, endPoint y: 160, distance: 14.3
click at [550, 171] on input "checkbox" at bounding box center [551, 182] width 23 height 23
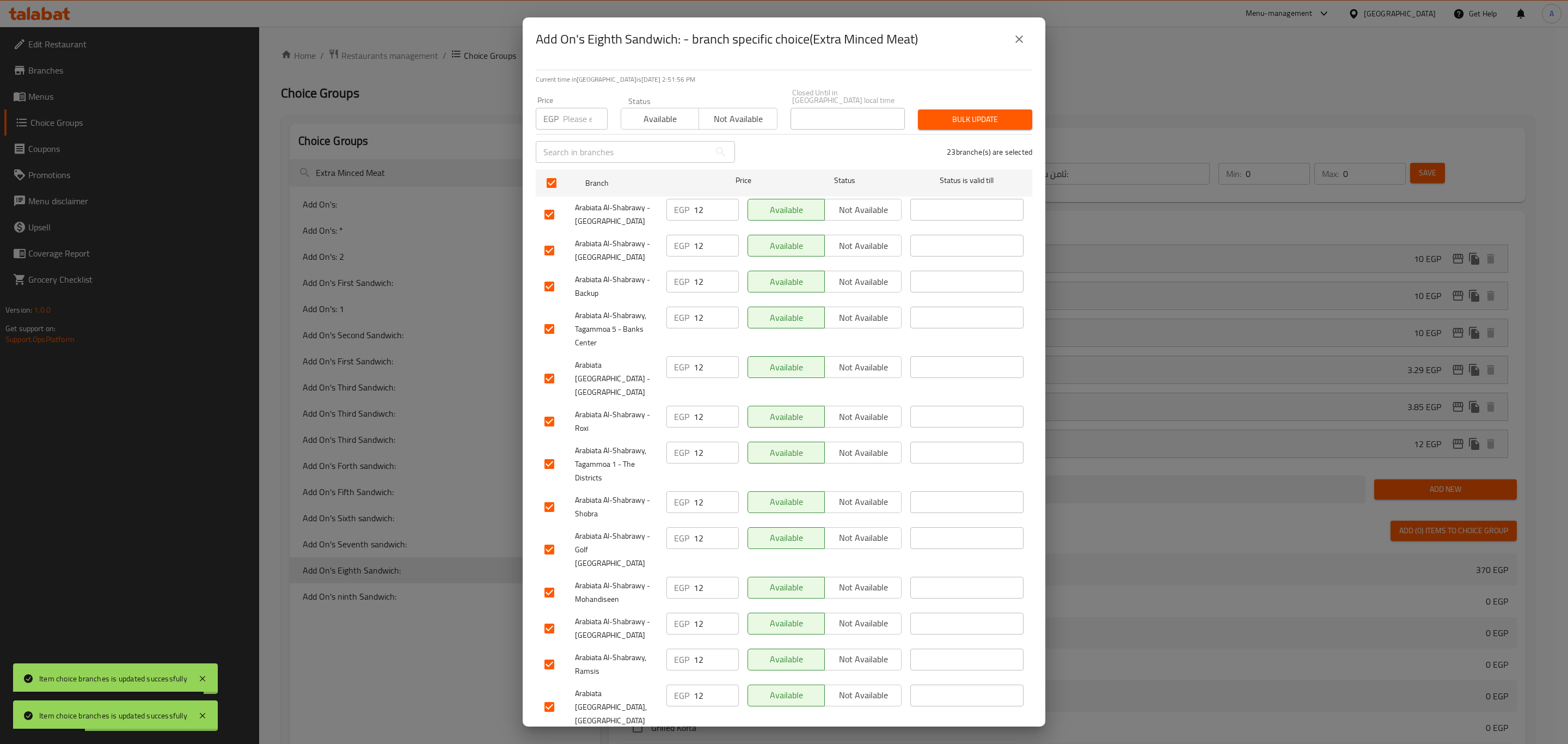
drag, startPoint x: 558, startPoint y: 123, endPoint x: 561, endPoint y: 118, distance: 5.8
click at [561, 118] on div "Price EGP Price" at bounding box center [572, 113] width 85 height 47
click at [565, 113] on input "number" at bounding box center [584, 119] width 45 height 22
paste input "21.85"
click at [988, 103] on div "Bulk update" at bounding box center [975, 120] width 128 height 34
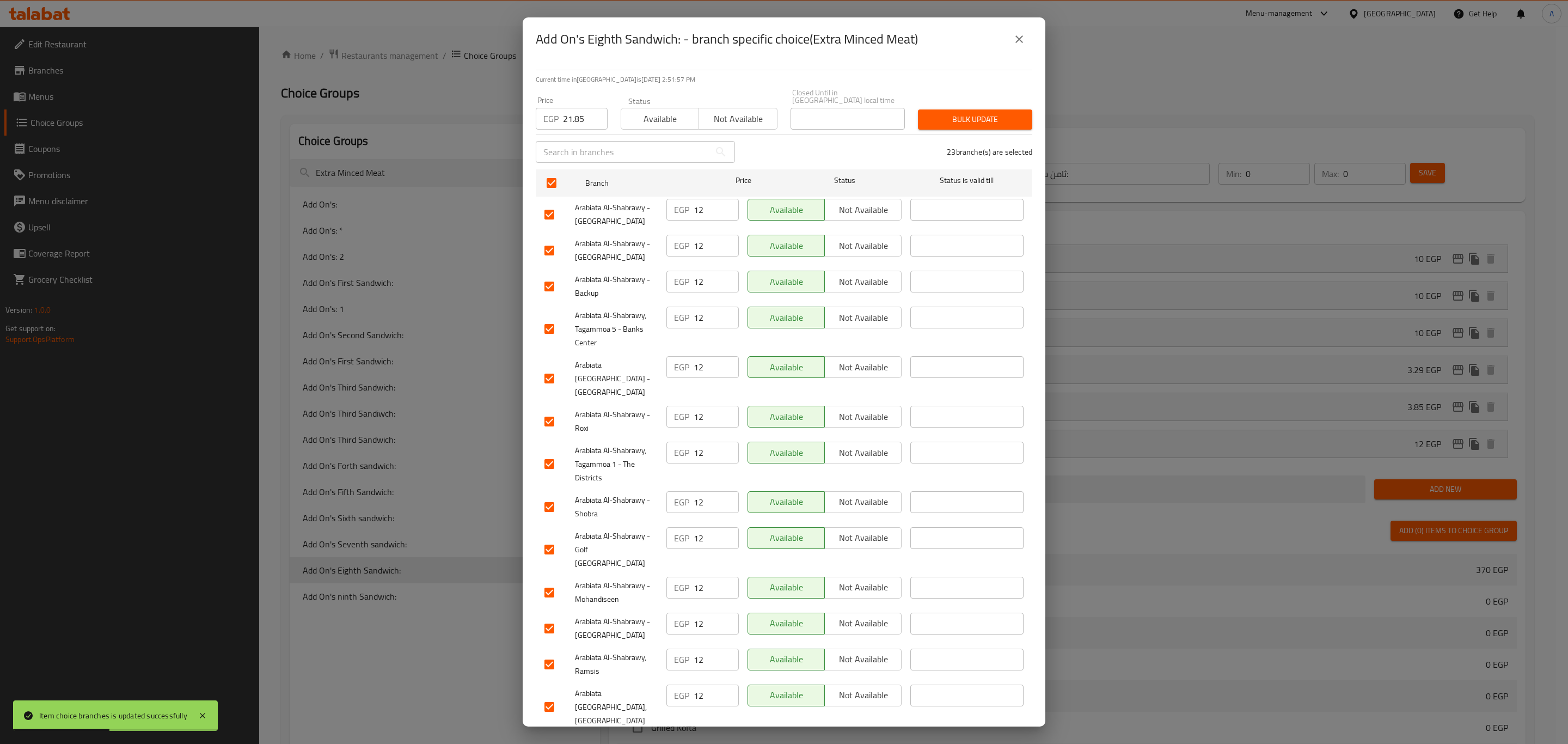
click at [980, 114] on span "Bulk update" at bounding box center [975, 120] width 97 height 14
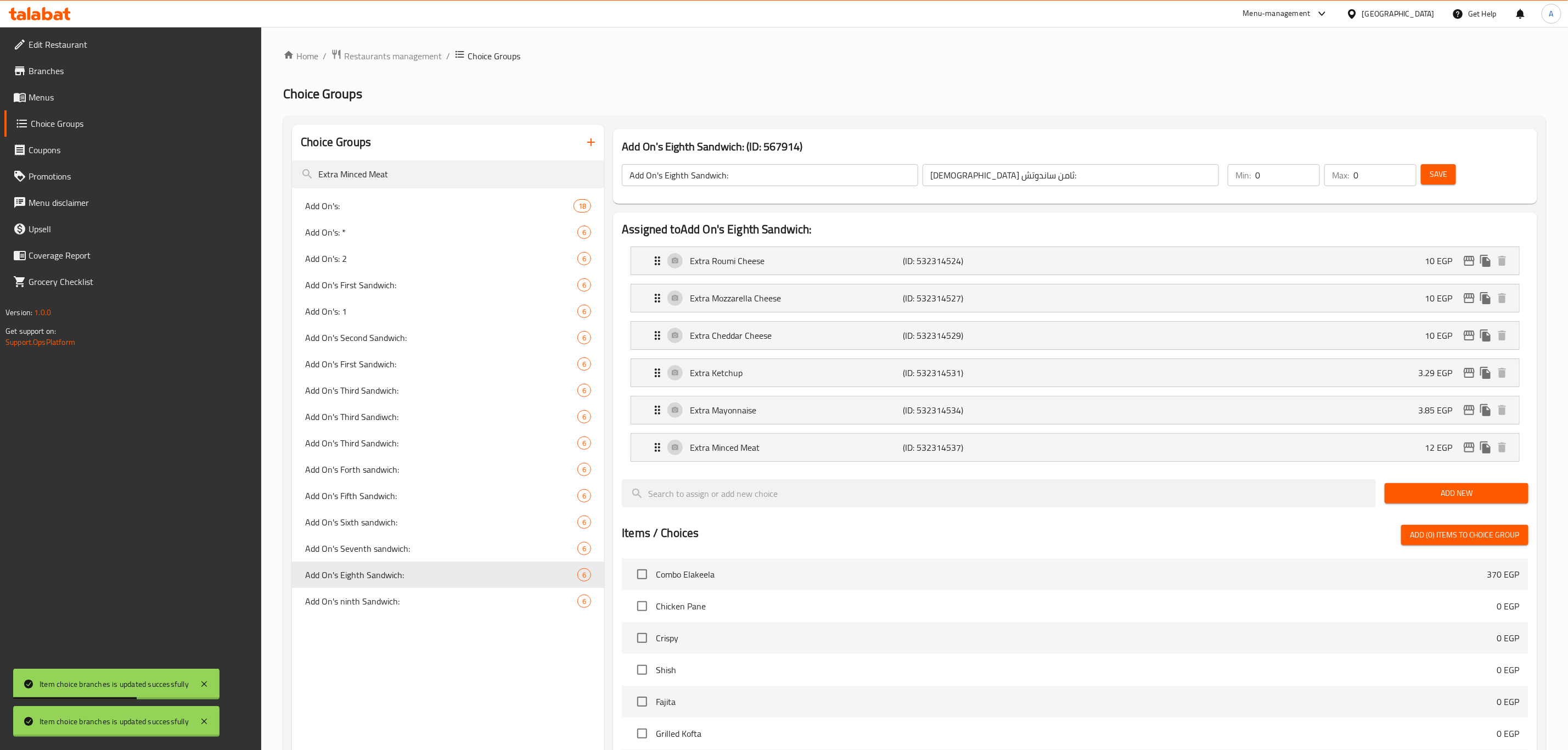
click at [389, 601] on span "Add On's ninth Sandwich:" at bounding box center [441, 600] width 273 height 13
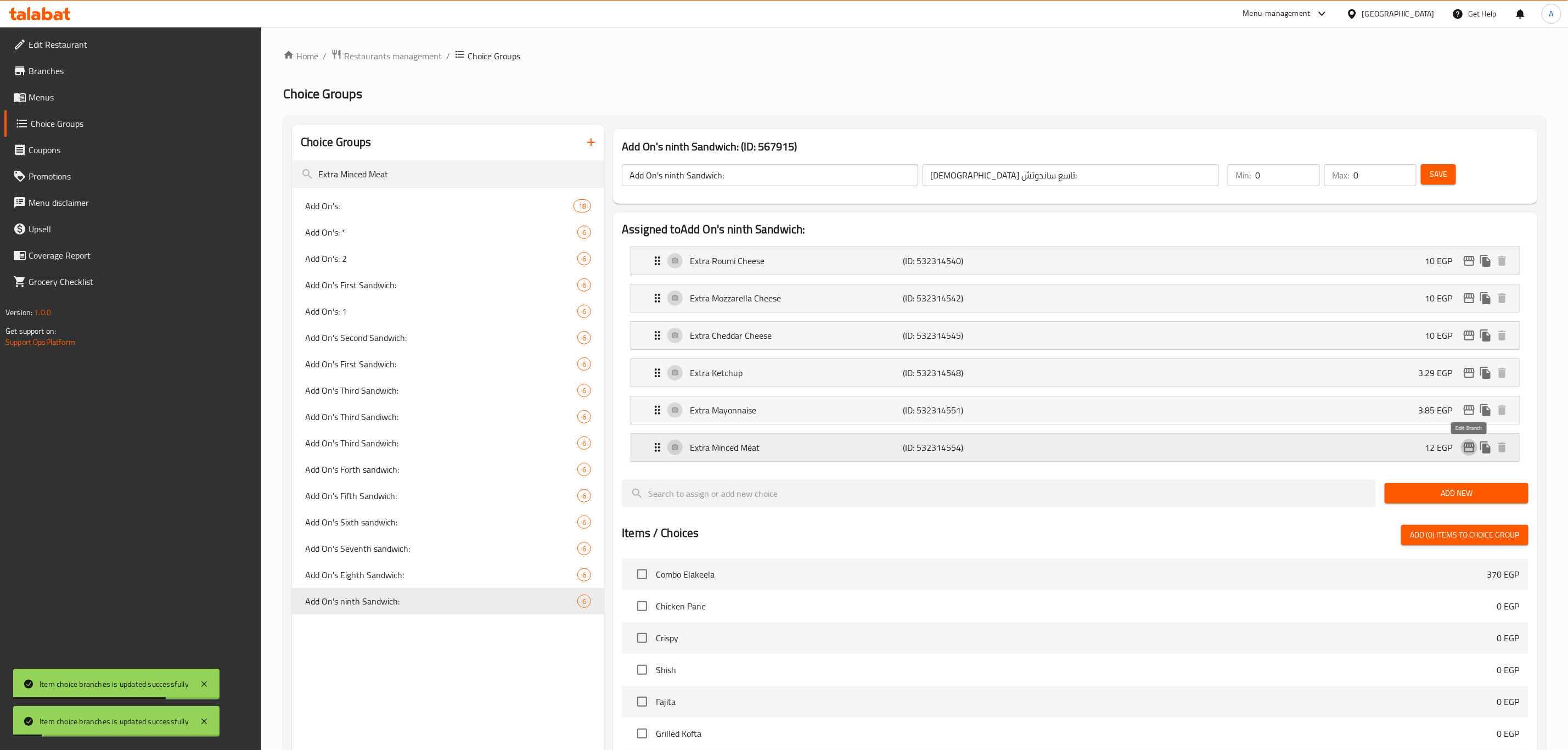
click at [1464, 450] on icon "edit" at bounding box center [1469, 447] width 11 height 10
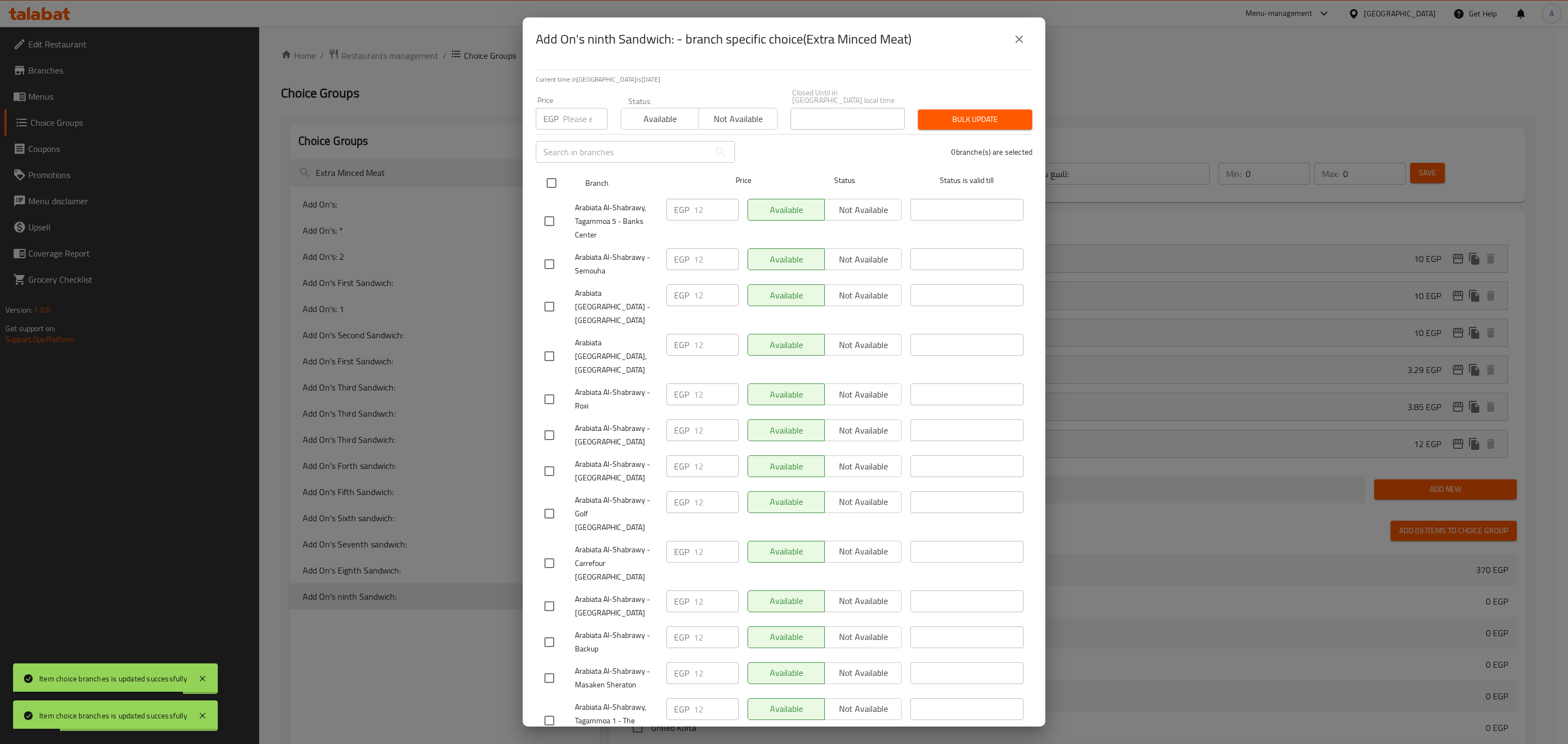
click at [539, 180] on div "Branch Price Status Status is valid till" at bounding box center [784, 182] width 496 height 27
click at [554, 173] on input "checkbox" at bounding box center [551, 182] width 23 height 23
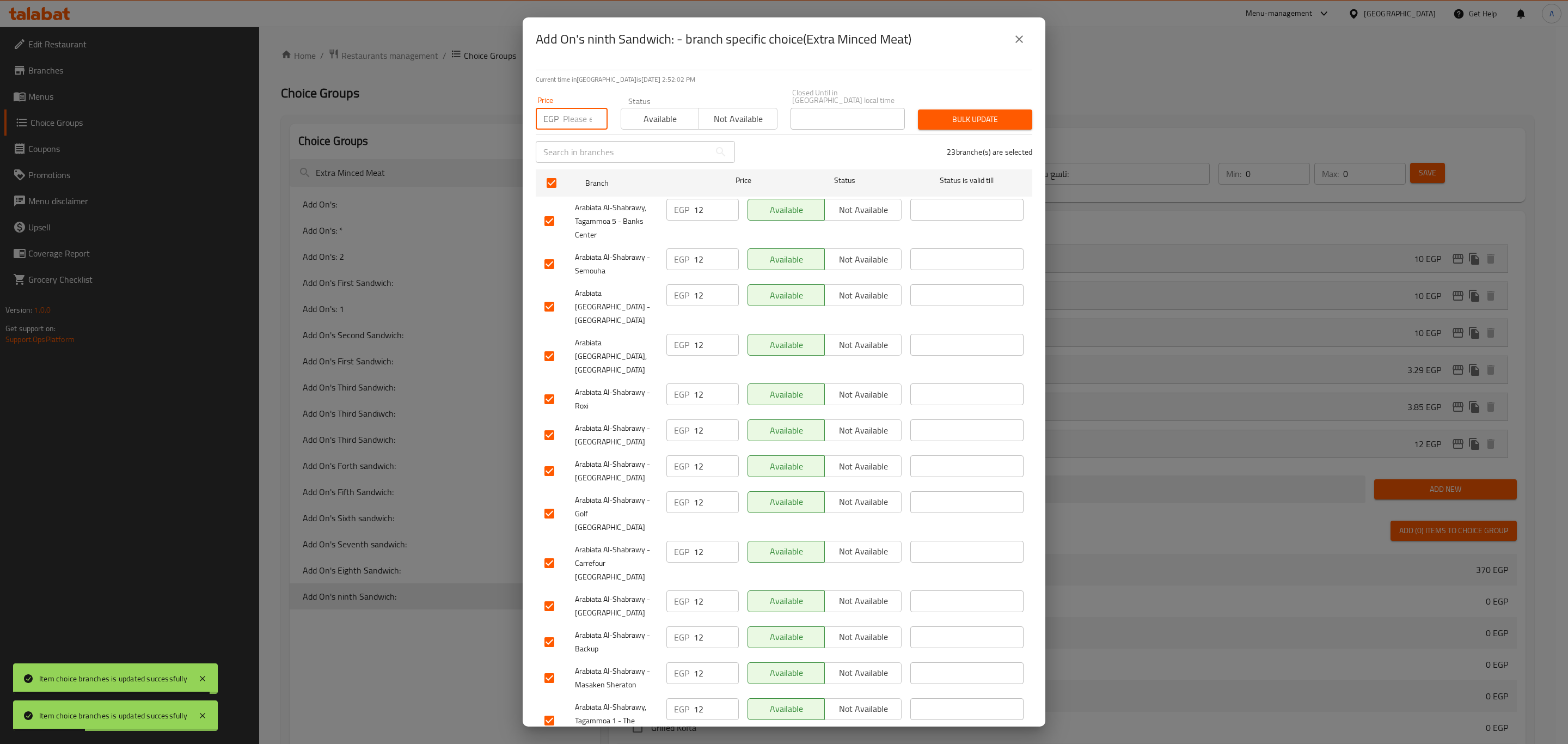
click at [564, 120] on input "number" at bounding box center [584, 119] width 45 height 22
paste input "21.85"
click at [951, 115] on span "Bulk update" at bounding box center [975, 120] width 97 height 14
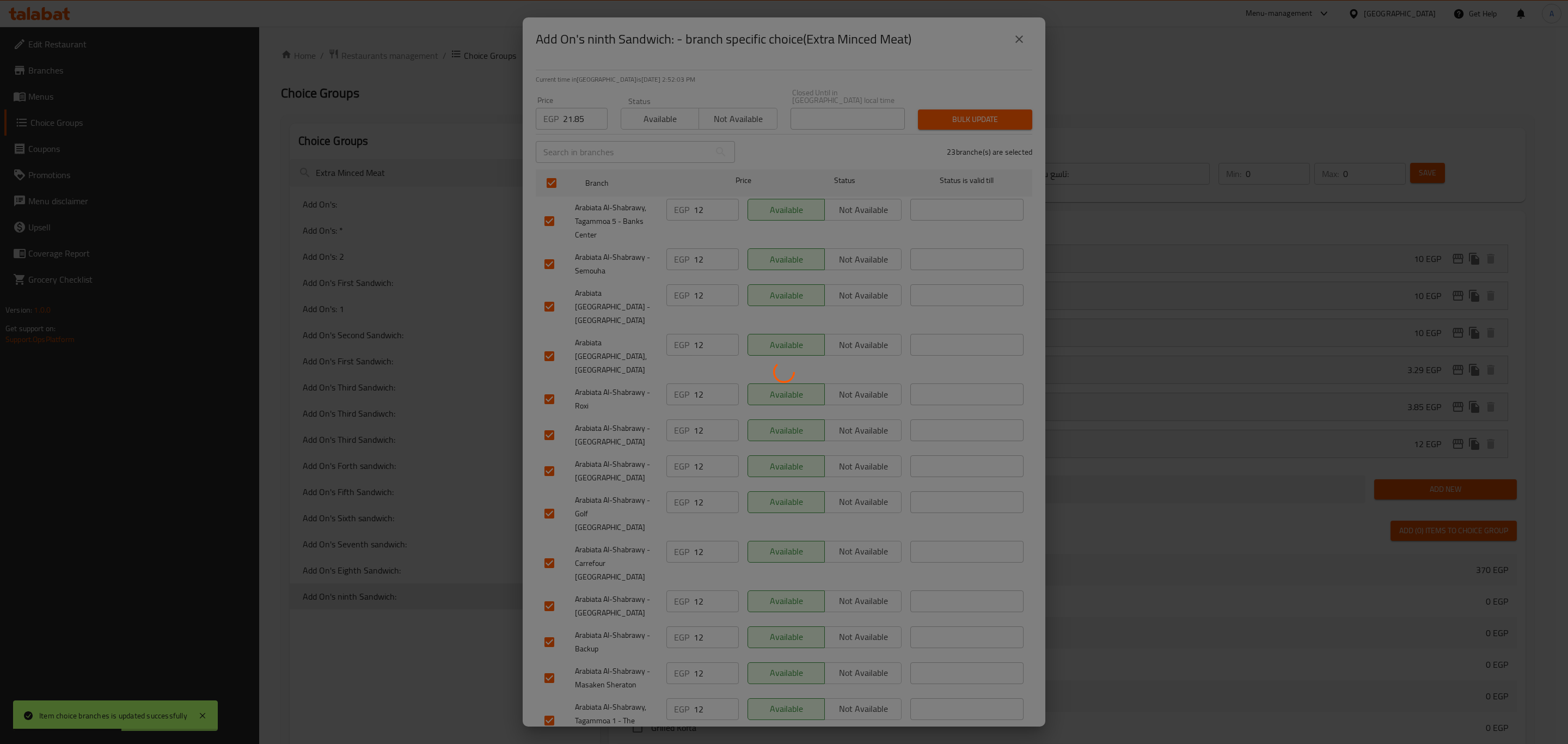
click at [437, 693] on div at bounding box center [784, 372] width 1568 height 744
